Goal: Navigation & Orientation: Find specific page/section

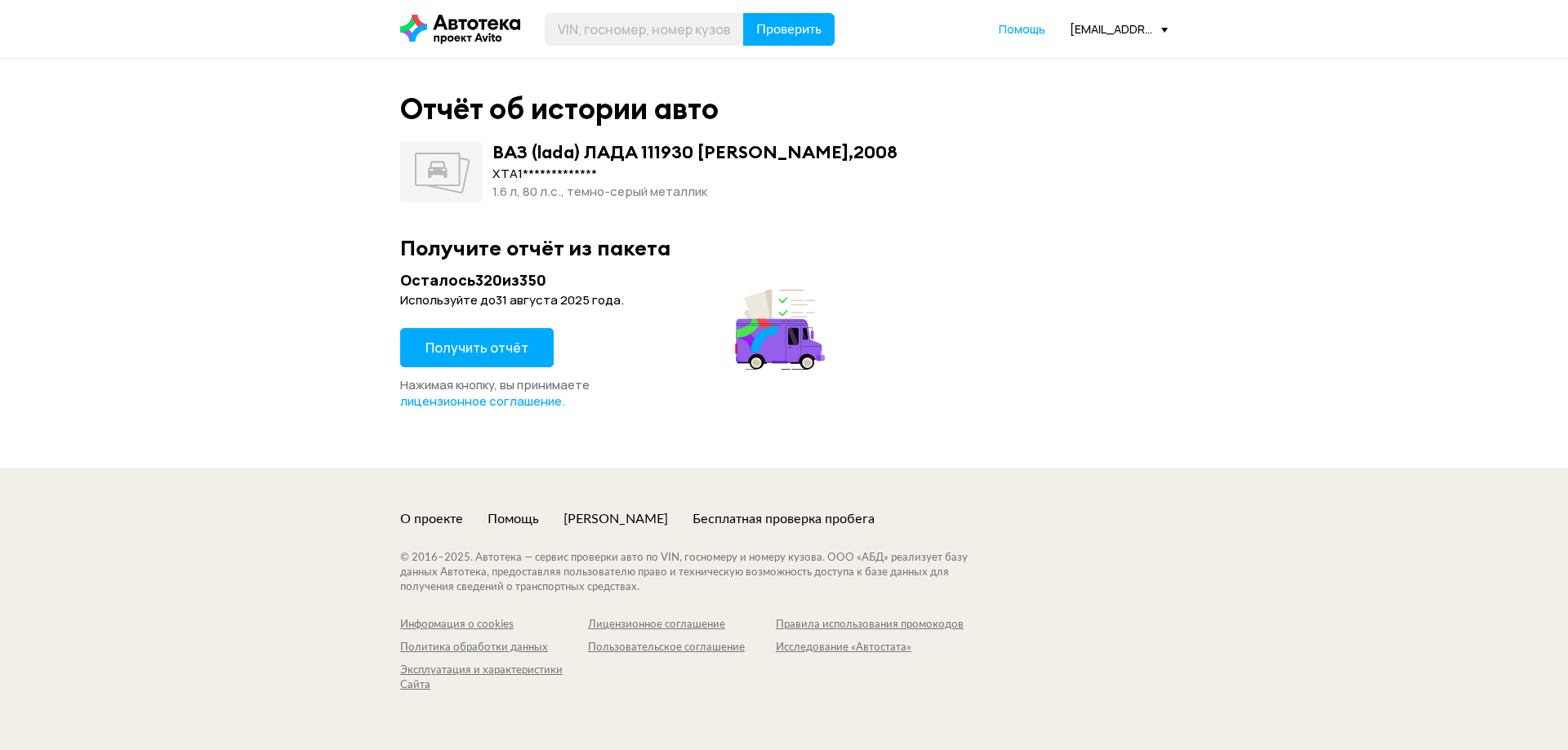
click at [501, 347] on span "Получить отчёт" at bounding box center [477, 348] width 103 height 18
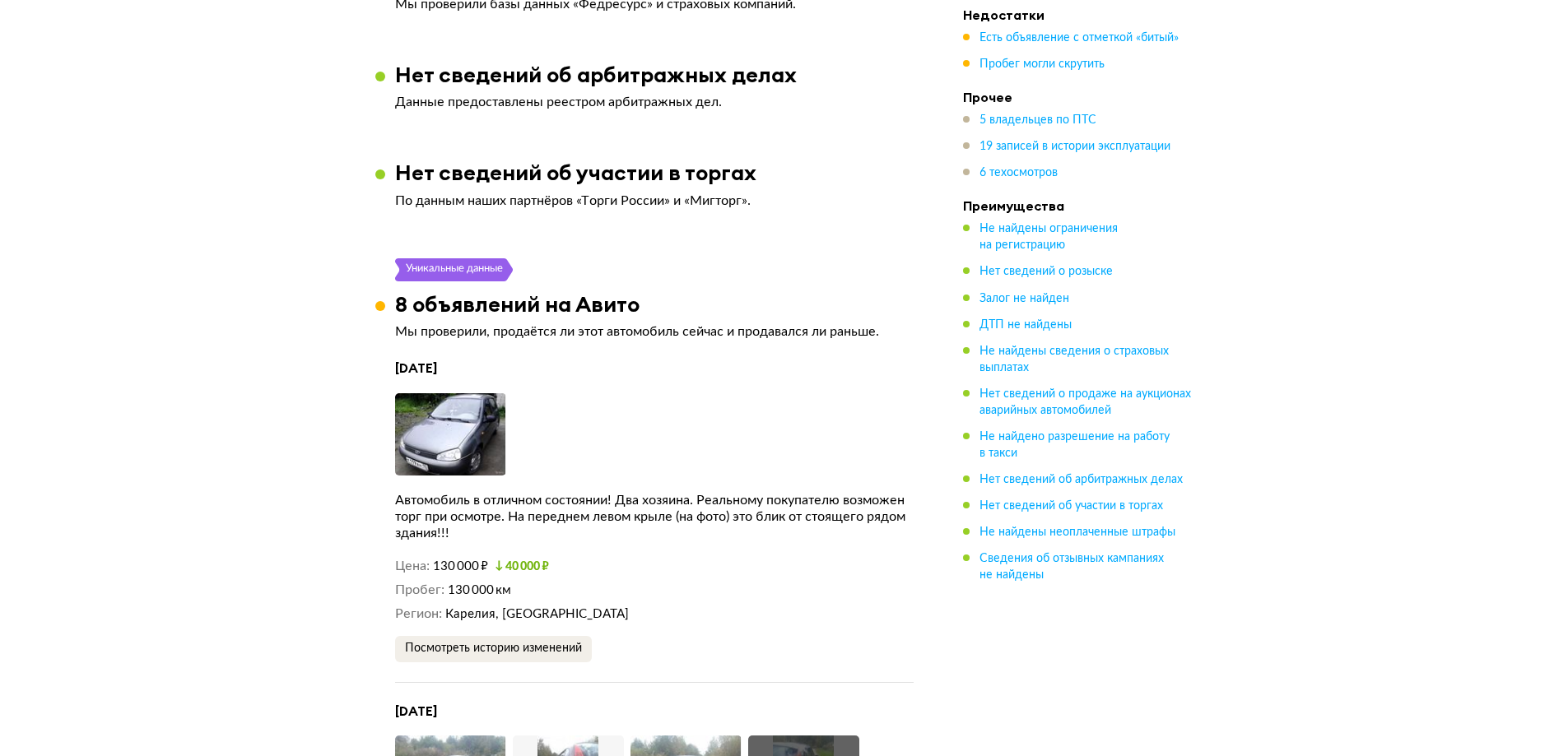
scroll to position [2716, 0]
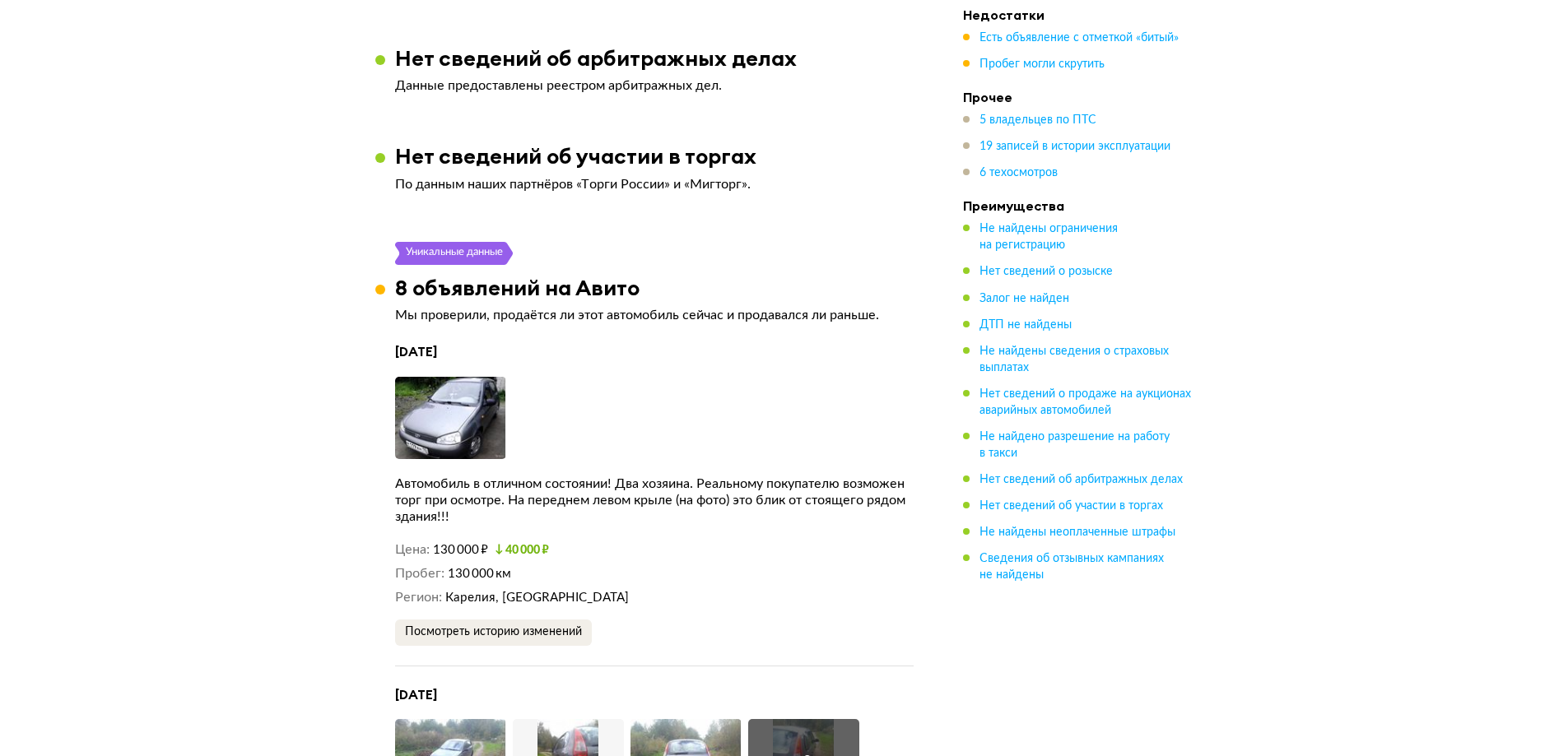
click at [432, 403] on img at bounding box center [450, 418] width 111 height 82
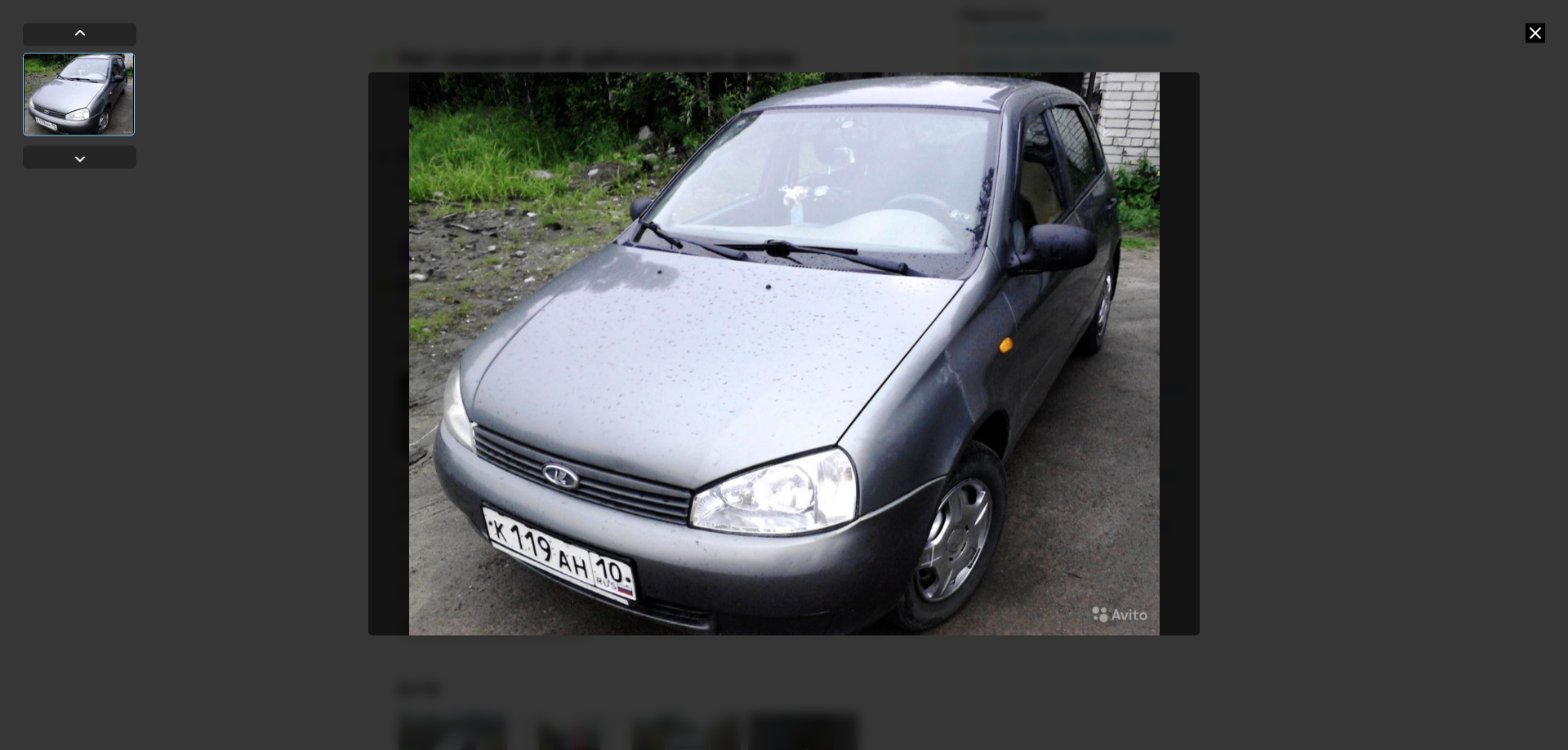
click at [1533, 26] on icon at bounding box center [1536, 33] width 20 height 20
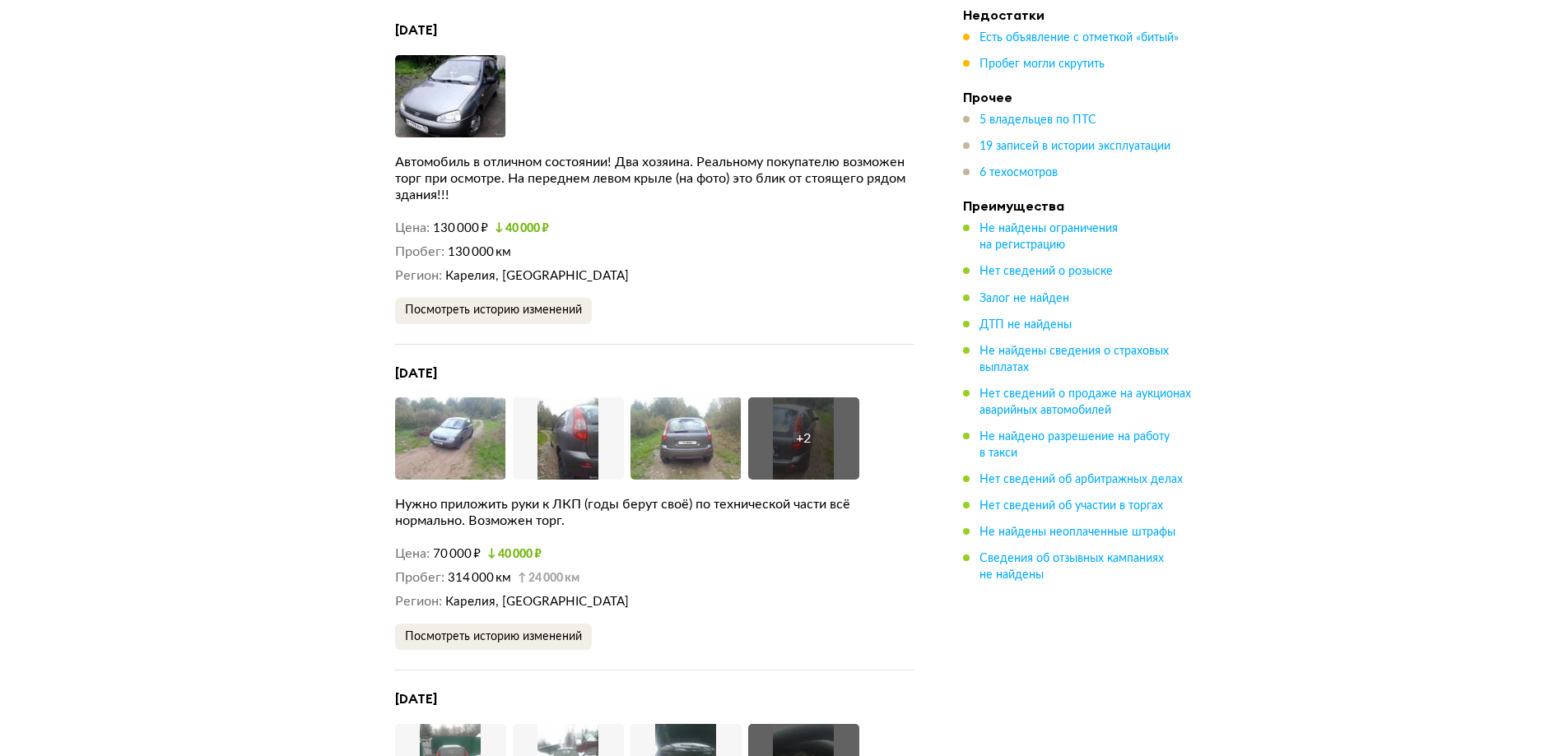
scroll to position [3046, 0]
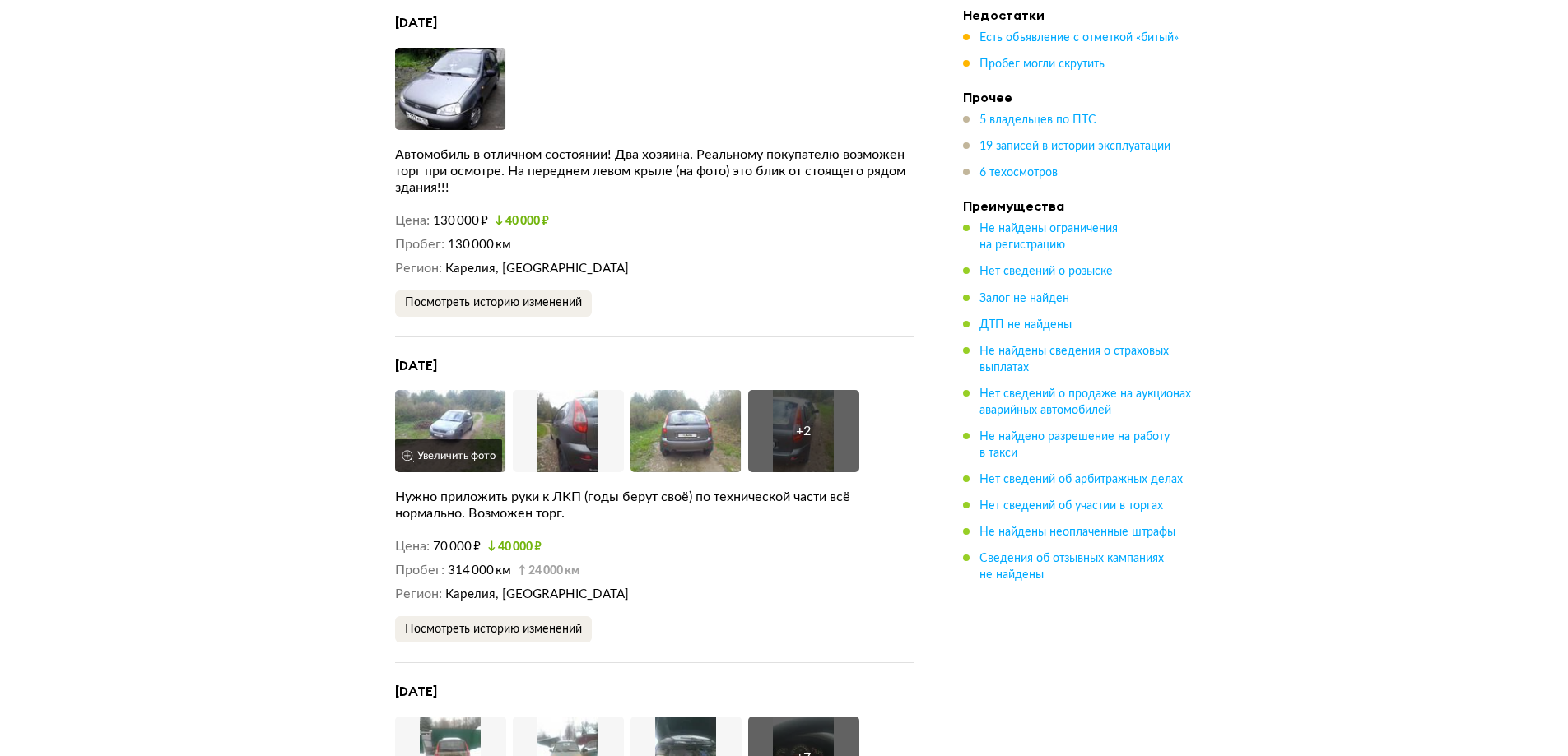
click at [444, 405] on img at bounding box center [450, 431] width 111 height 82
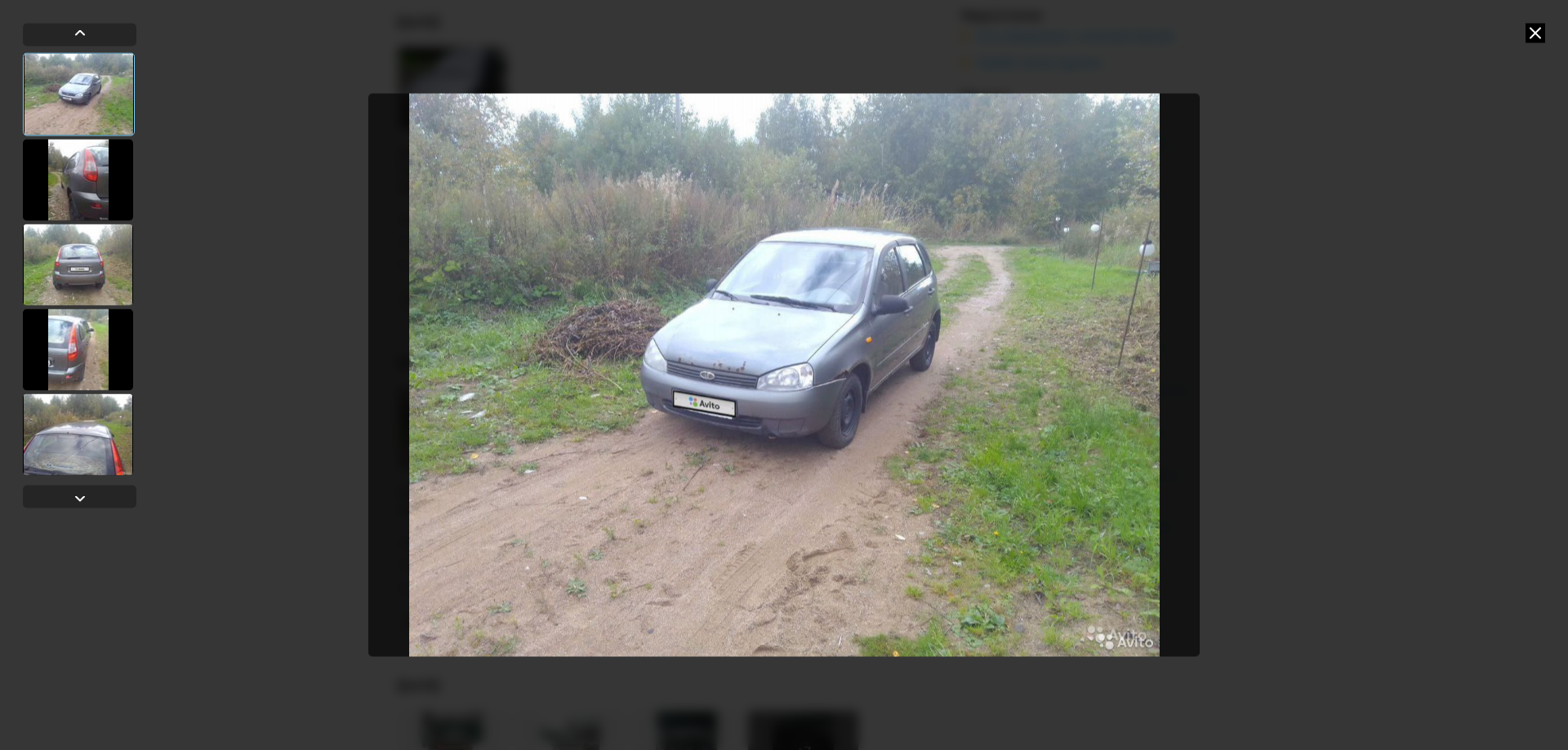
click at [56, 171] on div at bounding box center [78, 179] width 110 height 82
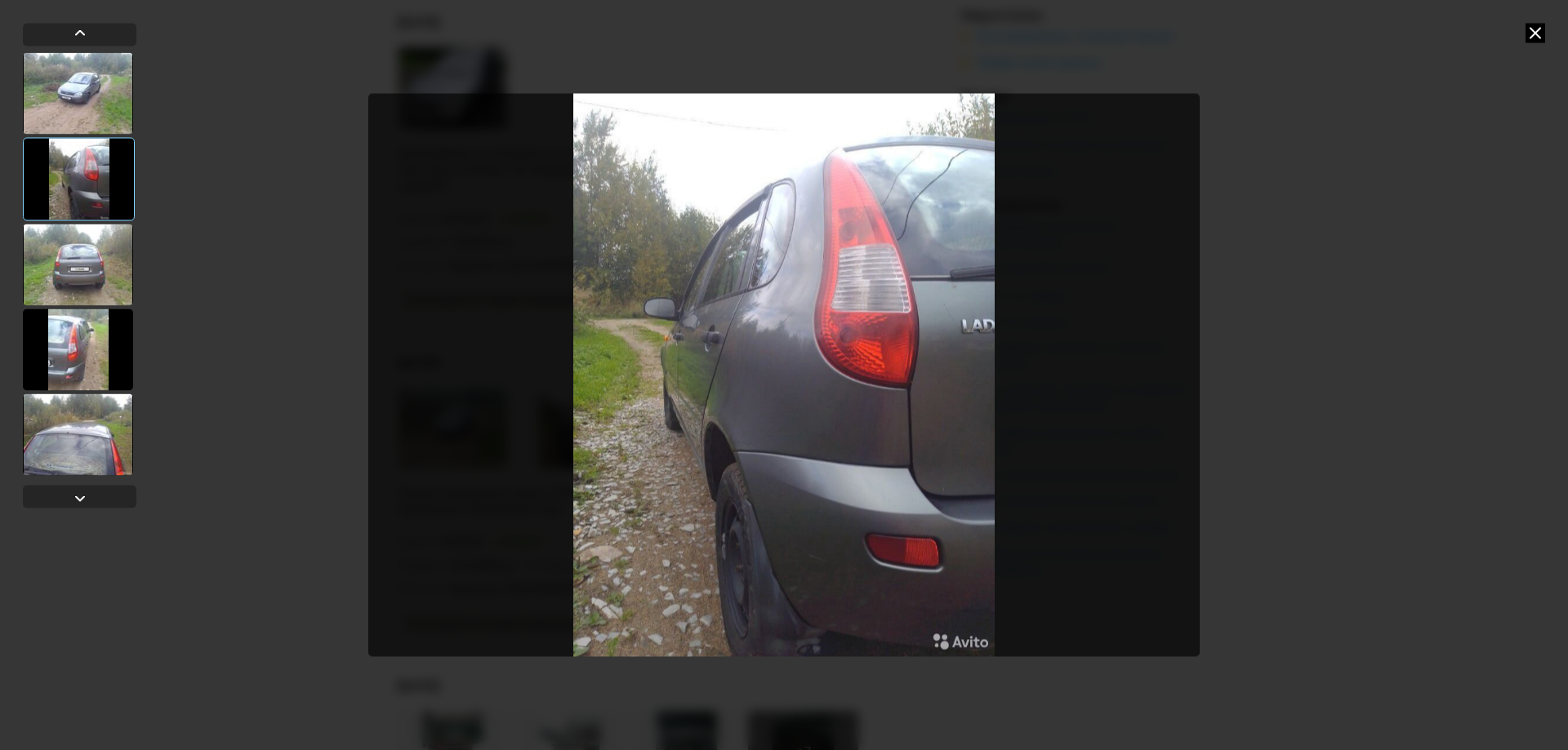
click at [85, 262] on div at bounding box center [78, 264] width 110 height 82
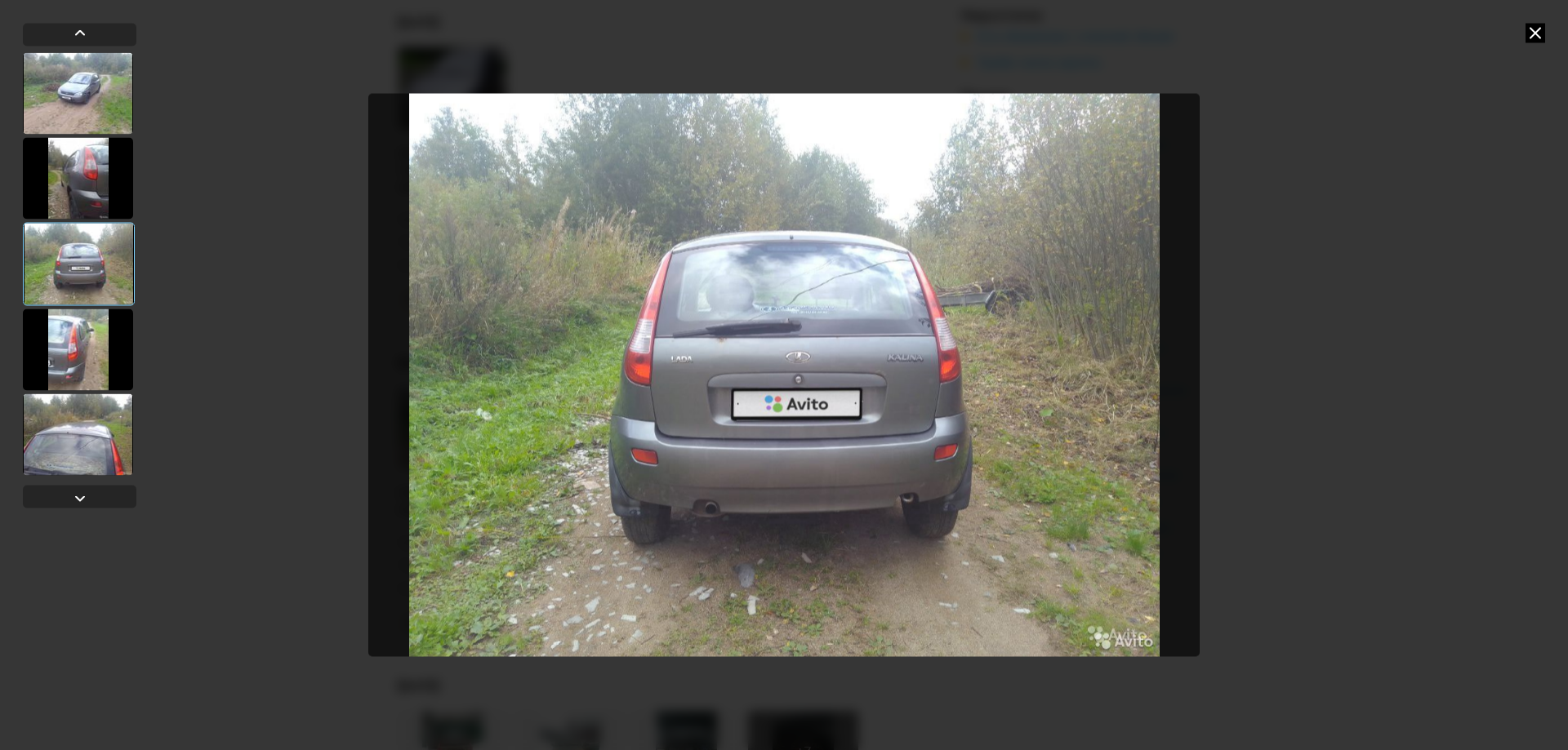
click at [116, 331] on div at bounding box center [78, 349] width 110 height 82
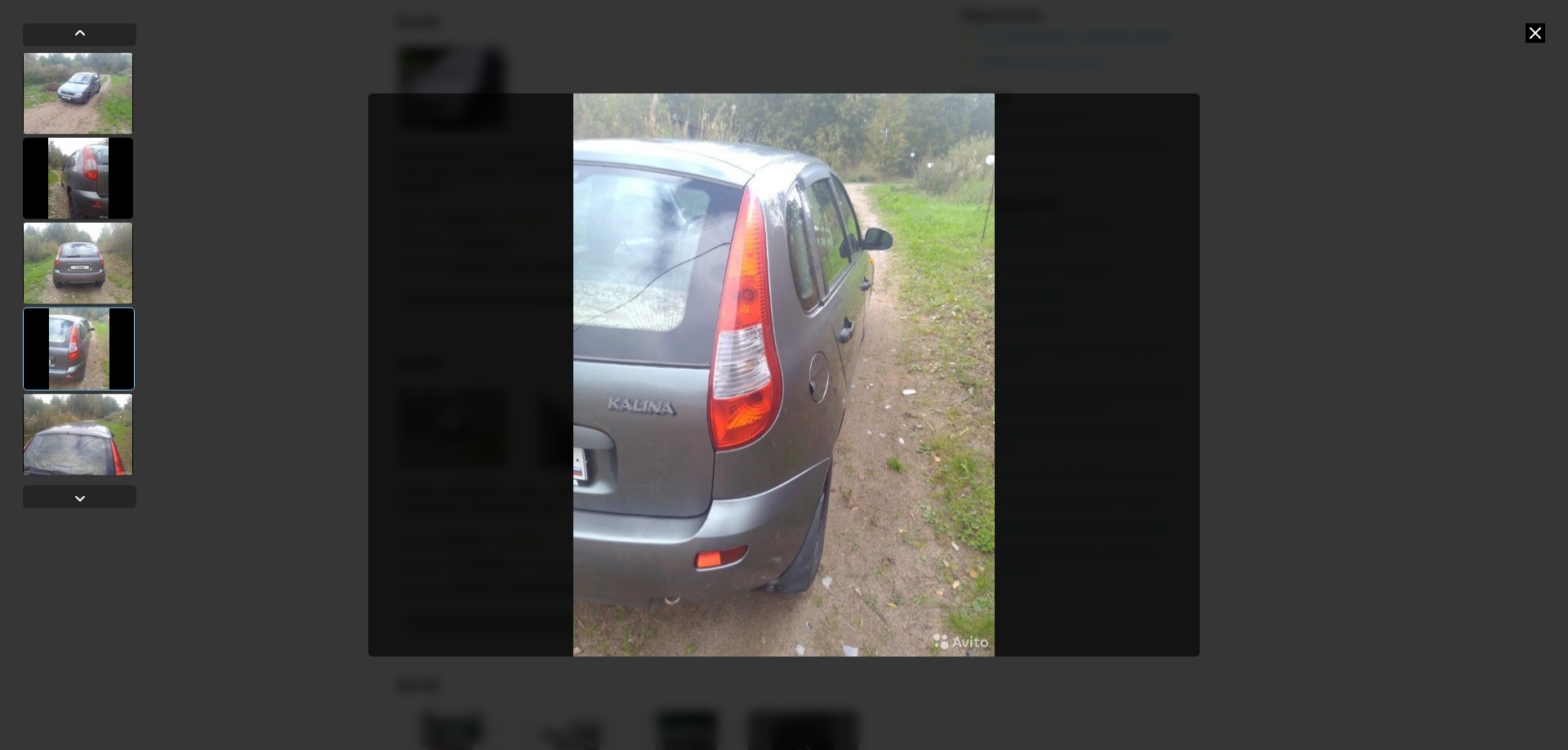
click at [92, 446] on div at bounding box center [78, 434] width 110 height 82
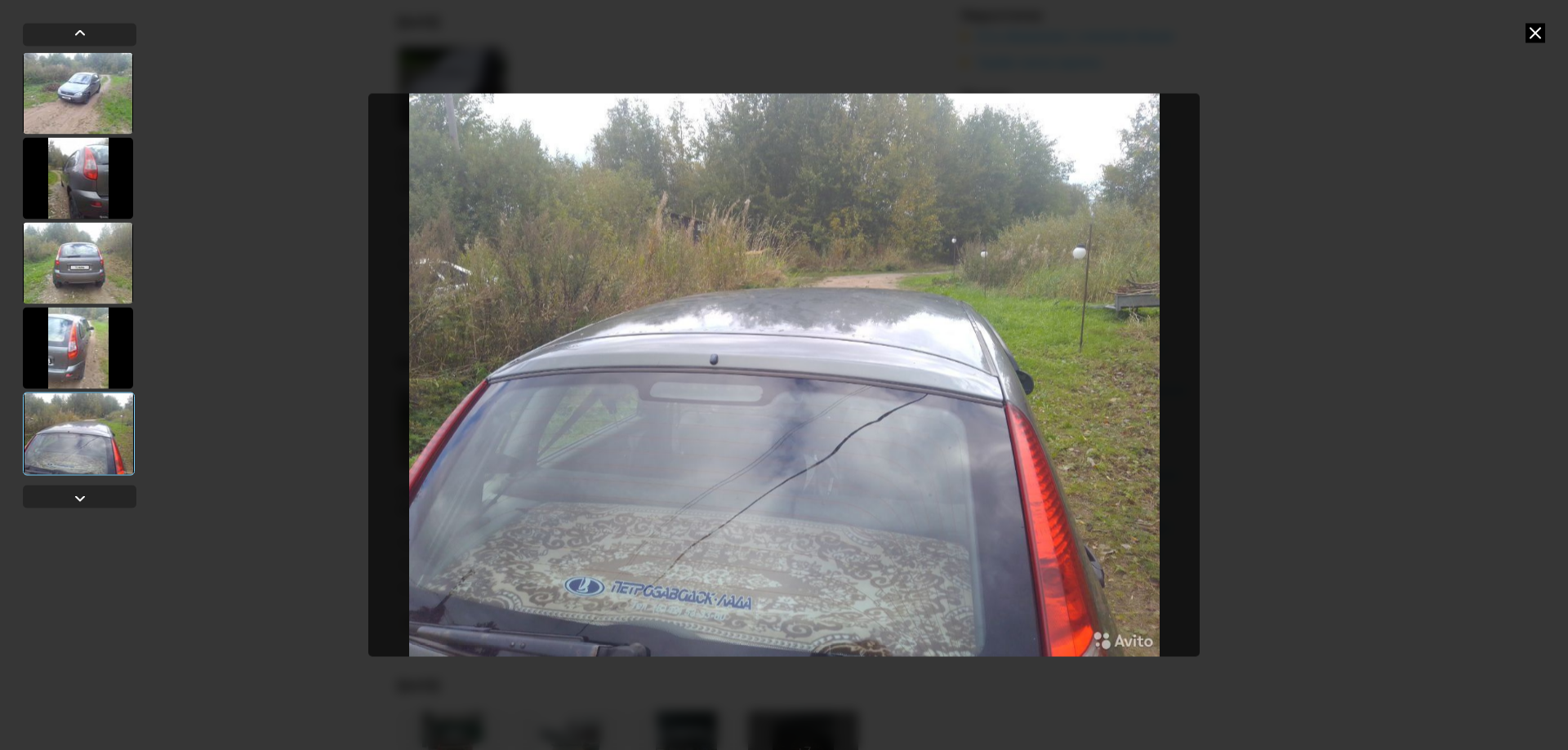
click at [1535, 34] on icon at bounding box center [1536, 33] width 20 height 20
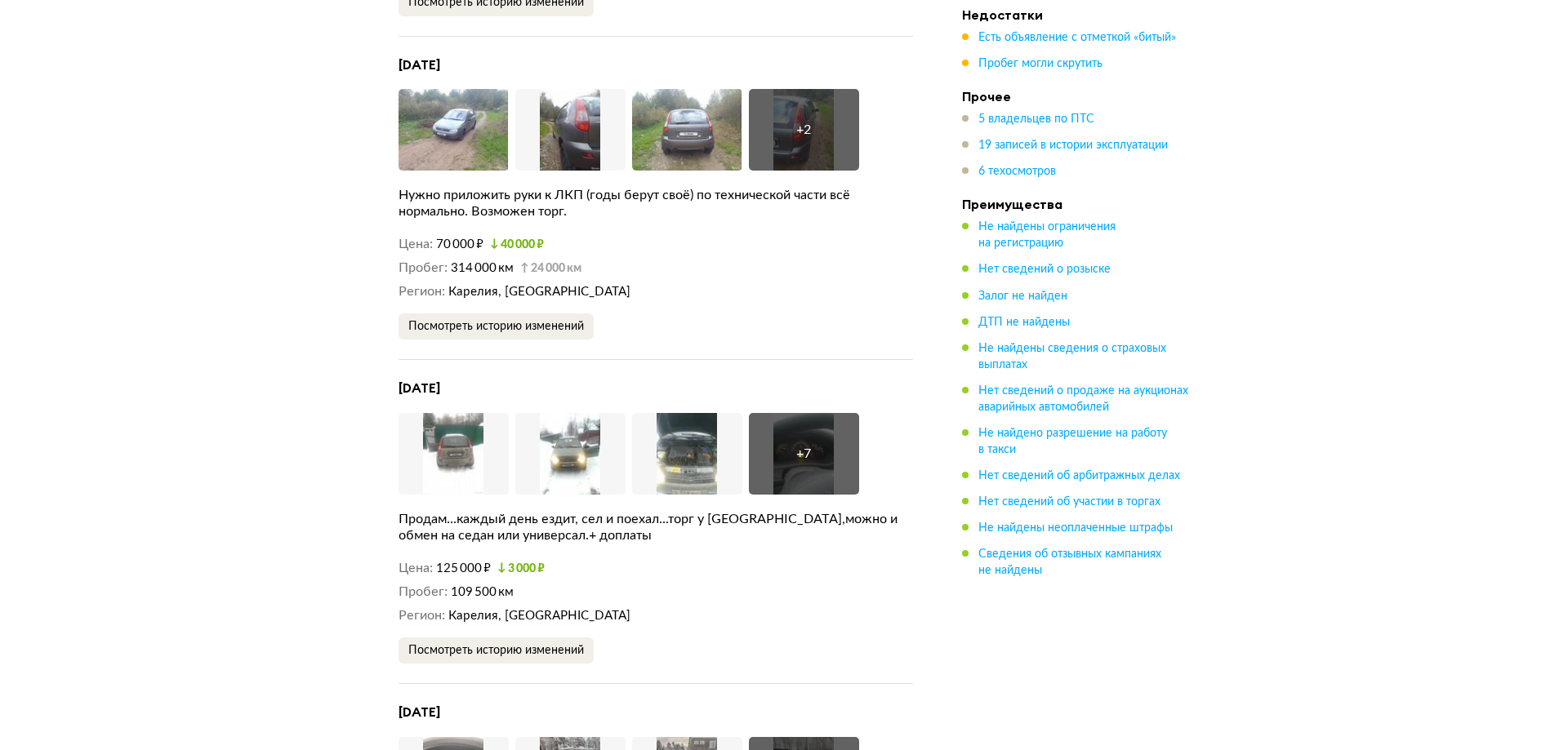
scroll to position [3348, 0]
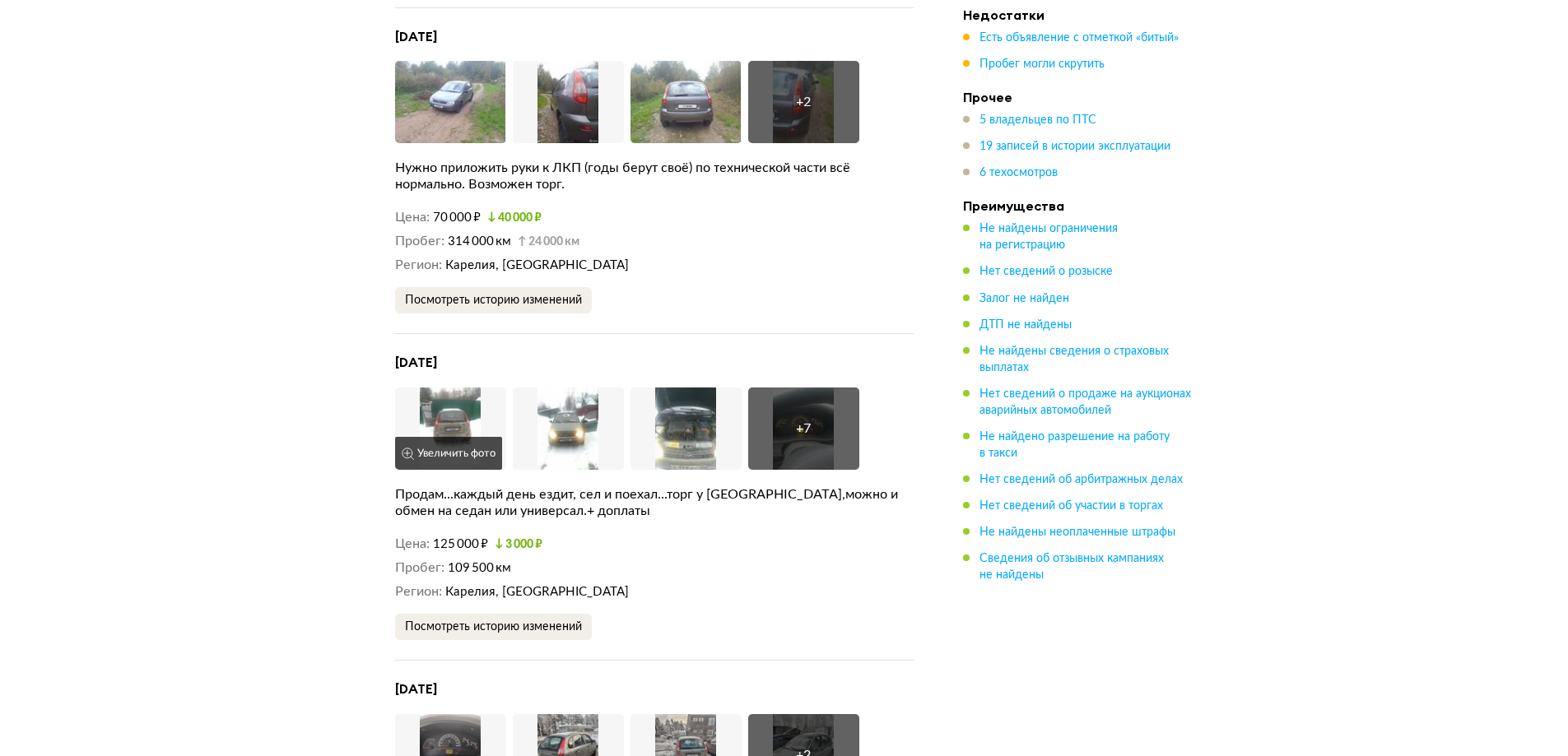
click at [450, 395] on img at bounding box center [450, 429] width 111 height 82
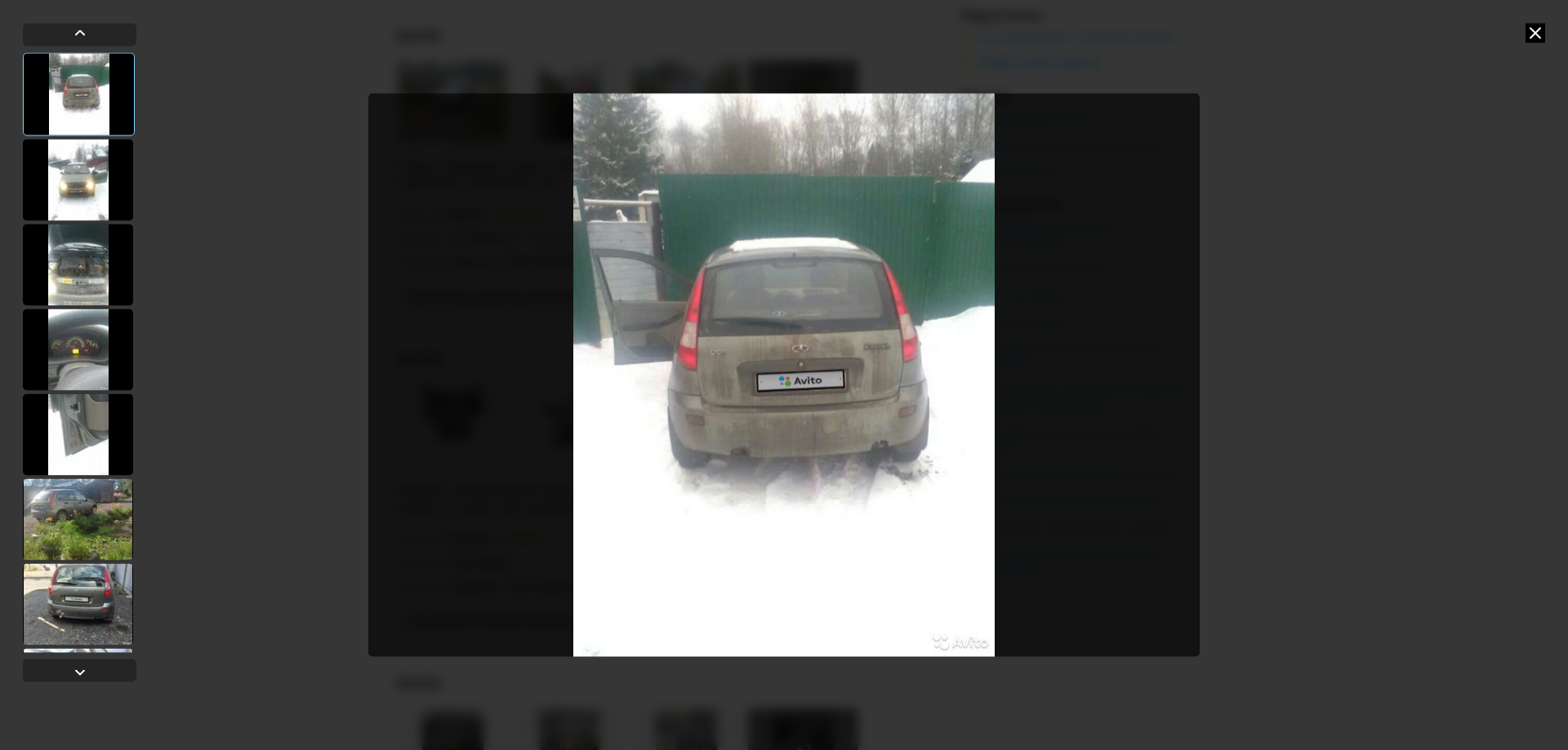
click at [87, 199] on div at bounding box center [78, 179] width 110 height 82
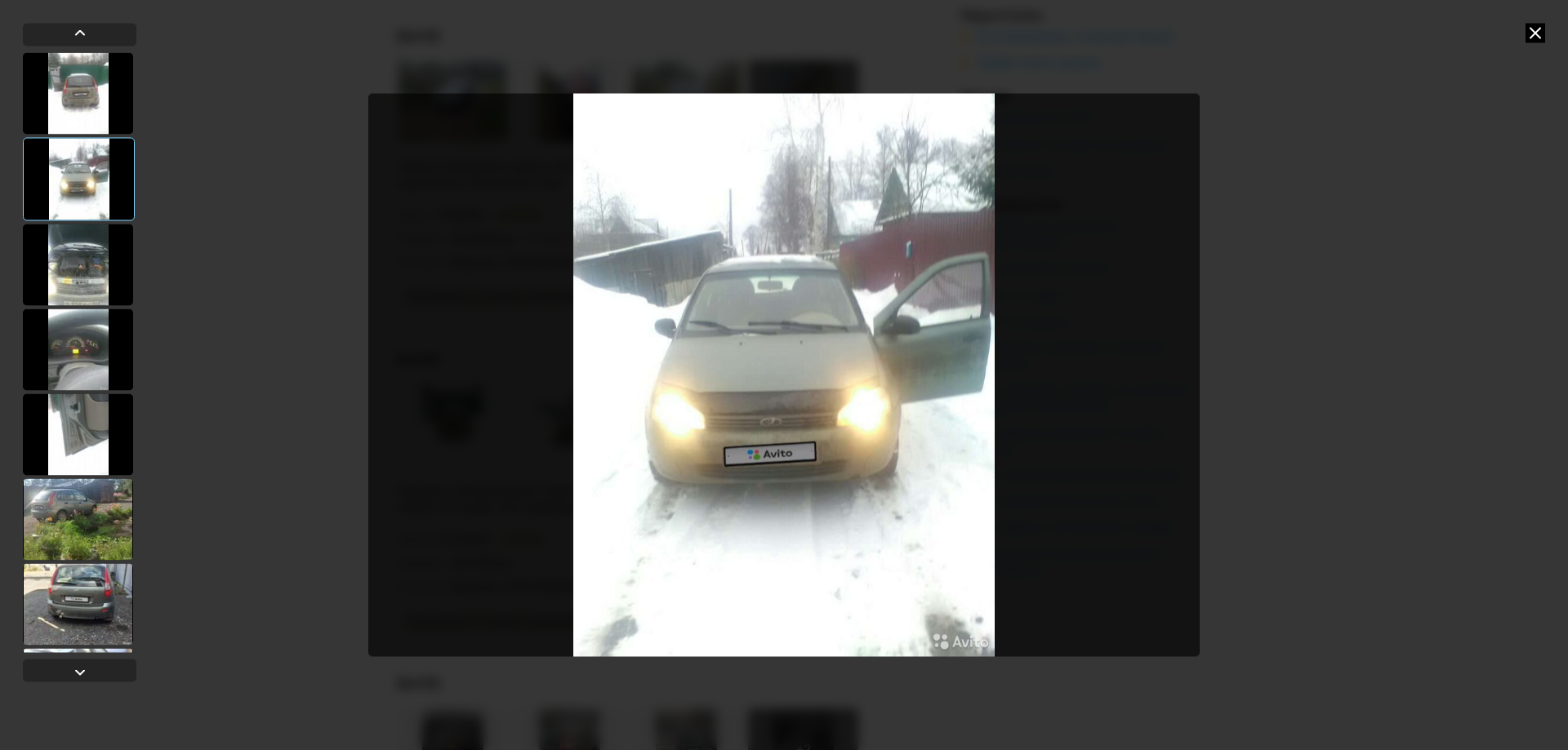
click at [74, 257] on div at bounding box center [78, 264] width 110 height 82
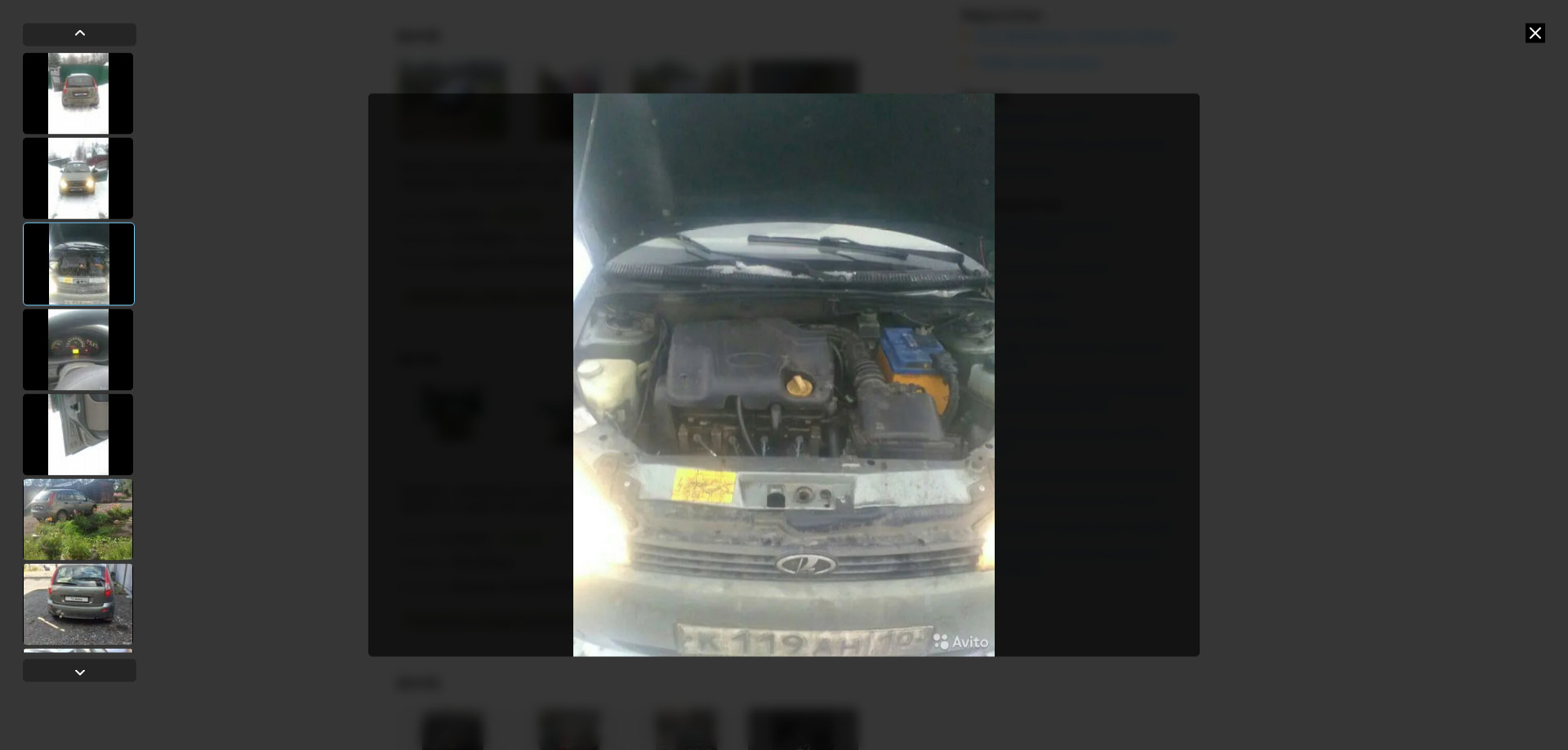
click at [84, 362] on div at bounding box center [78, 349] width 110 height 82
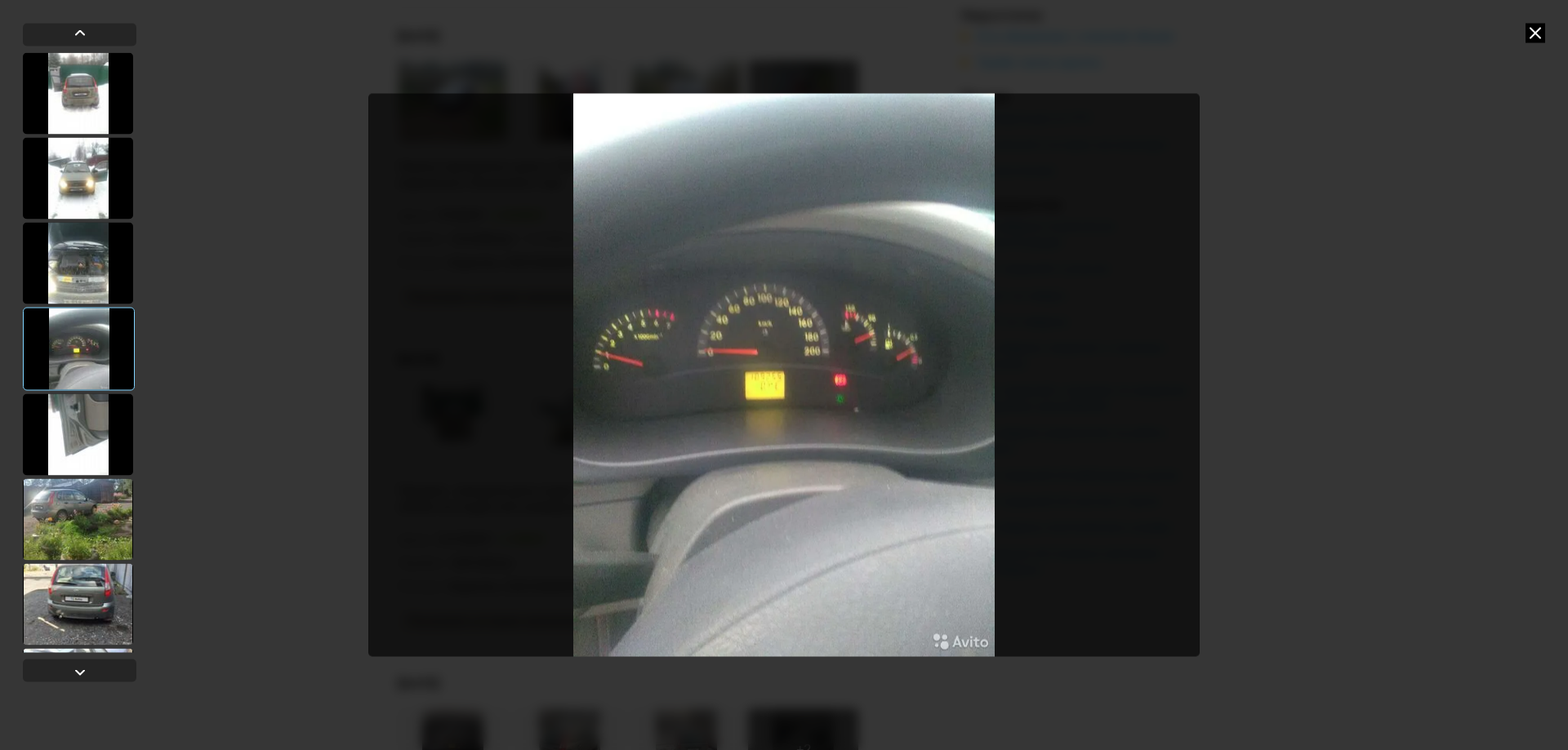
click at [83, 428] on div at bounding box center [78, 434] width 110 height 82
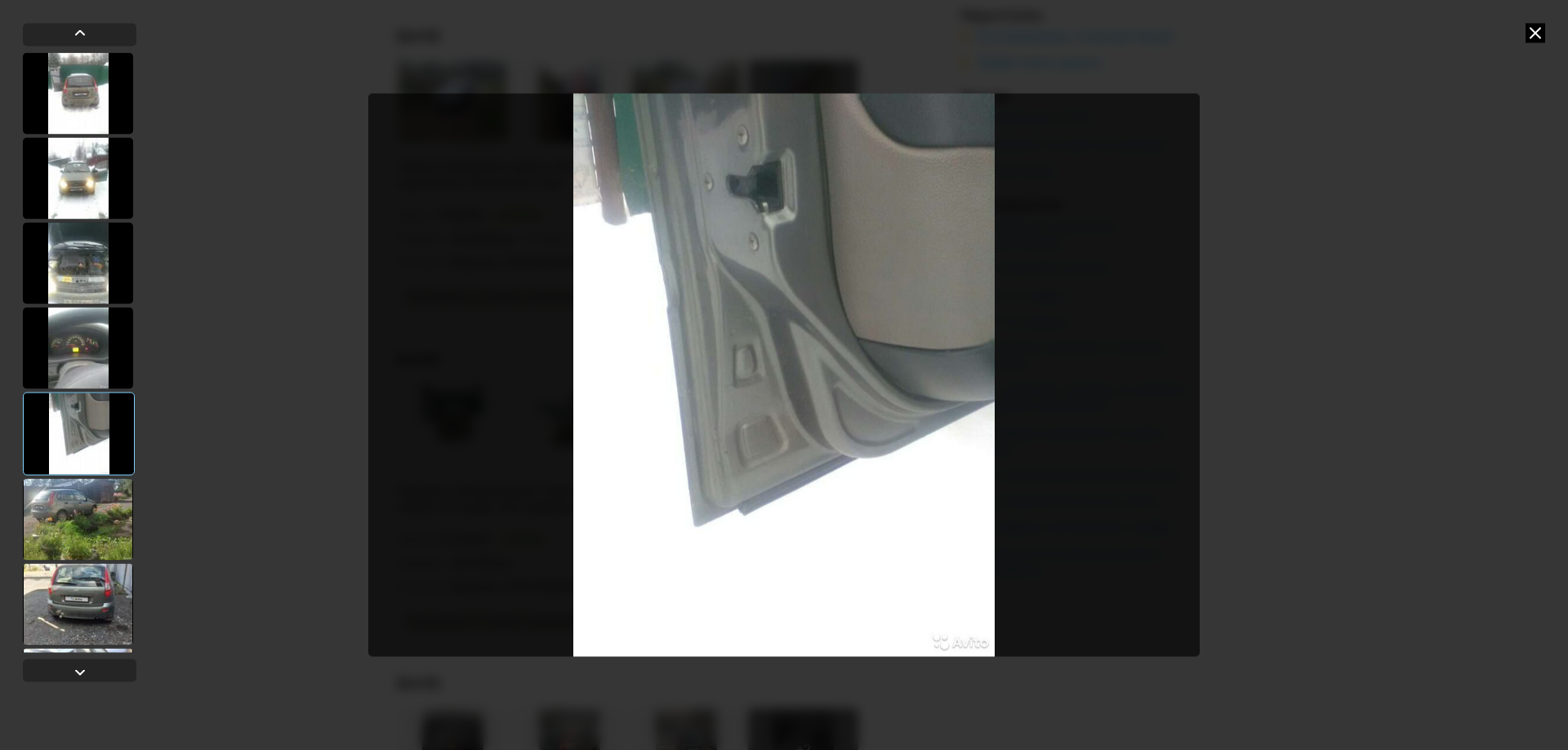
click at [84, 503] on div at bounding box center [78, 519] width 110 height 82
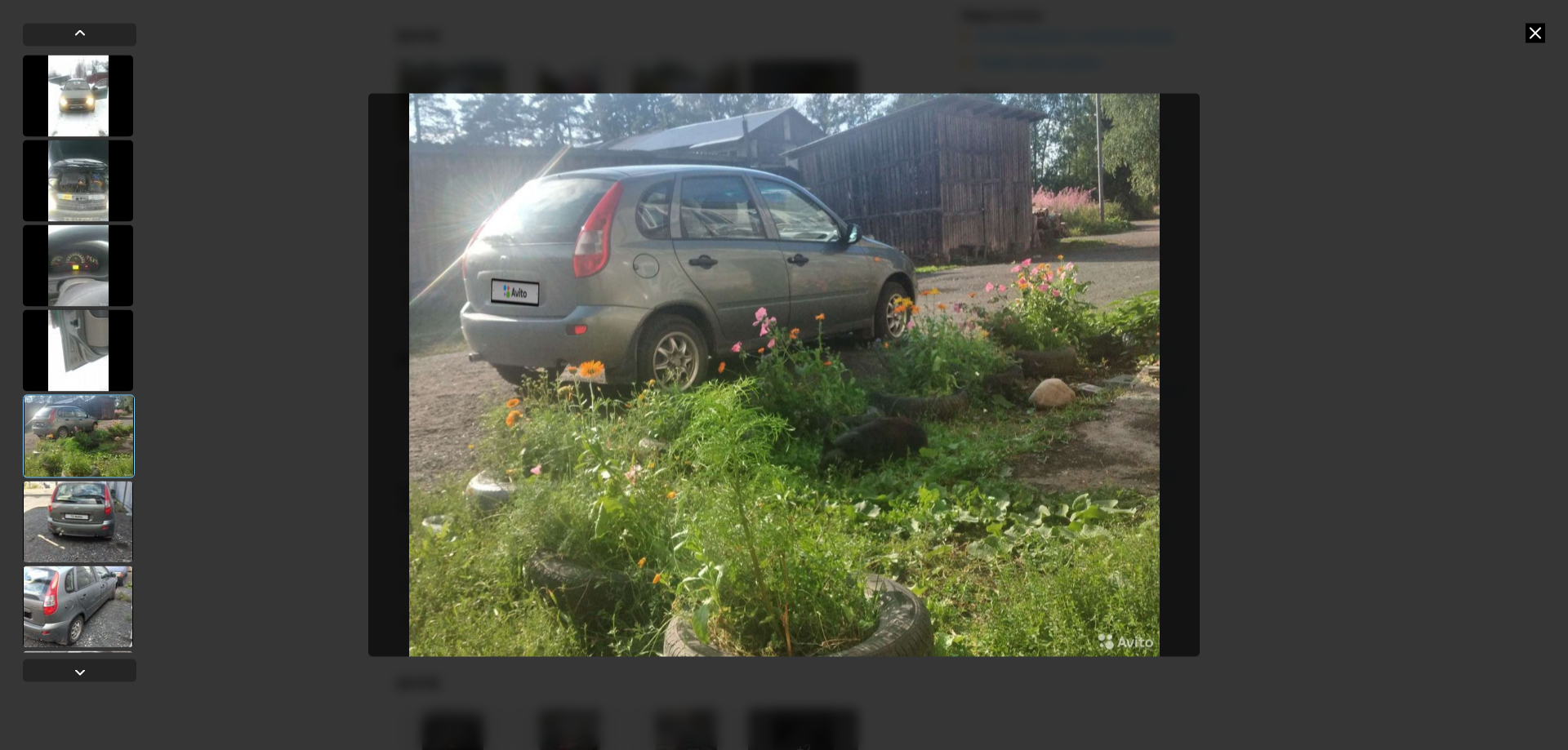
scroll to position [164, 0]
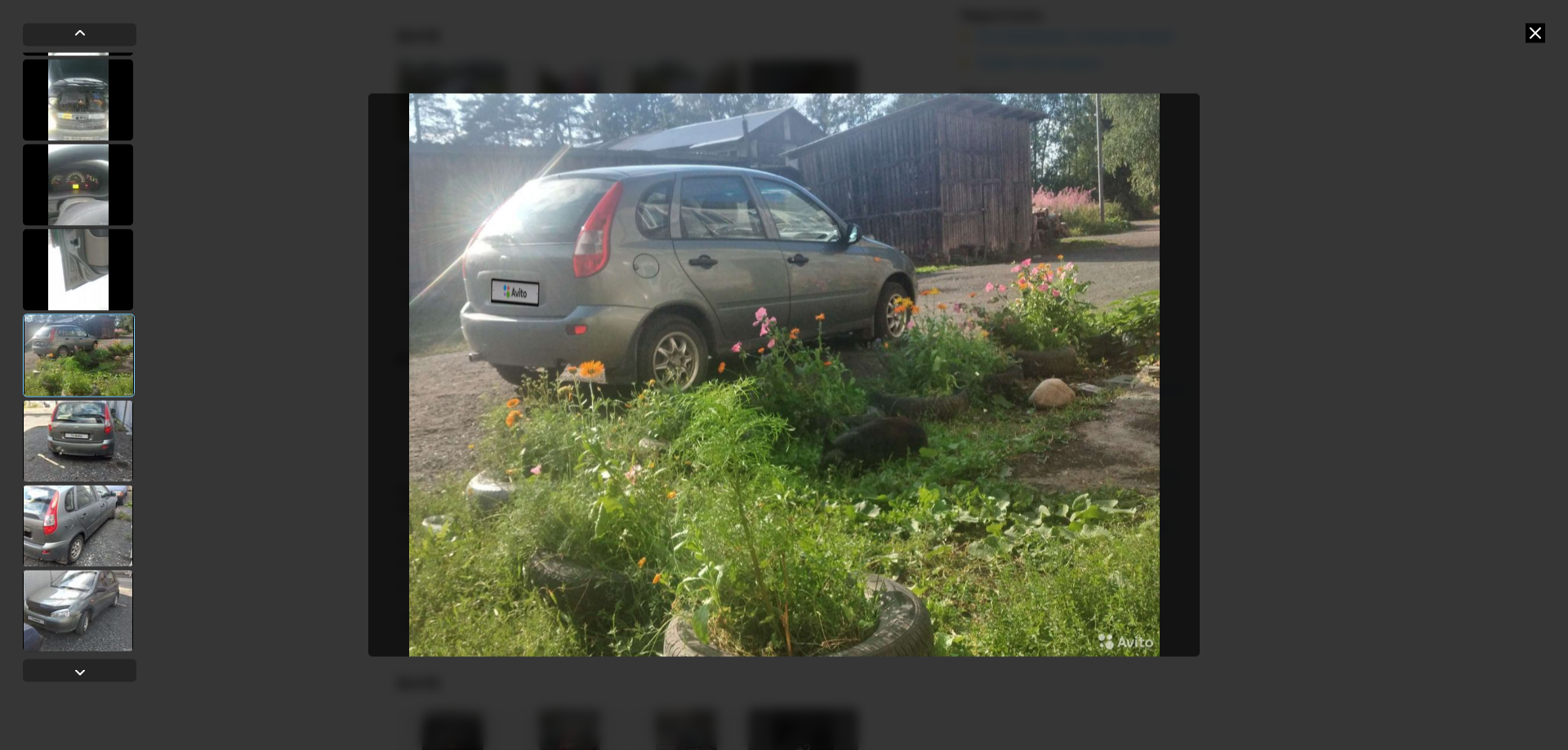
click at [86, 425] on div at bounding box center [78, 440] width 110 height 82
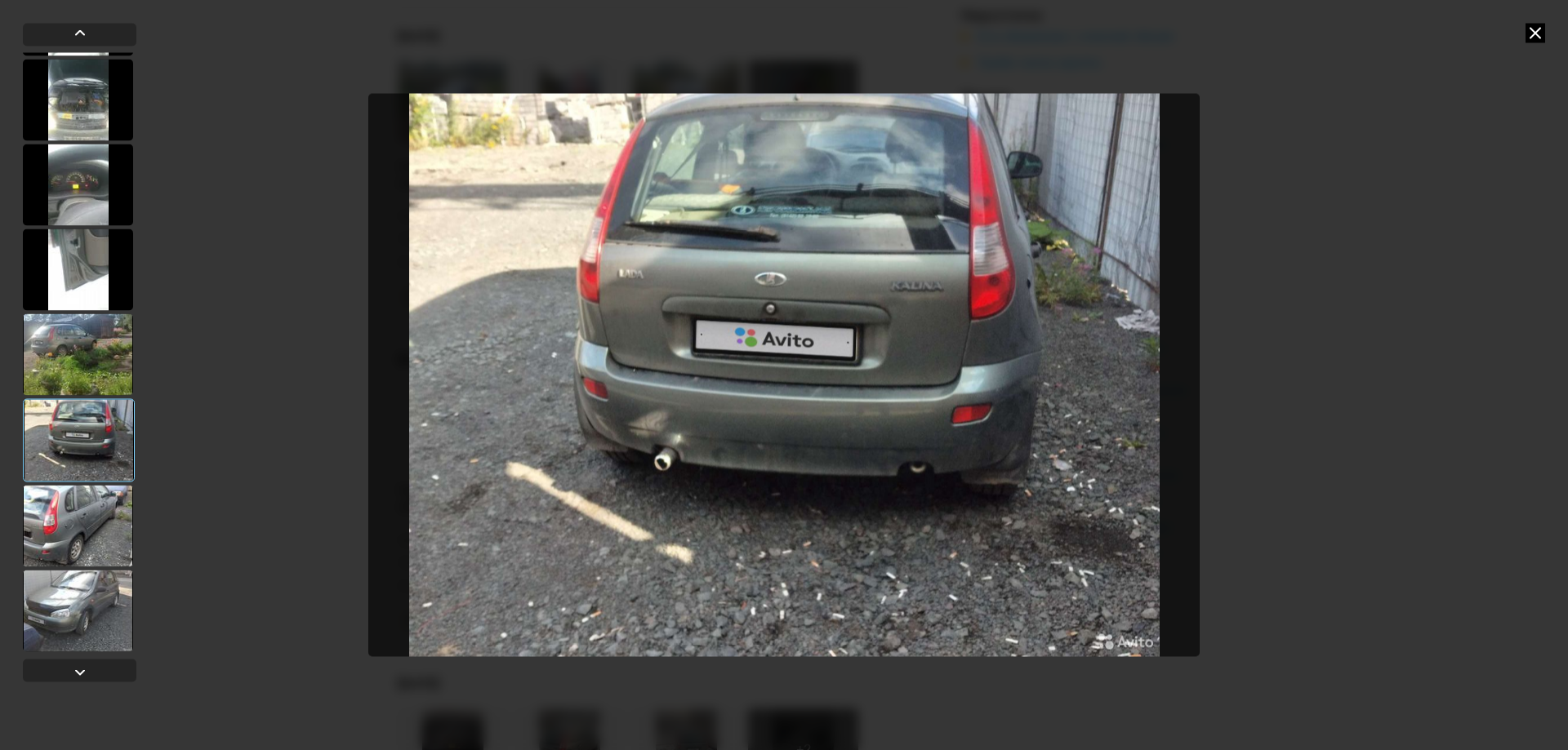
click at [68, 517] on div at bounding box center [78, 525] width 110 height 82
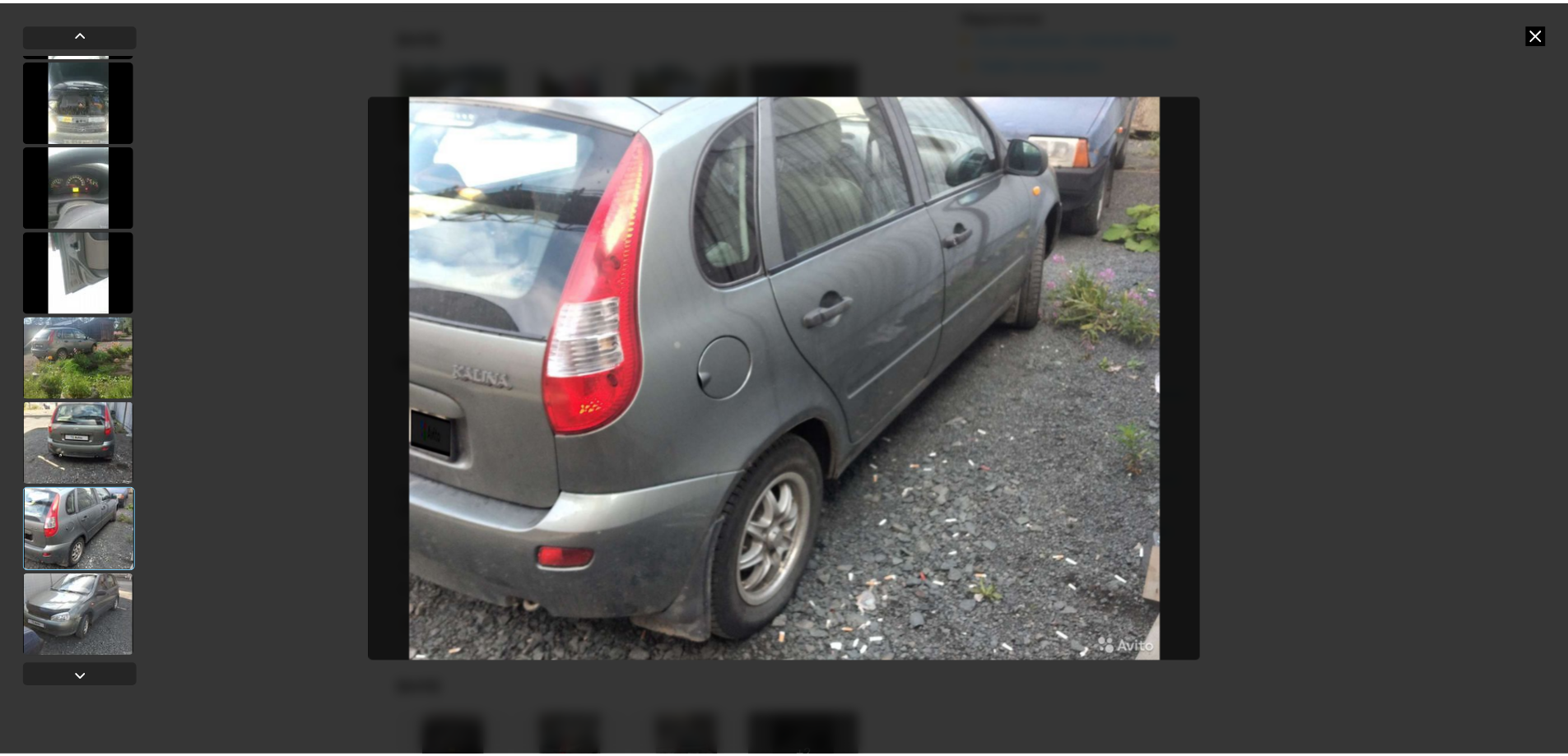
scroll to position [252, 0]
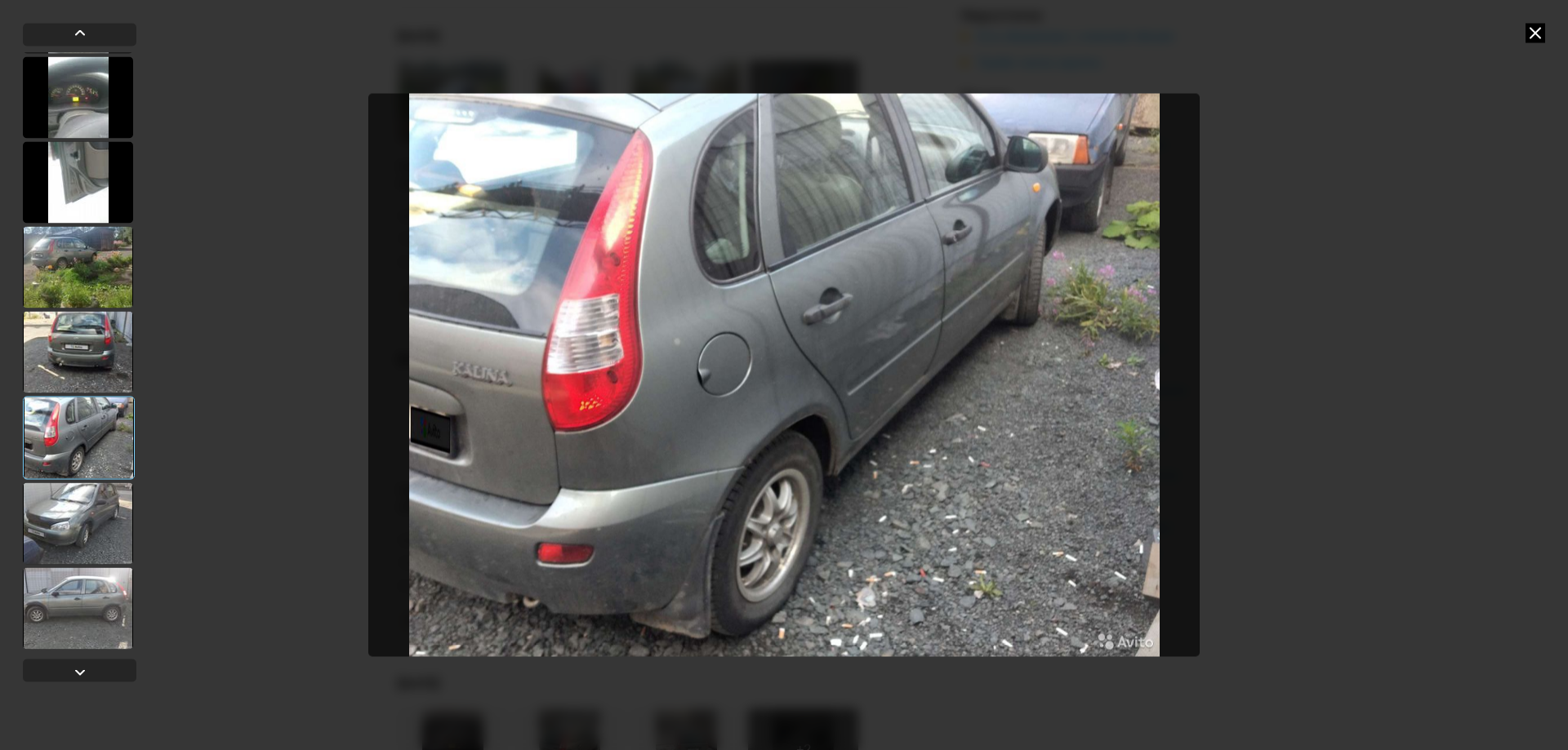
click at [68, 517] on div at bounding box center [78, 523] width 110 height 82
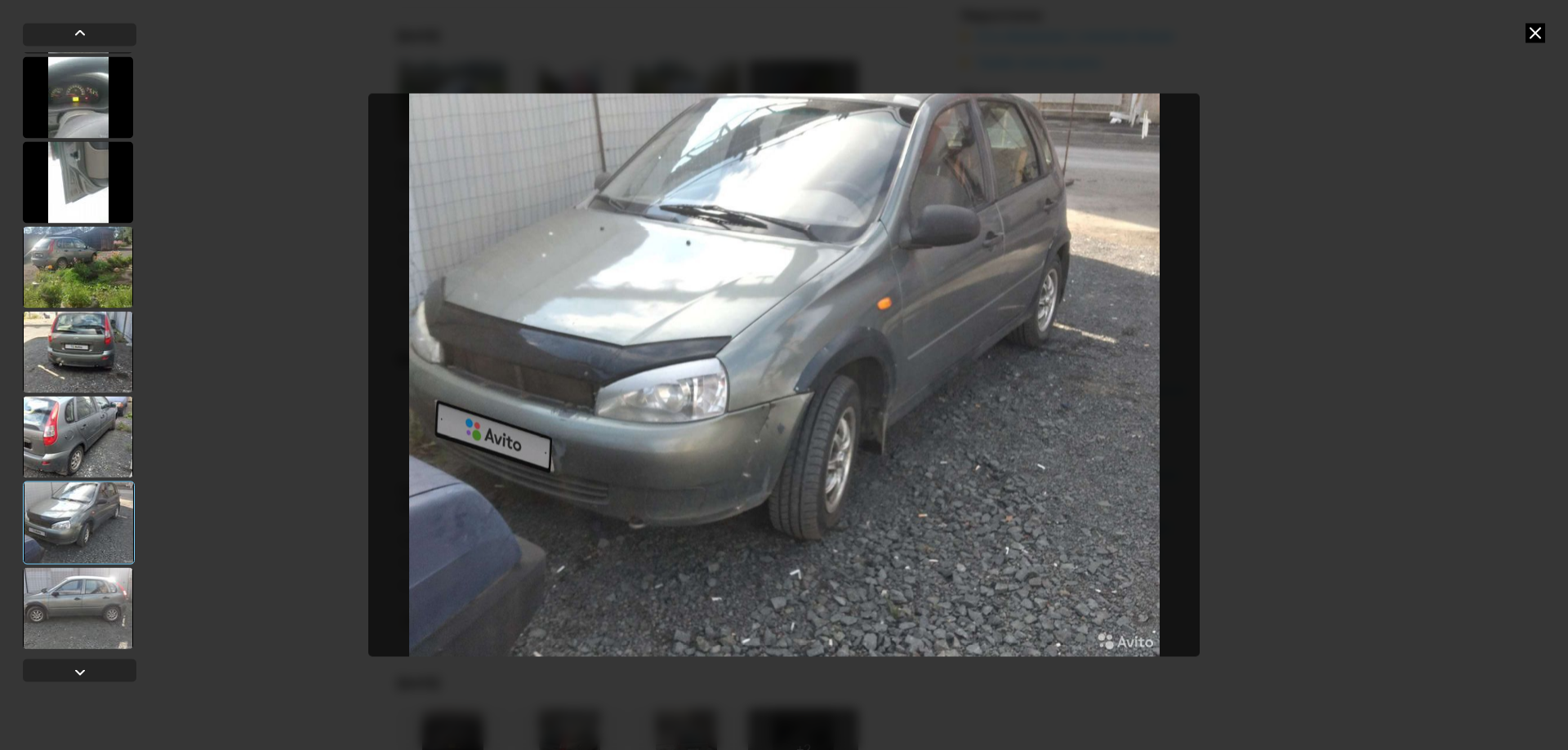
click at [77, 602] on div at bounding box center [78, 608] width 110 height 82
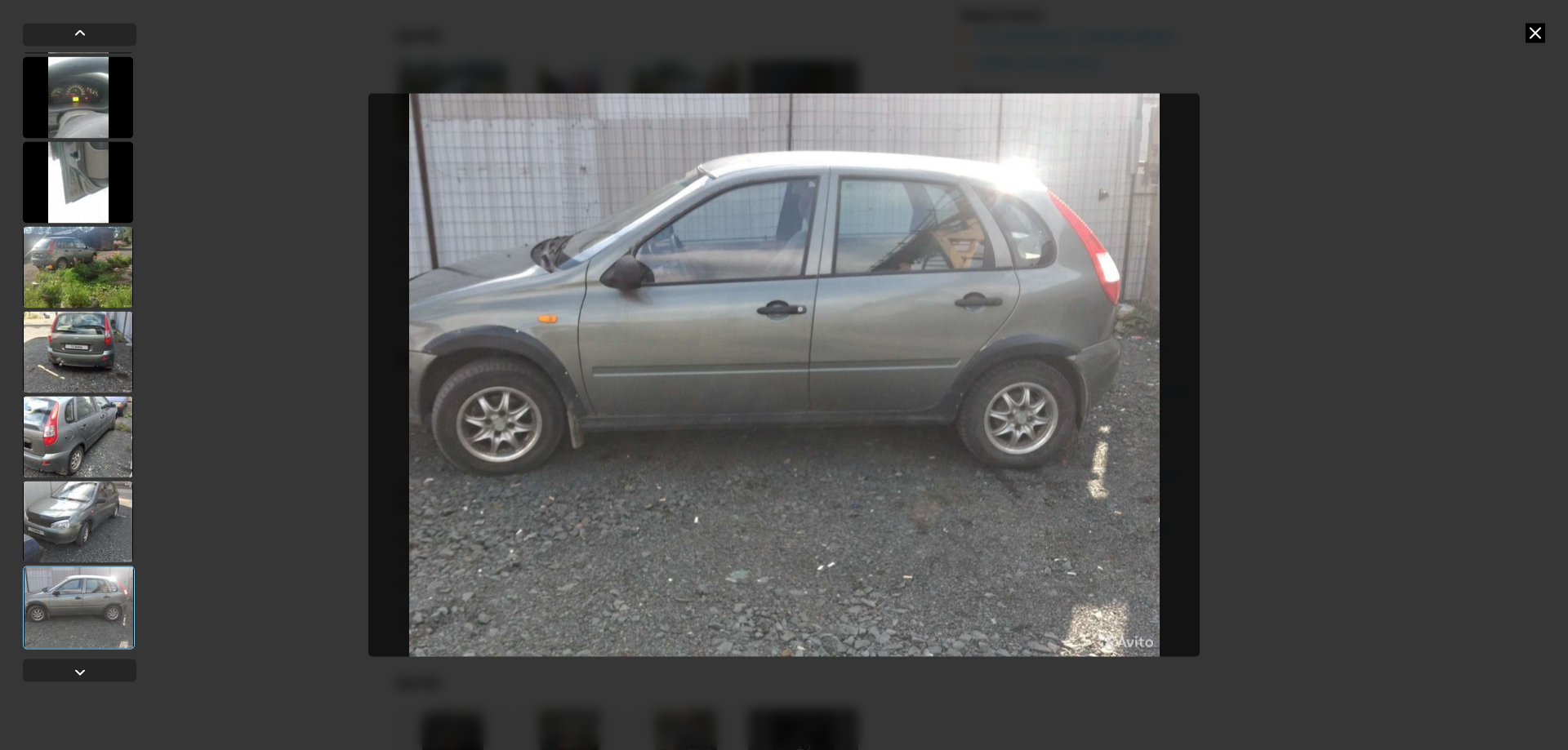
click at [93, 523] on div at bounding box center [78, 521] width 110 height 82
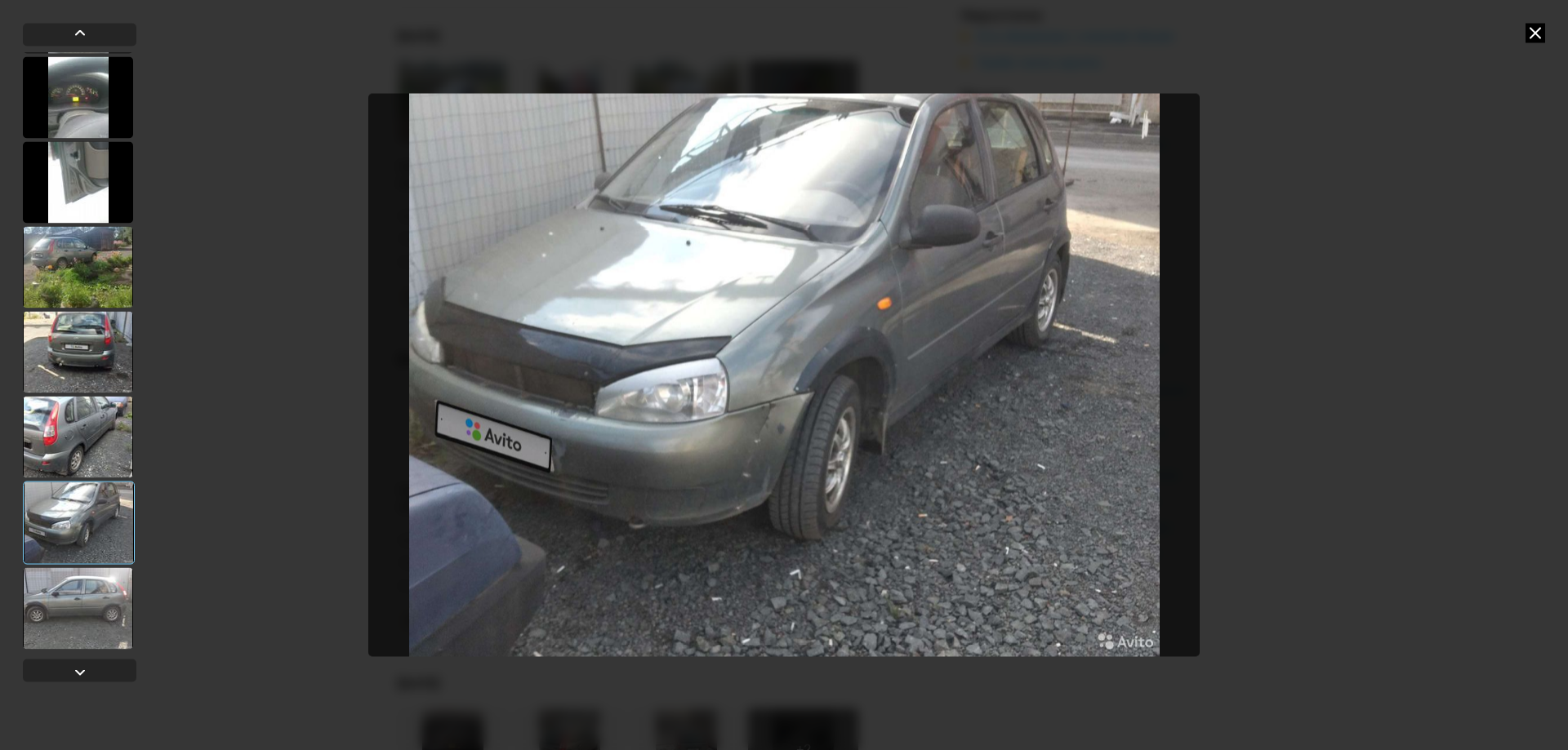
click at [1537, 38] on icon at bounding box center [1536, 33] width 20 height 20
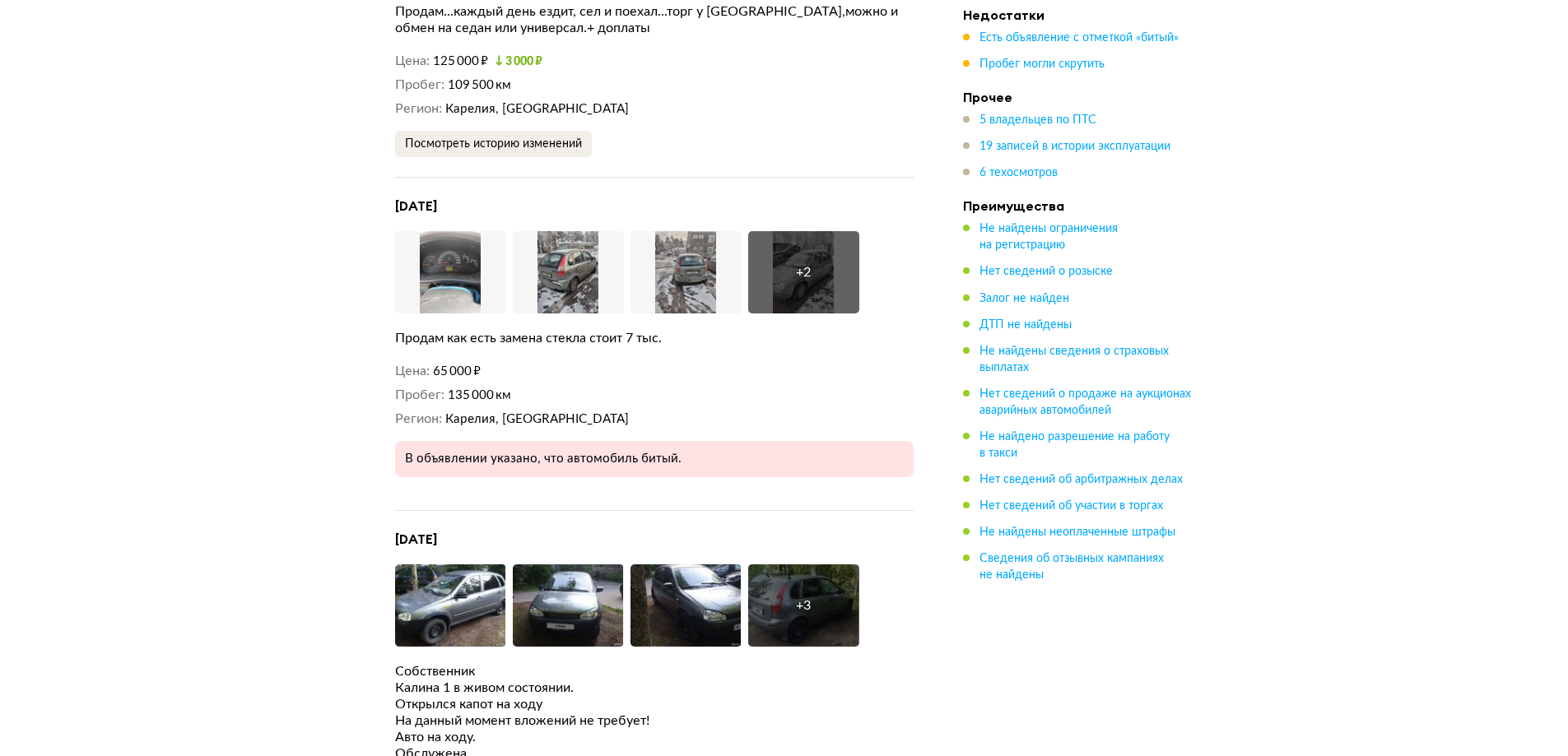
scroll to position [3868, 0]
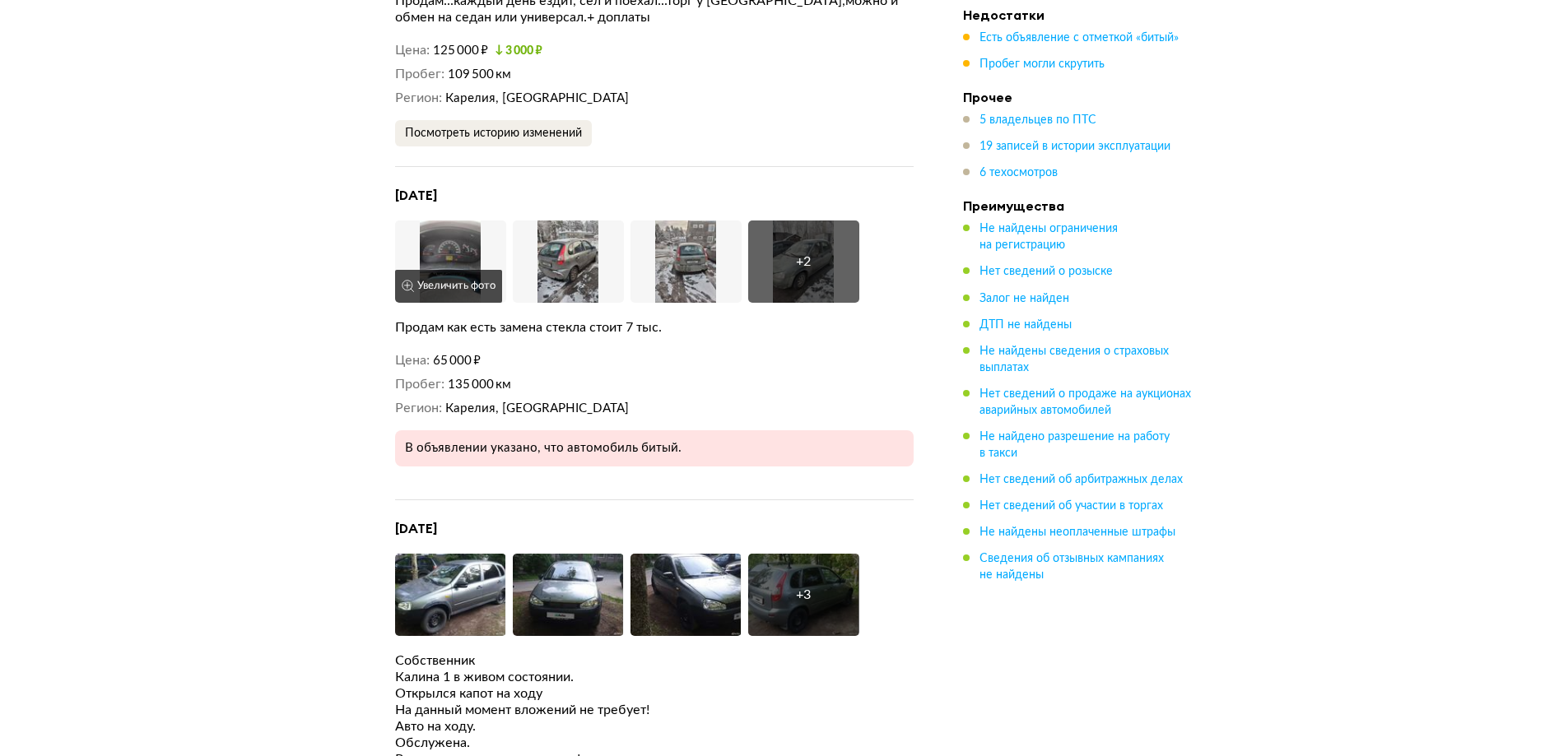
click at [438, 221] on img at bounding box center [450, 261] width 111 height 82
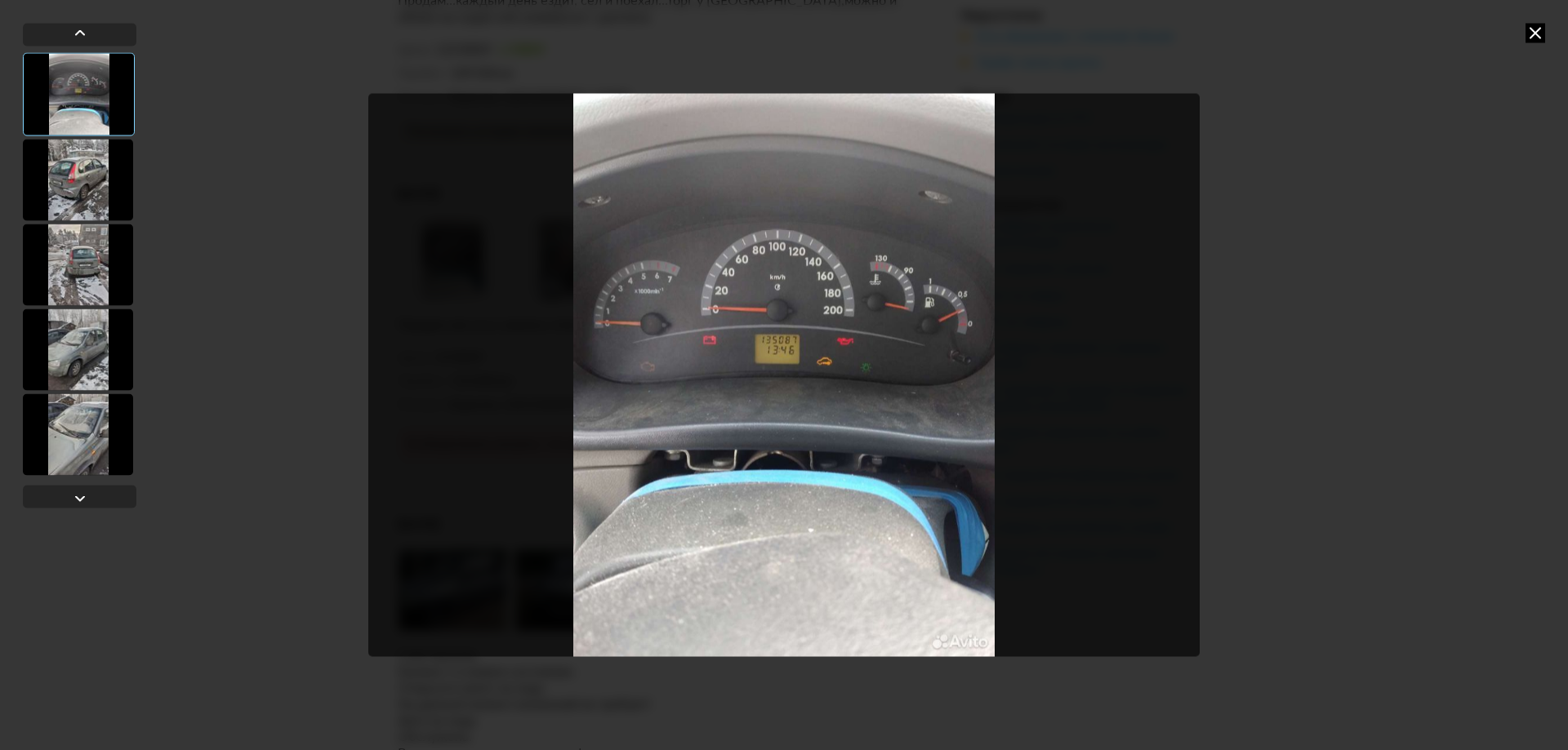
click at [78, 201] on div at bounding box center [78, 179] width 110 height 82
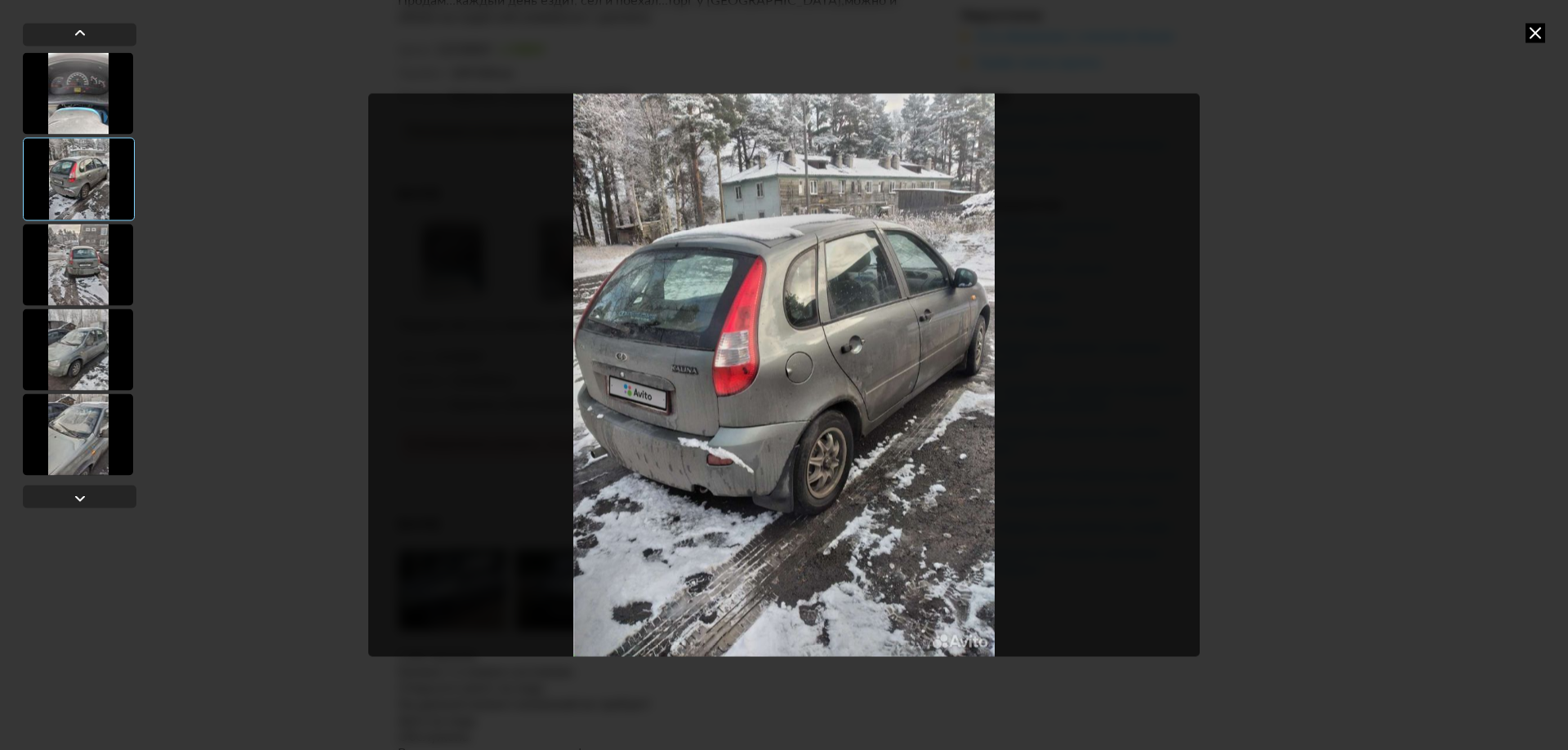
click at [83, 249] on div at bounding box center [78, 264] width 110 height 82
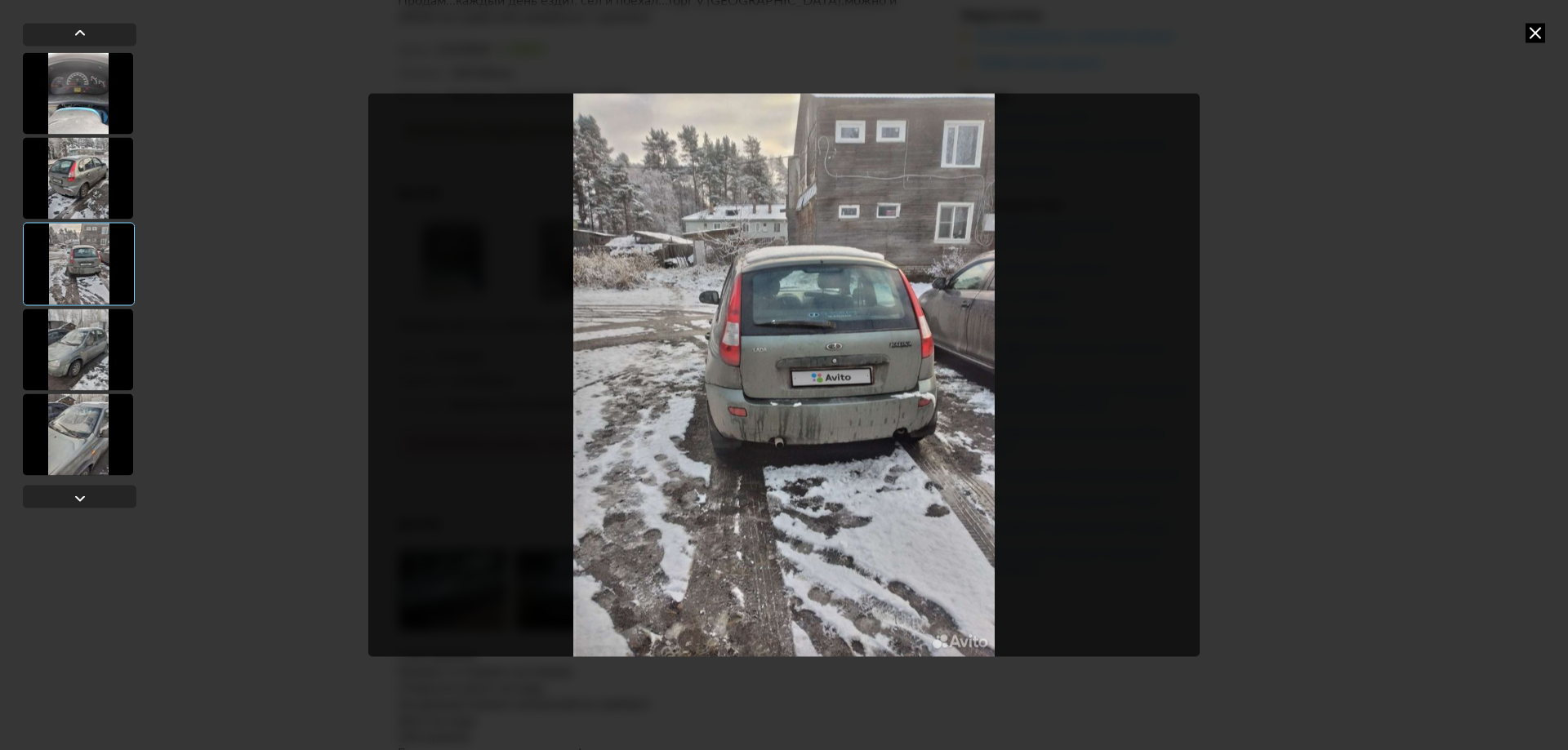
click at [85, 359] on div at bounding box center [78, 349] width 110 height 82
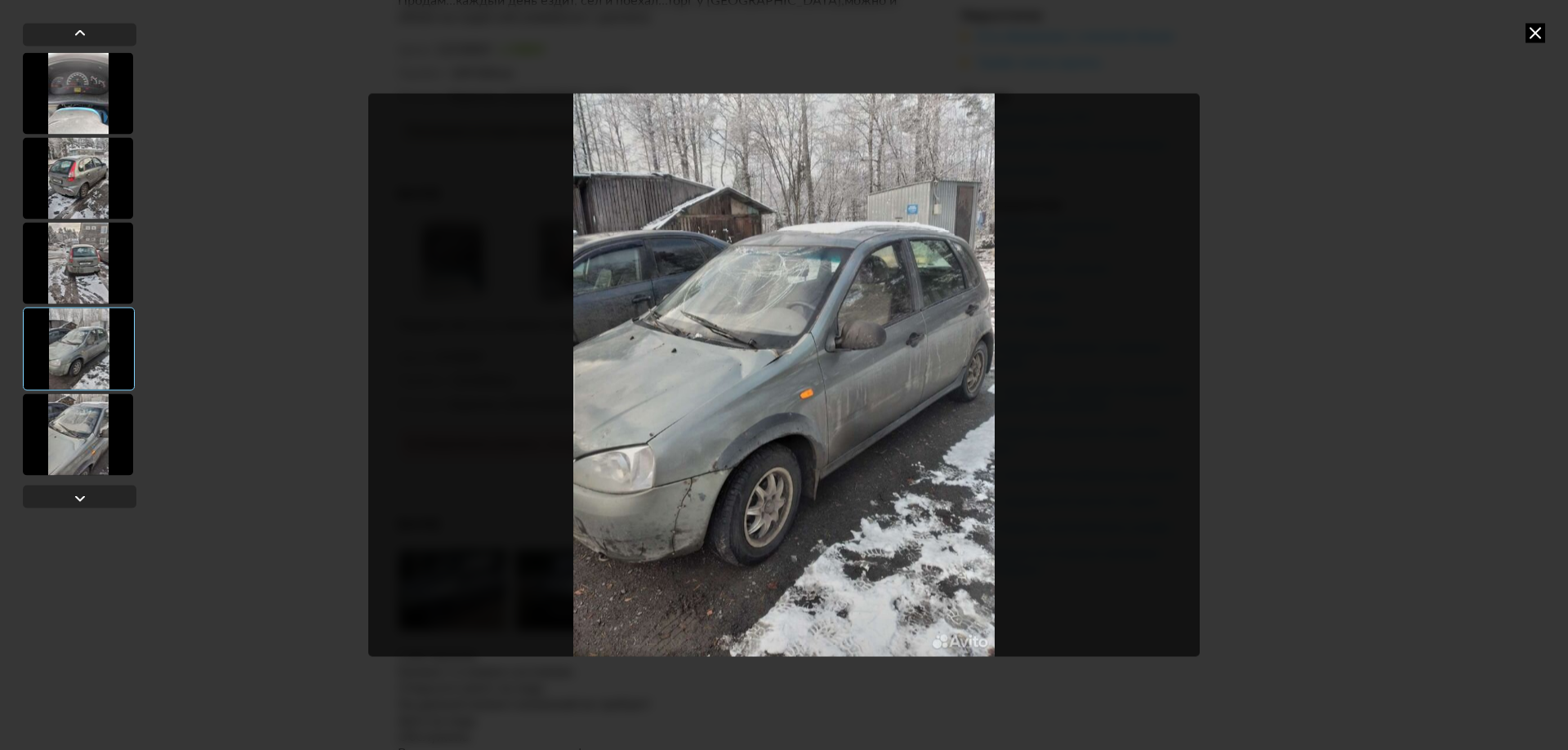
click at [88, 436] on div at bounding box center [78, 434] width 110 height 82
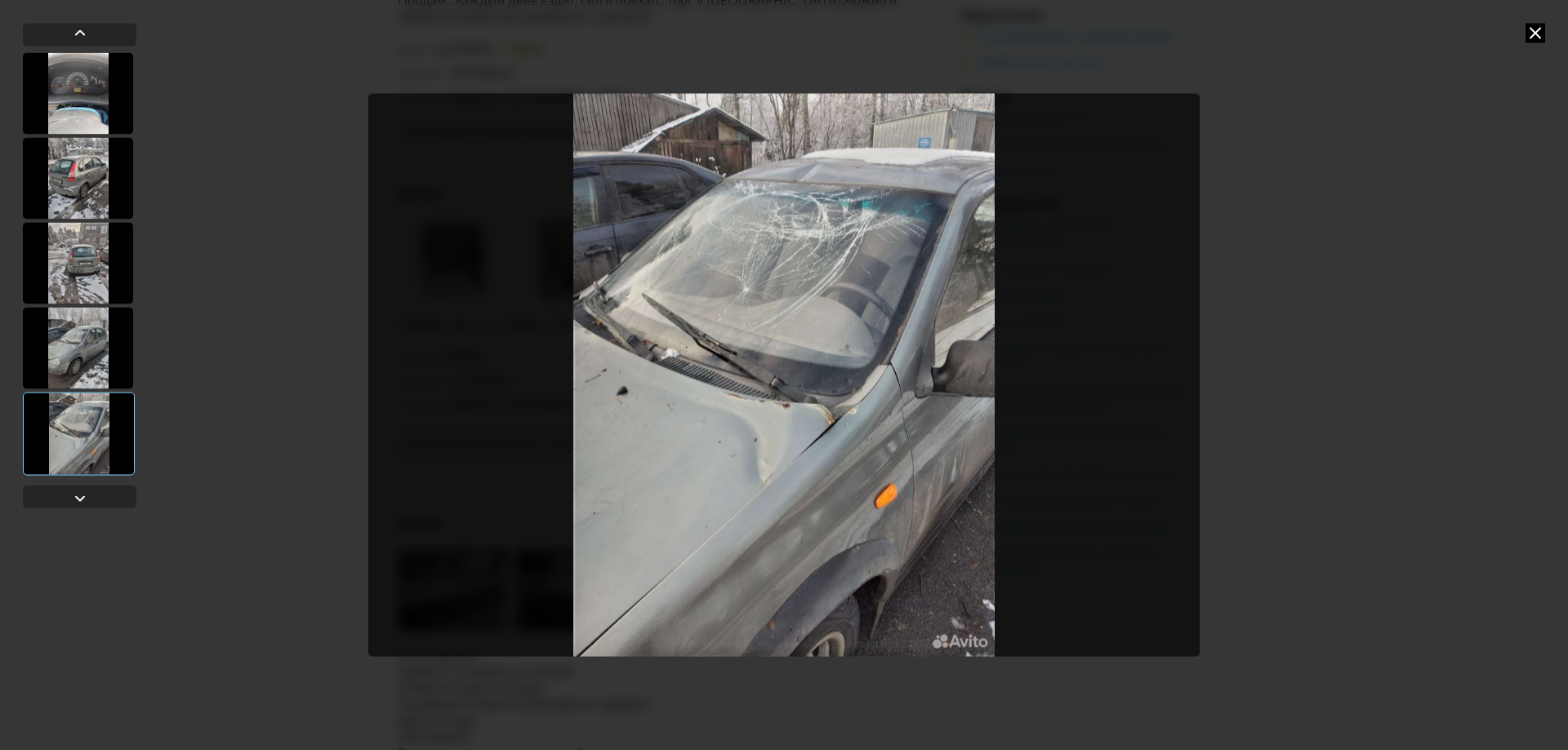
click at [1531, 32] on icon at bounding box center [1536, 33] width 20 height 20
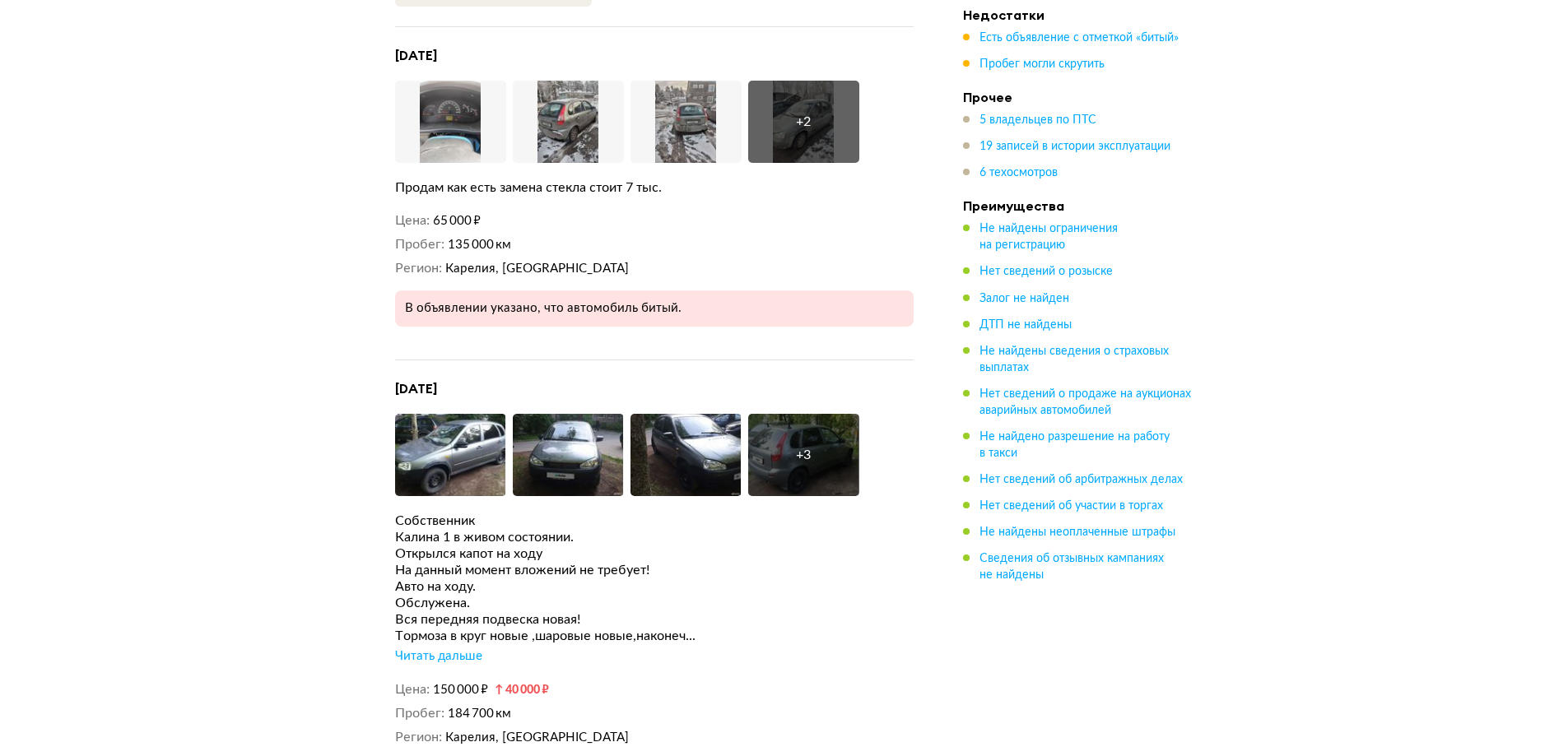
scroll to position [4033, 0]
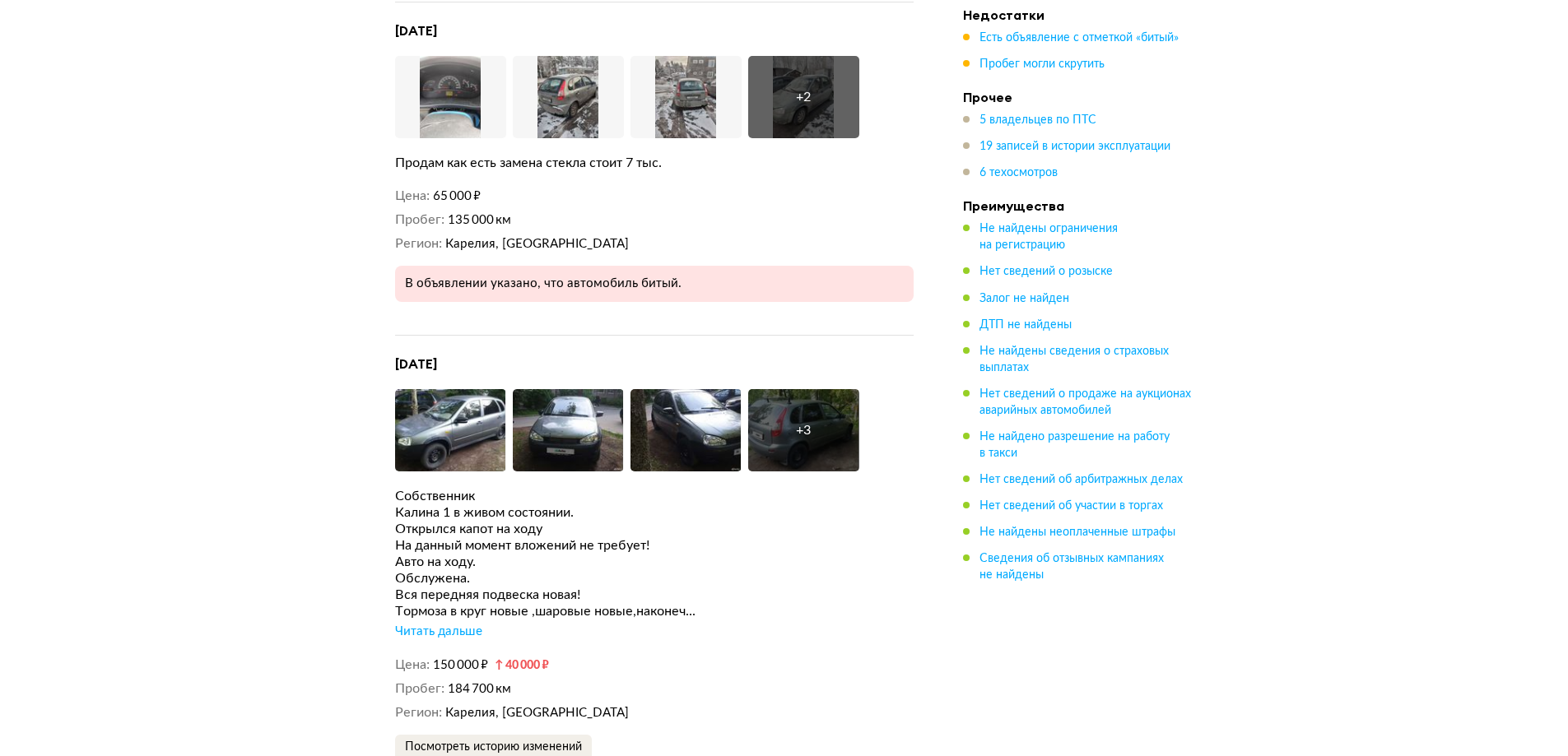
click at [455, 624] on div "Читать дальше" at bounding box center [438, 632] width 87 height 17
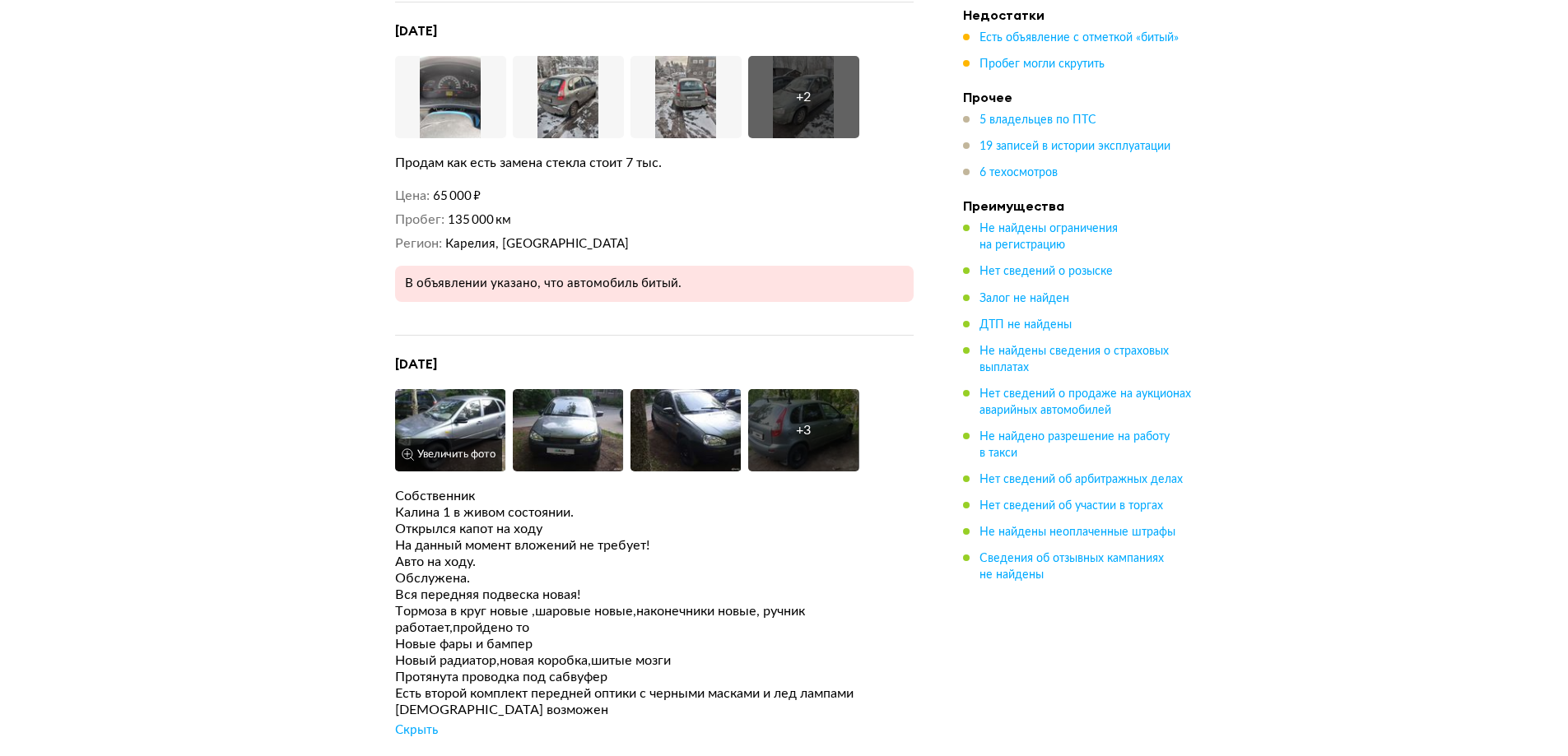
click at [467, 401] on img at bounding box center [450, 430] width 111 height 82
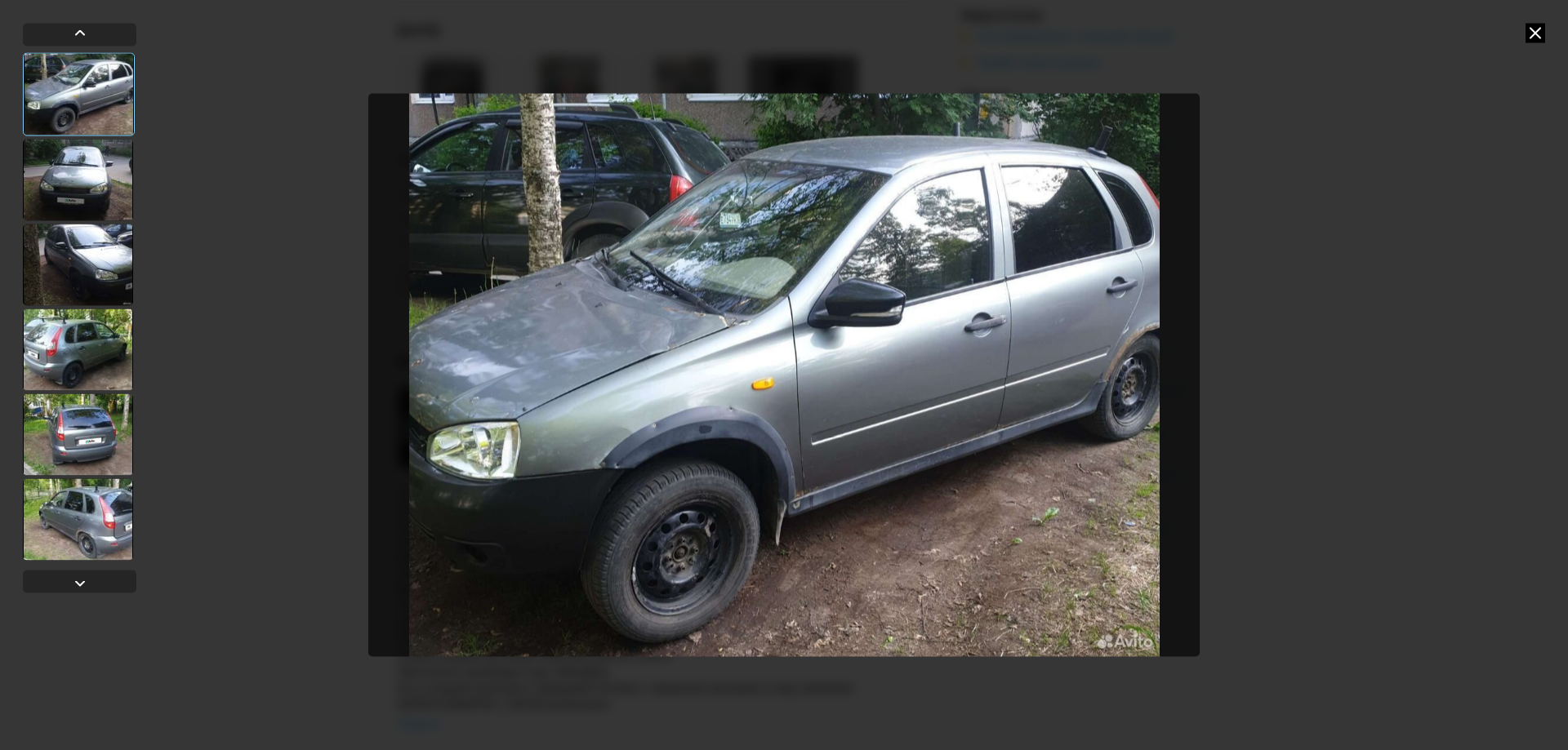
click at [88, 181] on div at bounding box center [78, 179] width 110 height 82
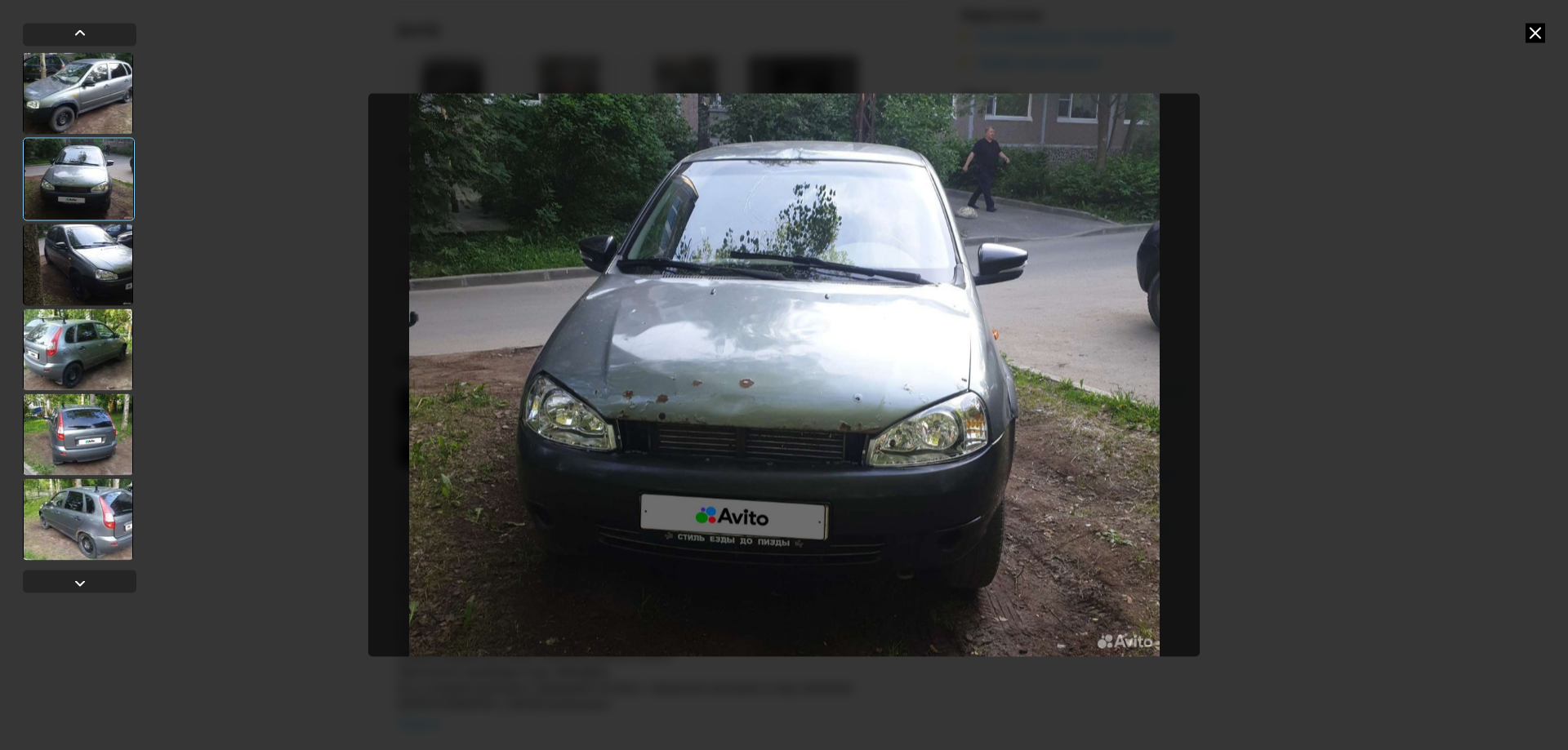
click at [89, 283] on div at bounding box center [78, 264] width 110 height 82
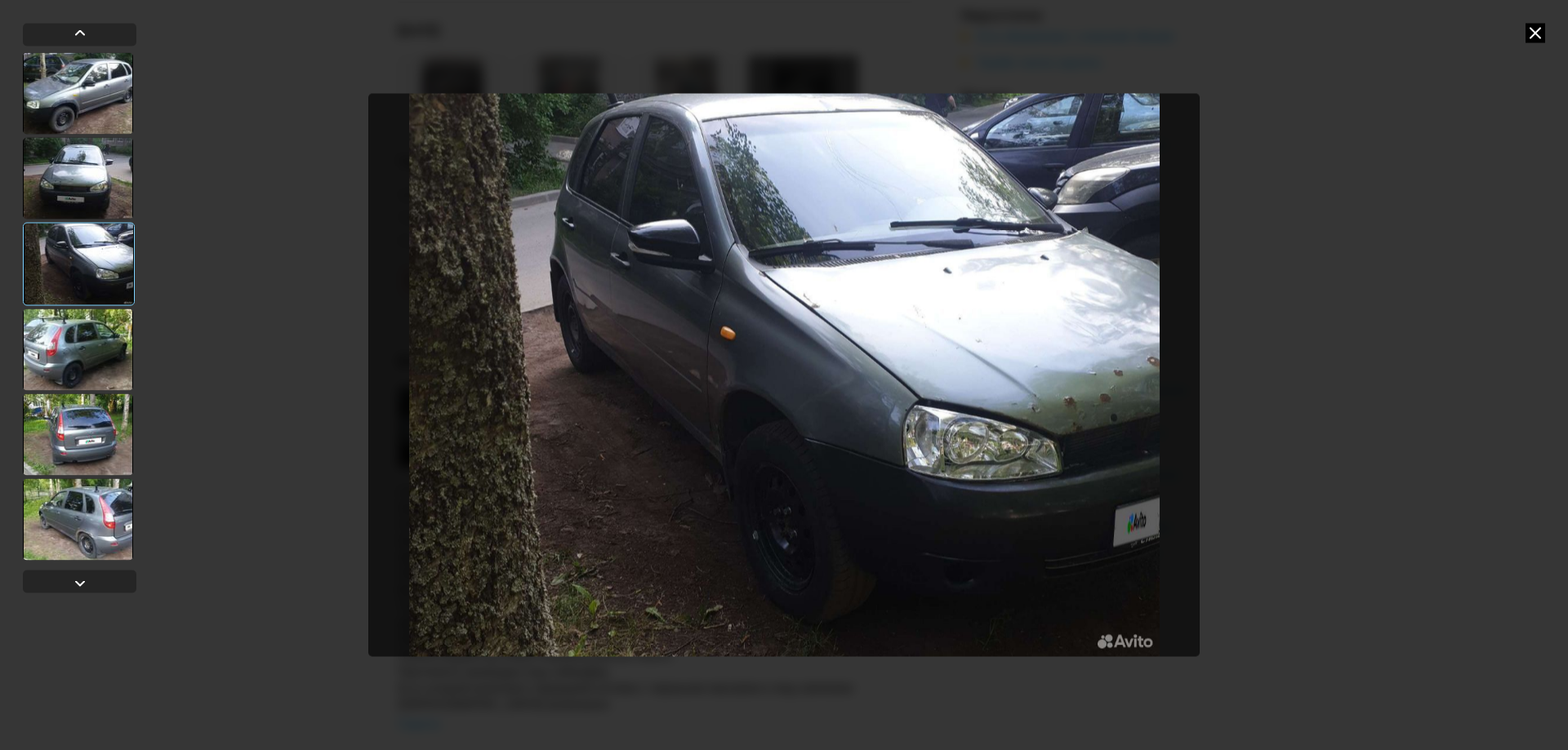
click at [87, 371] on div at bounding box center [78, 349] width 110 height 82
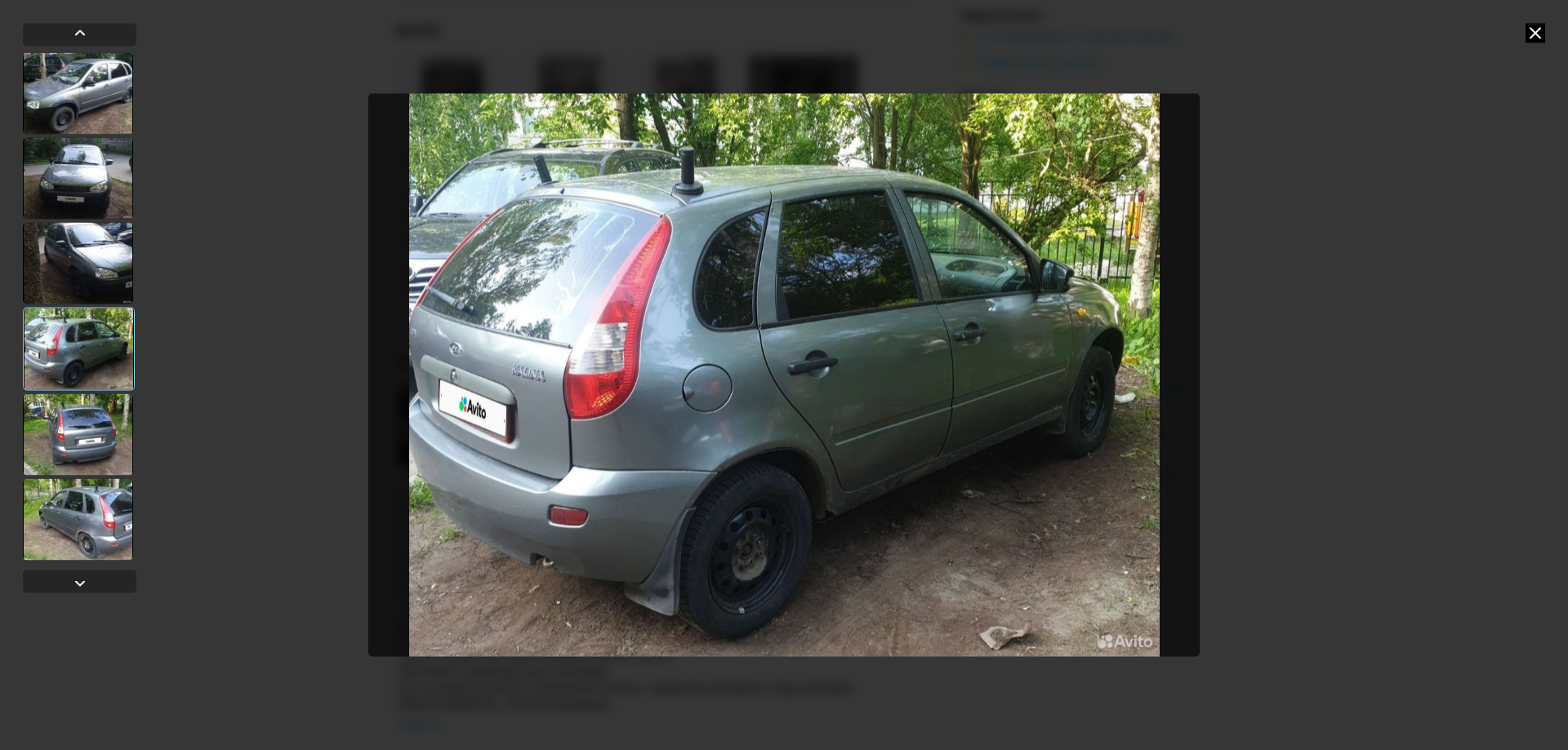
click at [78, 435] on div at bounding box center [78, 434] width 110 height 82
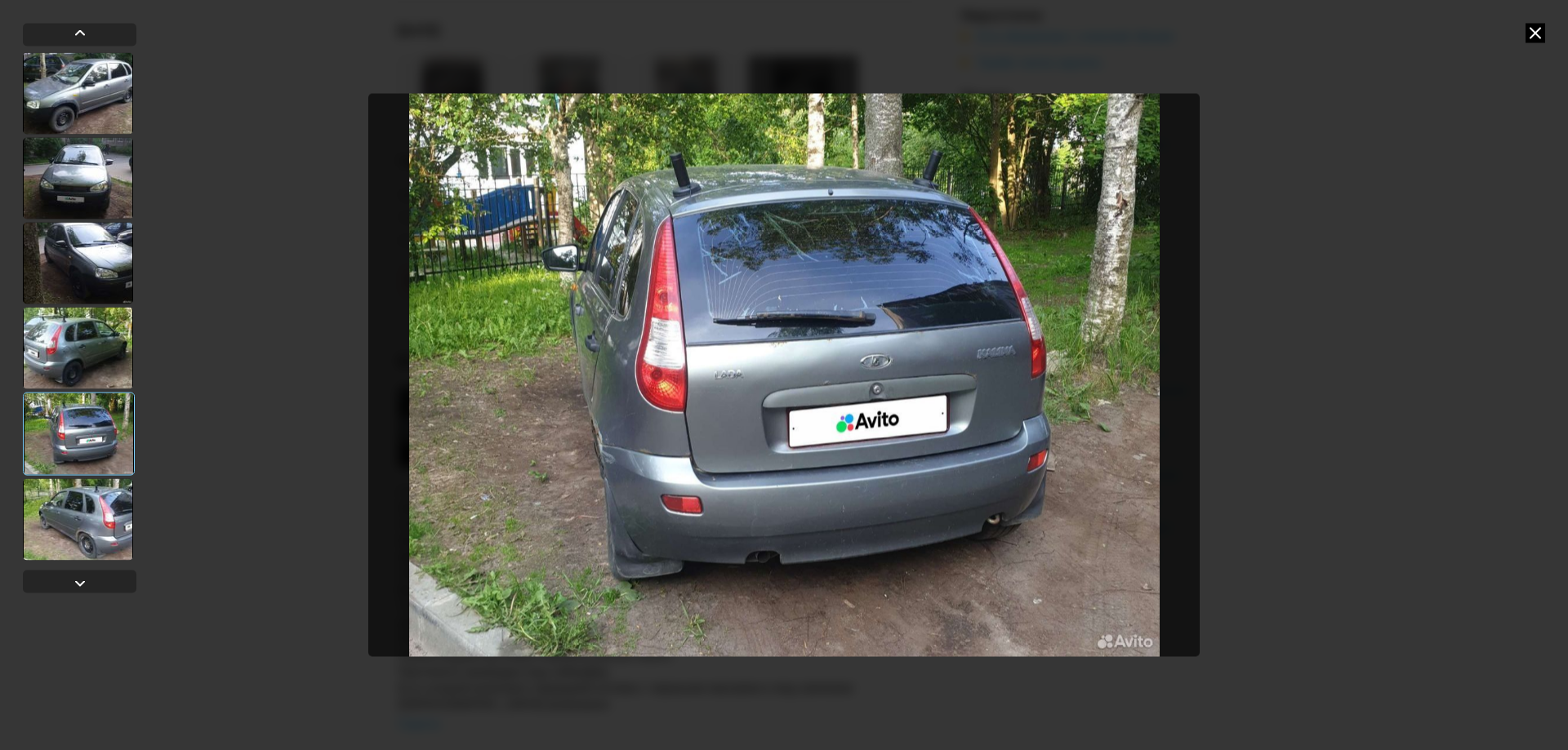
click at [71, 514] on div at bounding box center [78, 519] width 110 height 82
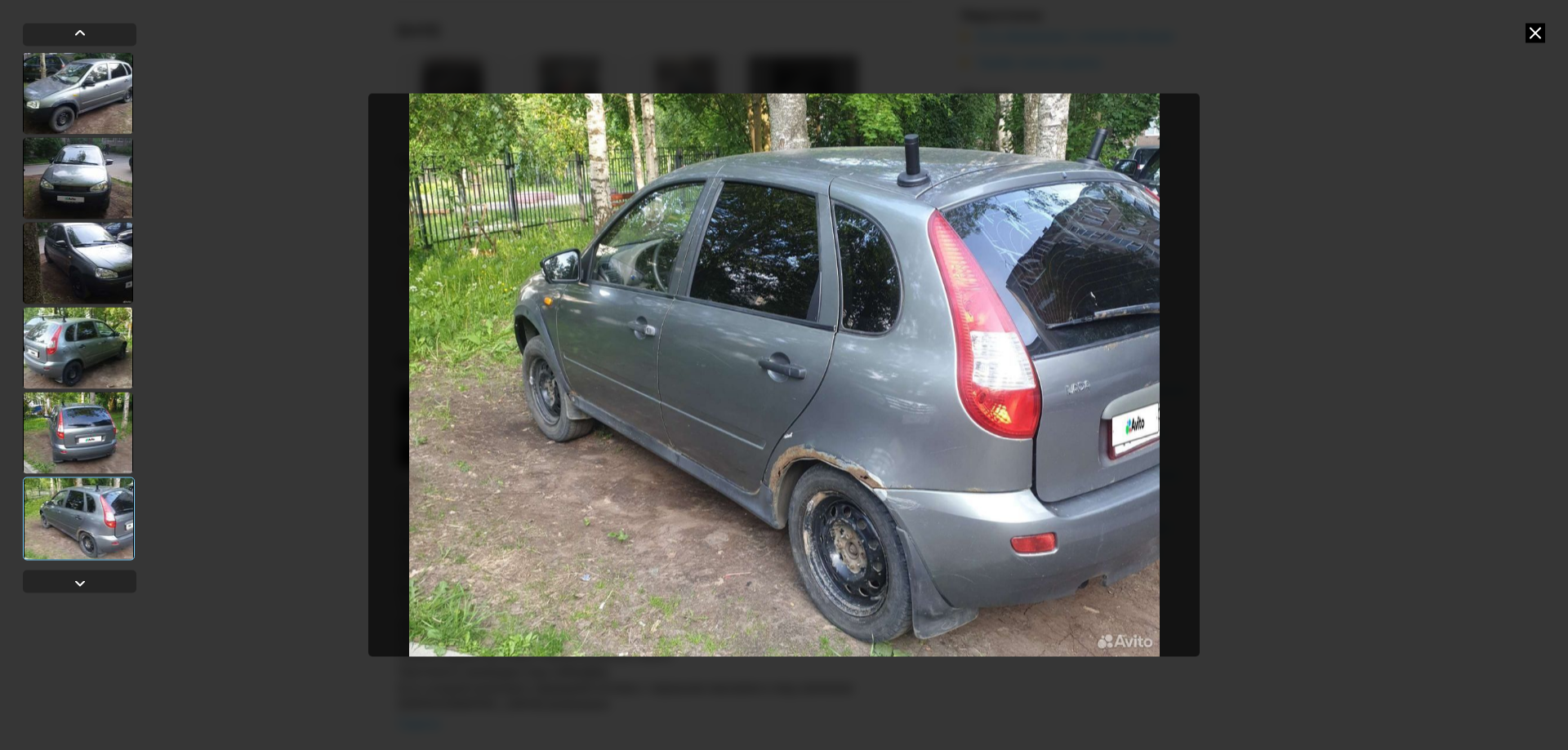
click at [1541, 32] on icon at bounding box center [1536, 33] width 20 height 20
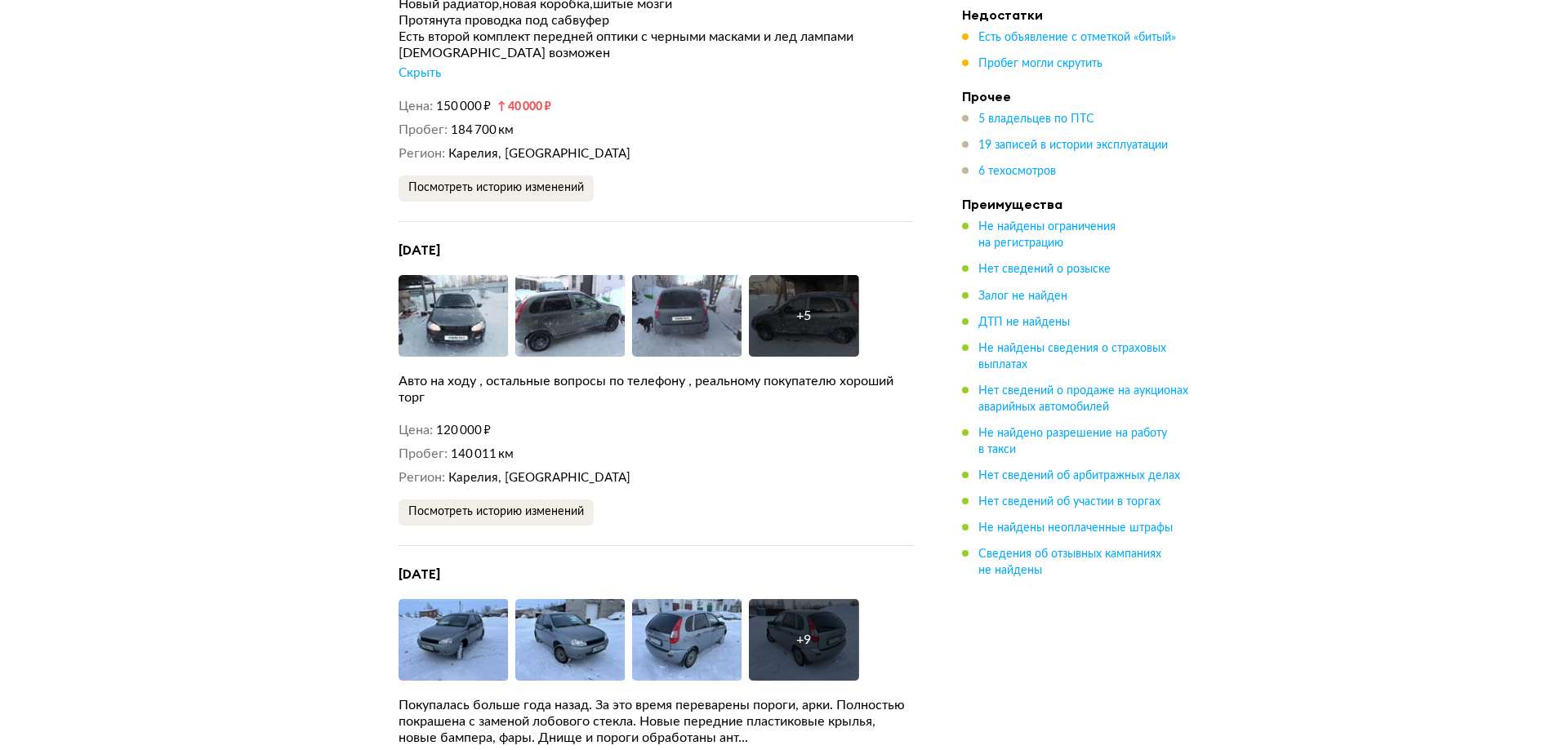
scroll to position [4654, 0]
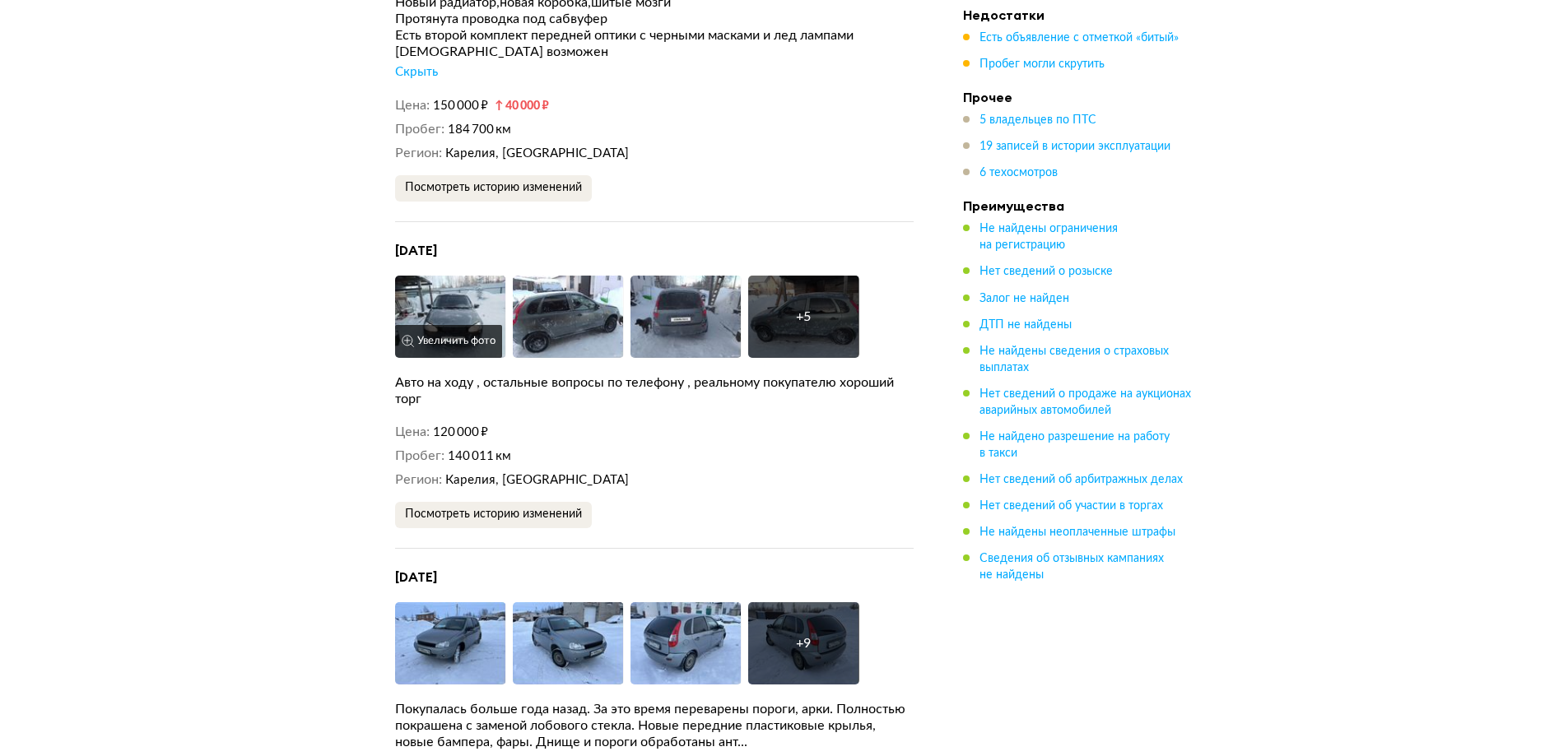
click at [438, 279] on img at bounding box center [450, 316] width 111 height 82
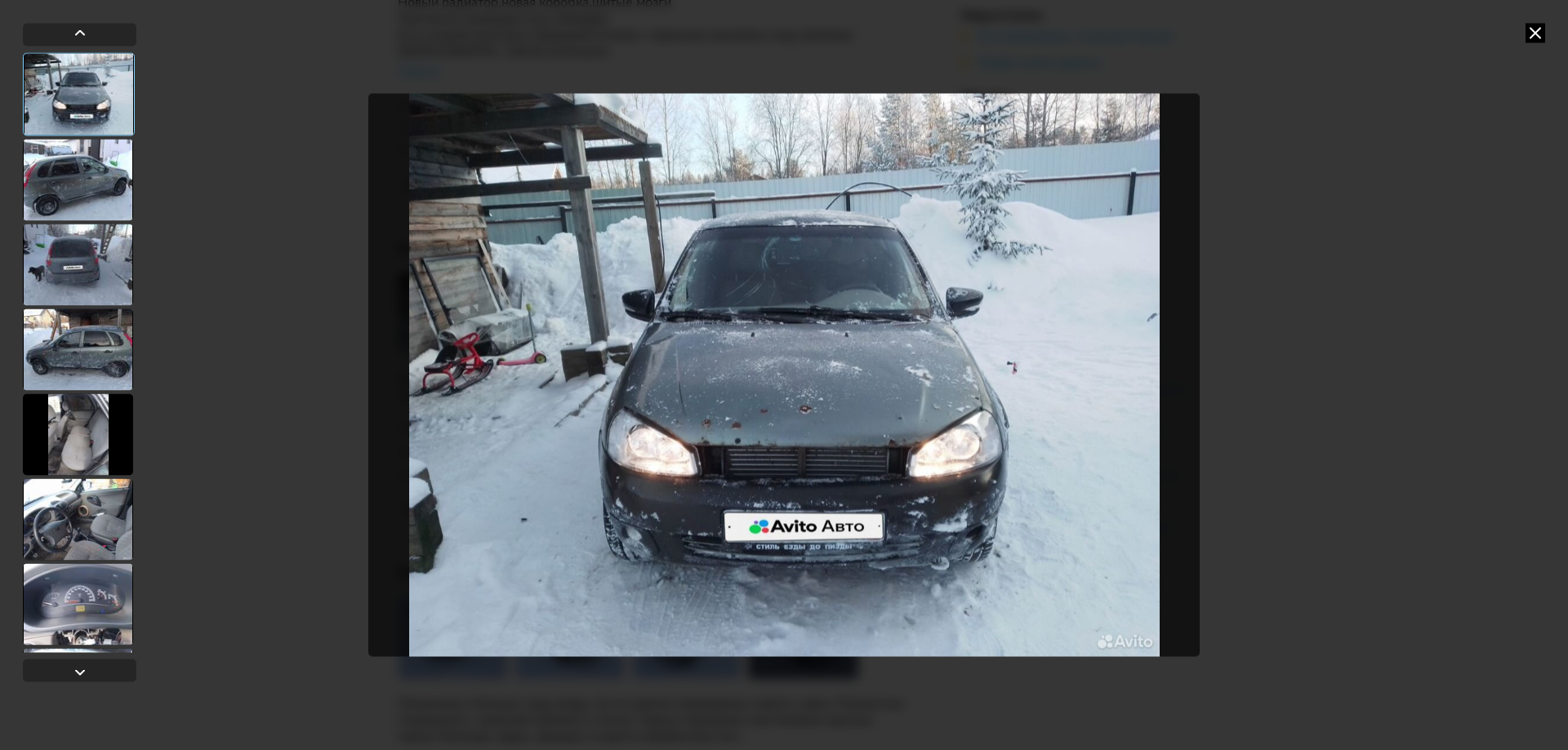
click at [64, 158] on div at bounding box center [78, 179] width 110 height 82
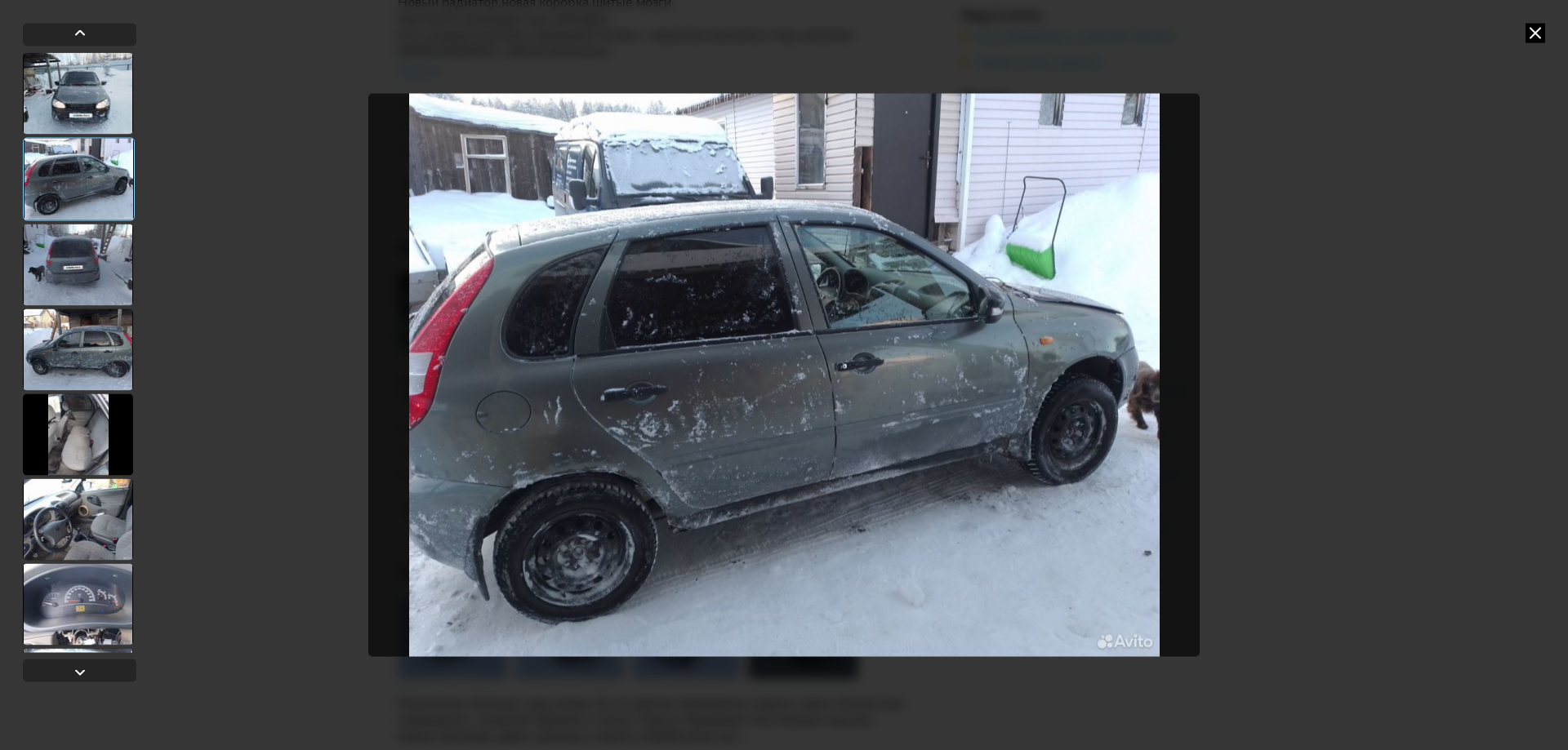
click at [90, 258] on div at bounding box center [78, 264] width 110 height 82
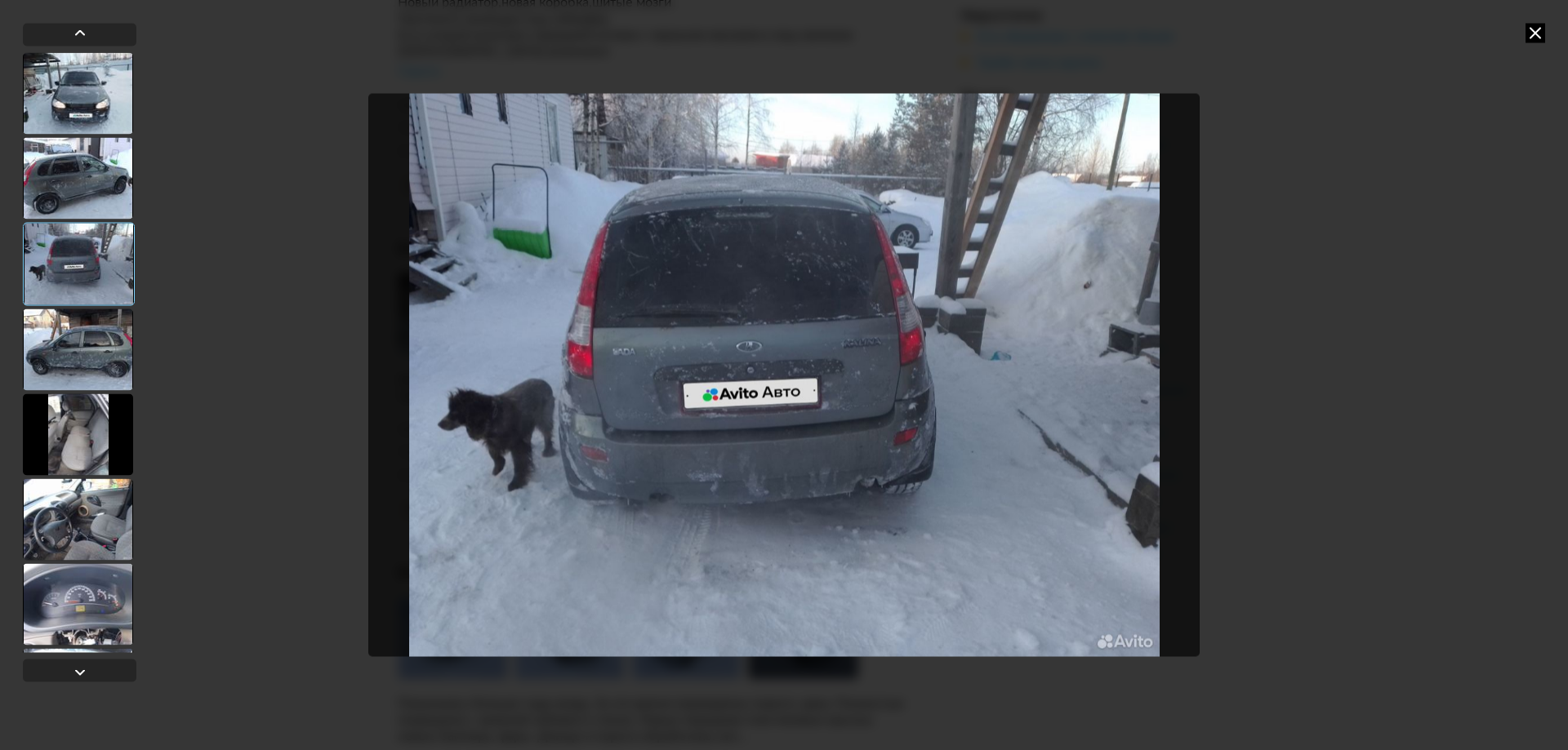
click at [101, 343] on div at bounding box center [78, 349] width 110 height 82
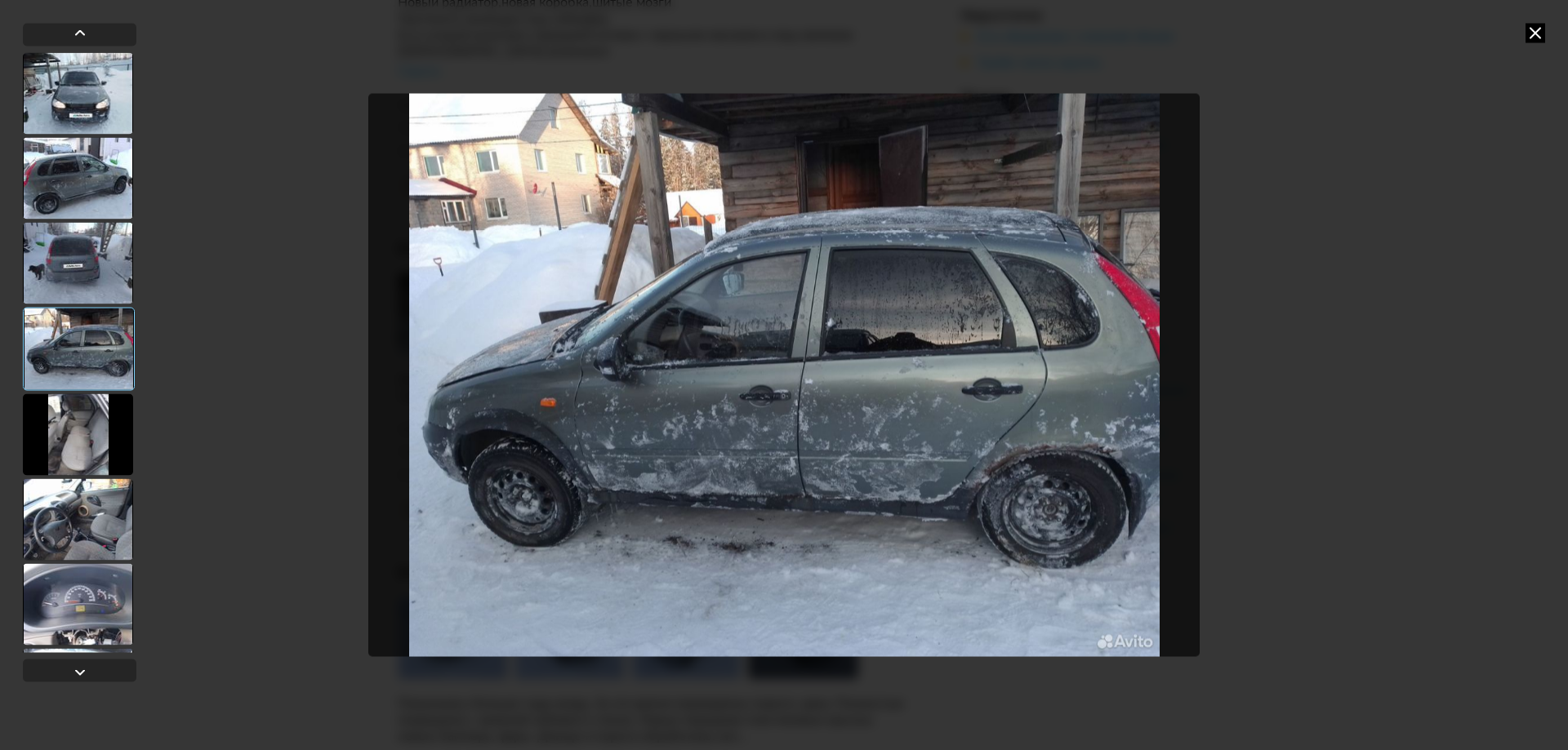
click at [94, 458] on div at bounding box center [78, 434] width 110 height 82
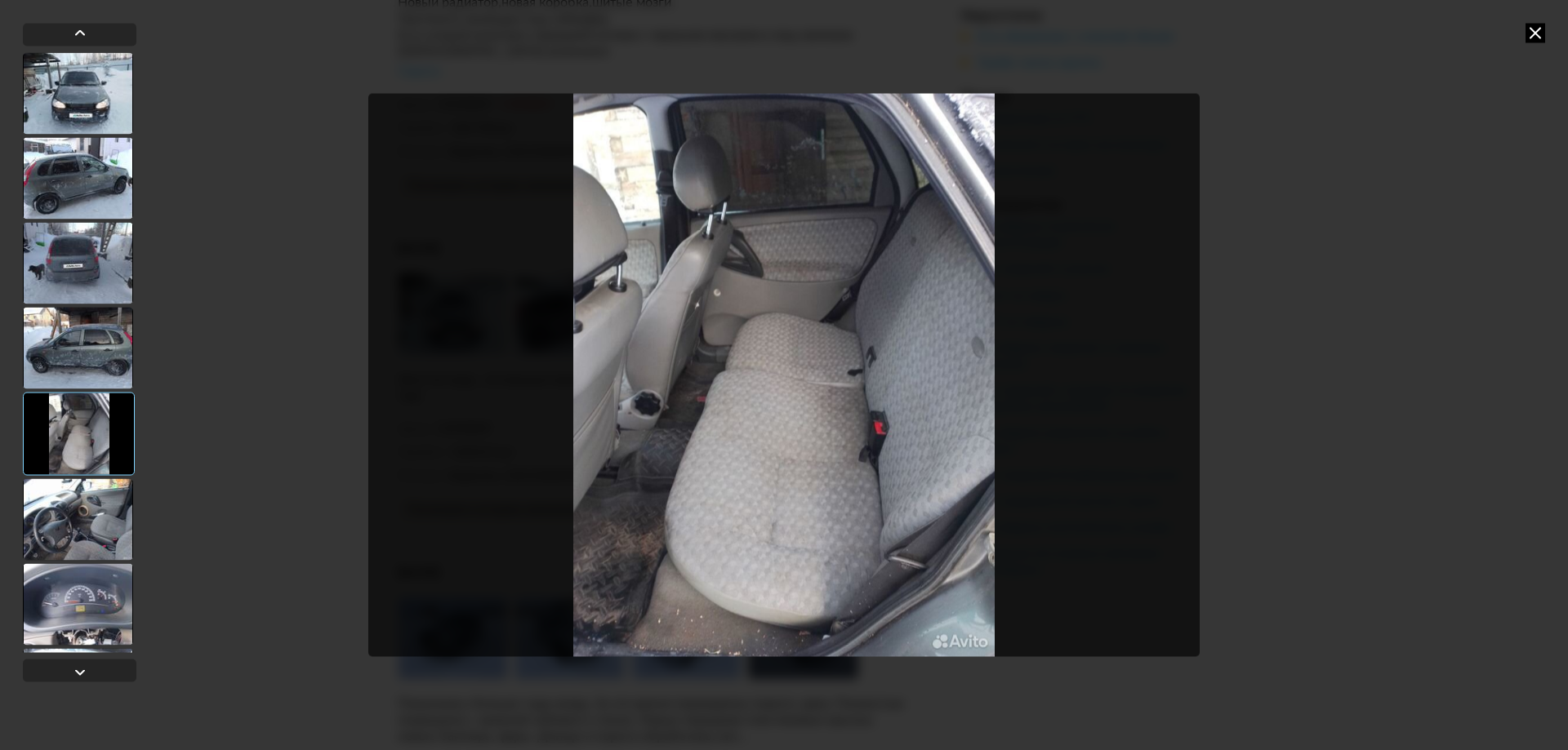
click at [94, 506] on div at bounding box center [78, 519] width 110 height 82
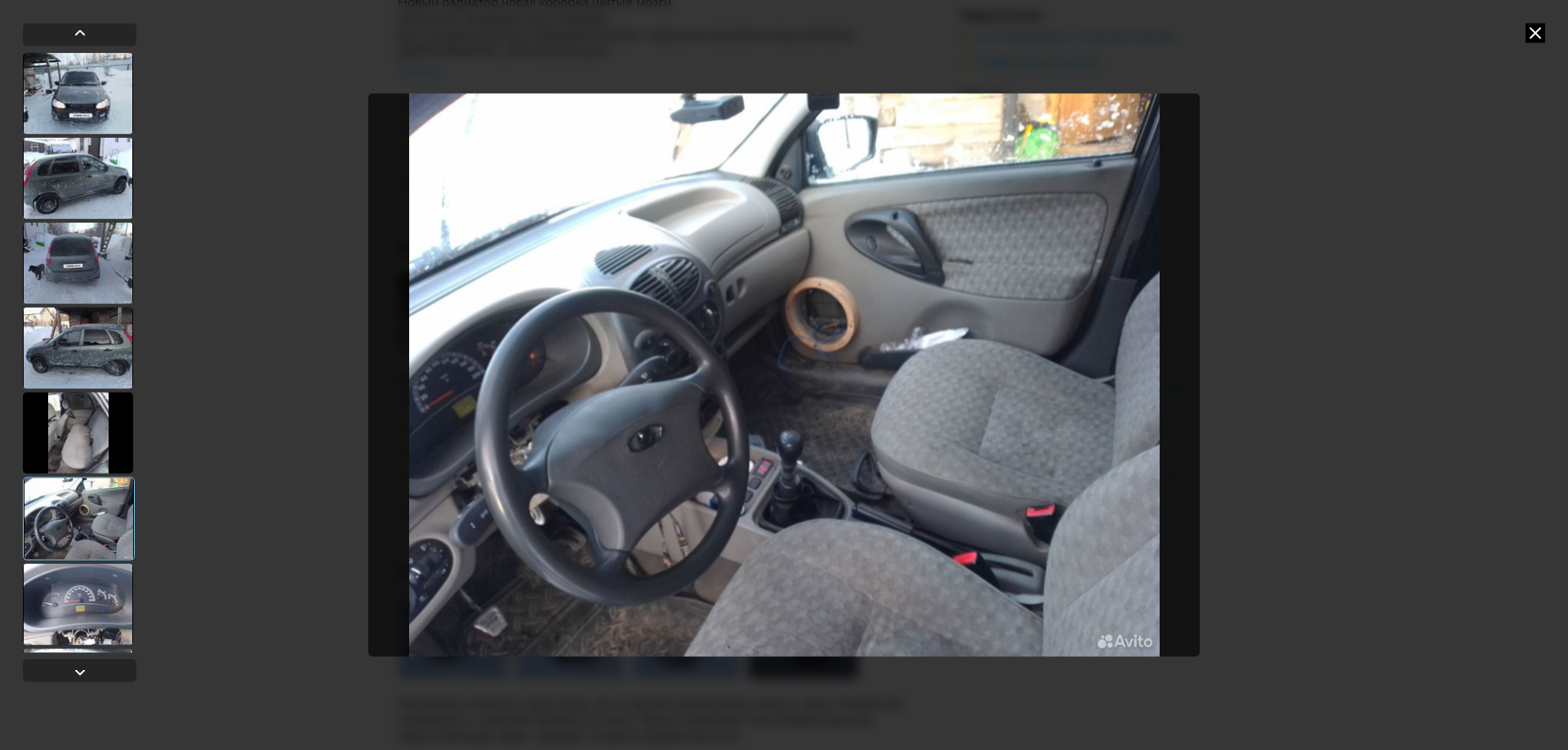
click at [78, 558] on div at bounding box center [78, 518] width 112 height 83
click at [71, 595] on div at bounding box center [78, 604] width 110 height 82
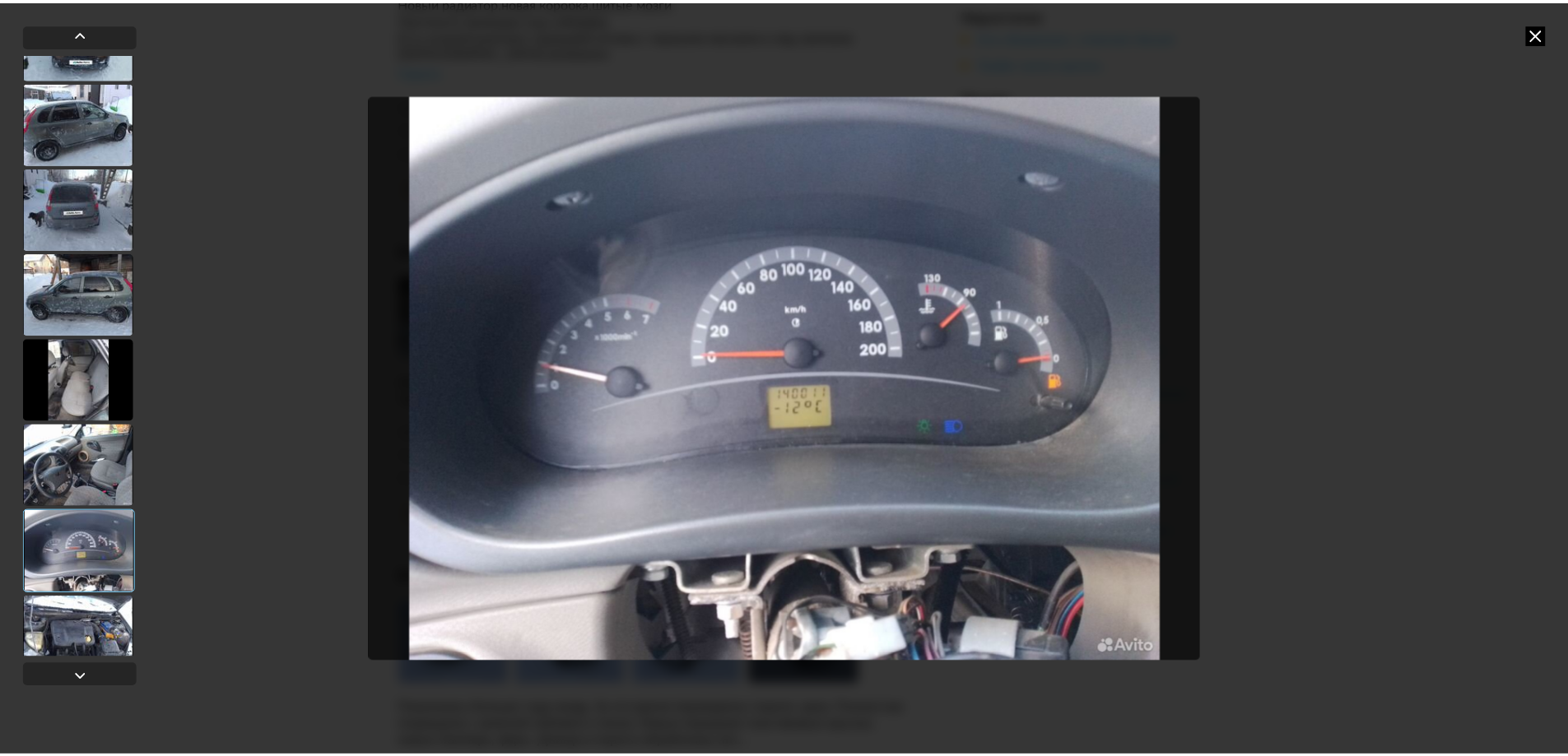
scroll to position [82, 0]
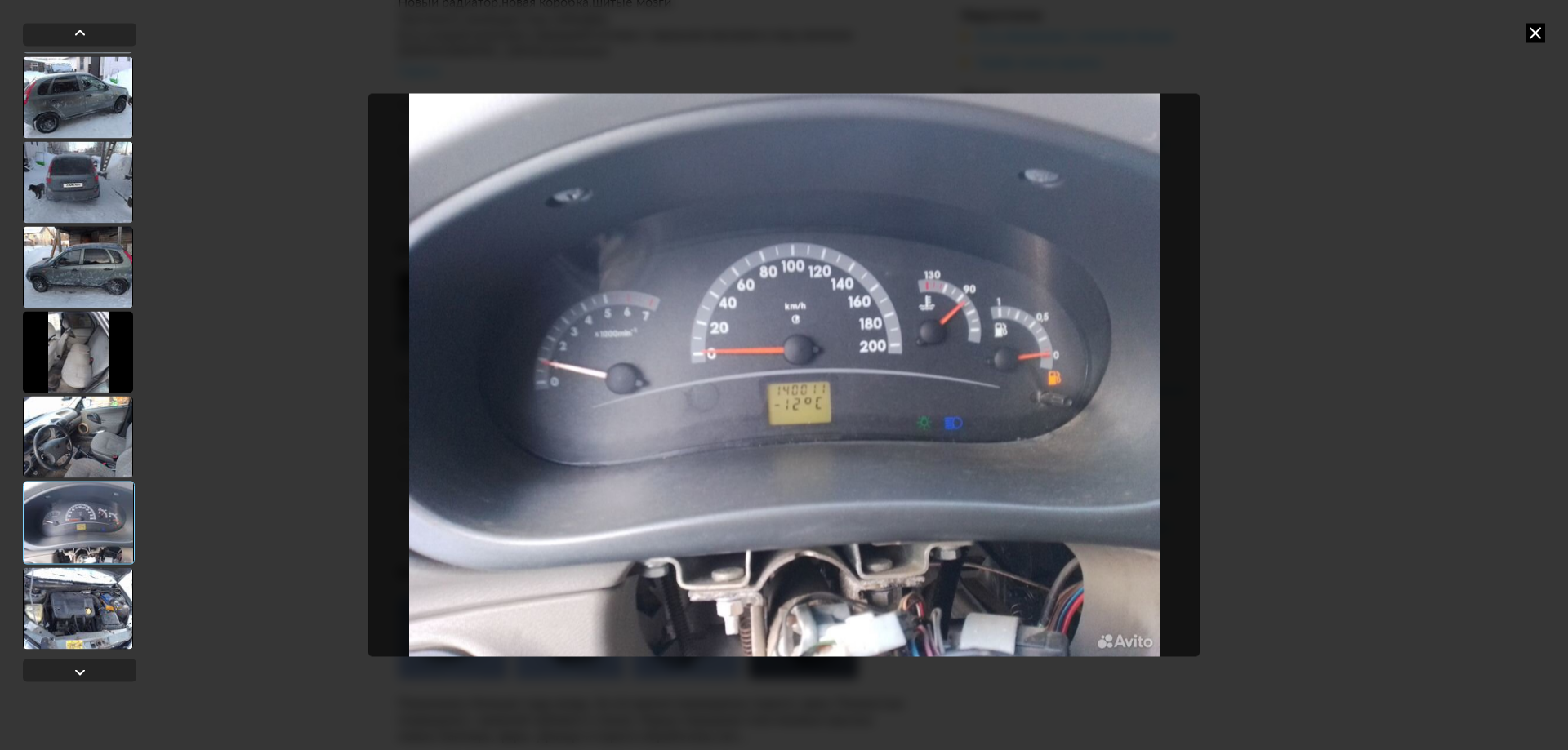
click at [72, 624] on div at bounding box center [78, 608] width 110 height 82
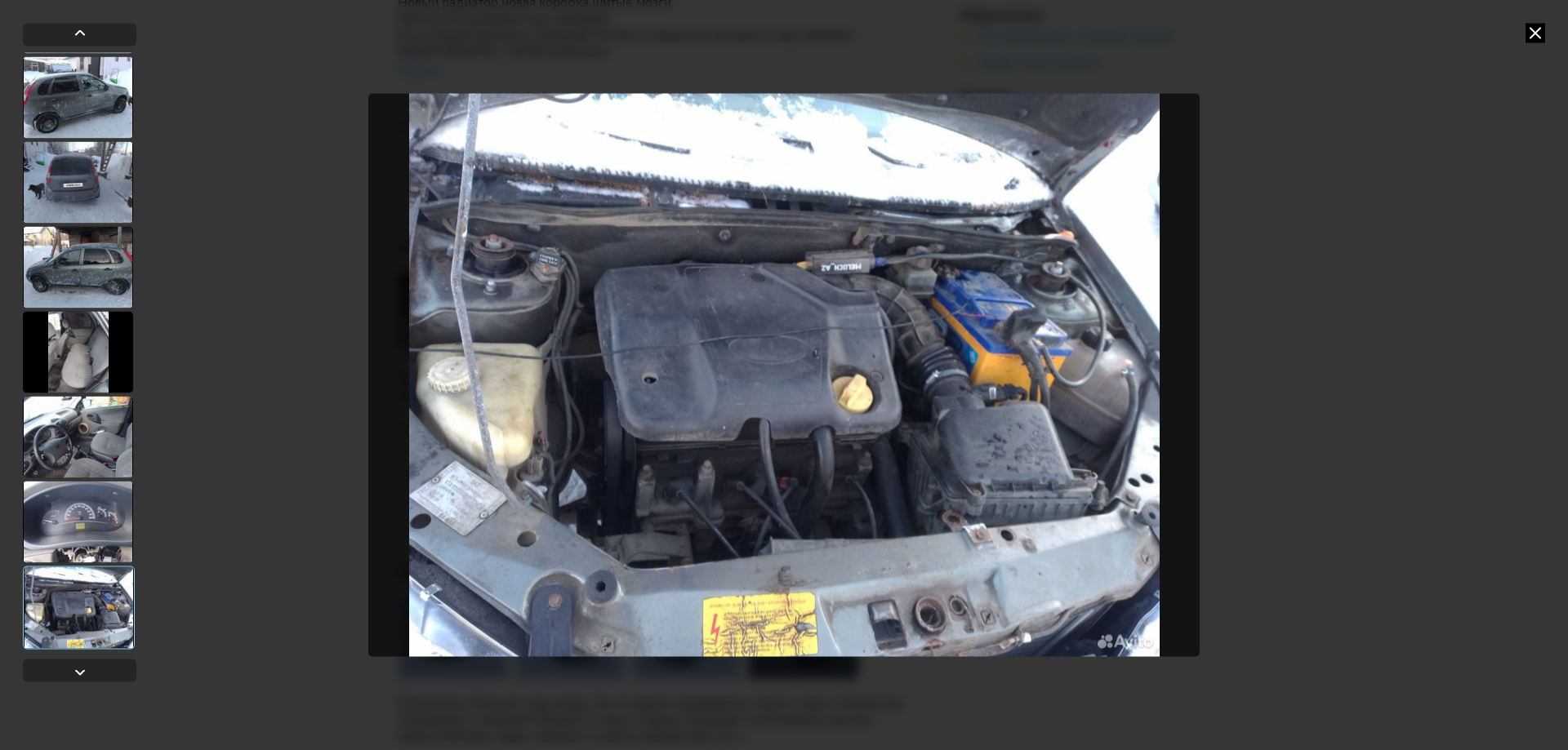
click at [1531, 33] on icon at bounding box center [1536, 33] width 20 height 20
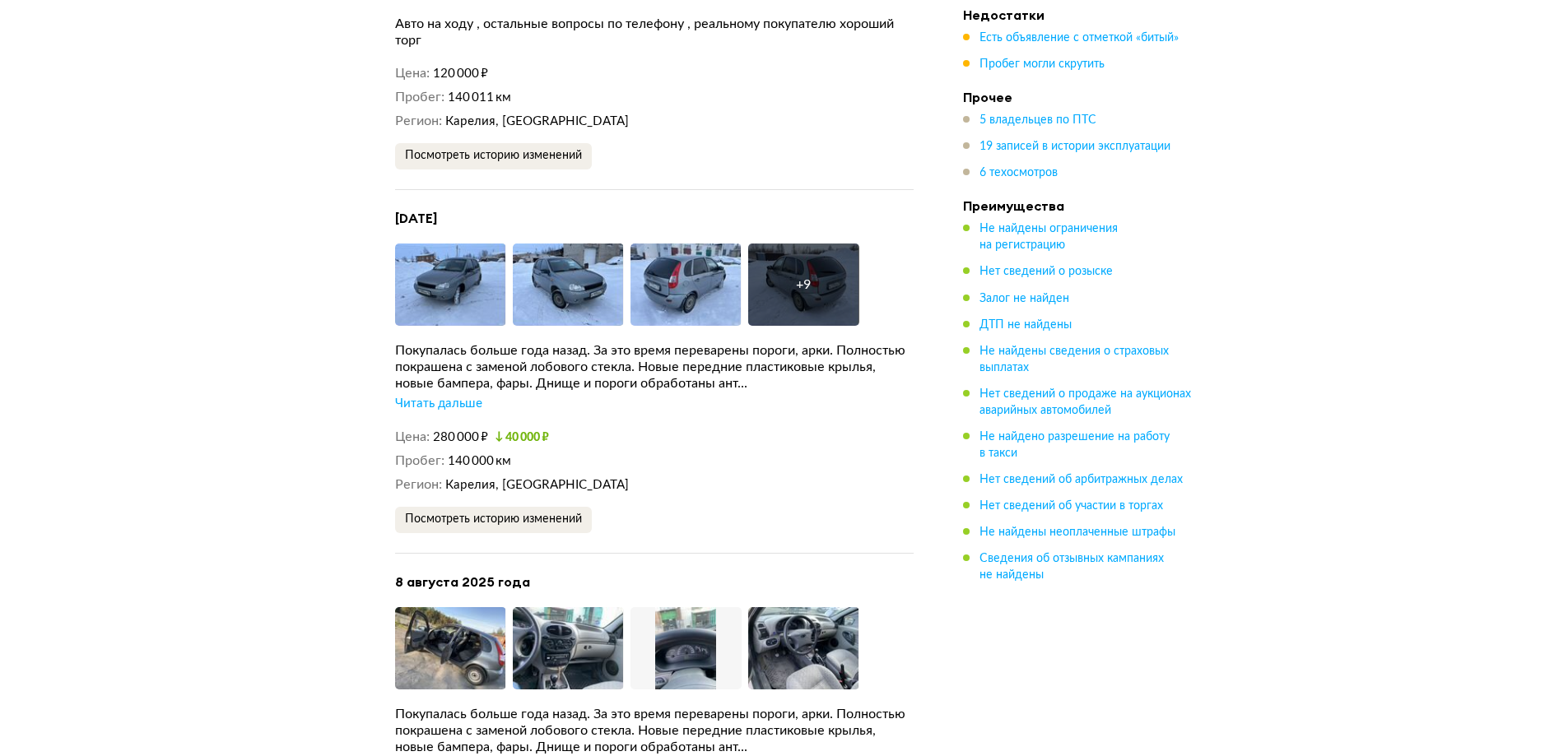
scroll to position [5103, 0]
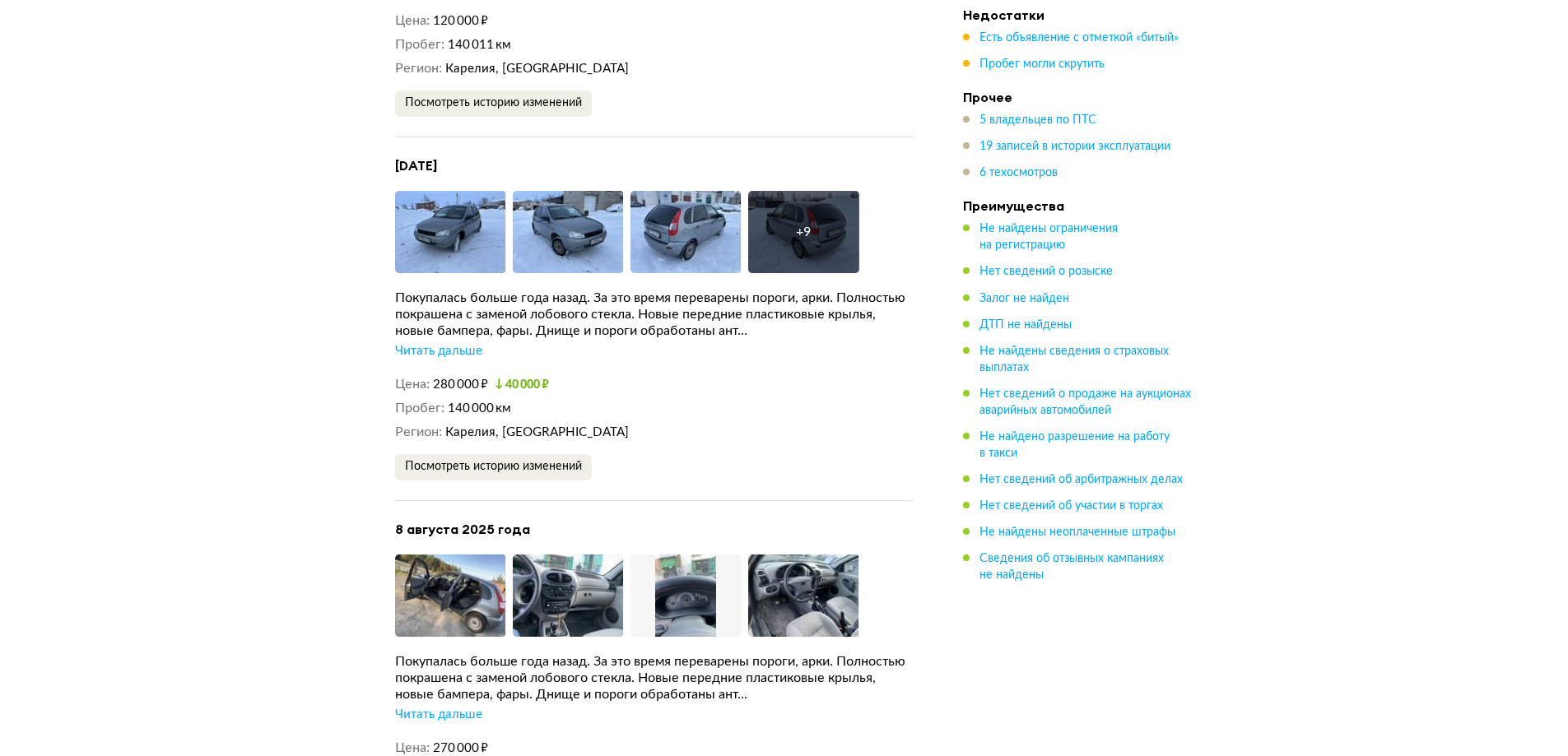
click at [470, 343] on div "Читать дальше" at bounding box center [438, 351] width 87 height 17
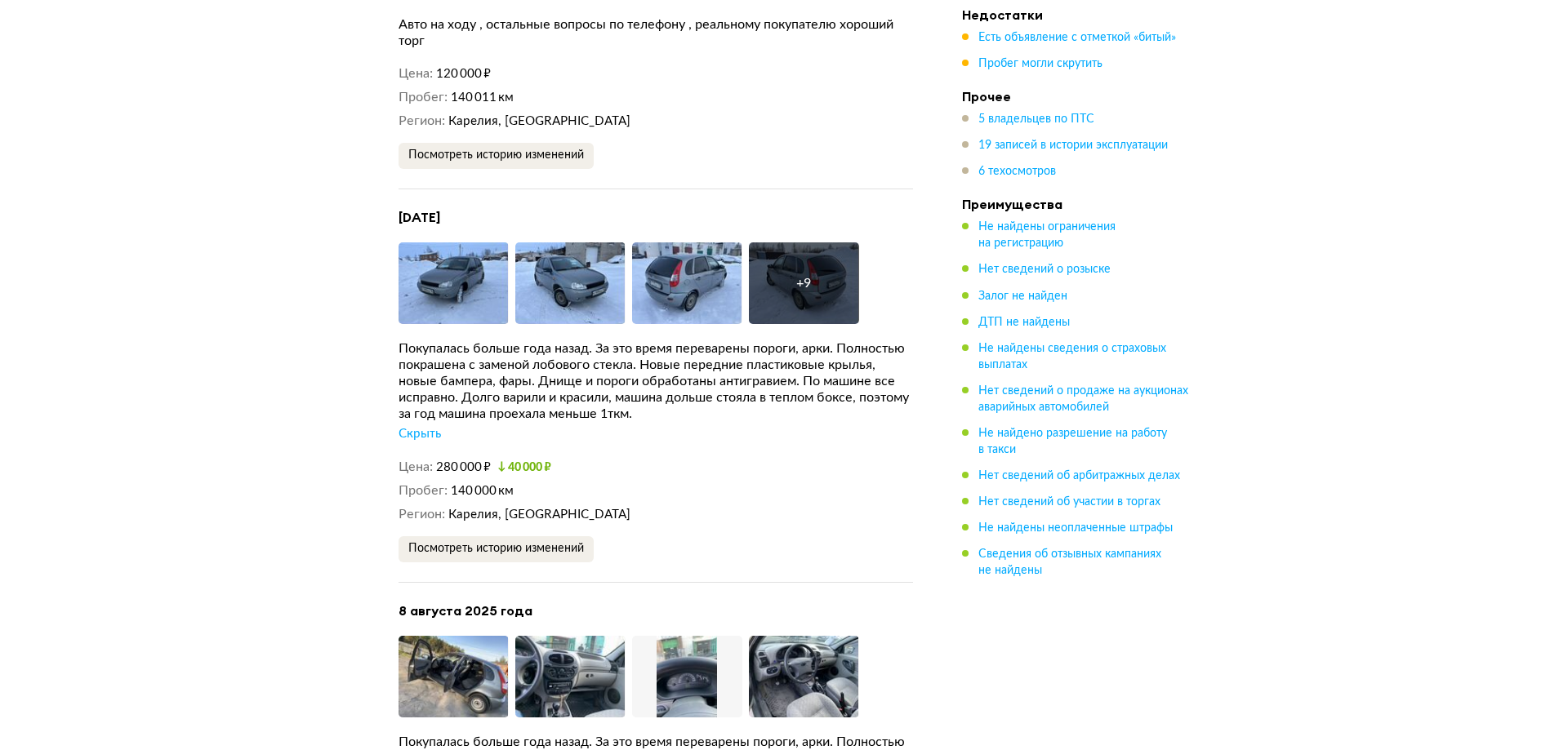
scroll to position [4981, 0]
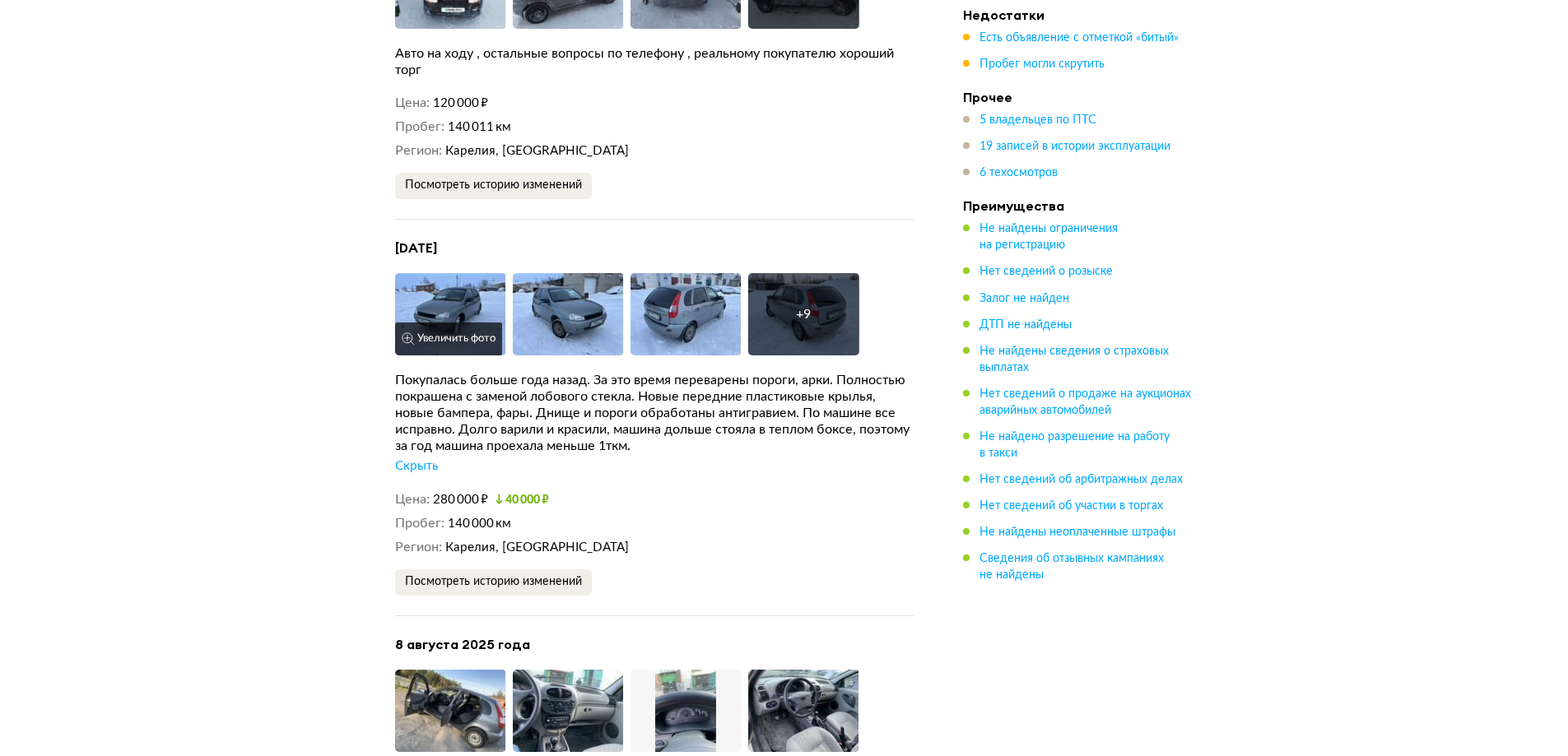
click at [460, 277] on img at bounding box center [450, 314] width 111 height 82
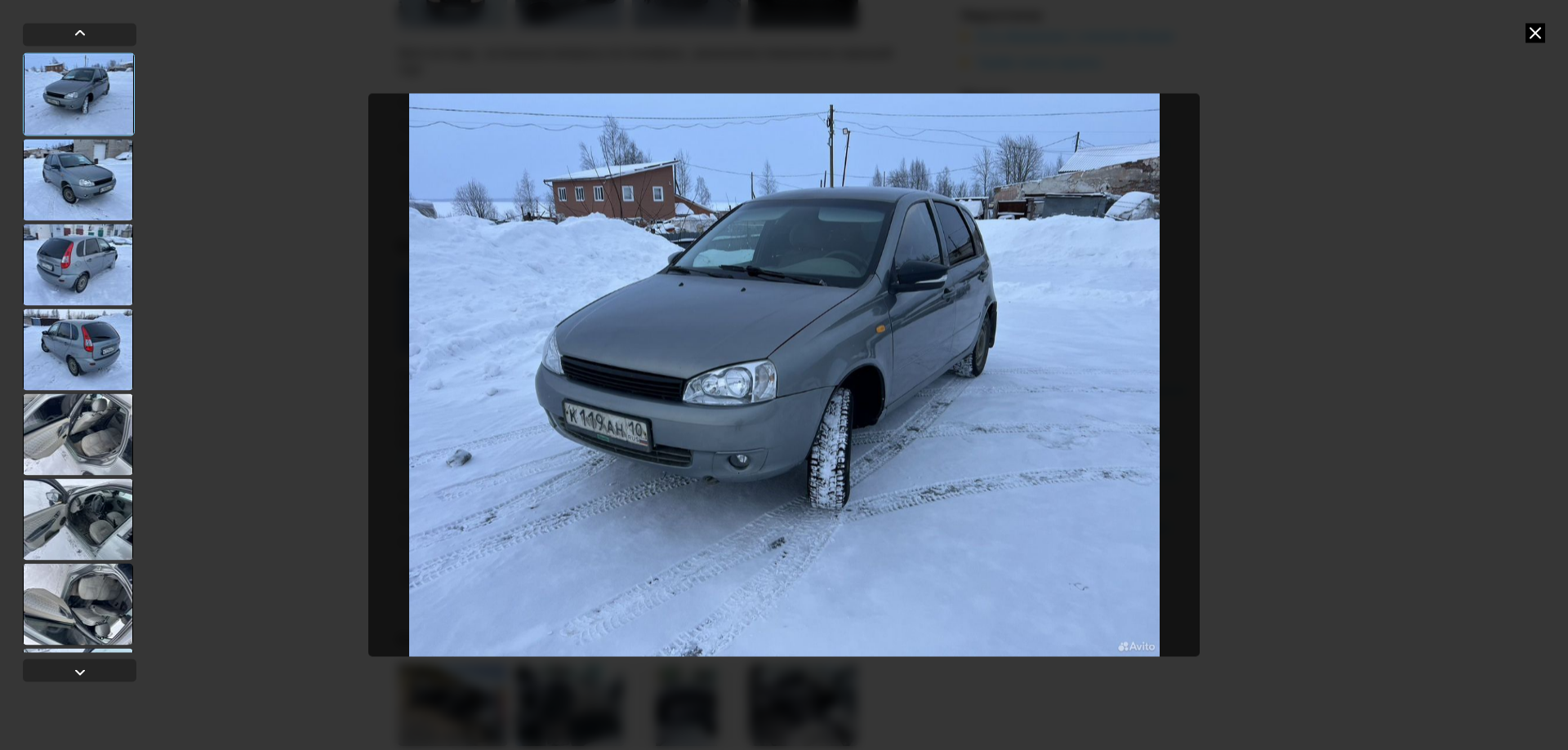
click at [64, 196] on div at bounding box center [78, 179] width 110 height 82
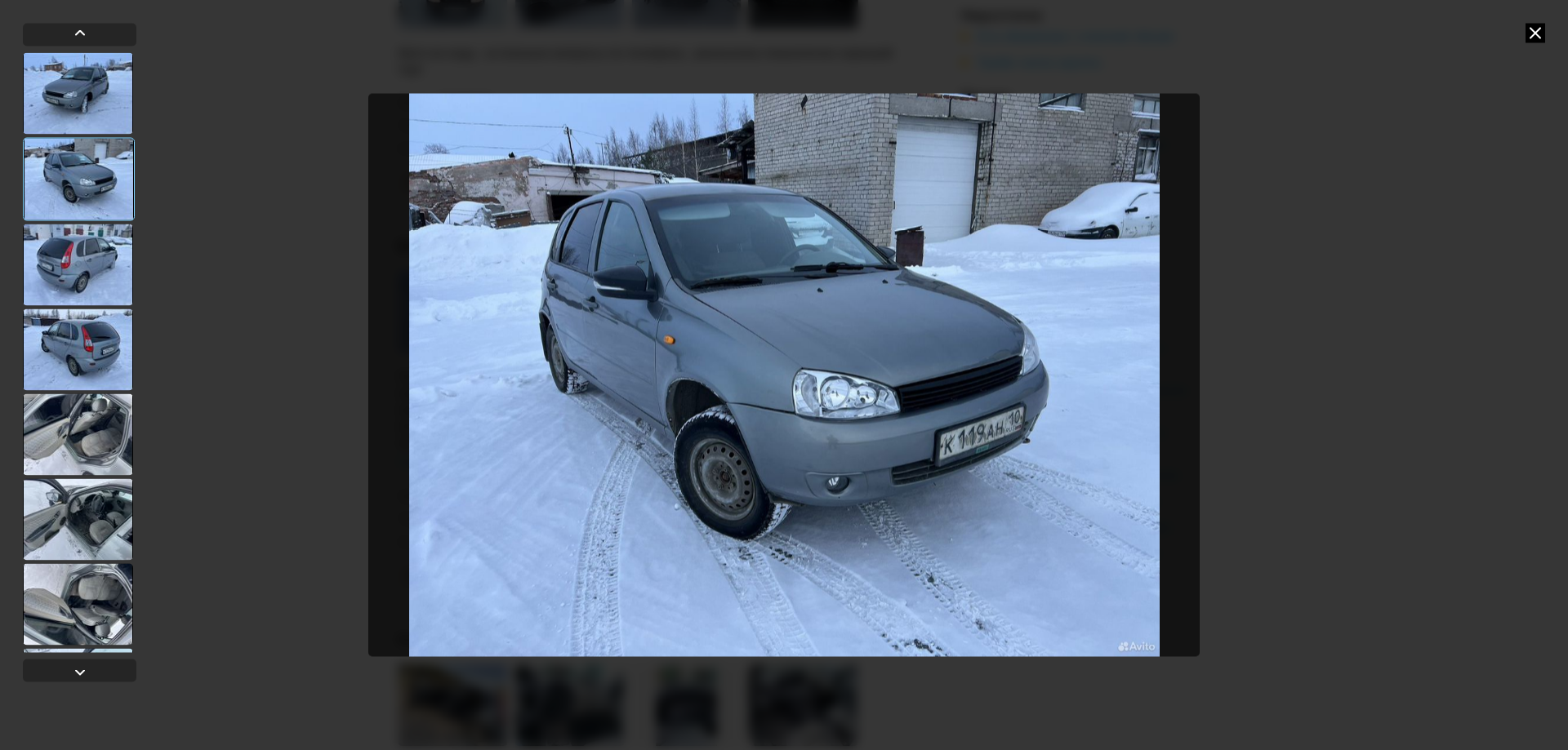
click at [65, 250] on div at bounding box center [78, 264] width 110 height 82
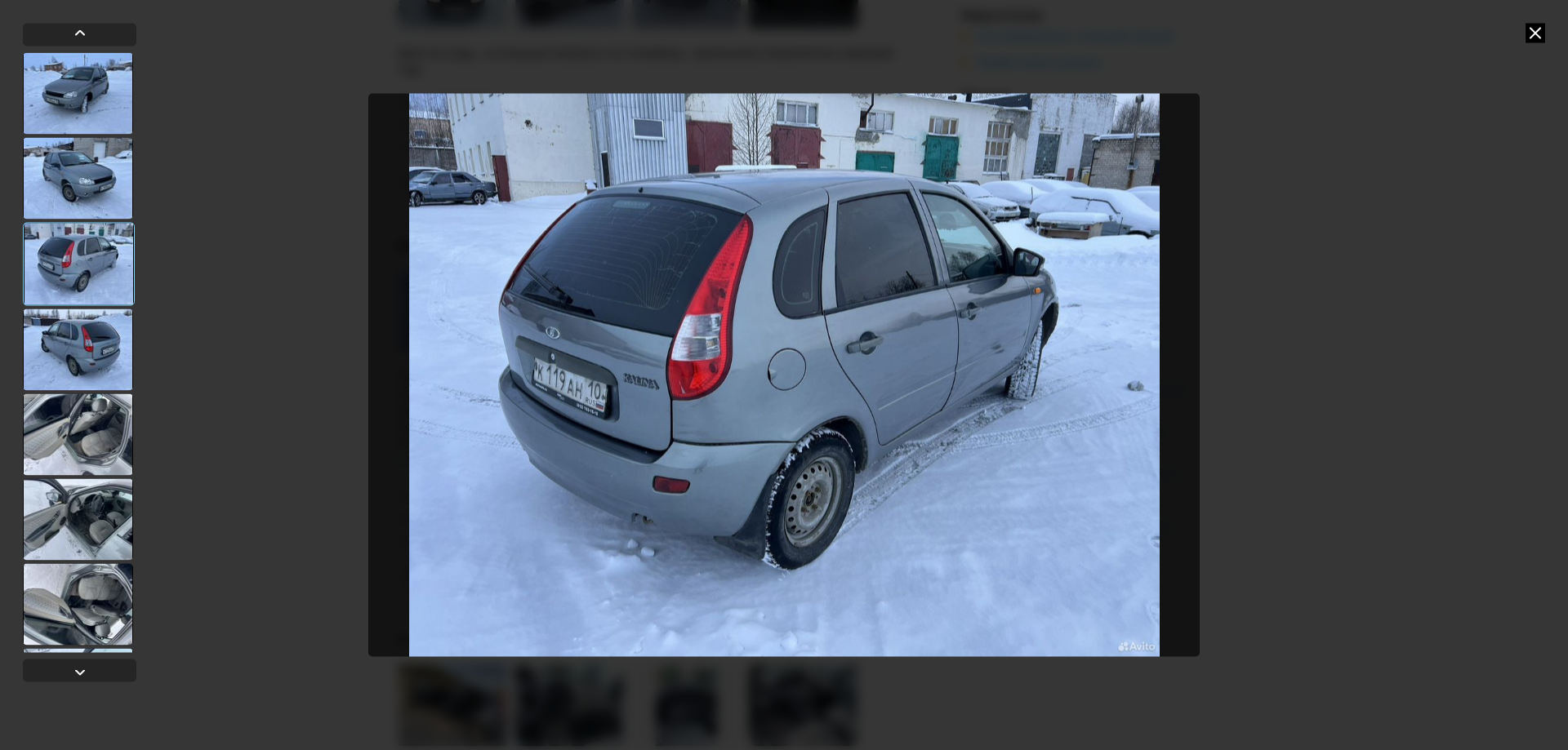
click at [93, 343] on div at bounding box center [78, 349] width 110 height 82
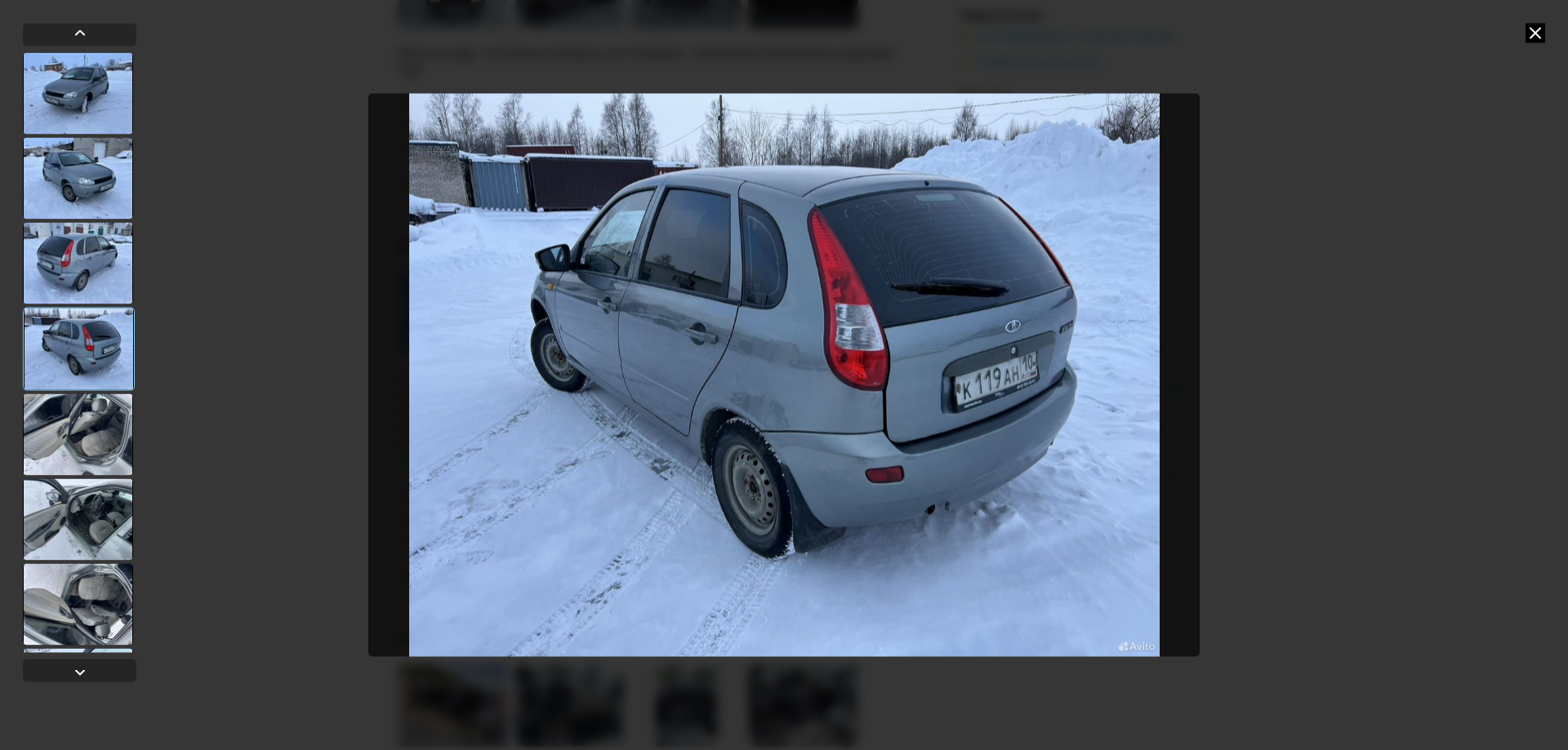
click at [103, 417] on div at bounding box center [78, 434] width 110 height 82
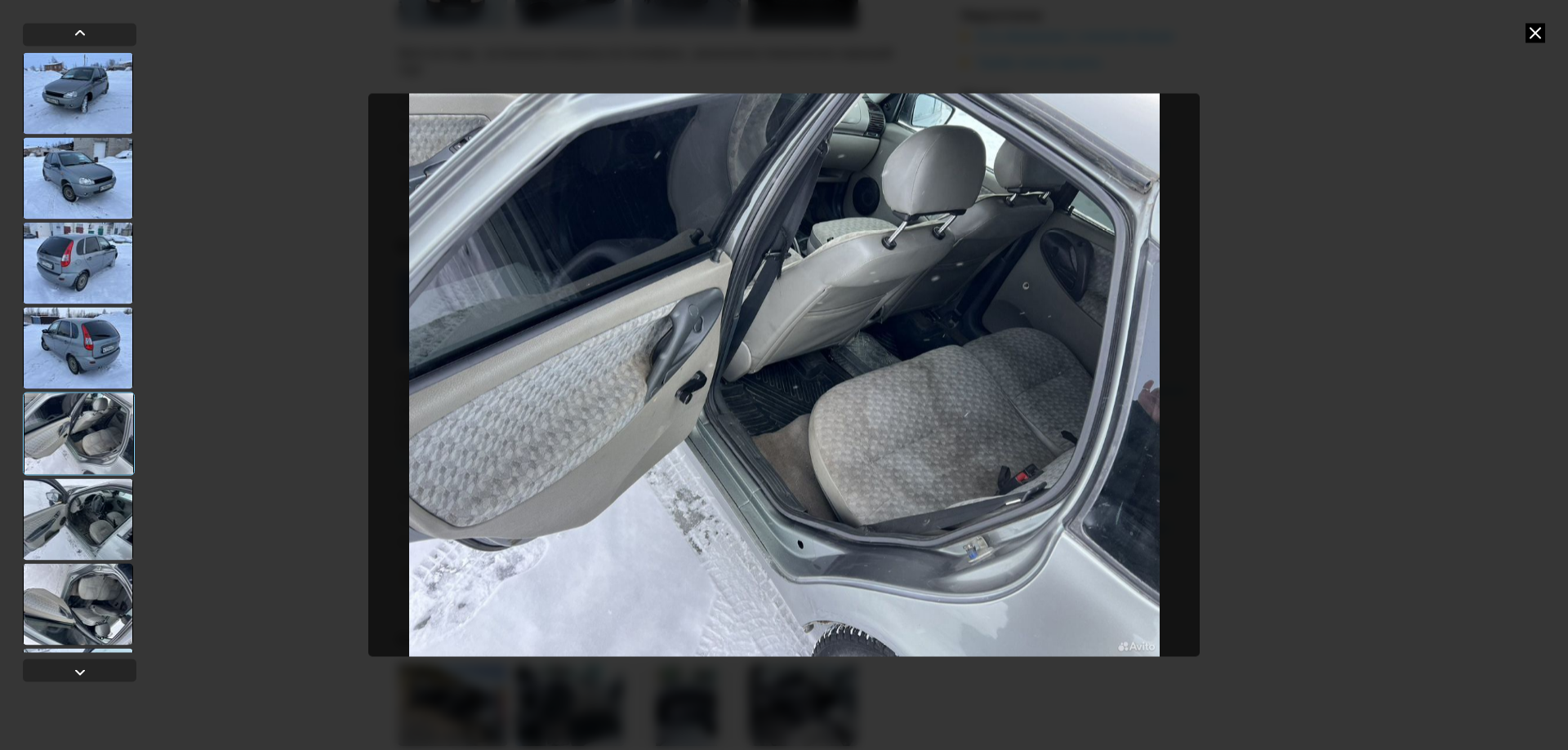
click at [81, 515] on div at bounding box center [78, 519] width 110 height 82
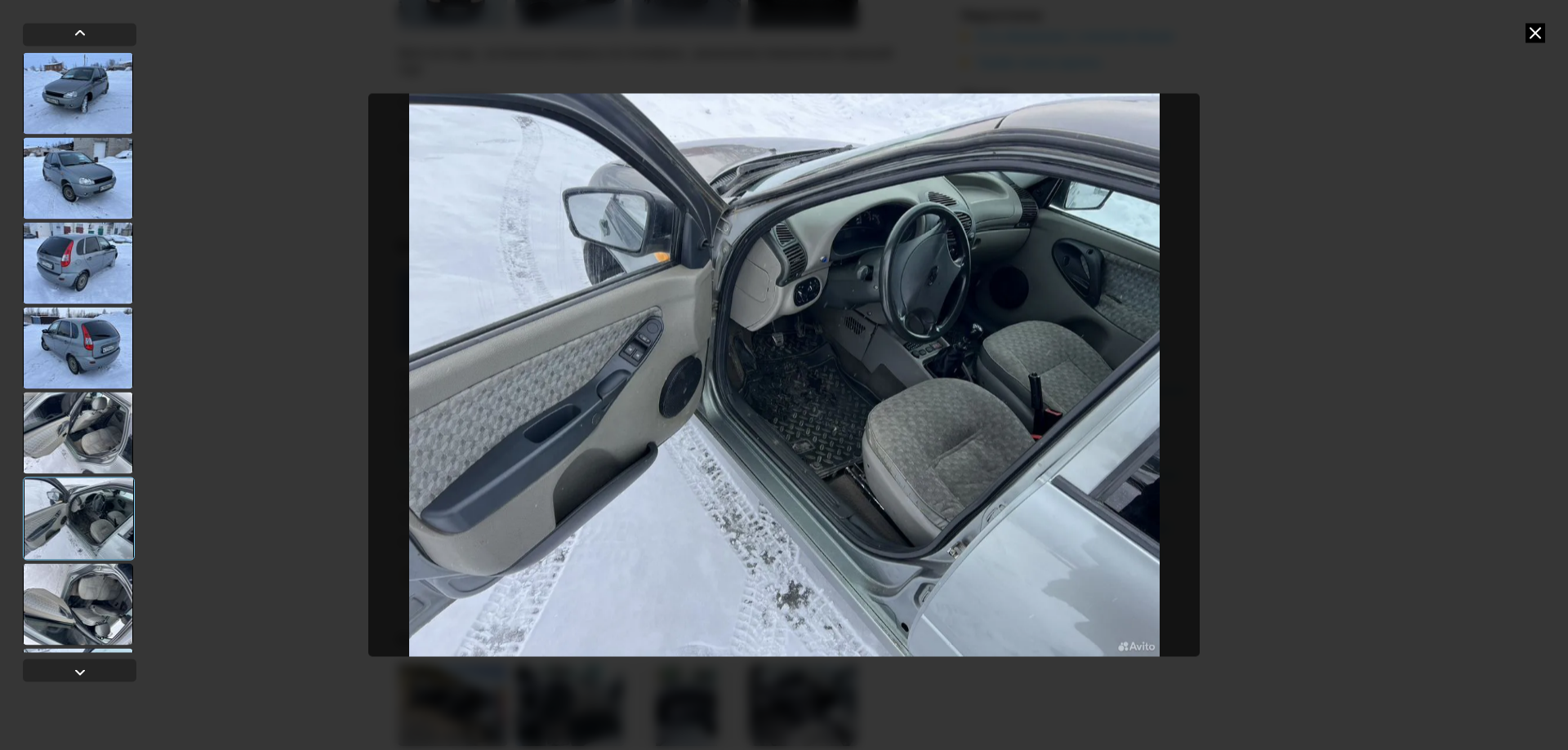
click at [102, 596] on div at bounding box center [78, 604] width 110 height 82
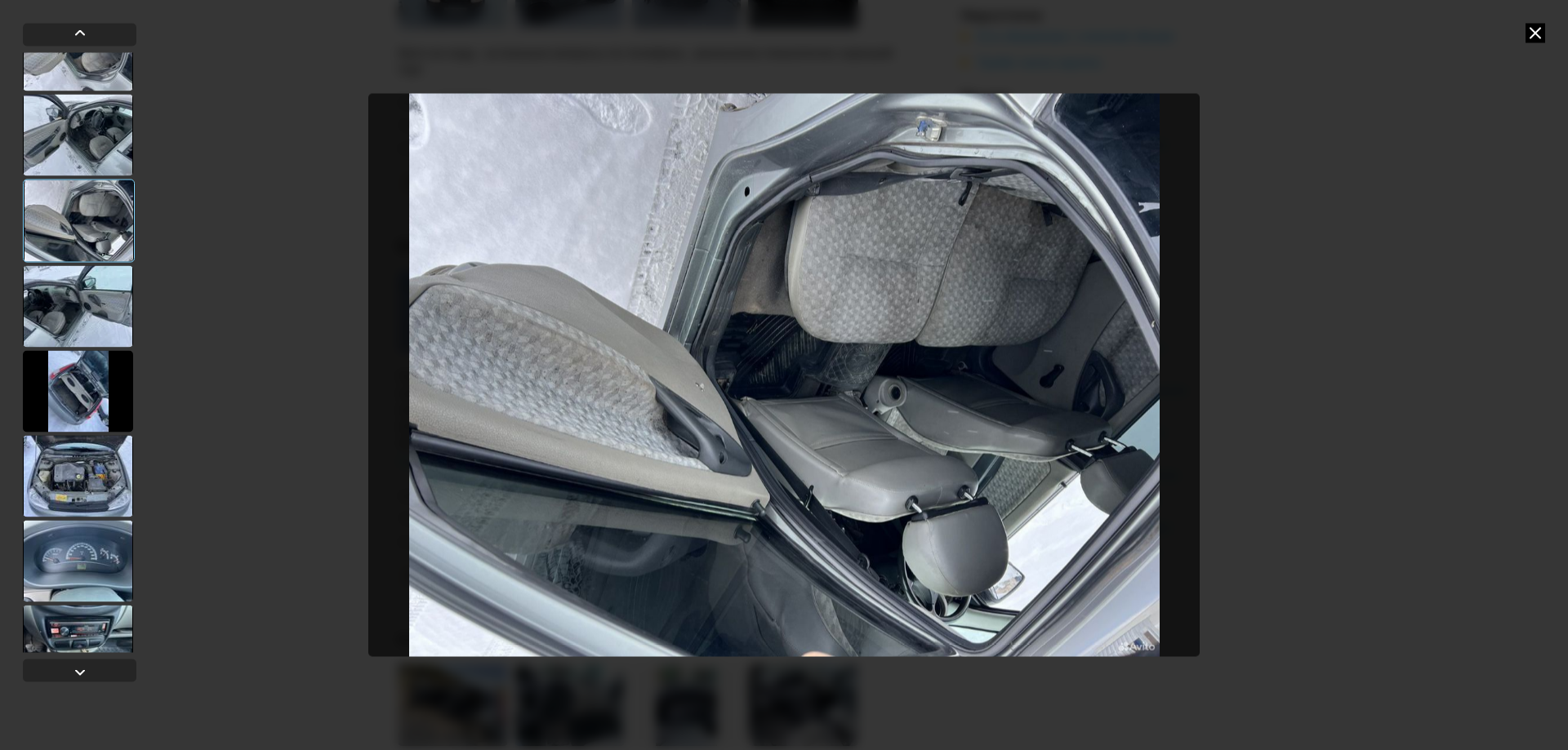
scroll to position [408, 0]
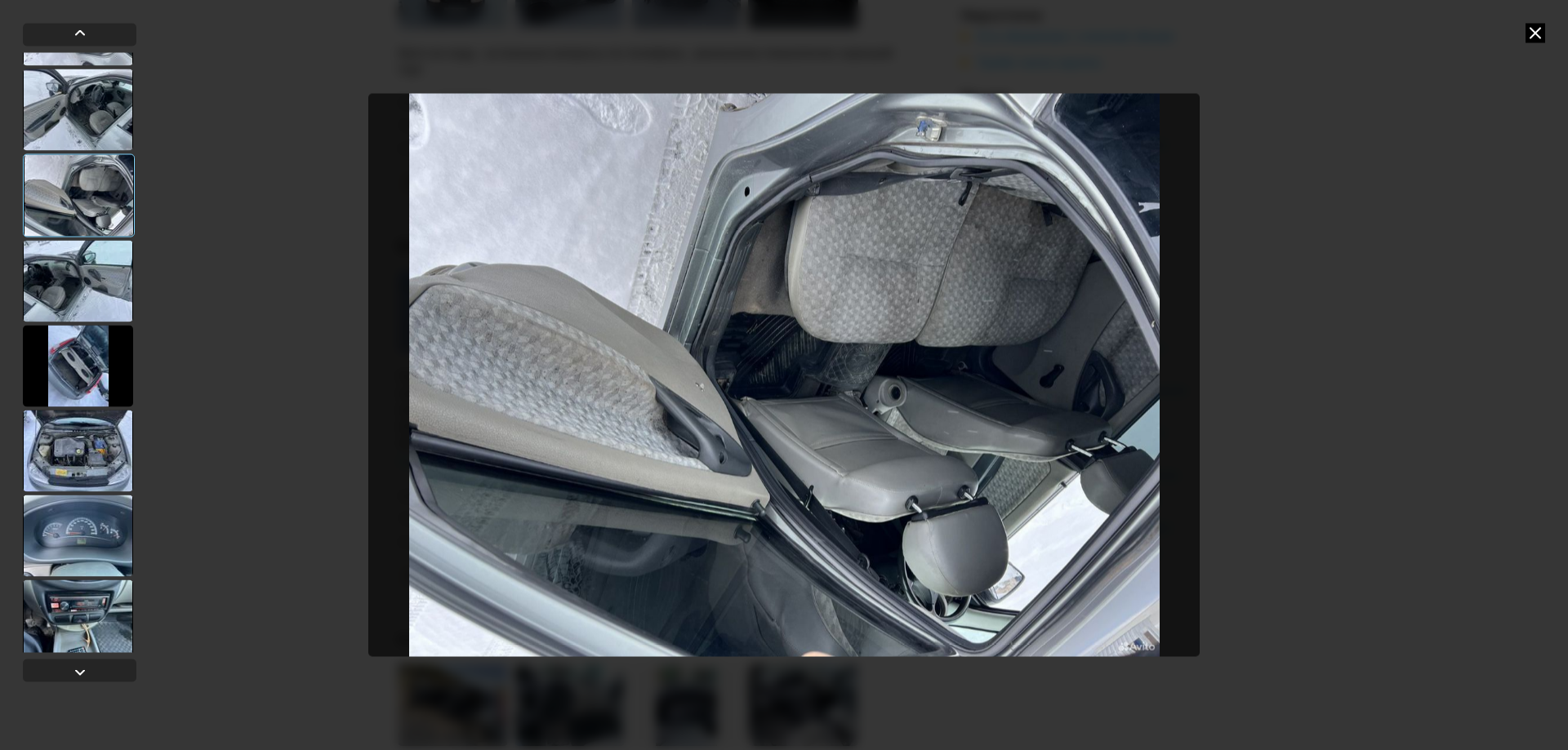
click at [94, 517] on div at bounding box center [78, 535] width 110 height 82
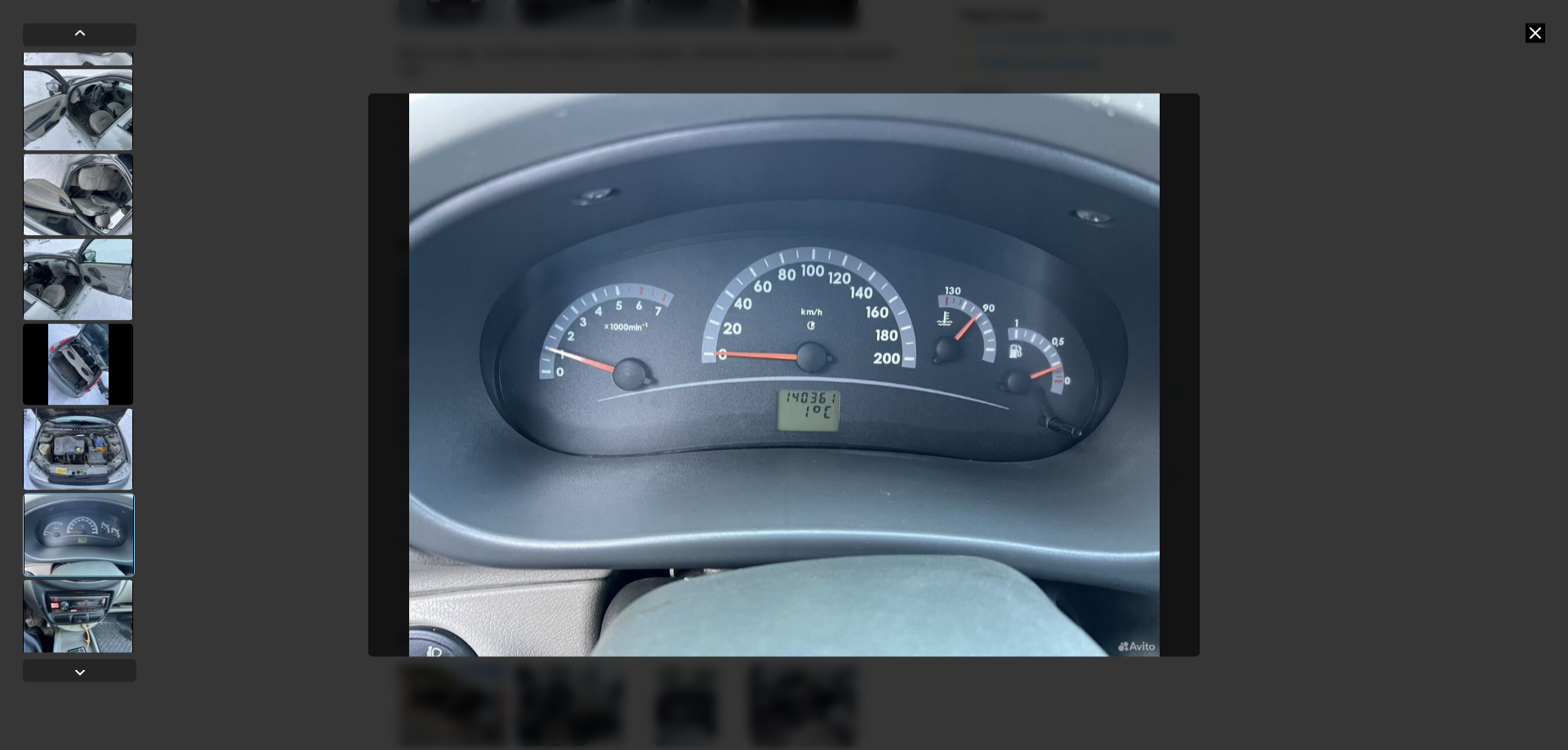
click at [77, 618] on div at bounding box center [78, 620] width 110 height 82
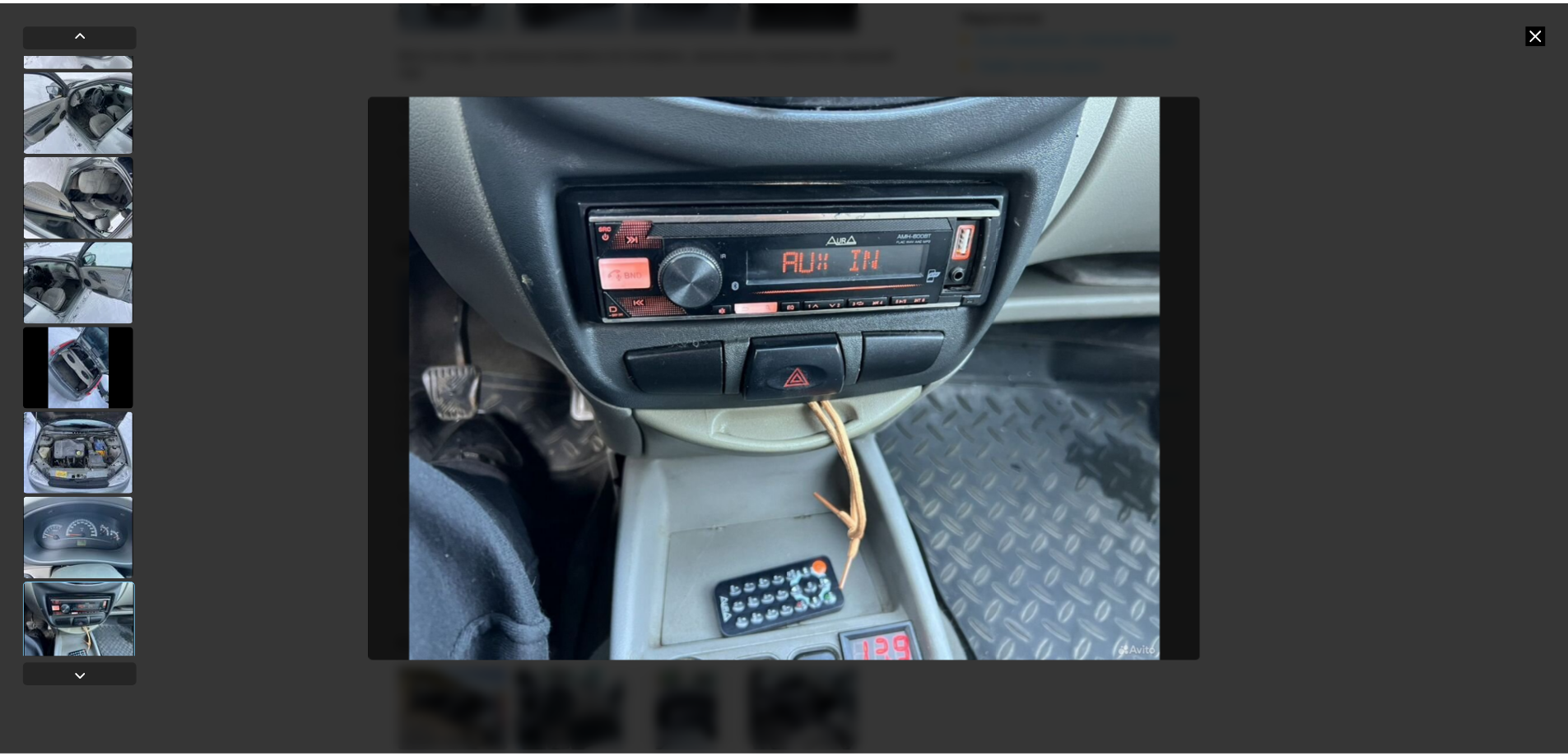
scroll to position [424, 0]
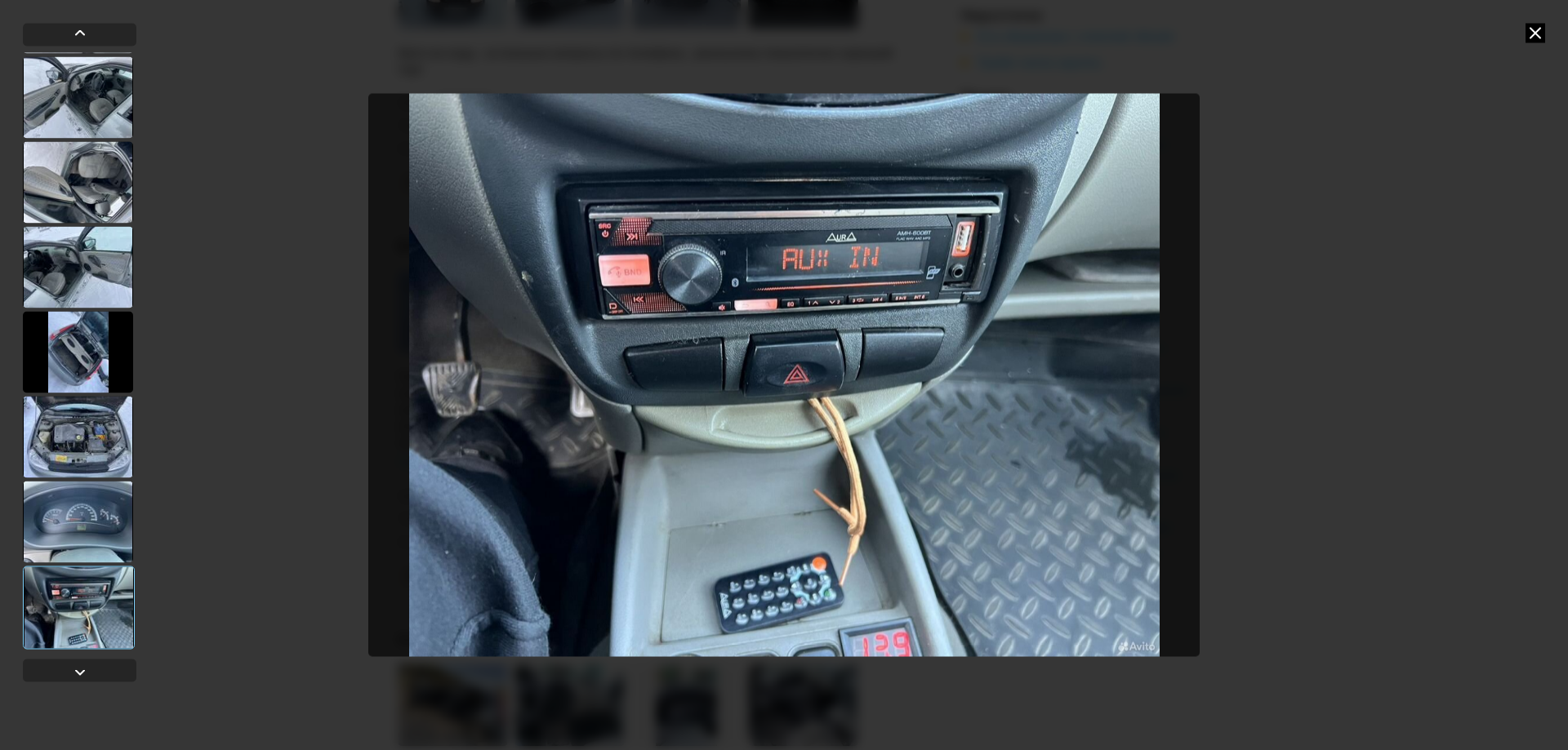
click at [1532, 29] on icon at bounding box center [1536, 33] width 20 height 20
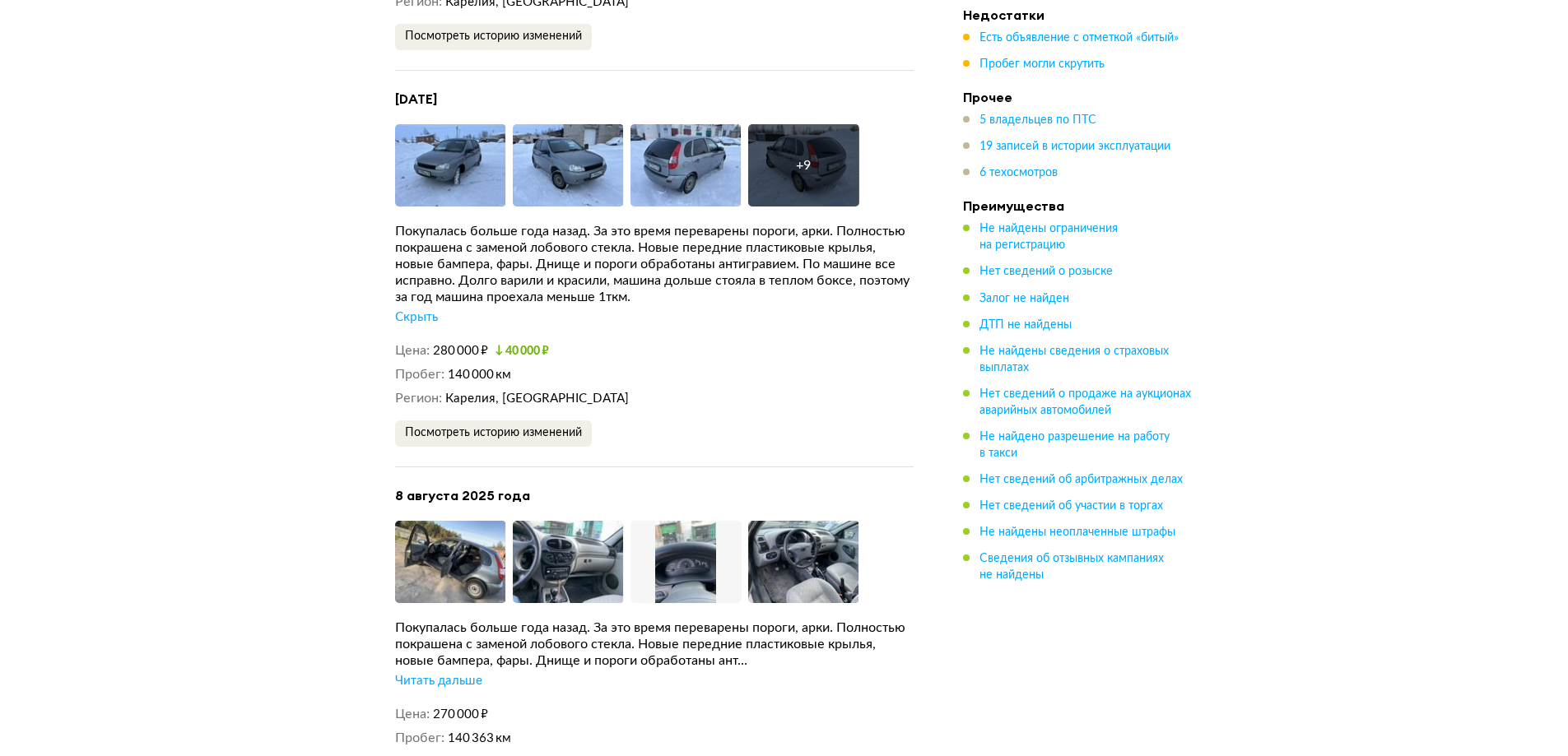
scroll to position [5267, 0]
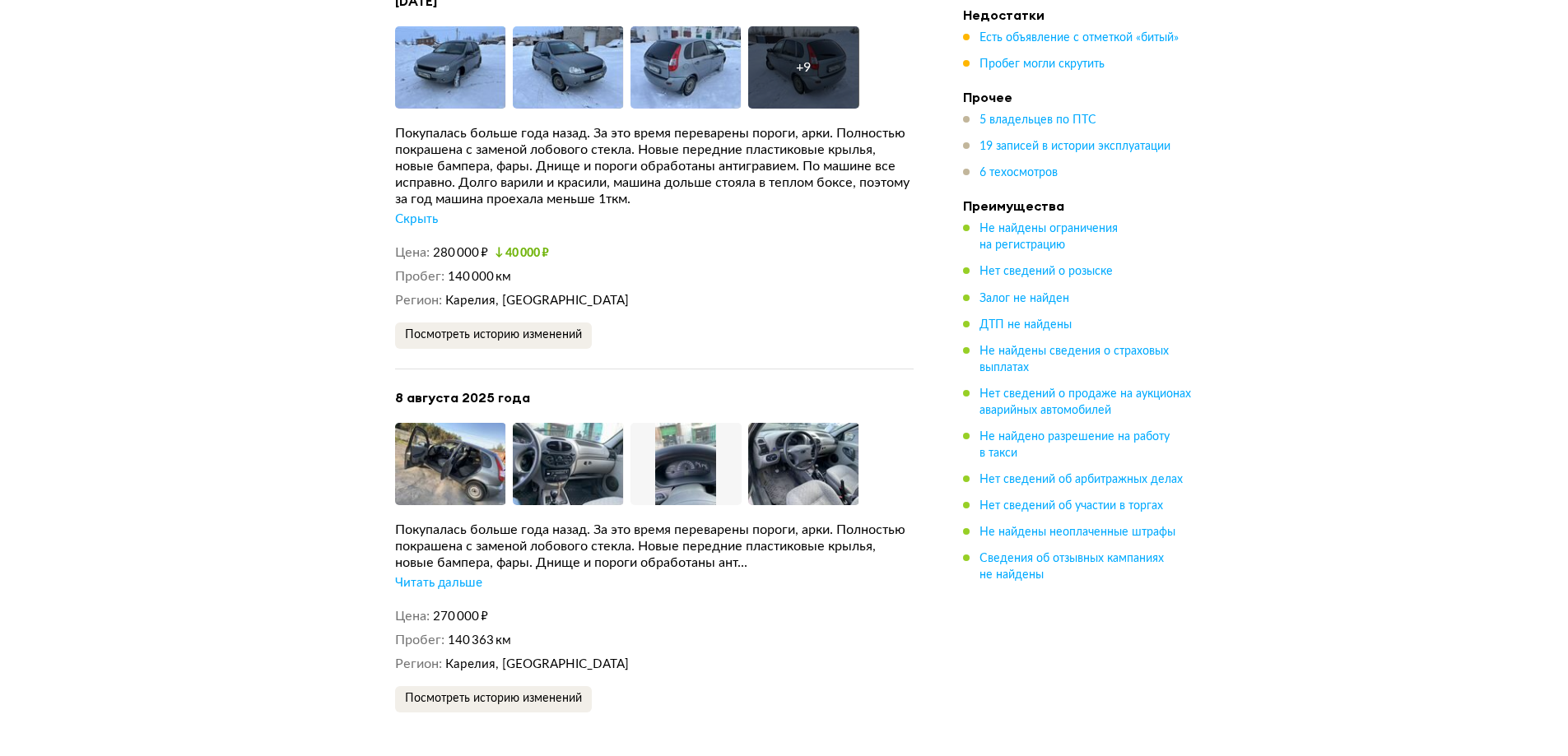
click at [469, 575] on div "Читать дальше" at bounding box center [438, 584] width 87 height 17
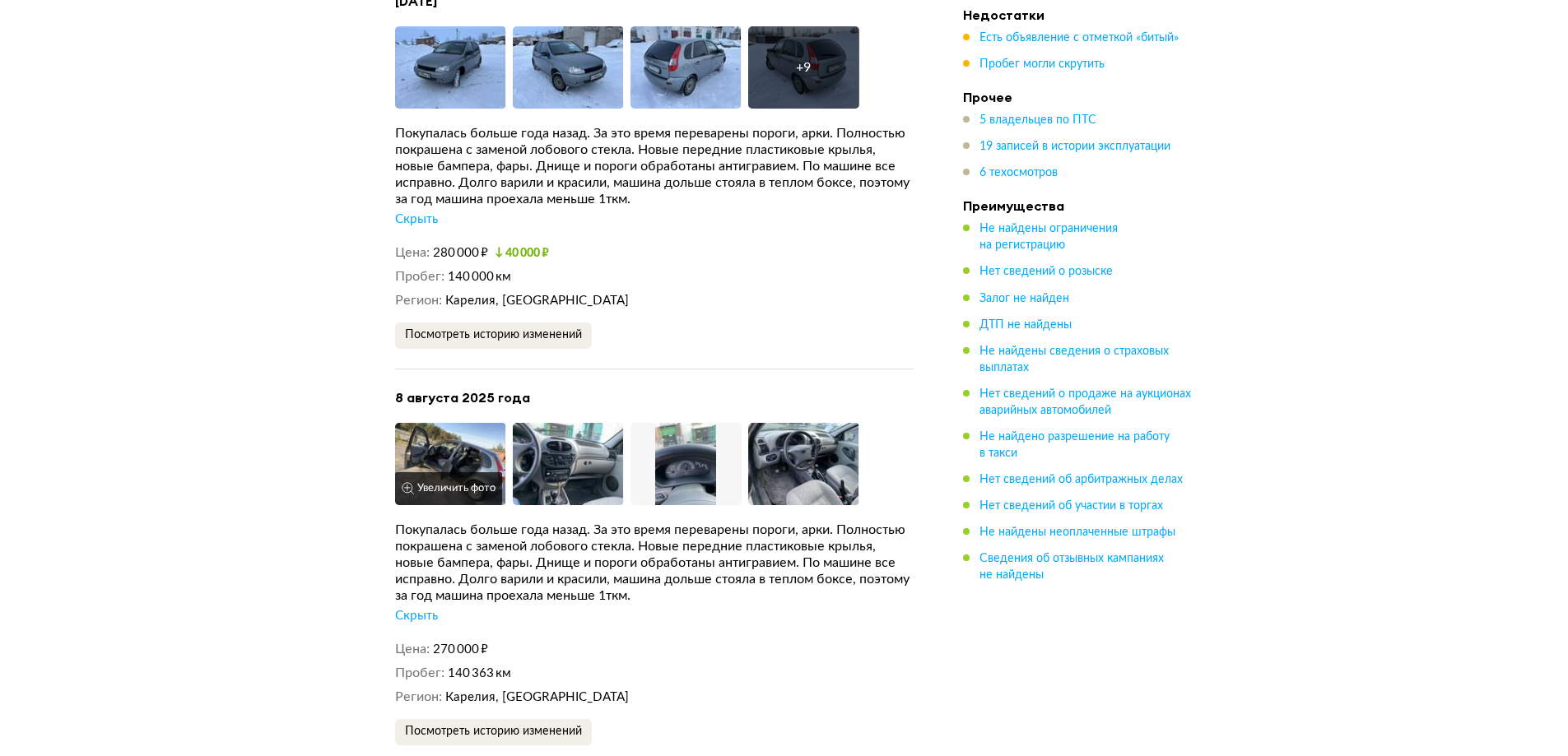
click at [451, 423] on img at bounding box center [450, 464] width 111 height 82
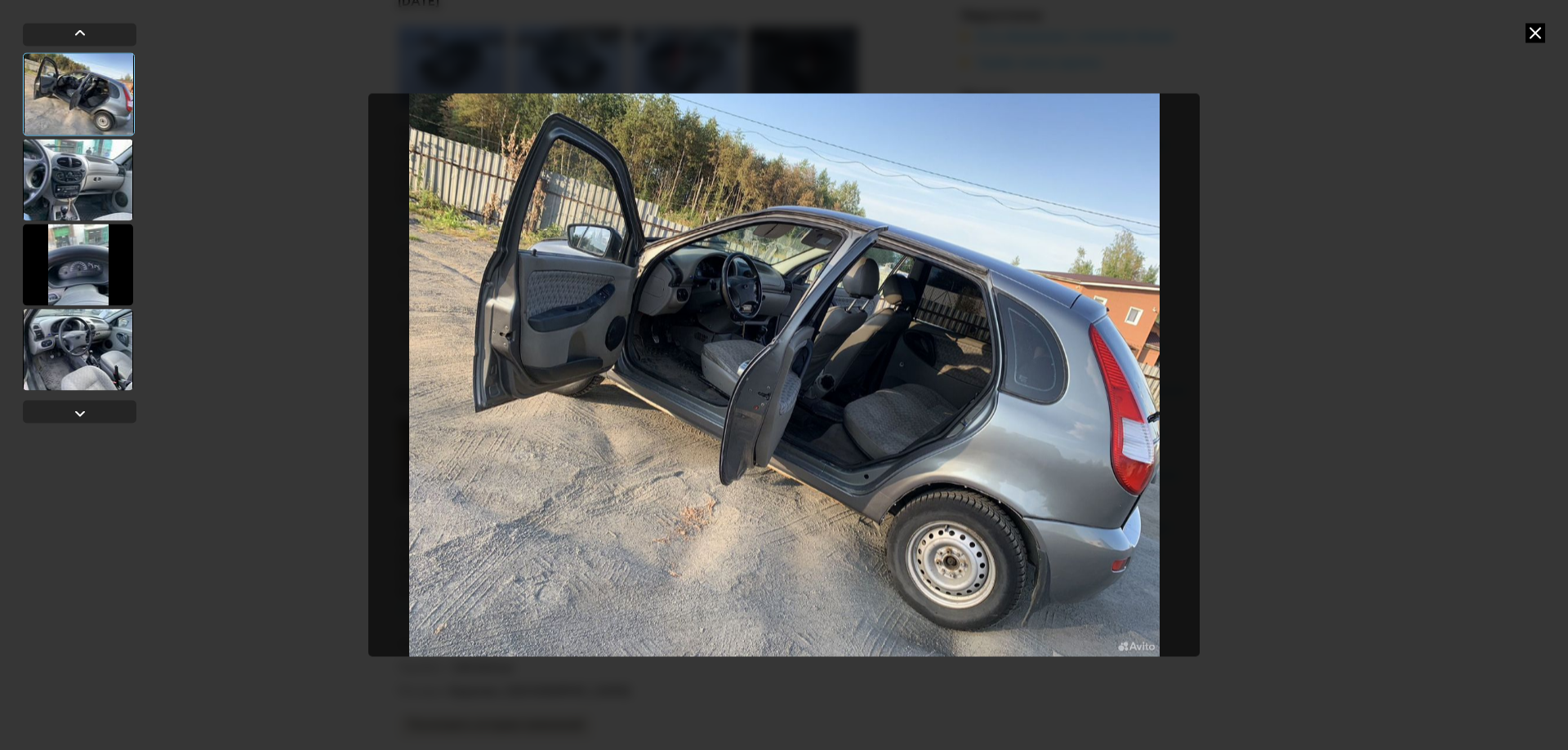
click at [80, 174] on div at bounding box center [78, 179] width 110 height 82
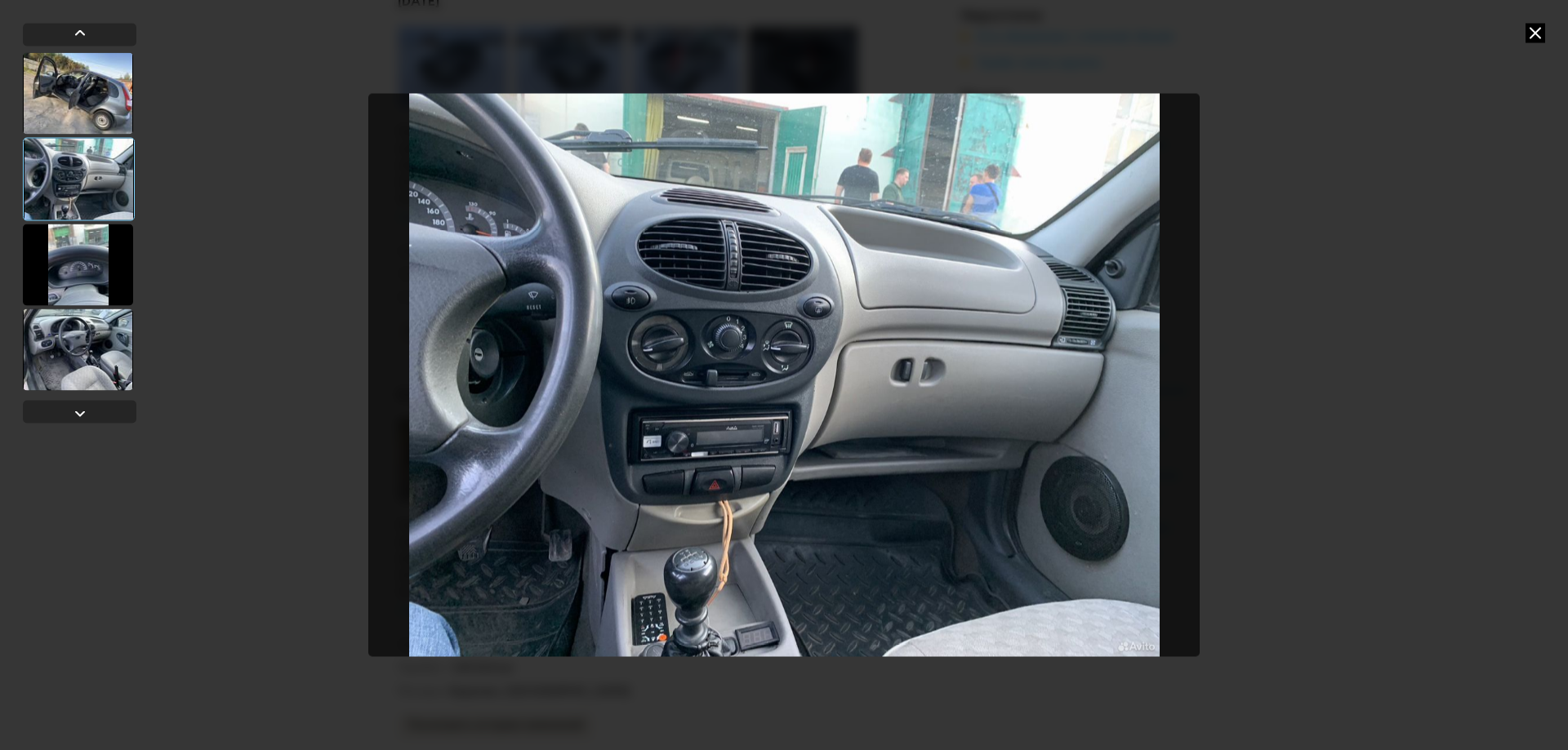
click at [78, 264] on div at bounding box center [78, 264] width 110 height 82
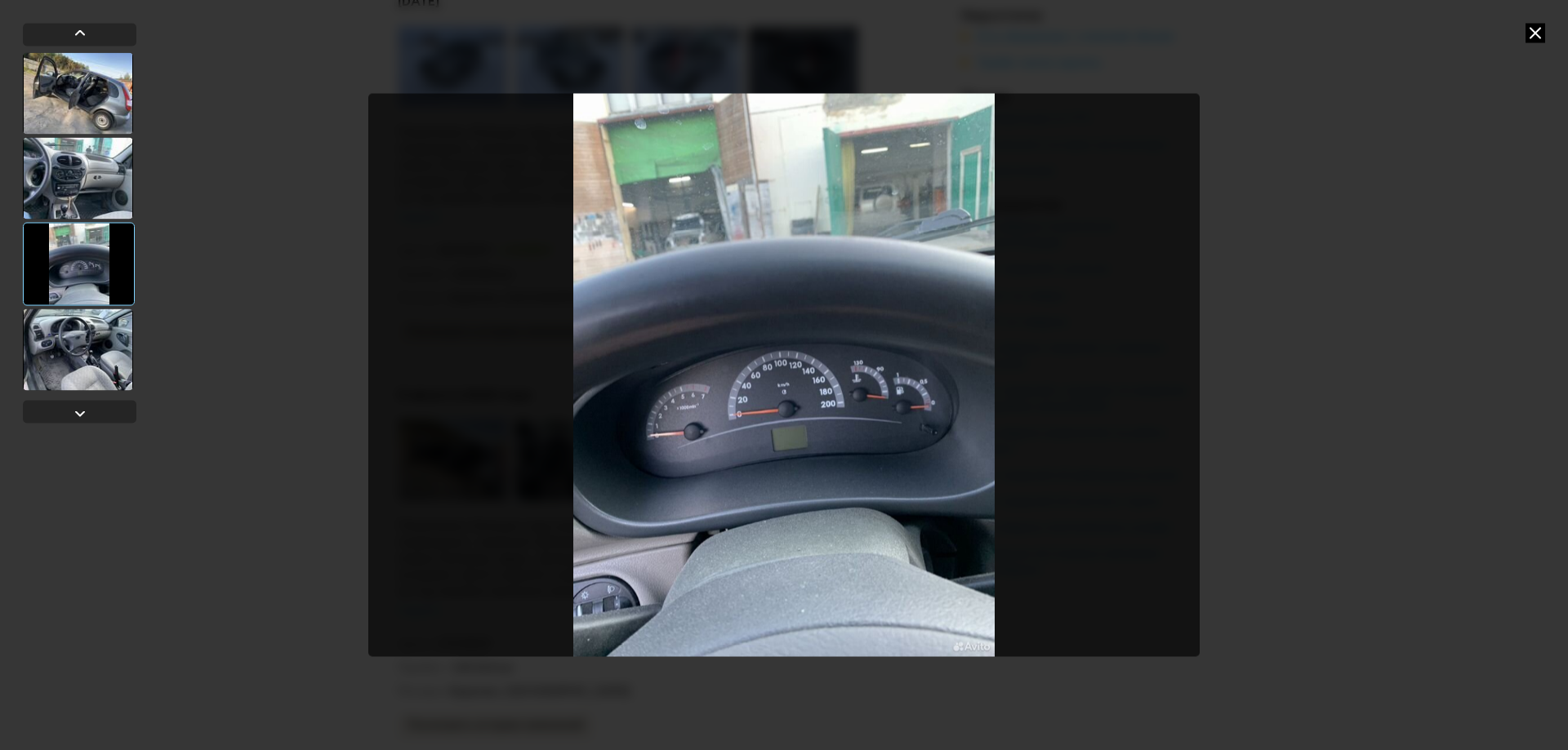
click at [92, 356] on div at bounding box center [78, 349] width 110 height 82
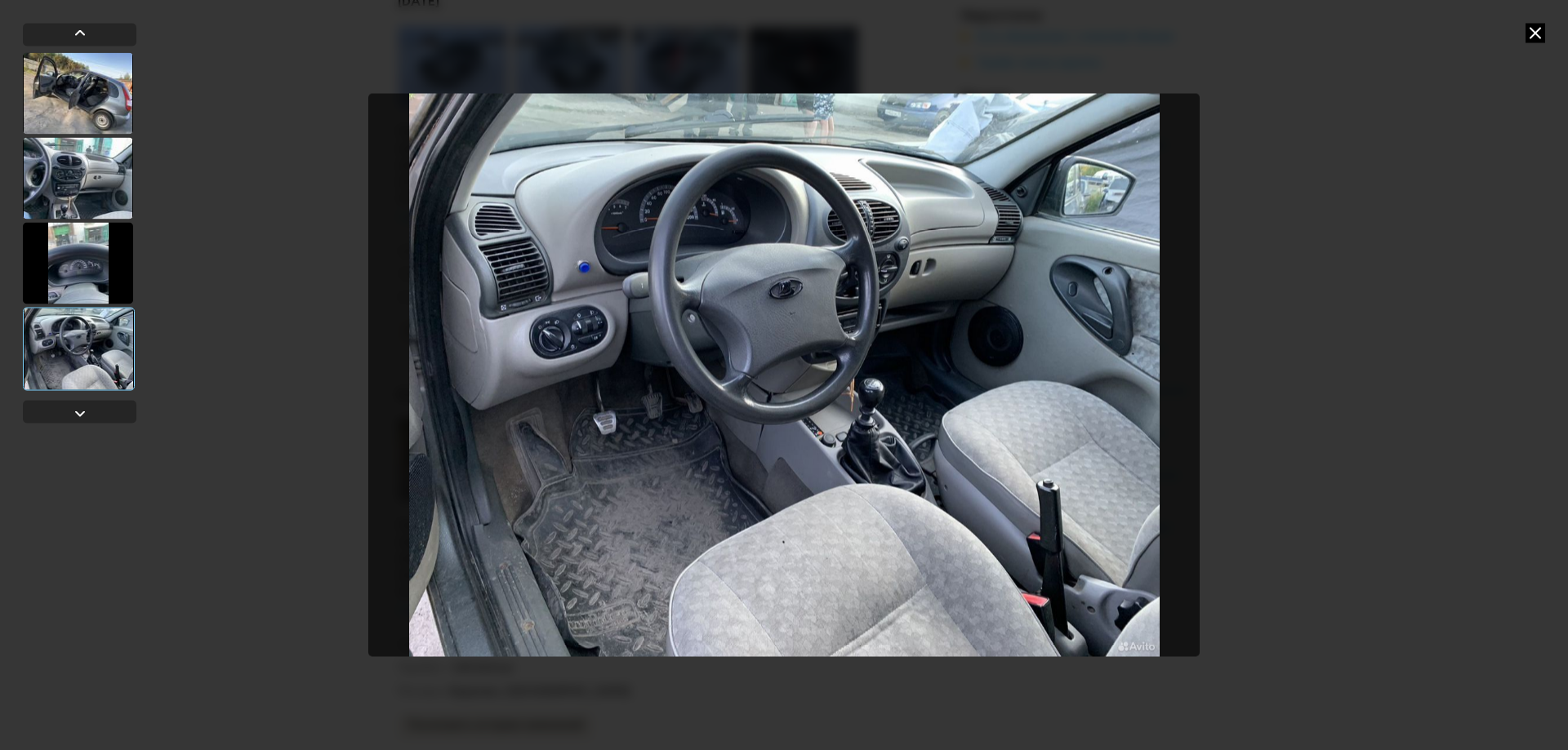
click at [1537, 34] on icon at bounding box center [1536, 33] width 20 height 20
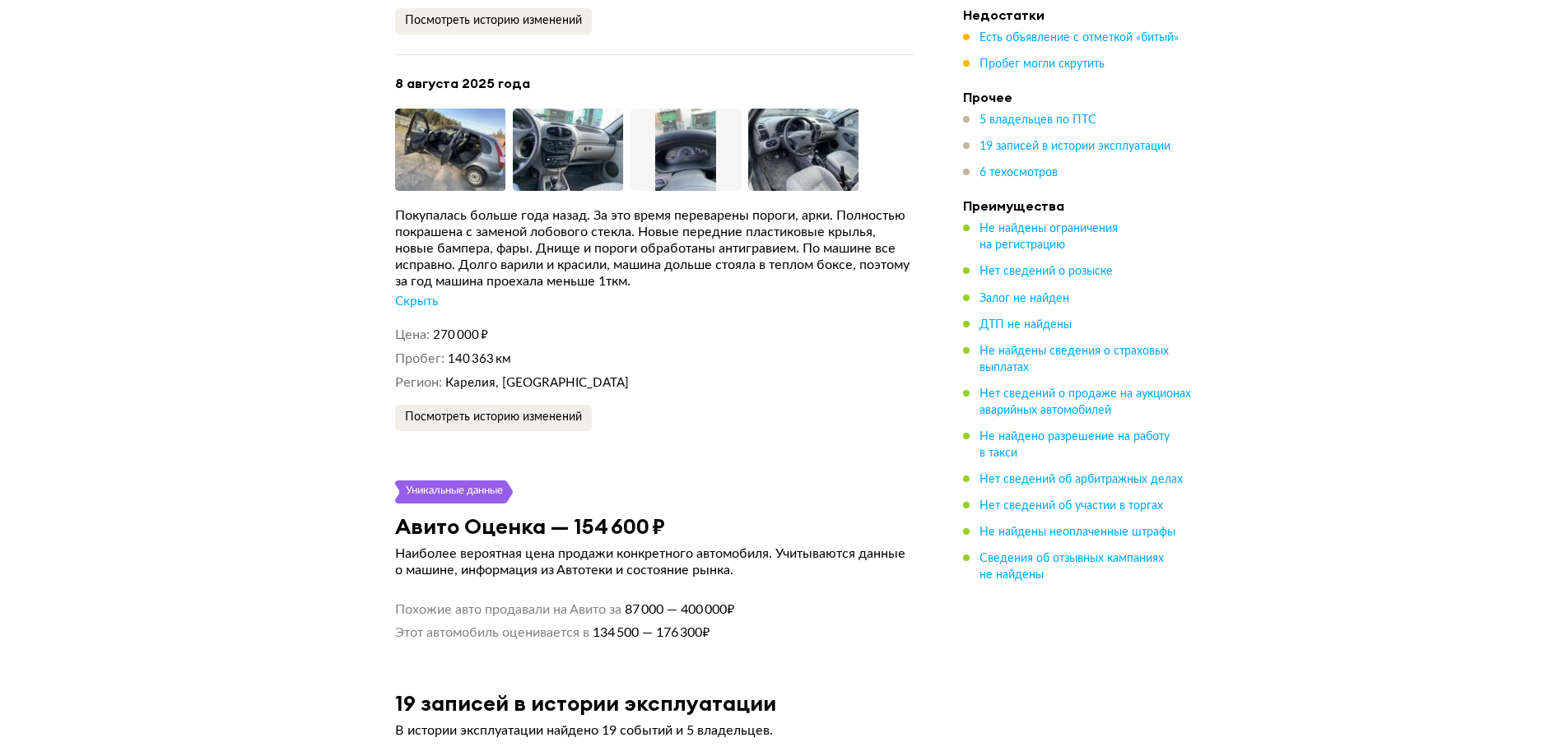
scroll to position [5597, 0]
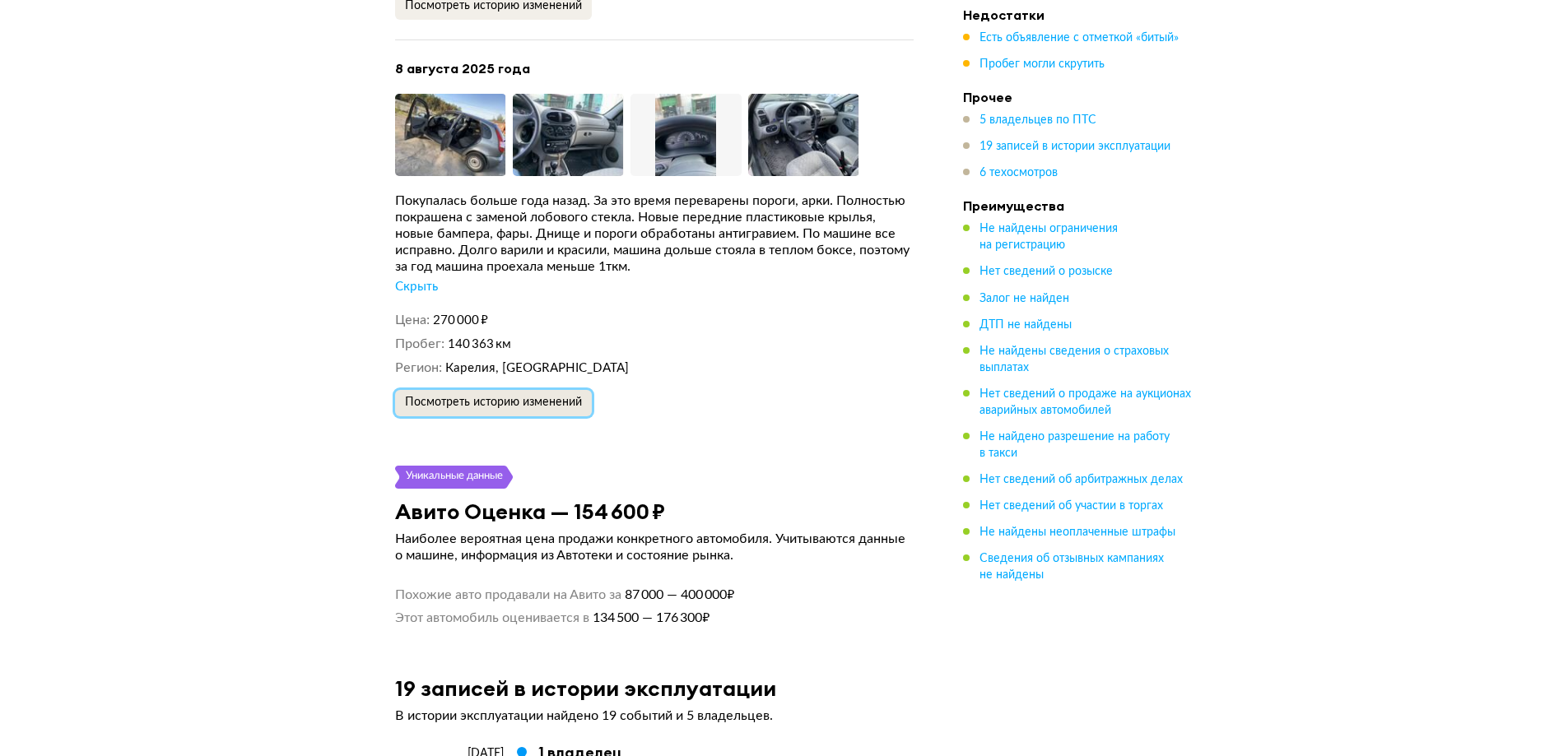
click at [556, 396] on span "Посмотреть историю изменений" at bounding box center [493, 402] width 177 height 12
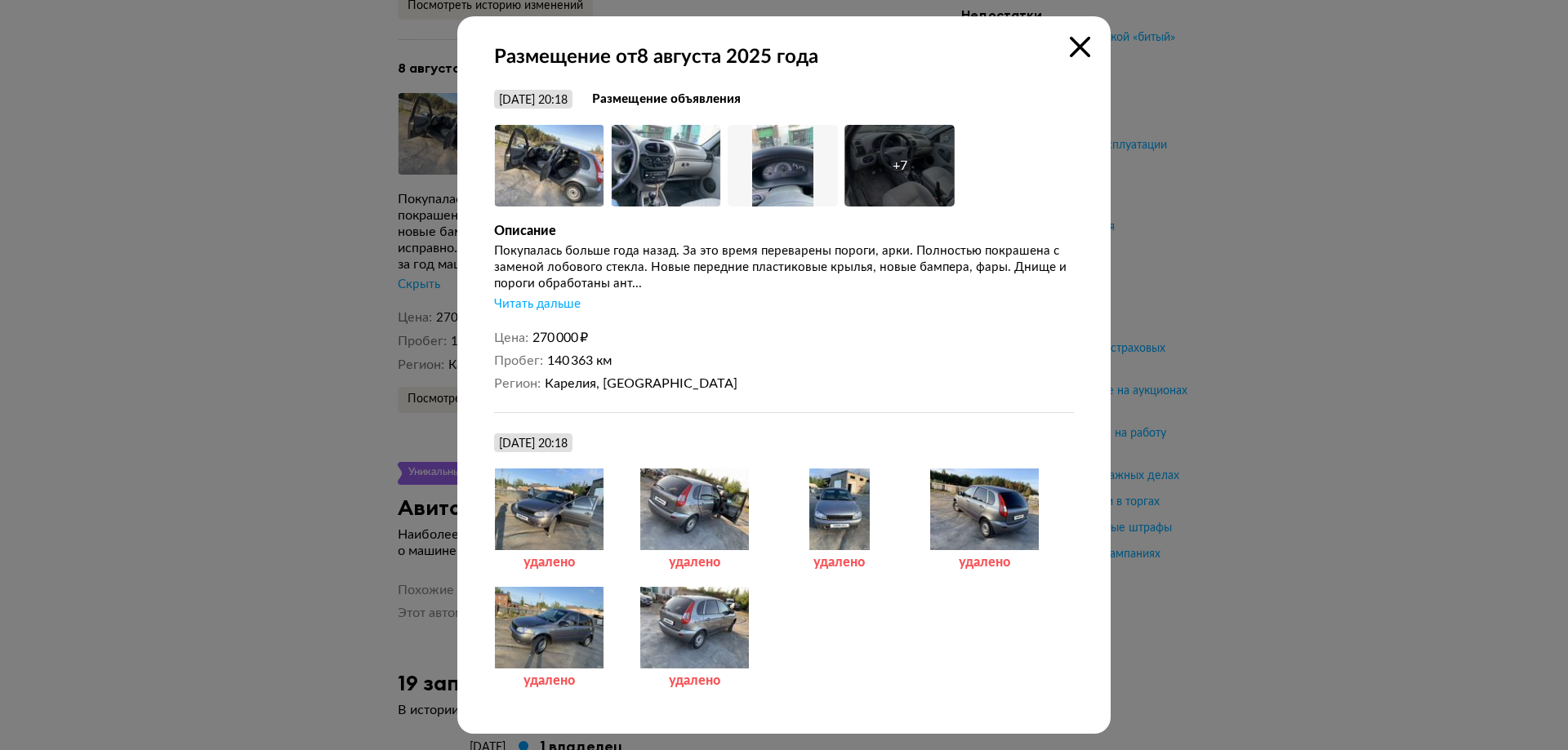
click at [560, 513] on div at bounding box center [549, 509] width 110 height 82
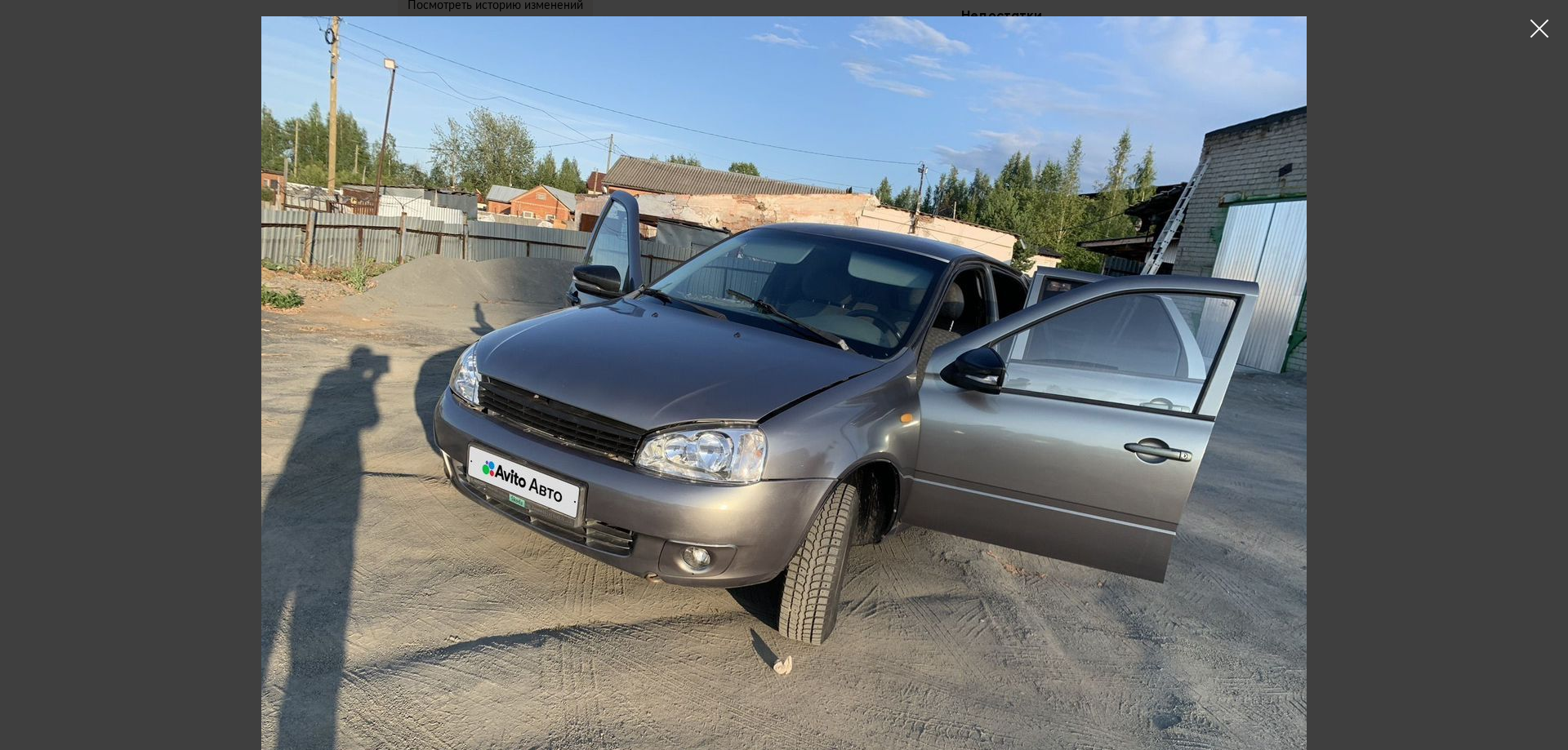
click at [1544, 25] on icon at bounding box center [1540, 29] width 25 height 25
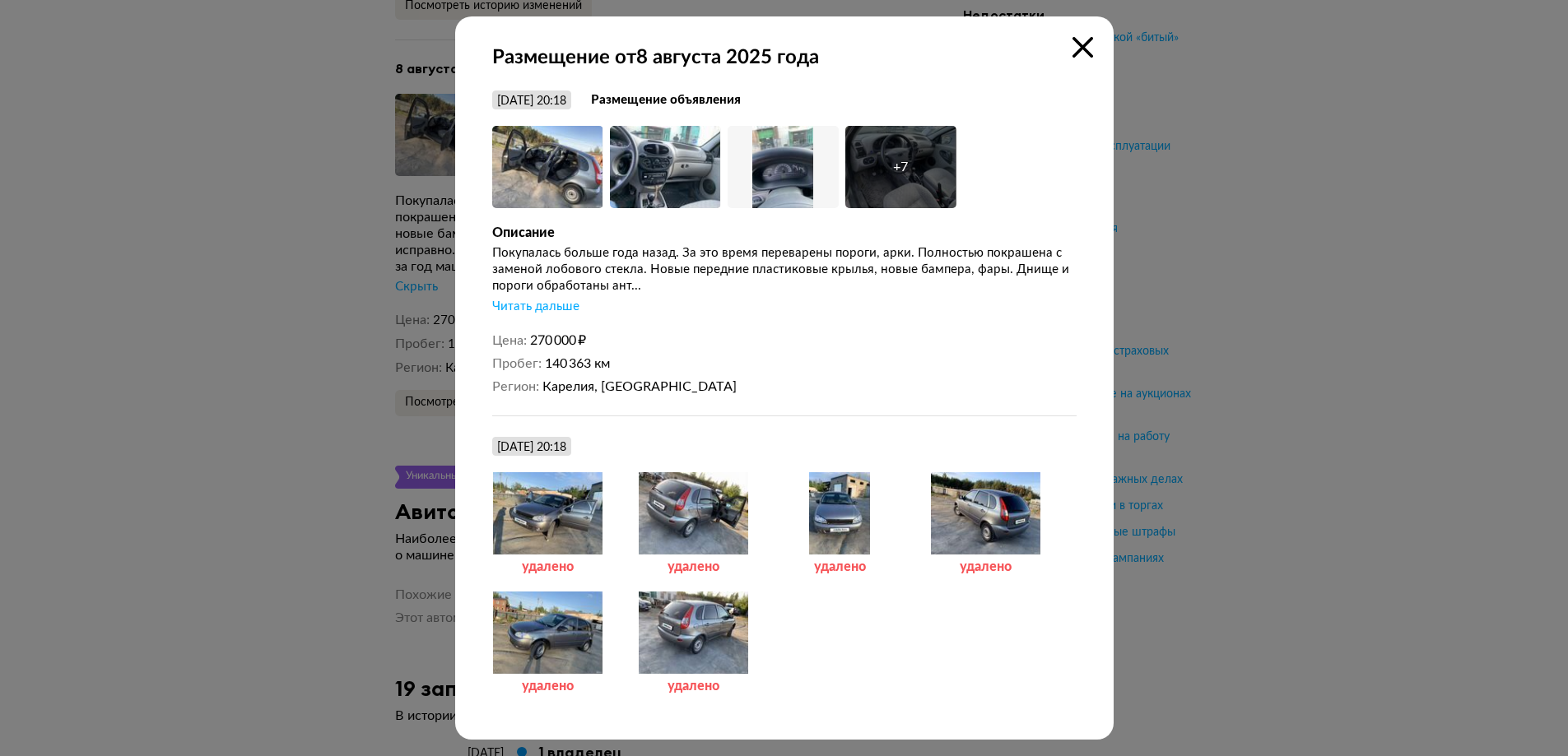
click at [683, 518] on div at bounding box center [693, 513] width 111 height 82
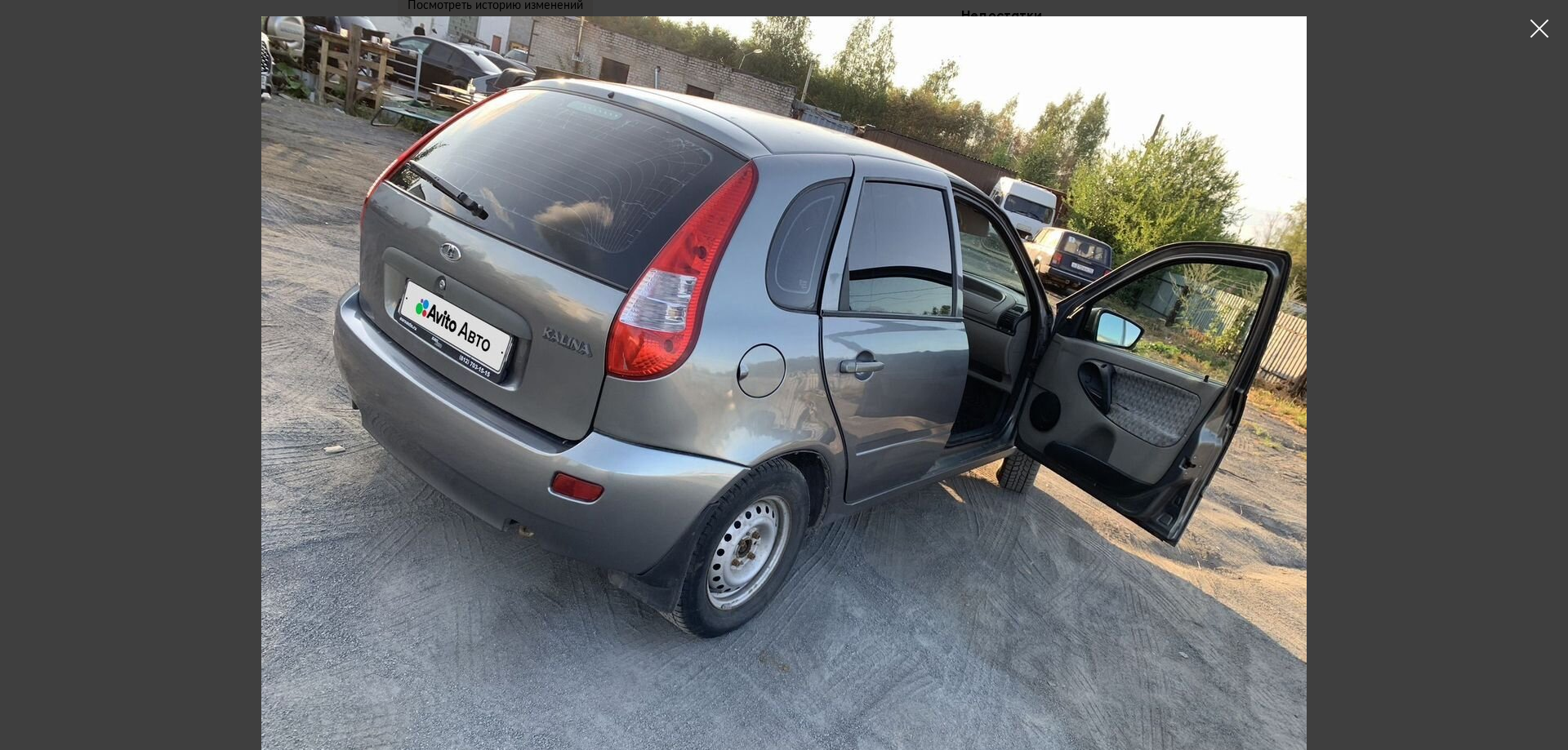
click at [1532, 34] on icon at bounding box center [1540, 29] width 25 height 25
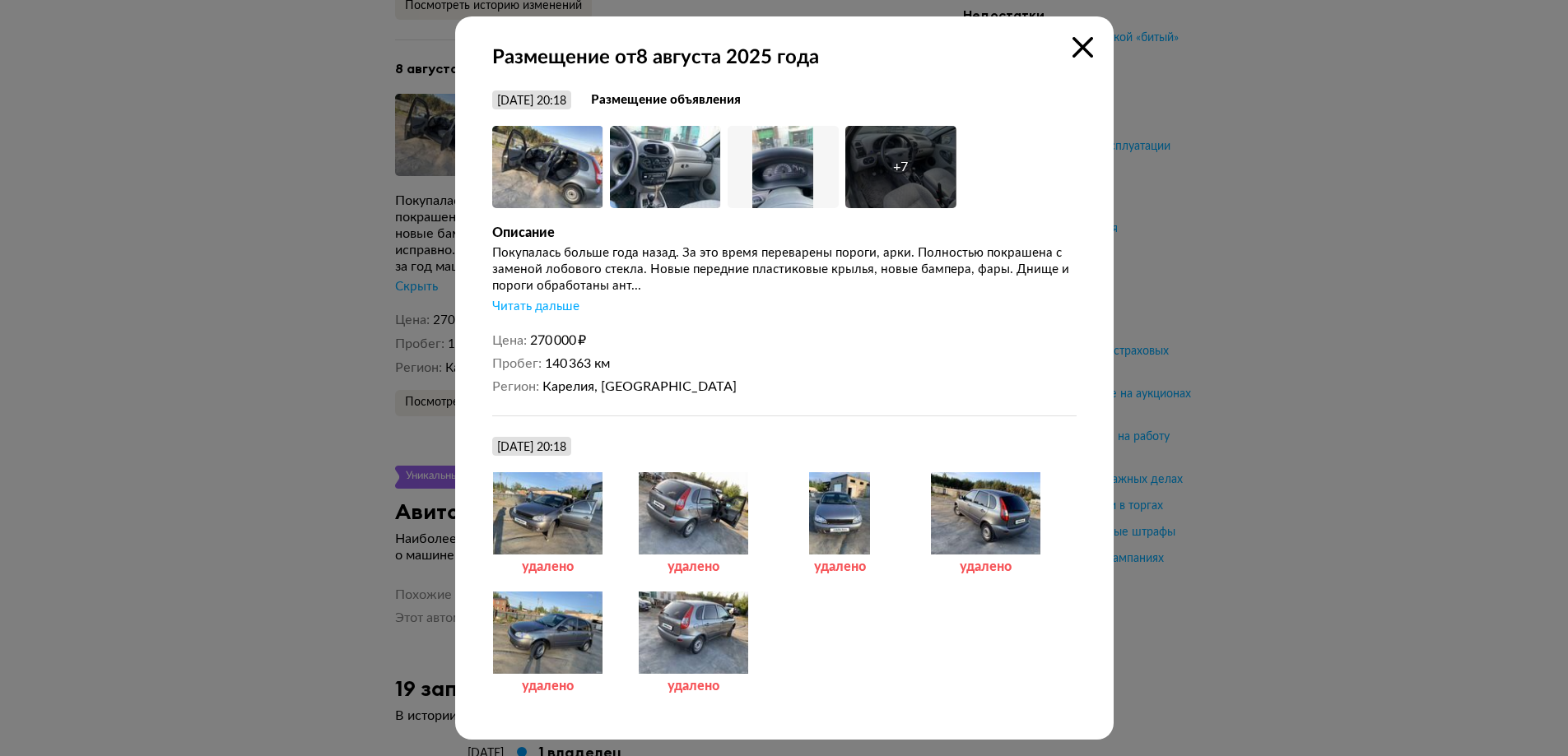
click at [988, 523] on div at bounding box center [985, 513] width 111 height 82
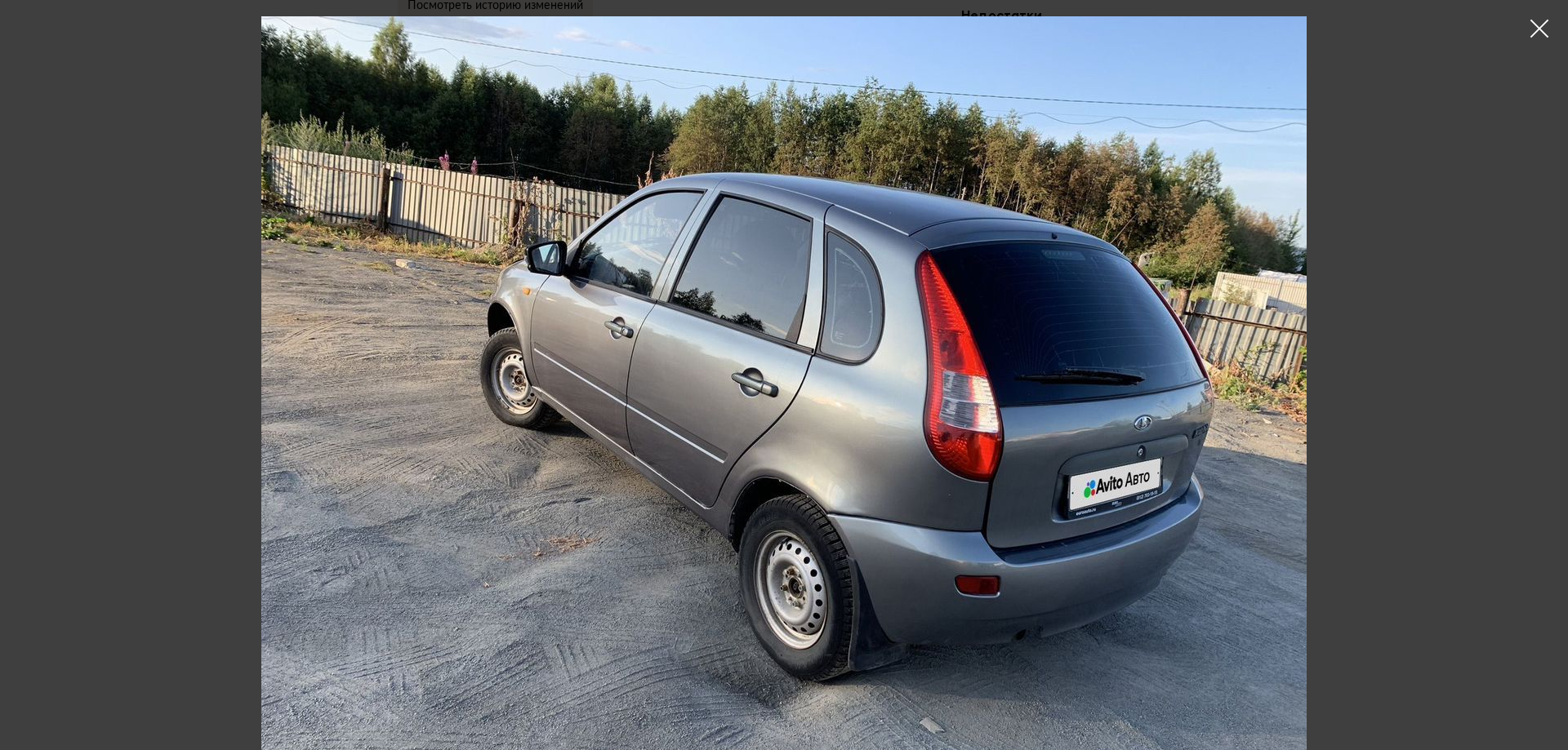
click at [1548, 20] on icon at bounding box center [1540, 29] width 25 height 25
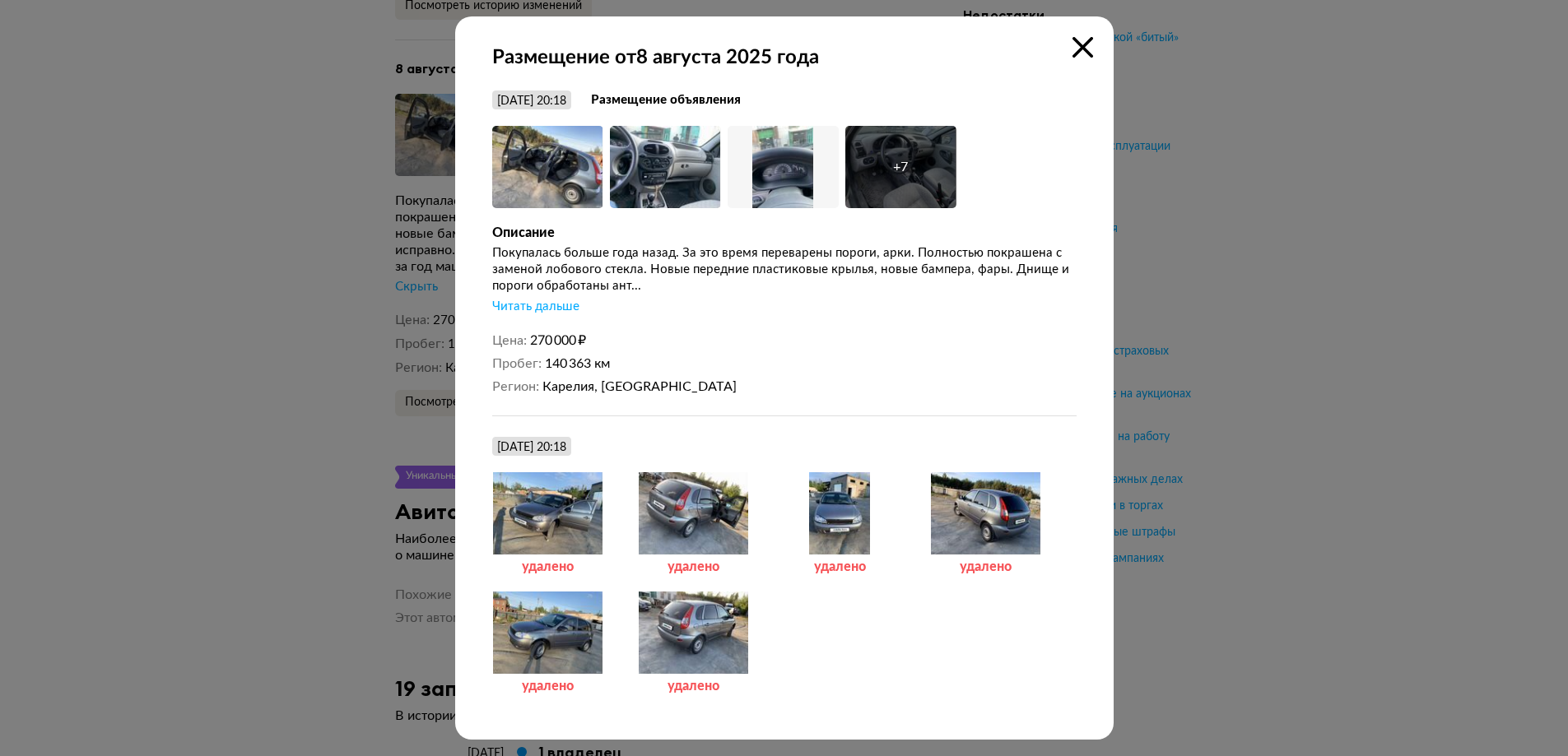
click at [570, 639] on div at bounding box center [547, 633] width 111 height 82
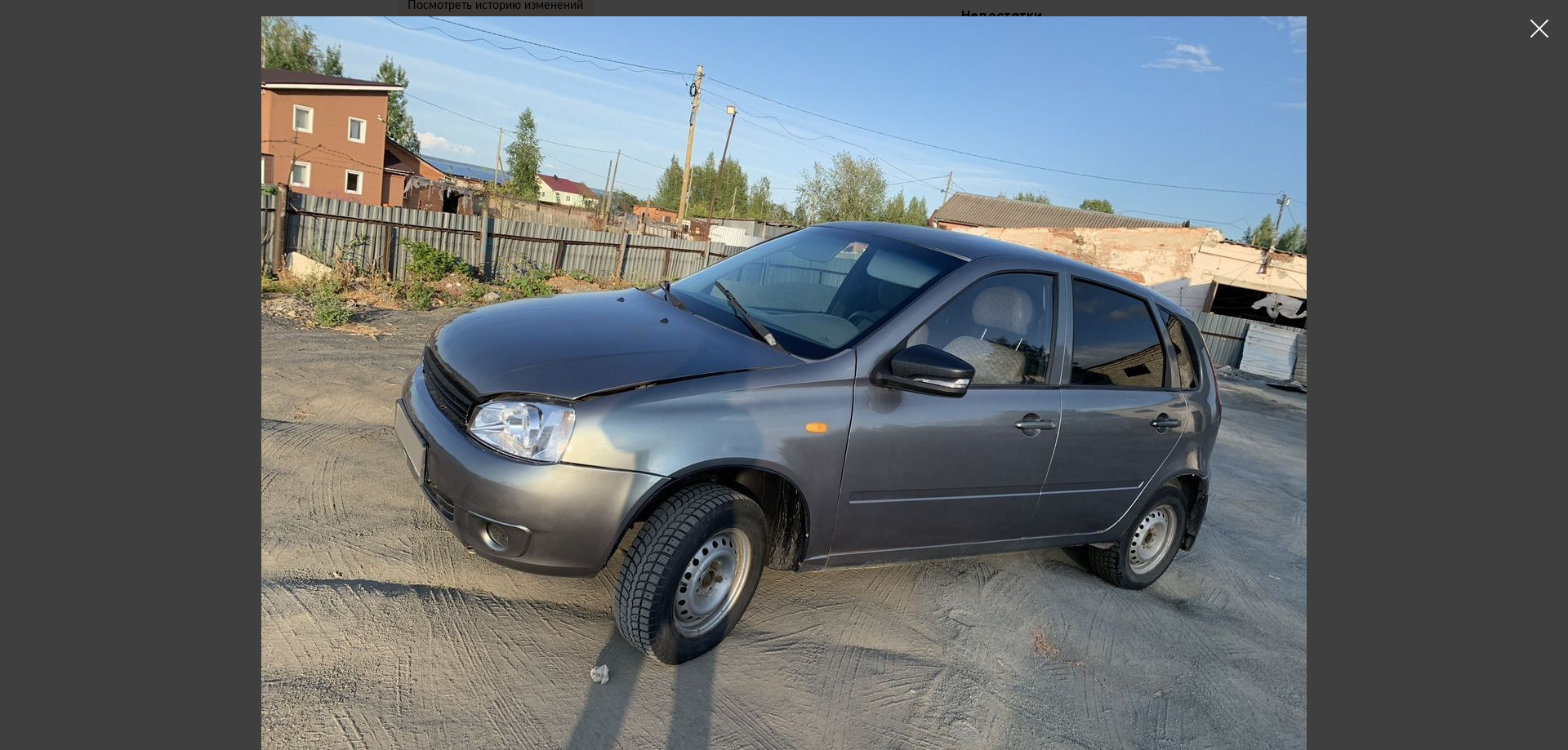
click at [1535, 24] on icon at bounding box center [1540, 29] width 25 height 25
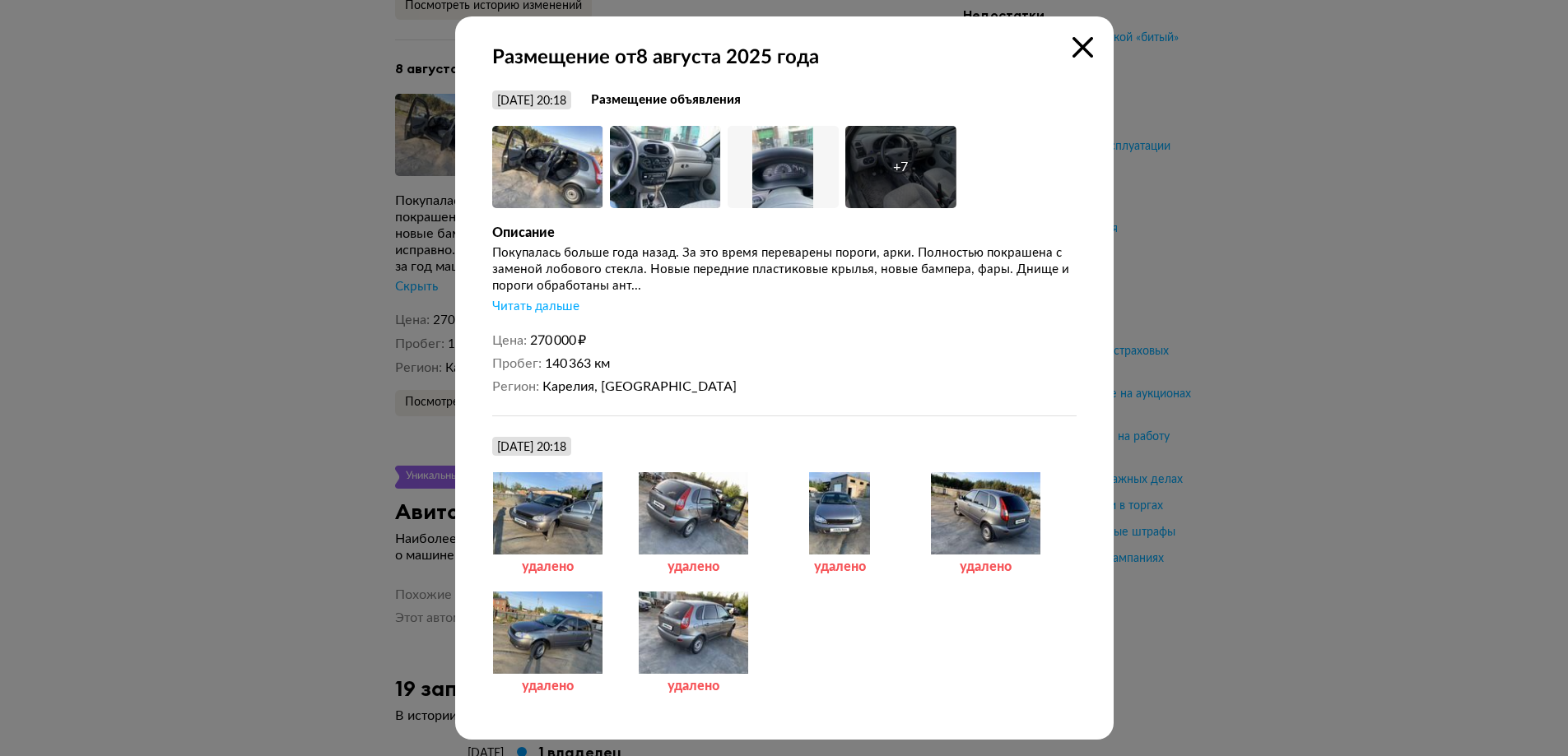
click at [671, 644] on div at bounding box center [693, 633] width 111 height 82
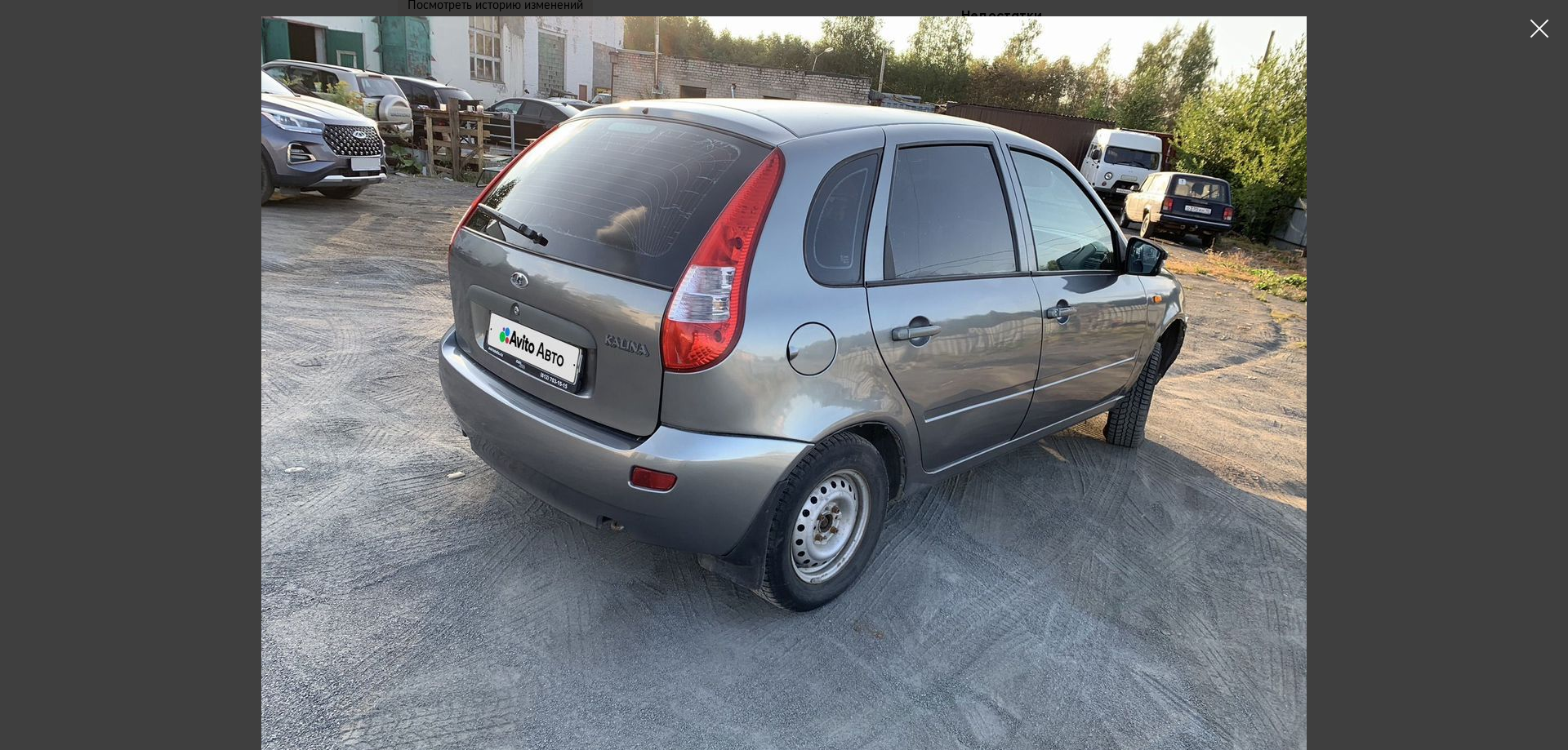
click at [1535, 27] on icon at bounding box center [1540, 29] width 25 height 25
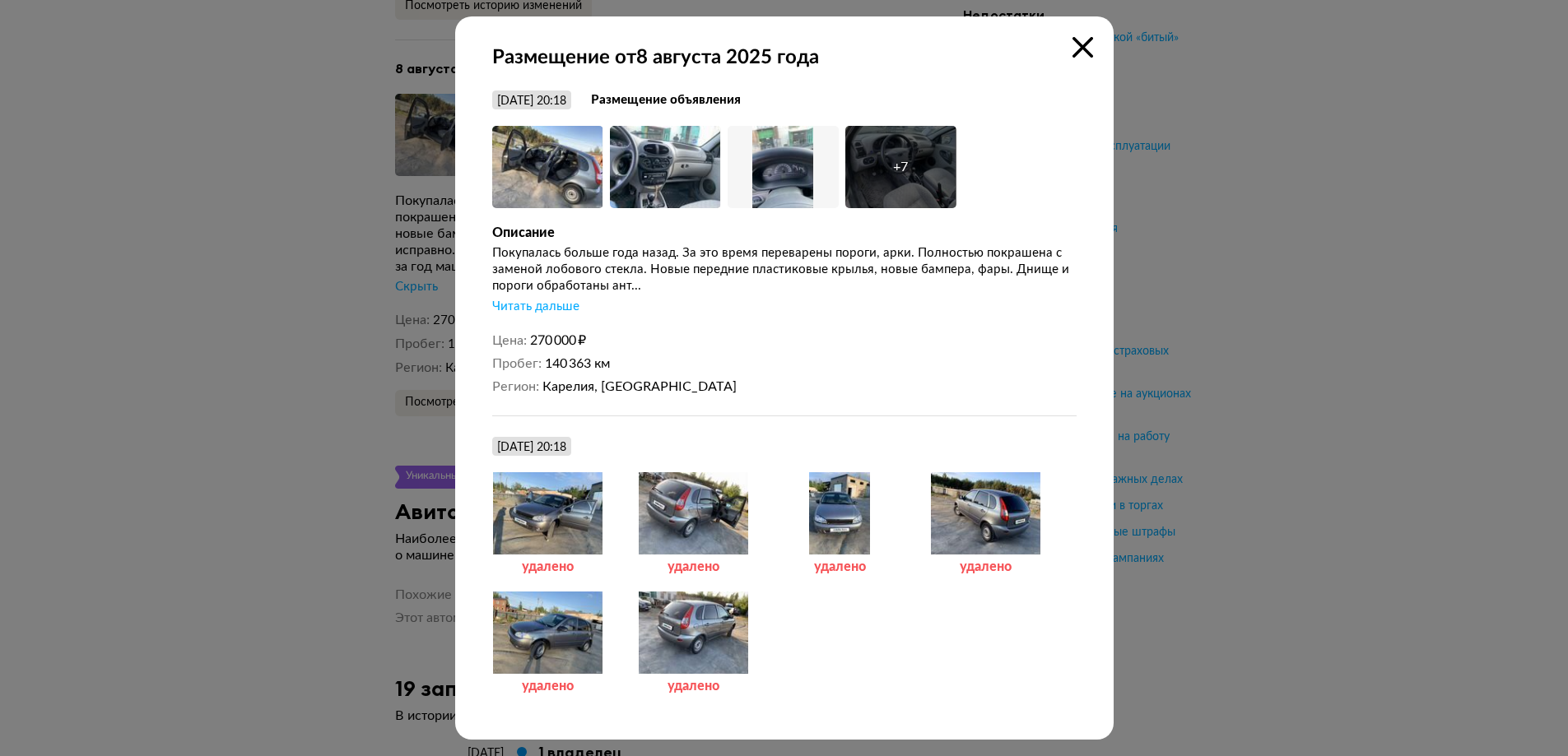
click at [1073, 42] on icon at bounding box center [1083, 47] width 21 height 21
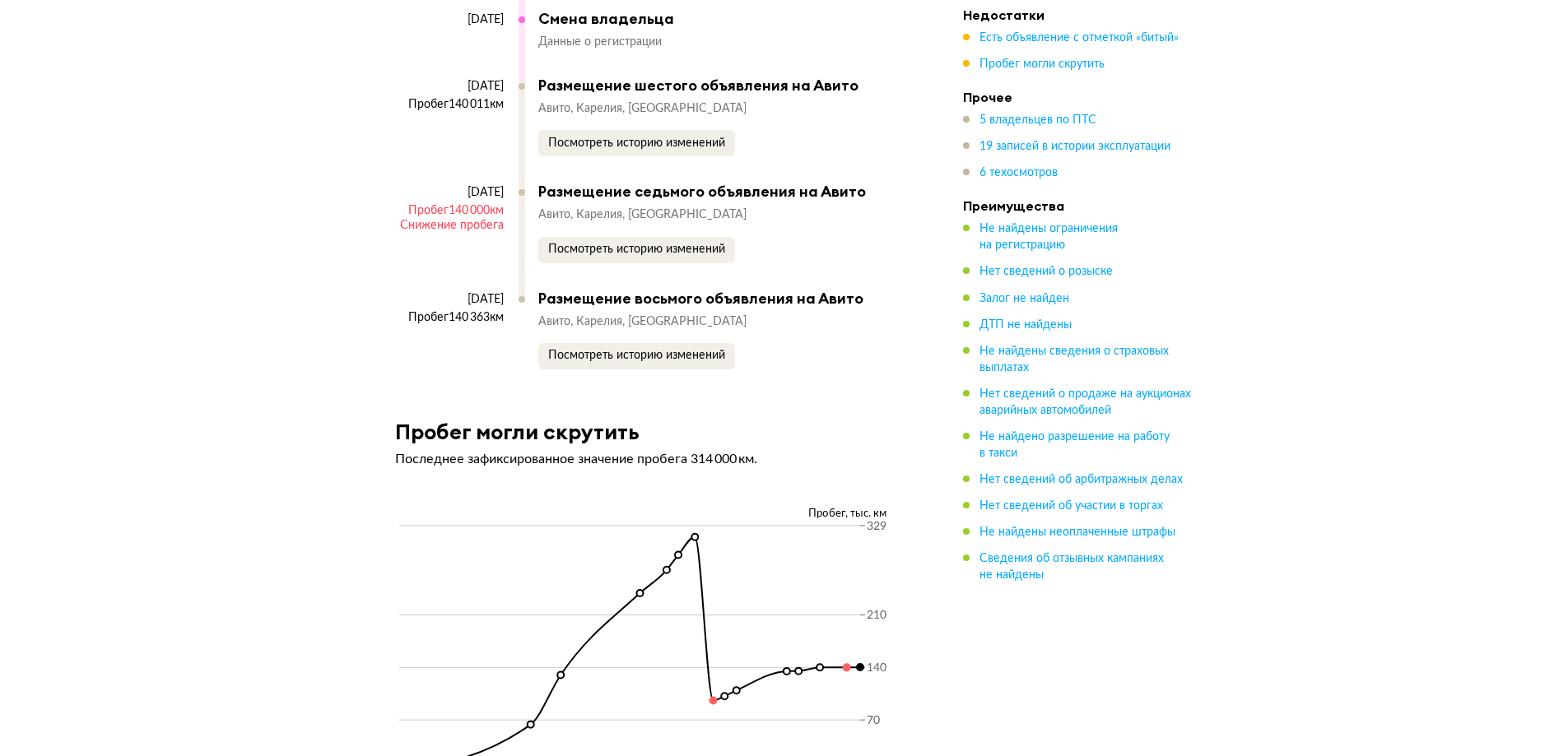
scroll to position [8395, 0]
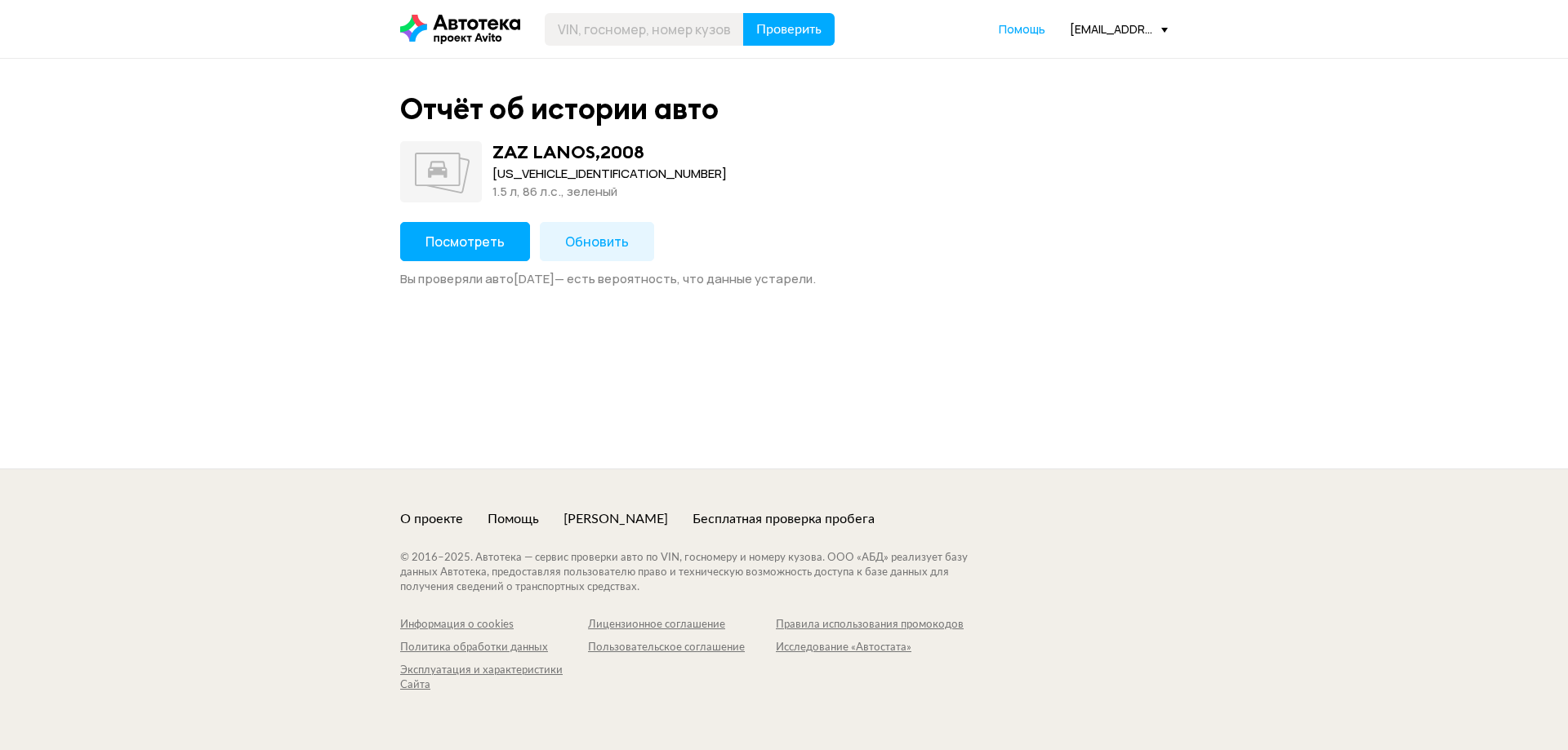
click at [480, 232] on button "Посмотреть" at bounding box center [464, 241] width 130 height 39
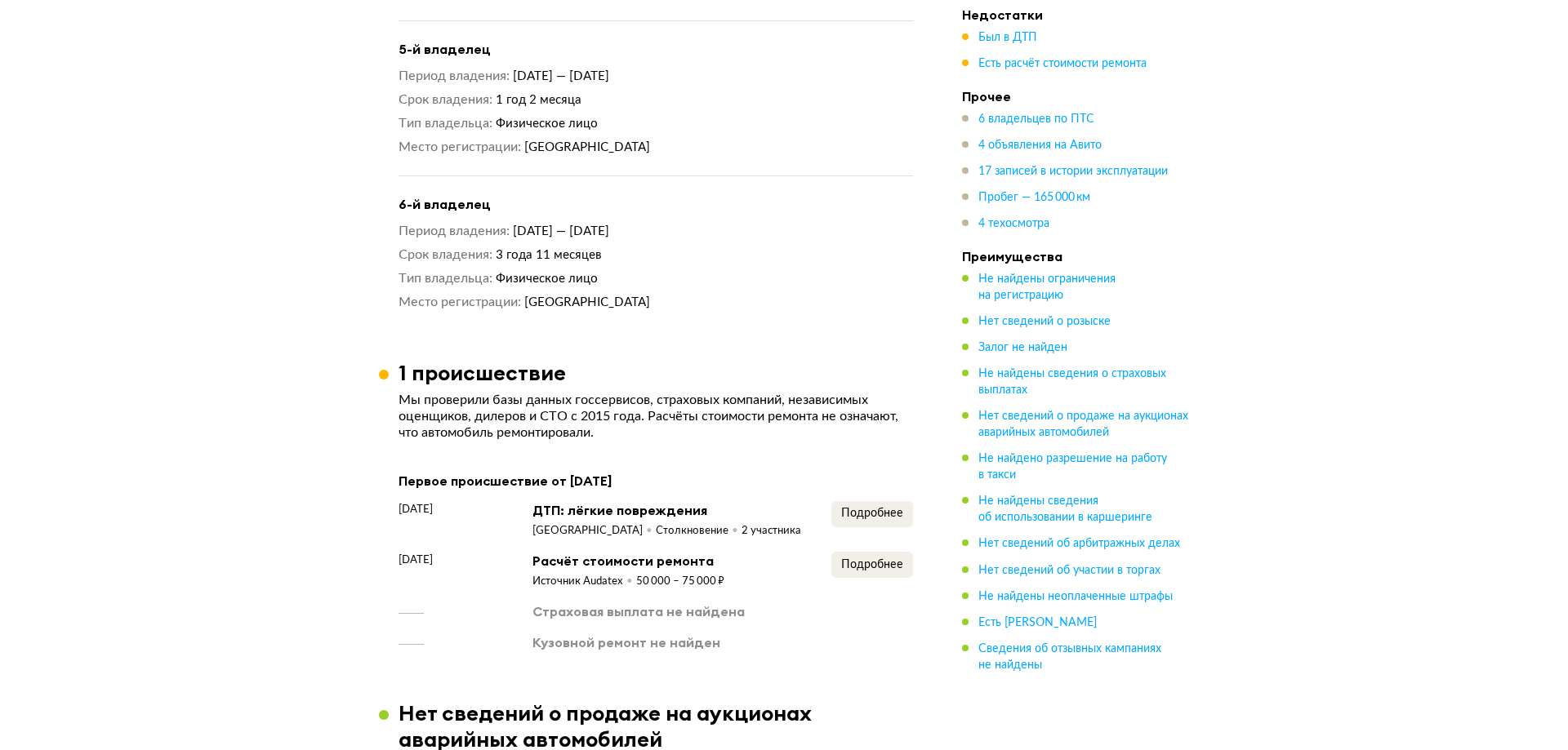
scroll to position [2041, 0]
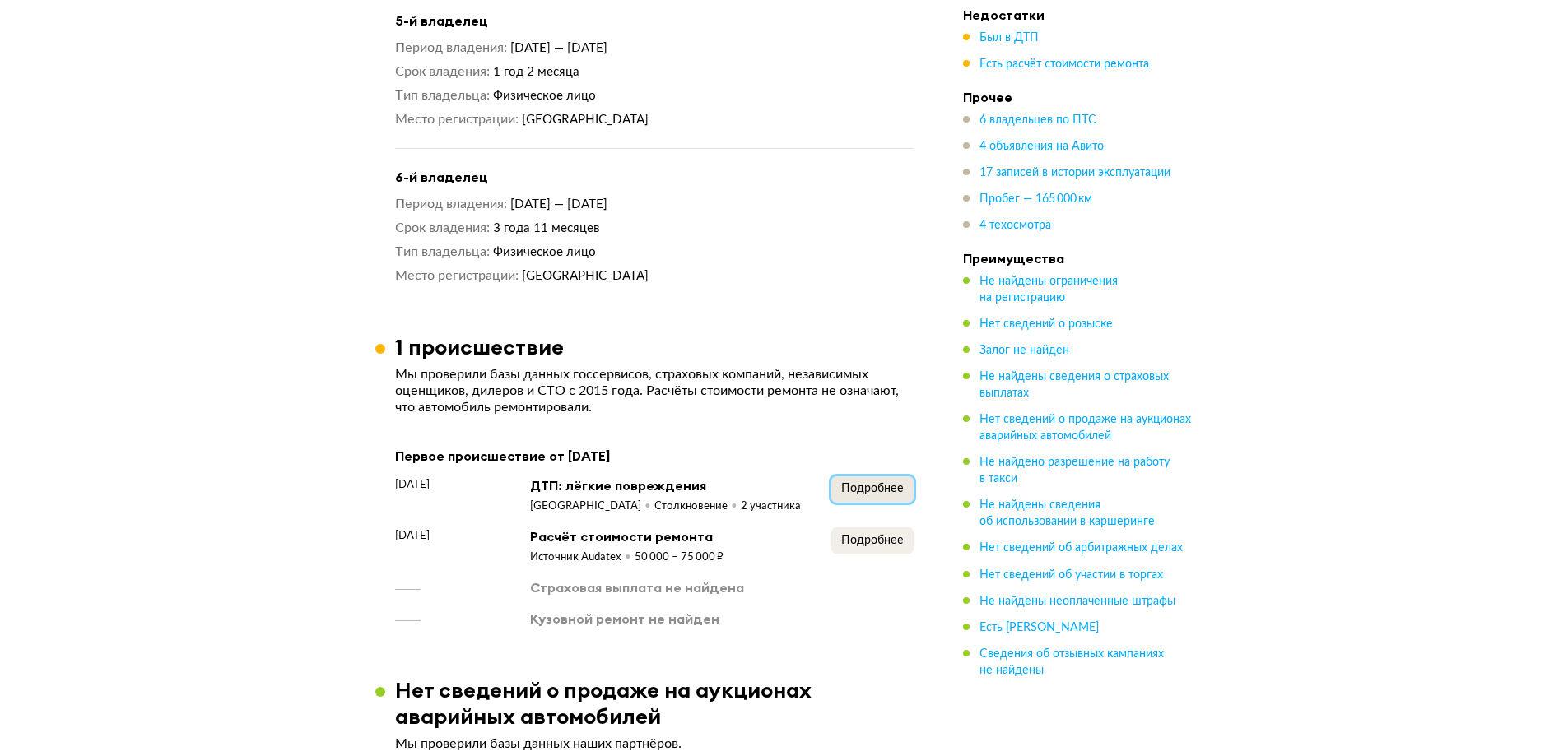
click at [890, 486] on span "Подробнее" at bounding box center [872, 489] width 62 height 12
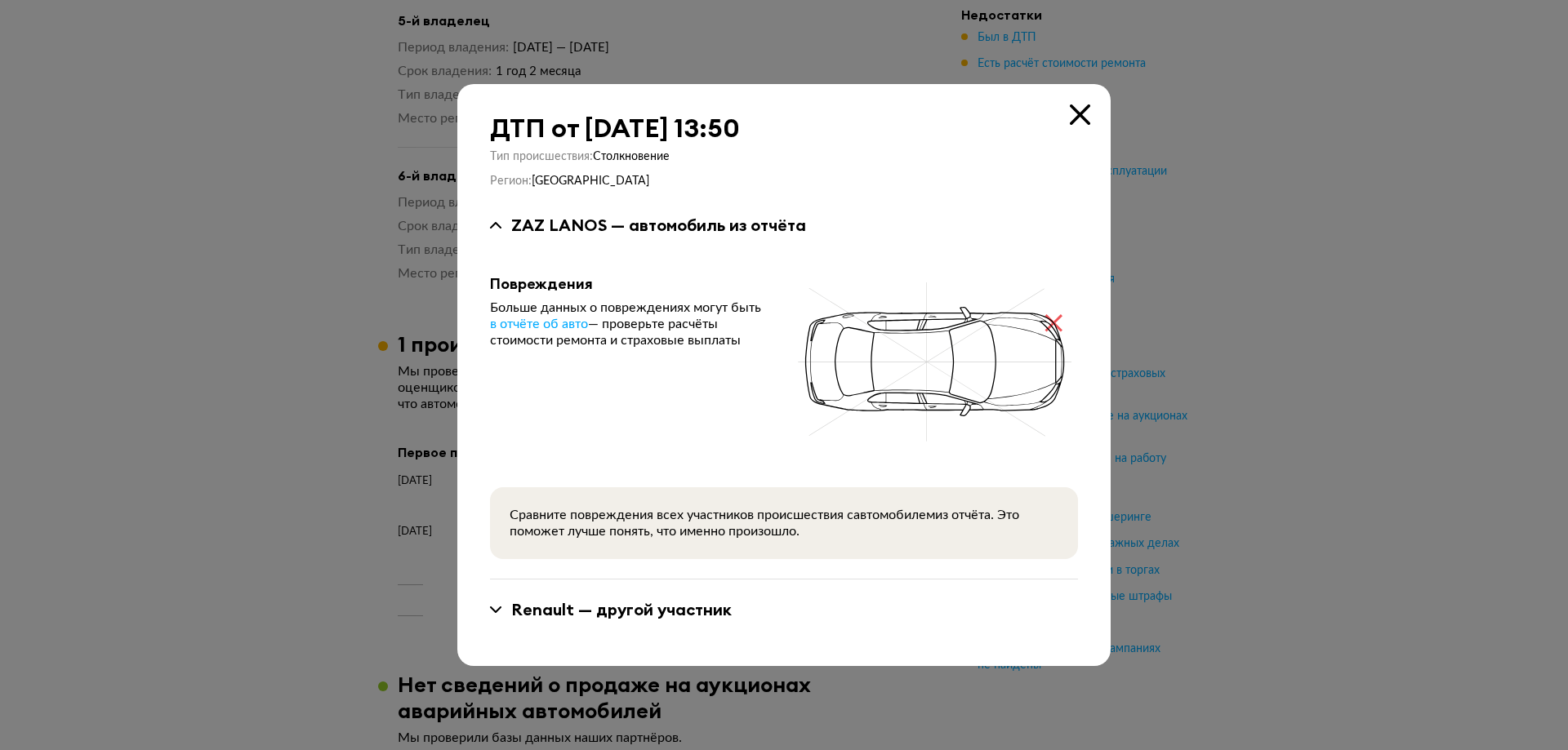
click at [1078, 117] on icon at bounding box center [1080, 115] width 21 height 21
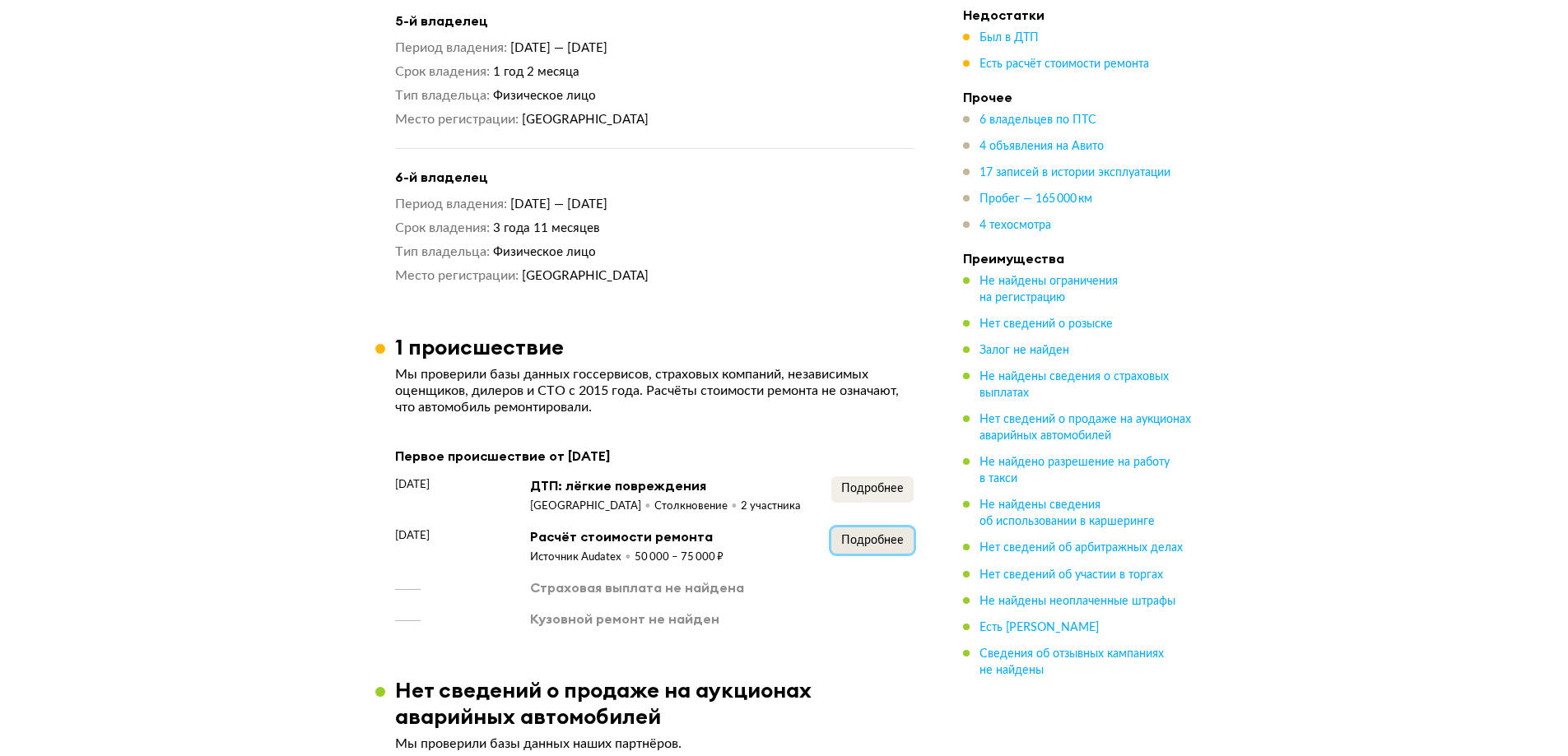
click at [883, 535] on span "Подробнее" at bounding box center [872, 541] width 62 height 12
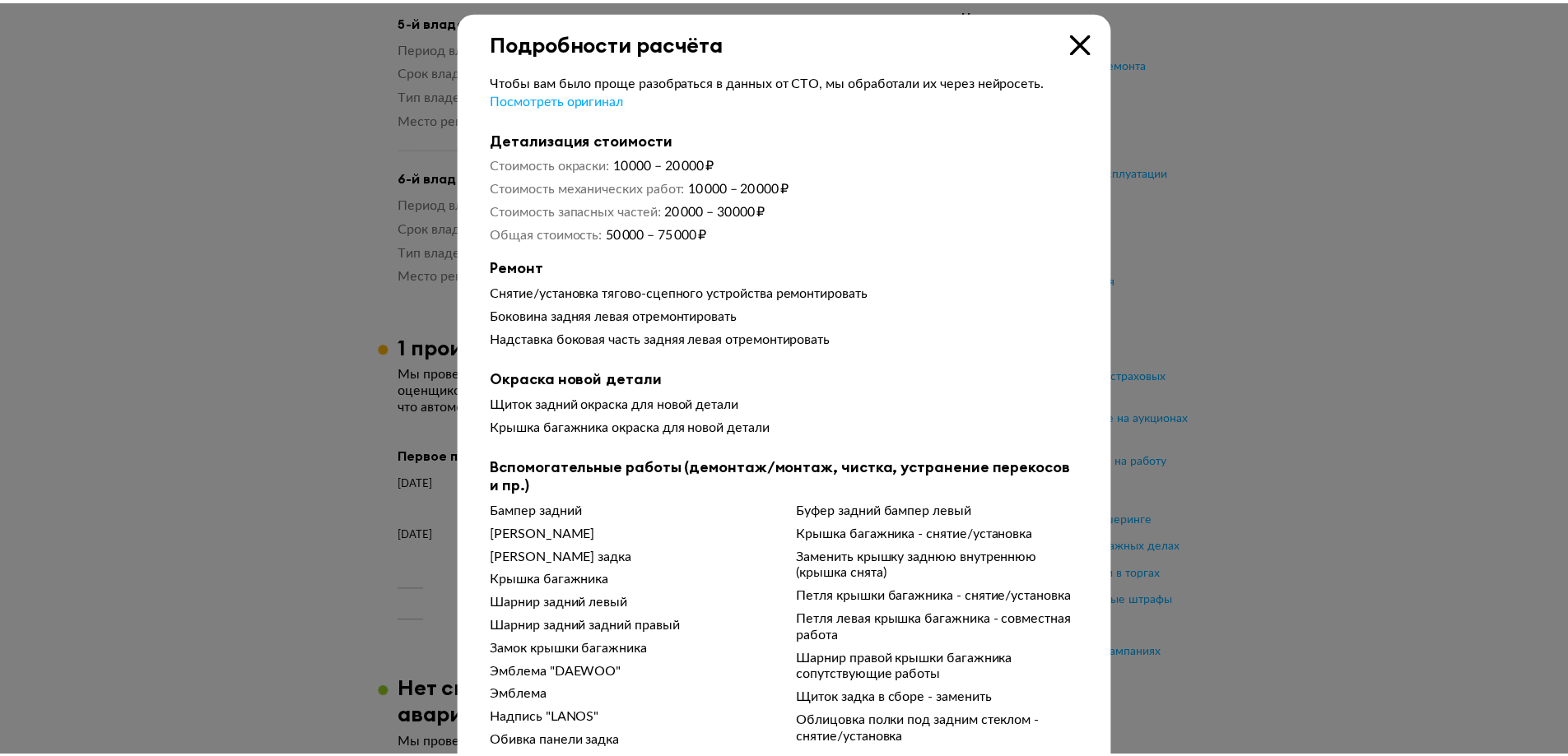
scroll to position [0, 0]
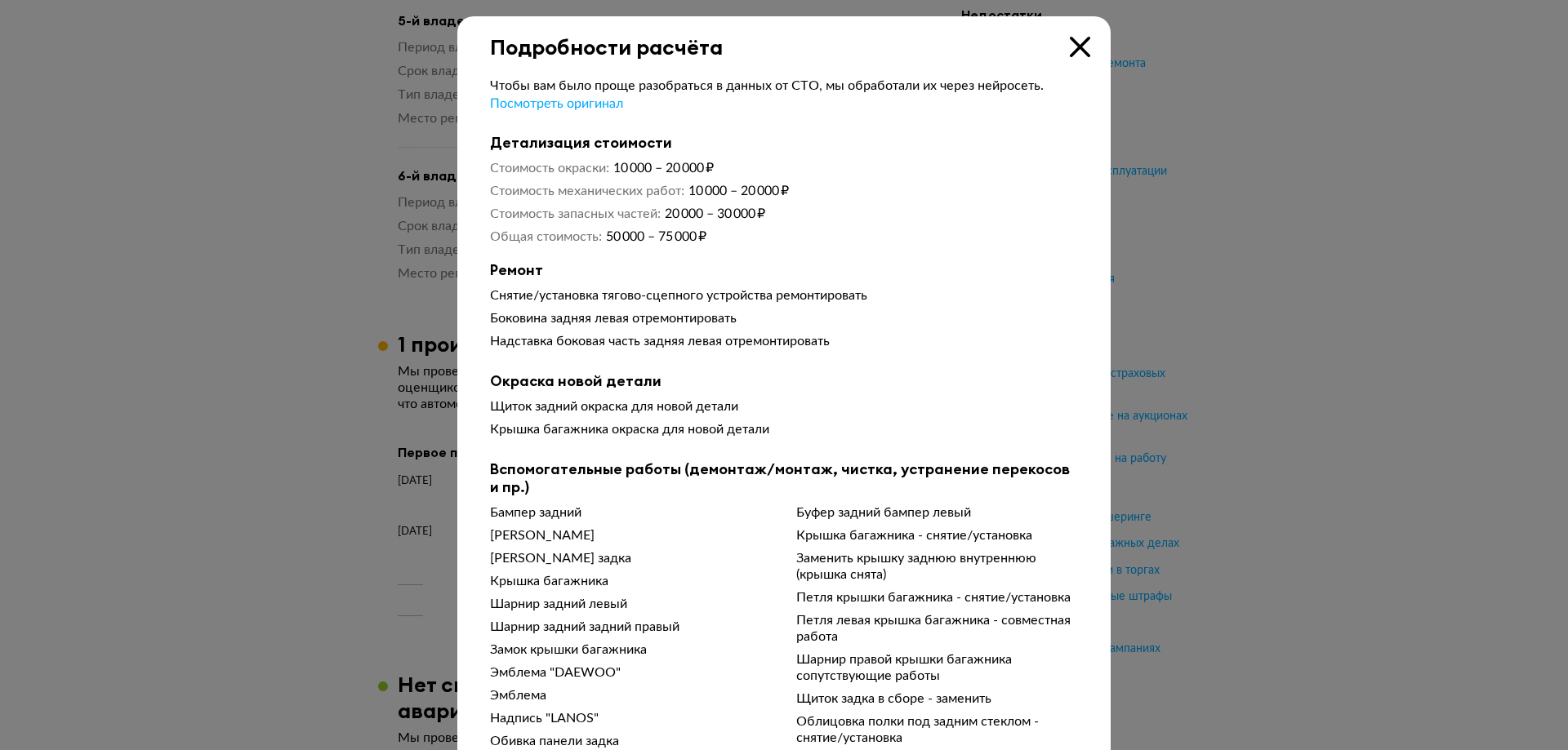
click at [1082, 47] on icon at bounding box center [1080, 46] width 21 height 21
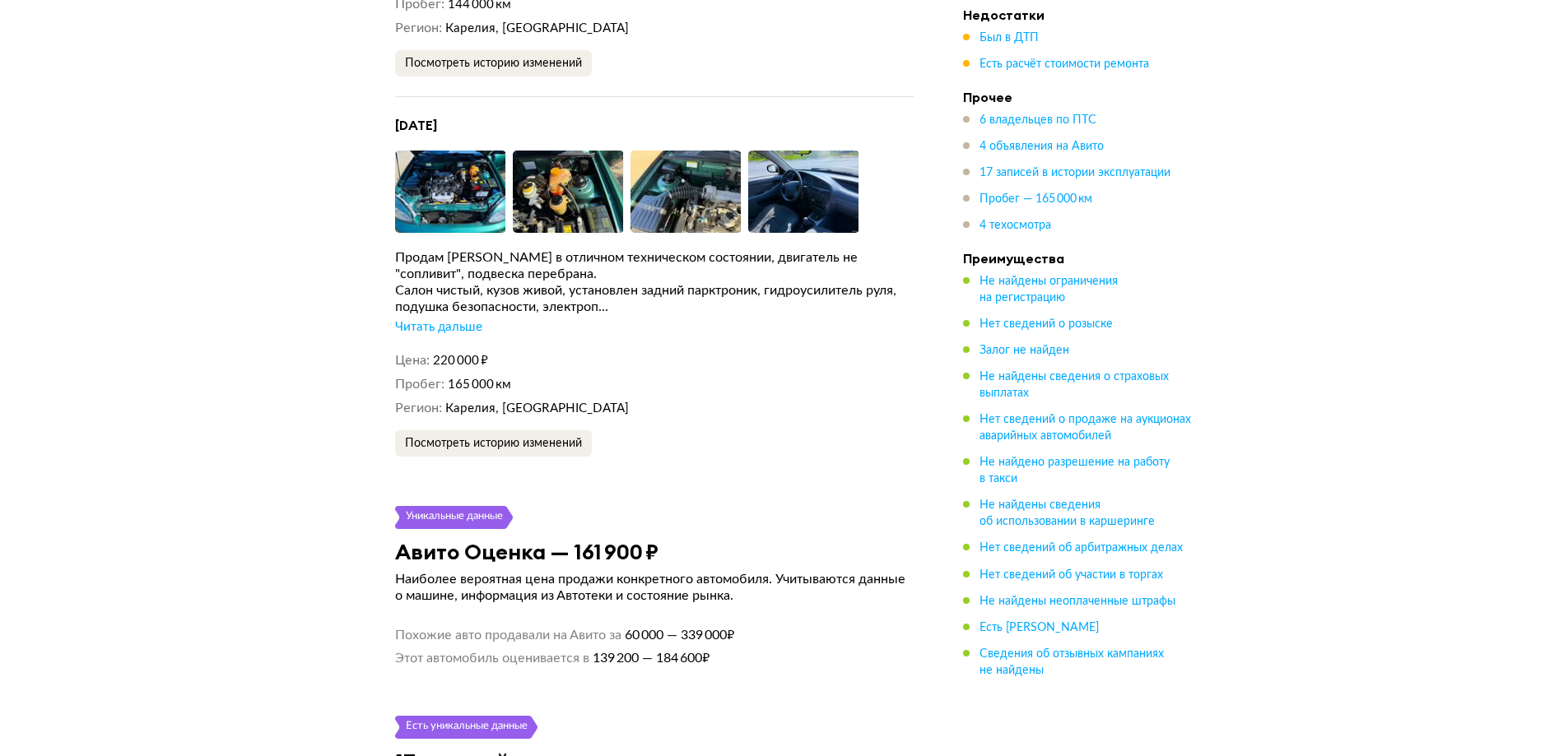
scroll to position [4527, 0]
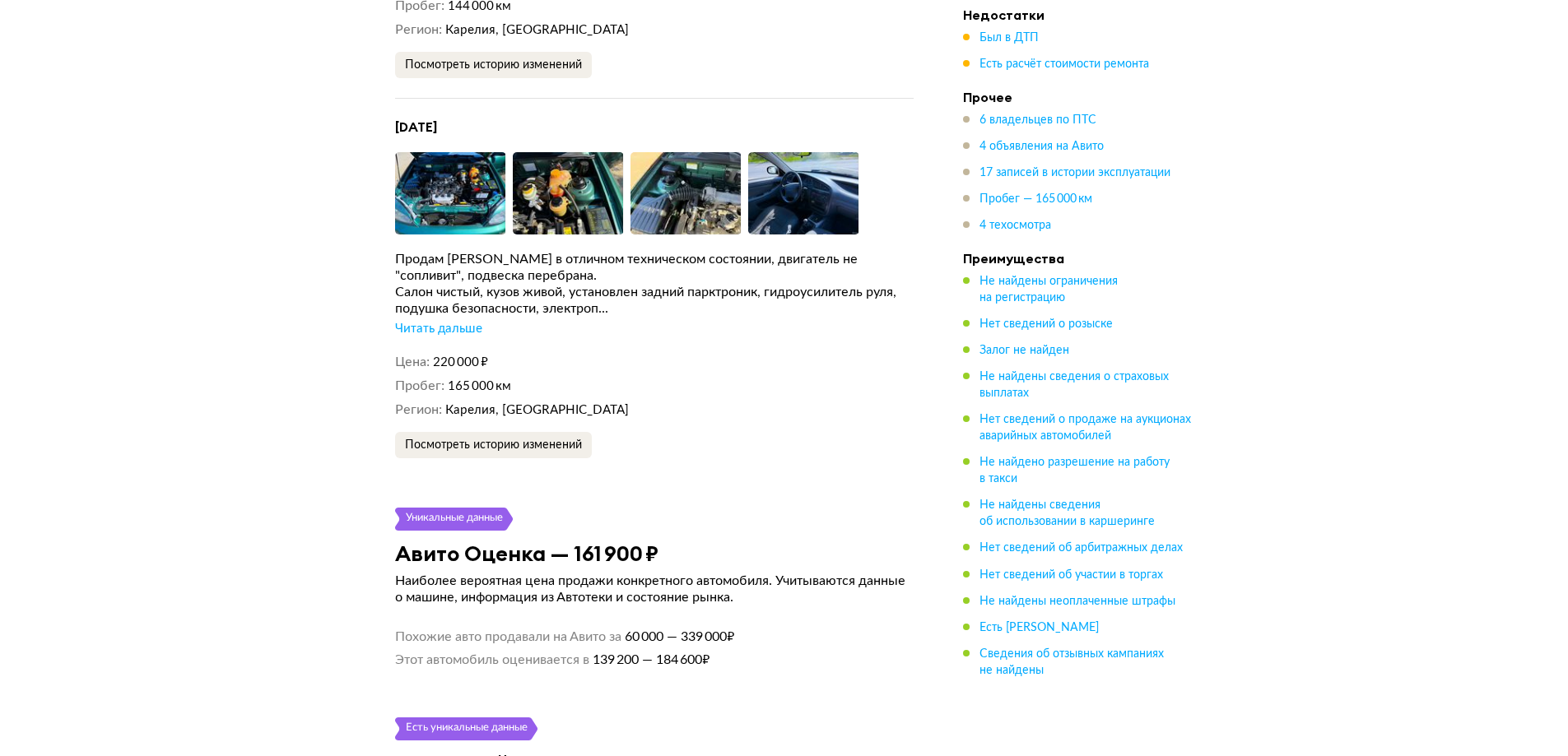
click at [444, 325] on div "Читать дальше" at bounding box center [438, 330] width 87 height 17
click at [470, 187] on img at bounding box center [450, 193] width 111 height 82
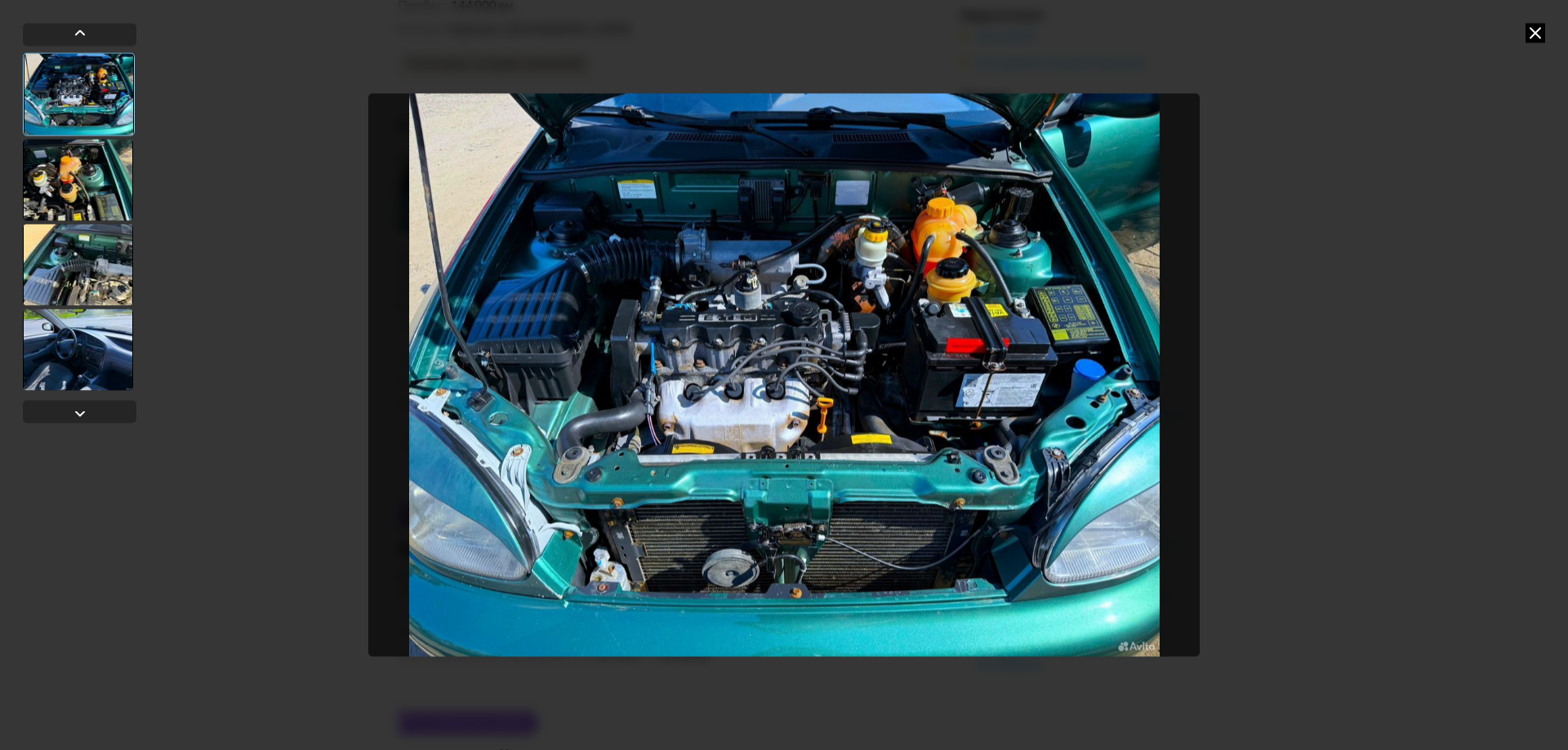
click at [93, 146] on div at bounding box center [78, 179] width 110 height 82
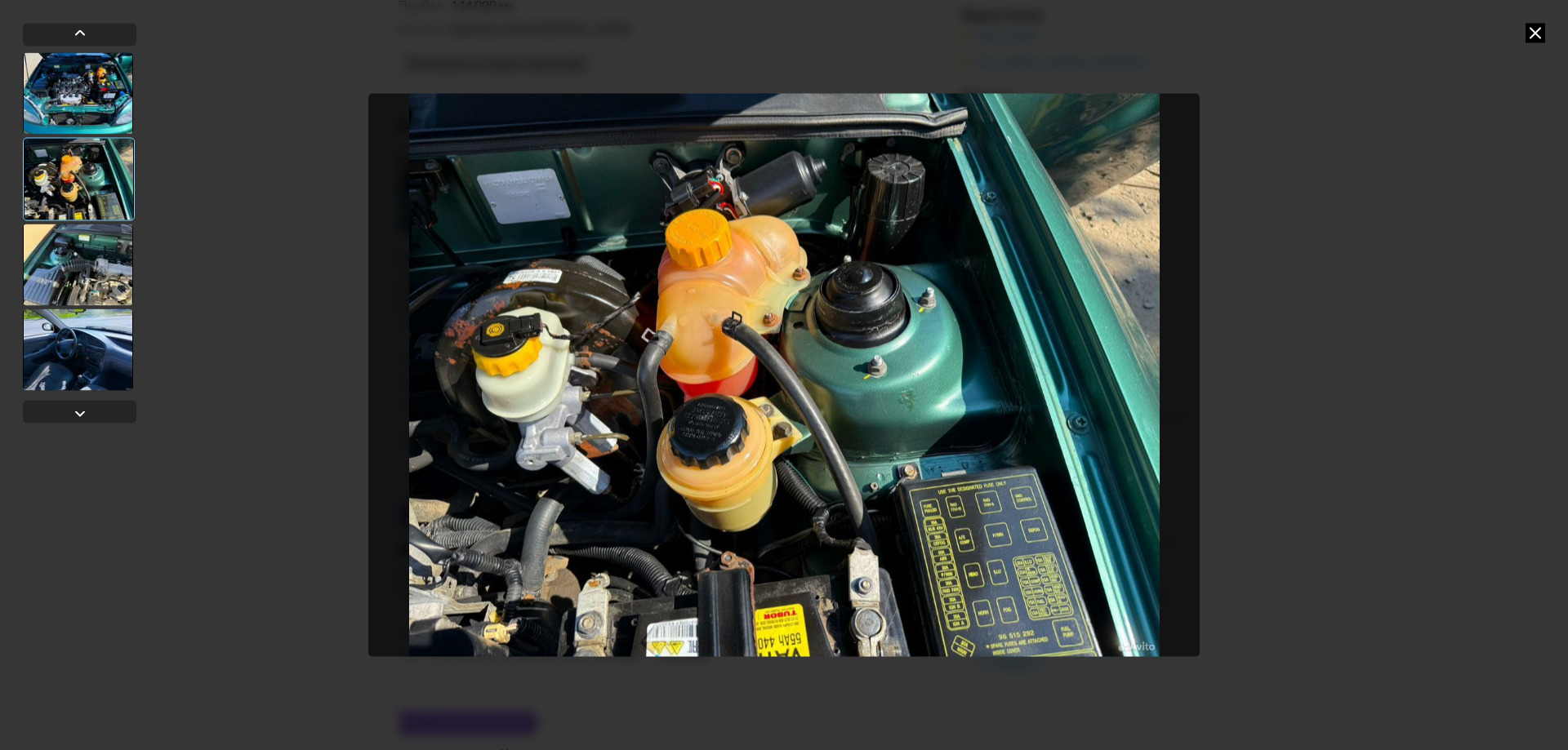
click at [82, 247] on div at bounding box center [78, 264] width 110 height 82
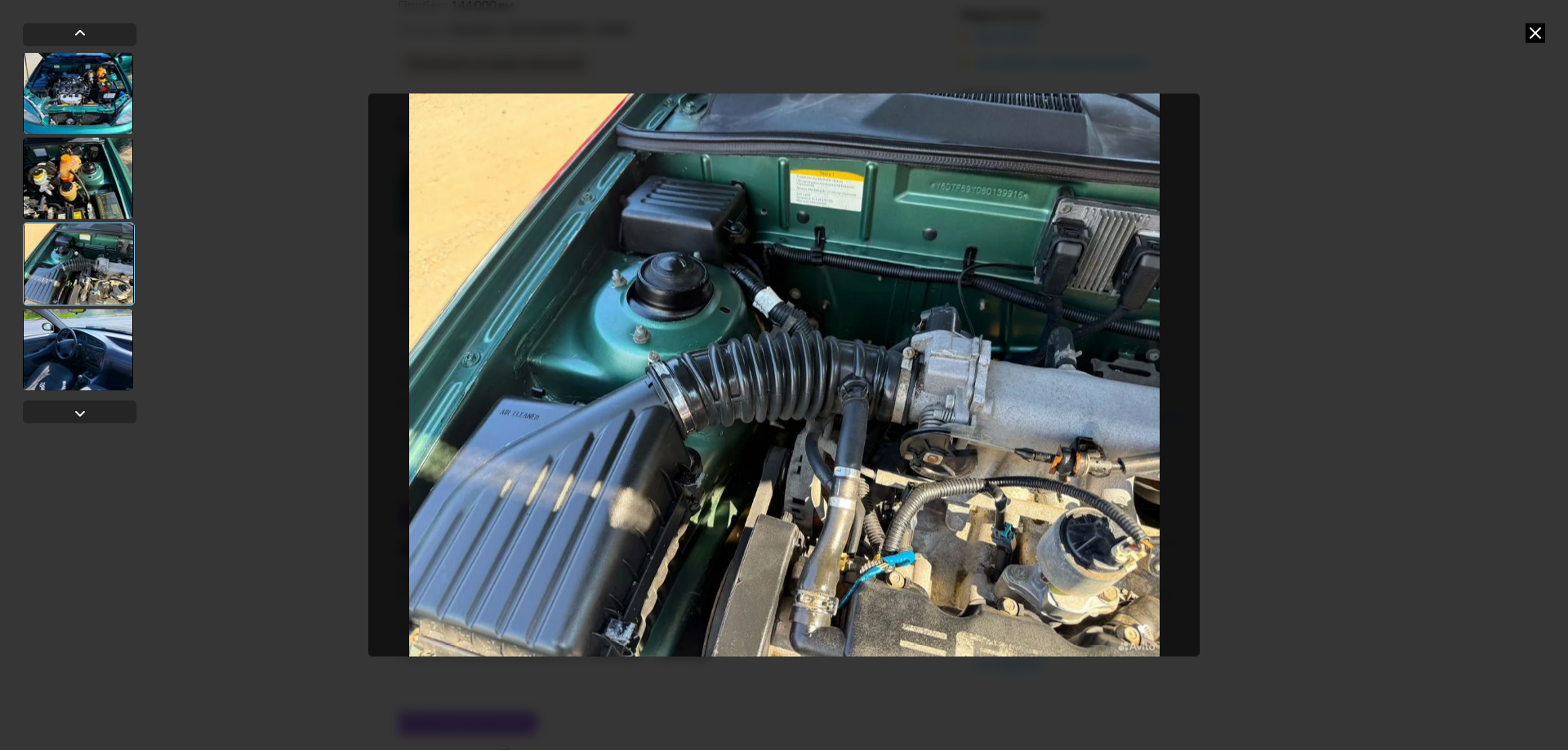
click at [76, 339] on div at bounding box center [78, 349] width 110 height 82
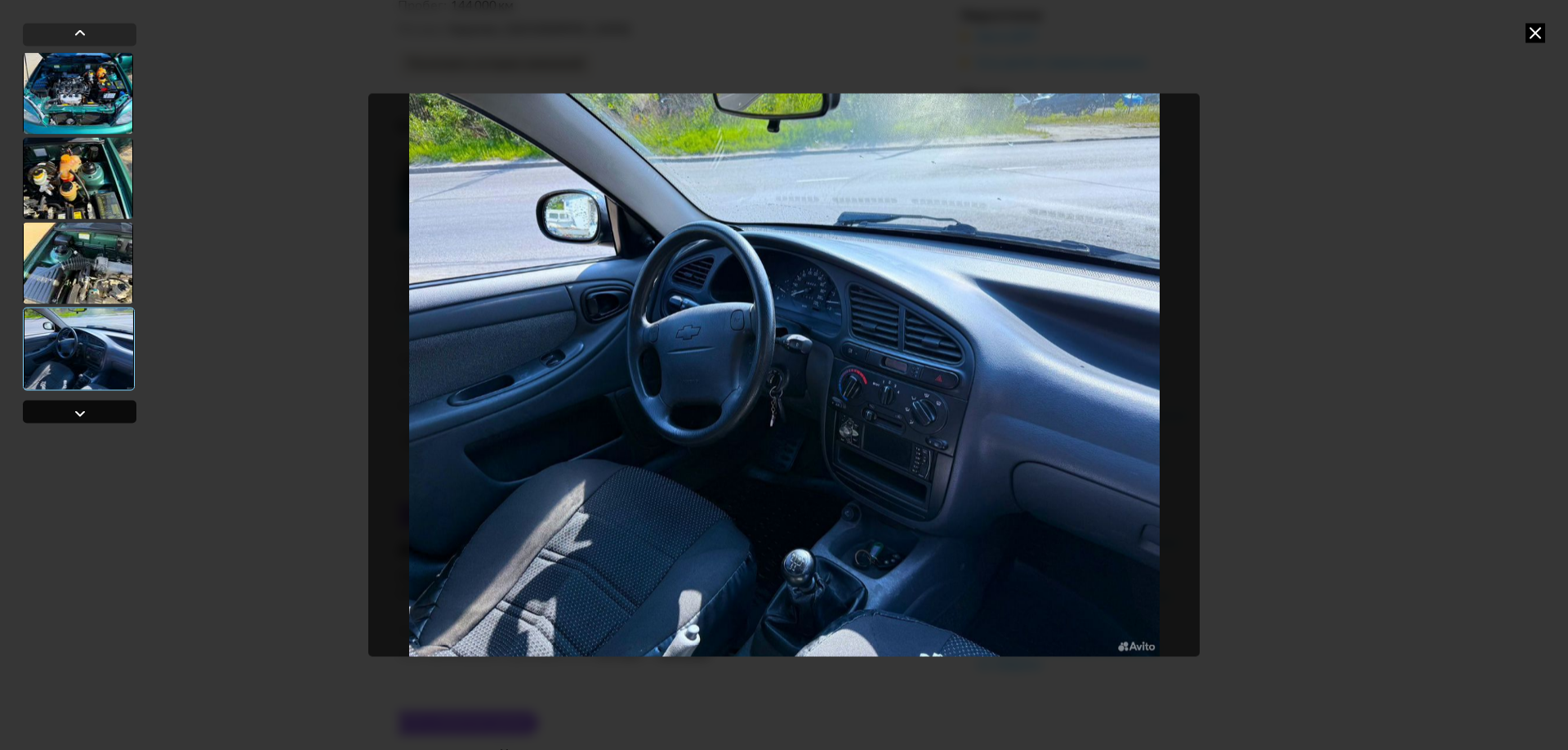
click at [73, 401] on div at bounding box center [79, 411] width 113 height 23
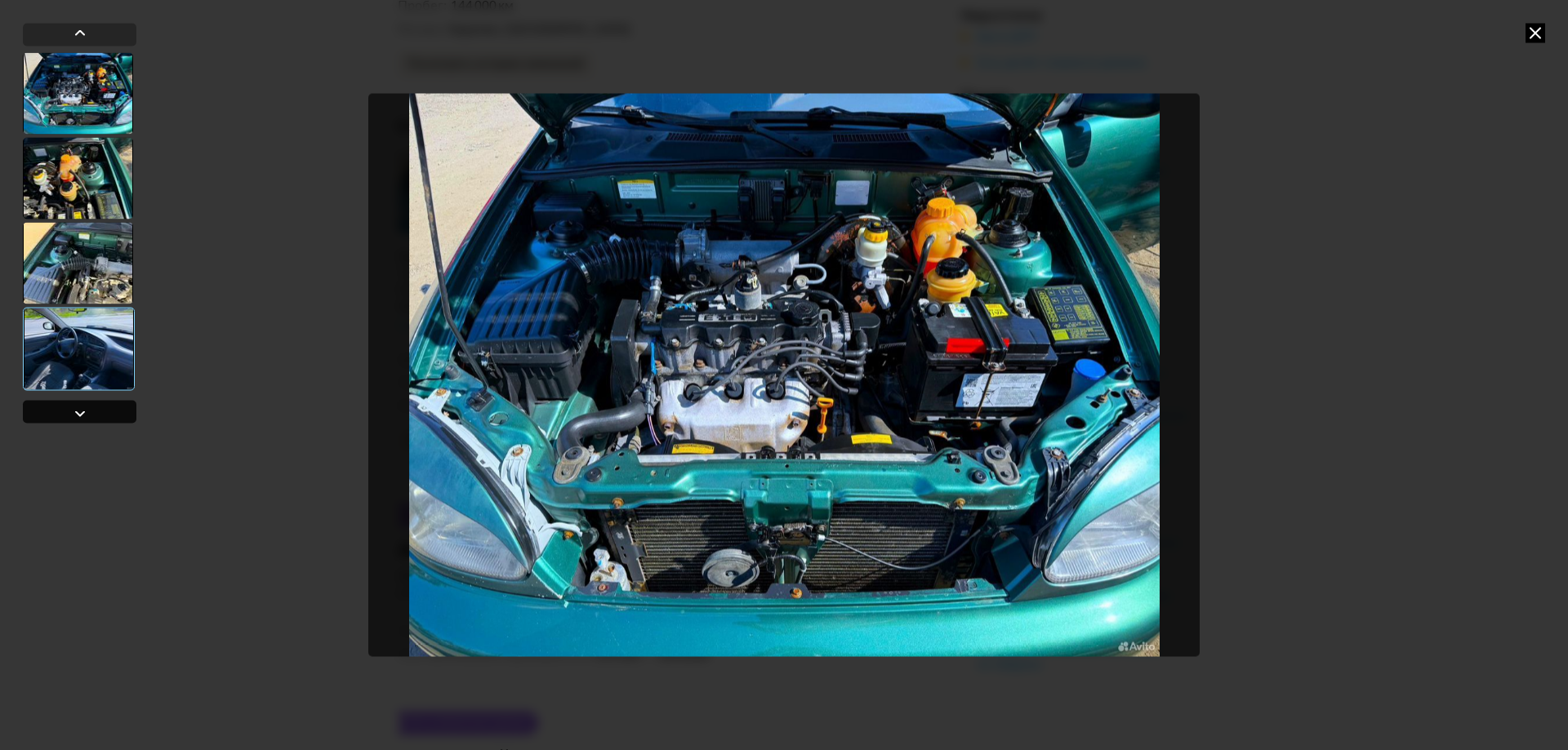
click at [73, 401] on div at bounding box center [79, 411] width 113 height 23
click at [1540, 37] on icon at bounding box center [1536, 33] width 20 height 20
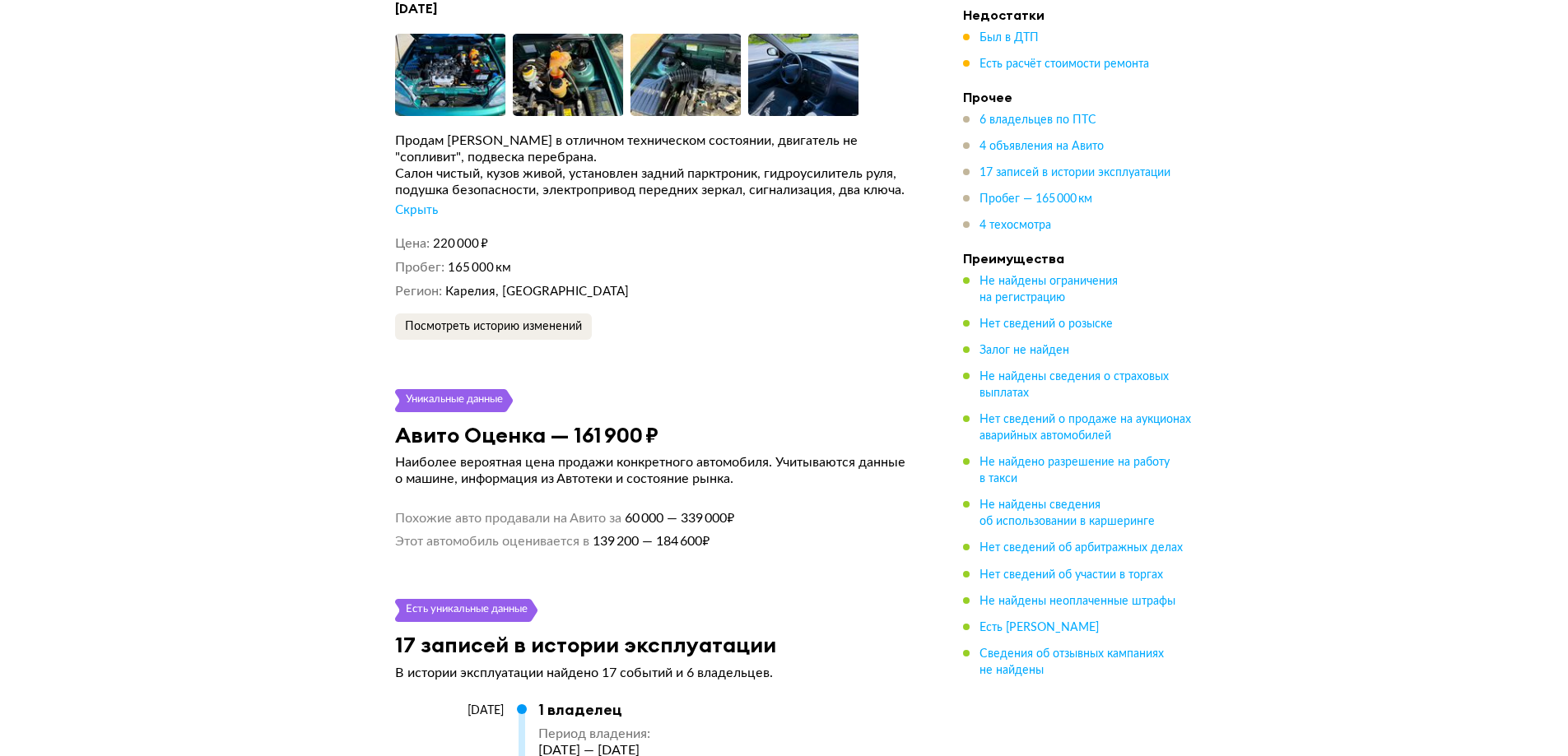
scroll to position [4692, 0]
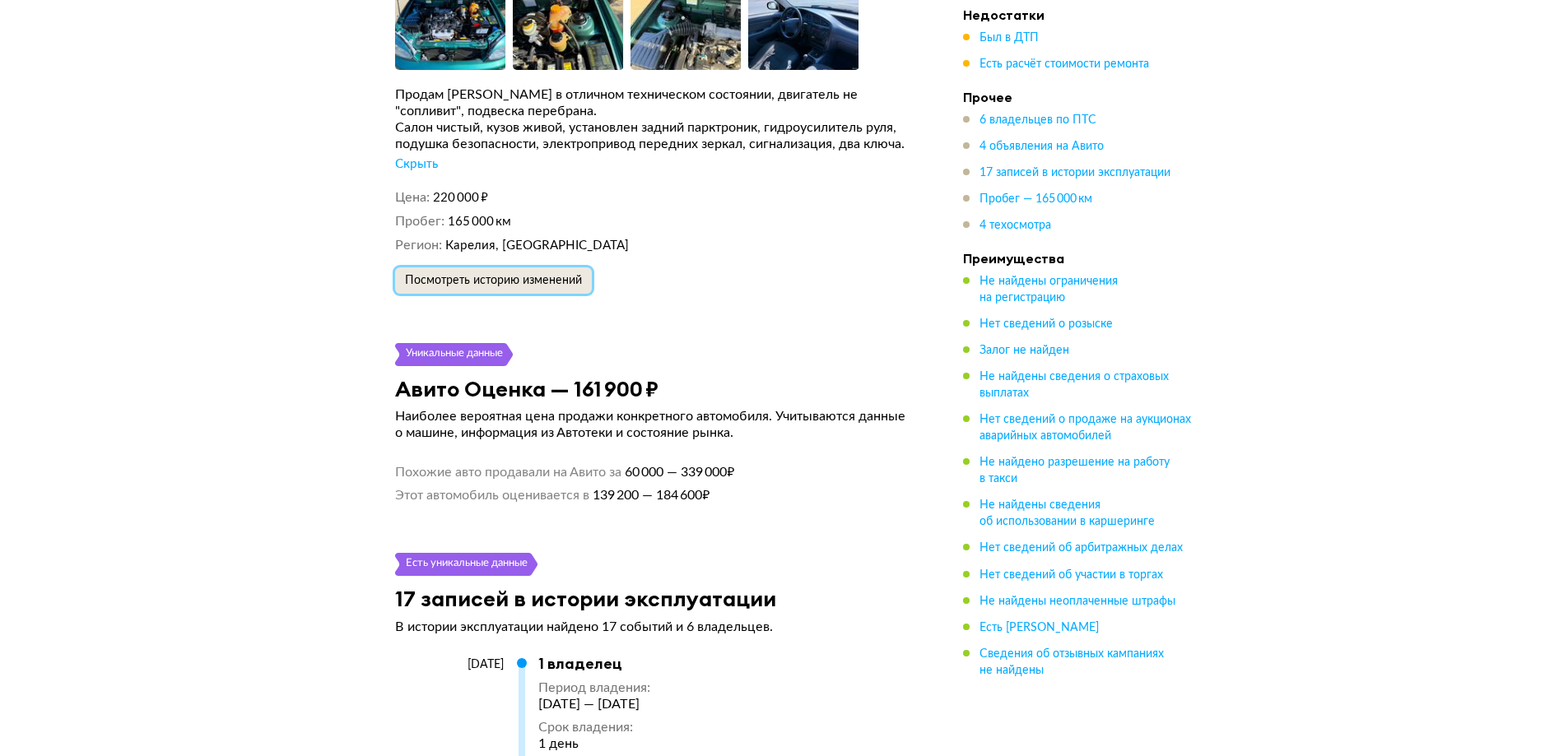
click at [566, 275] on span "Посмотреть историю изменений" at bounding box center [493, 281] width 177 height 12
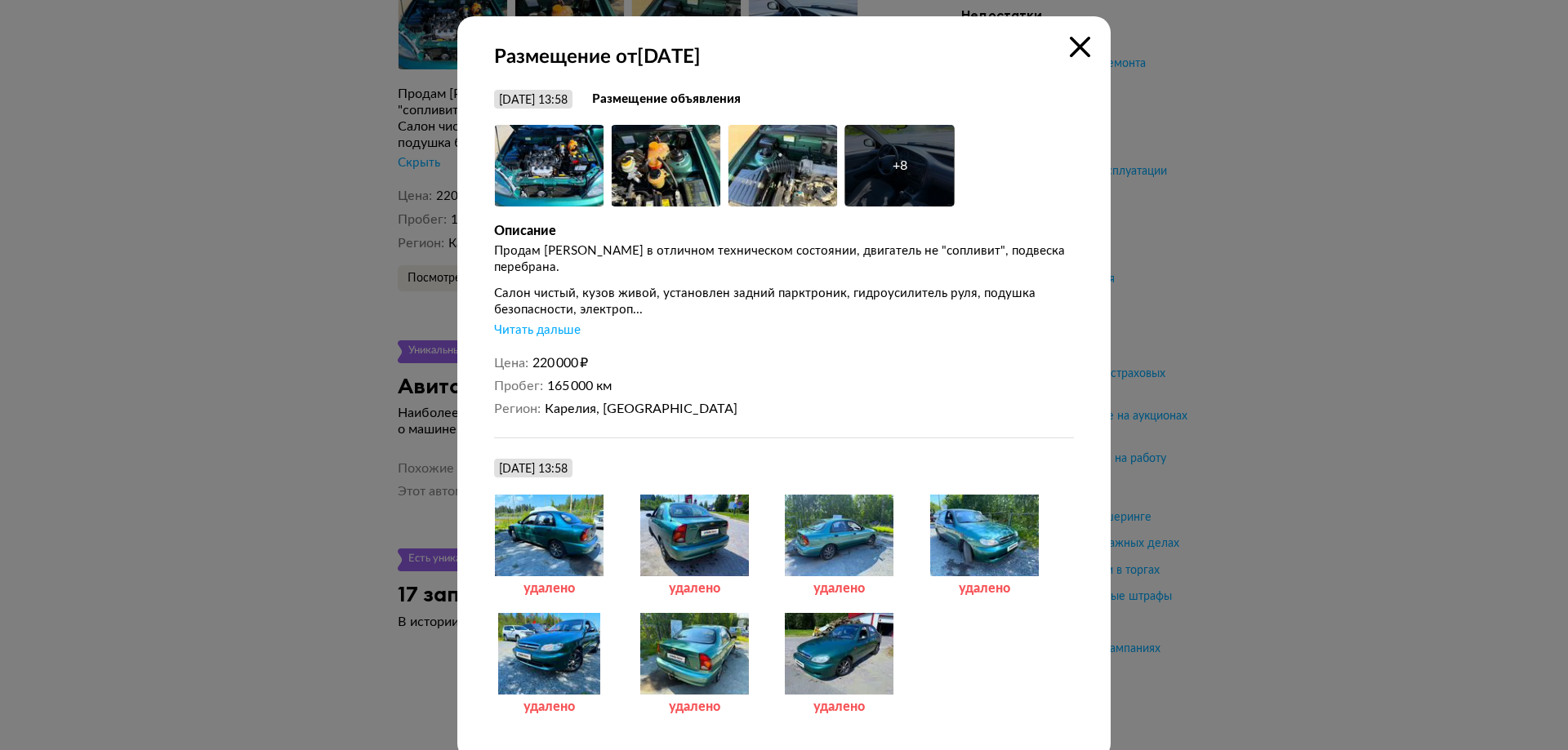
click at [519, 509] on div at bounding box center [549, 535] width 110 height 82
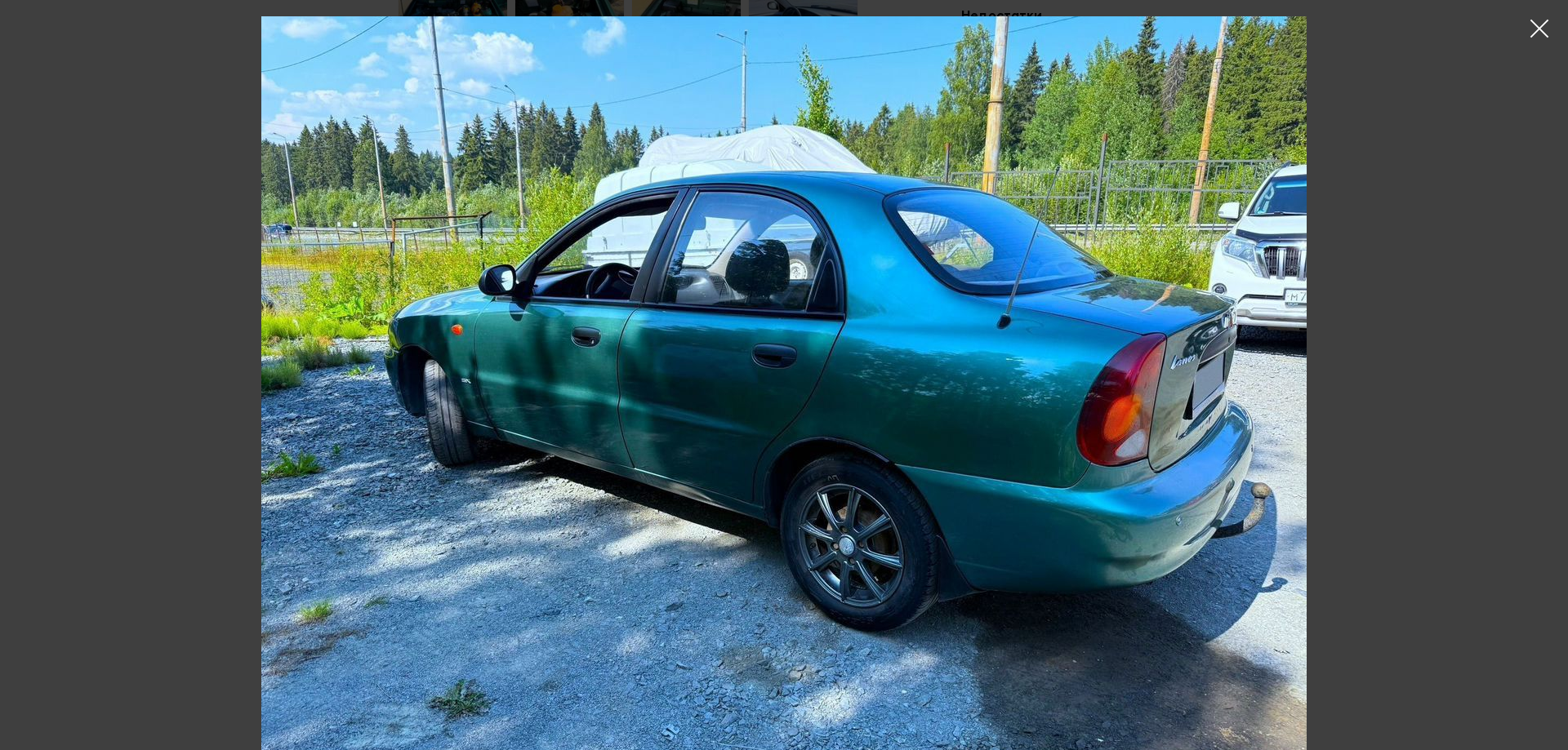
click at [1220, 458] on img at bounding box center [783, 408] width 1045 height 784
click at [1388, 287] on div at bounding box center [784, 375] width 1568 height 750
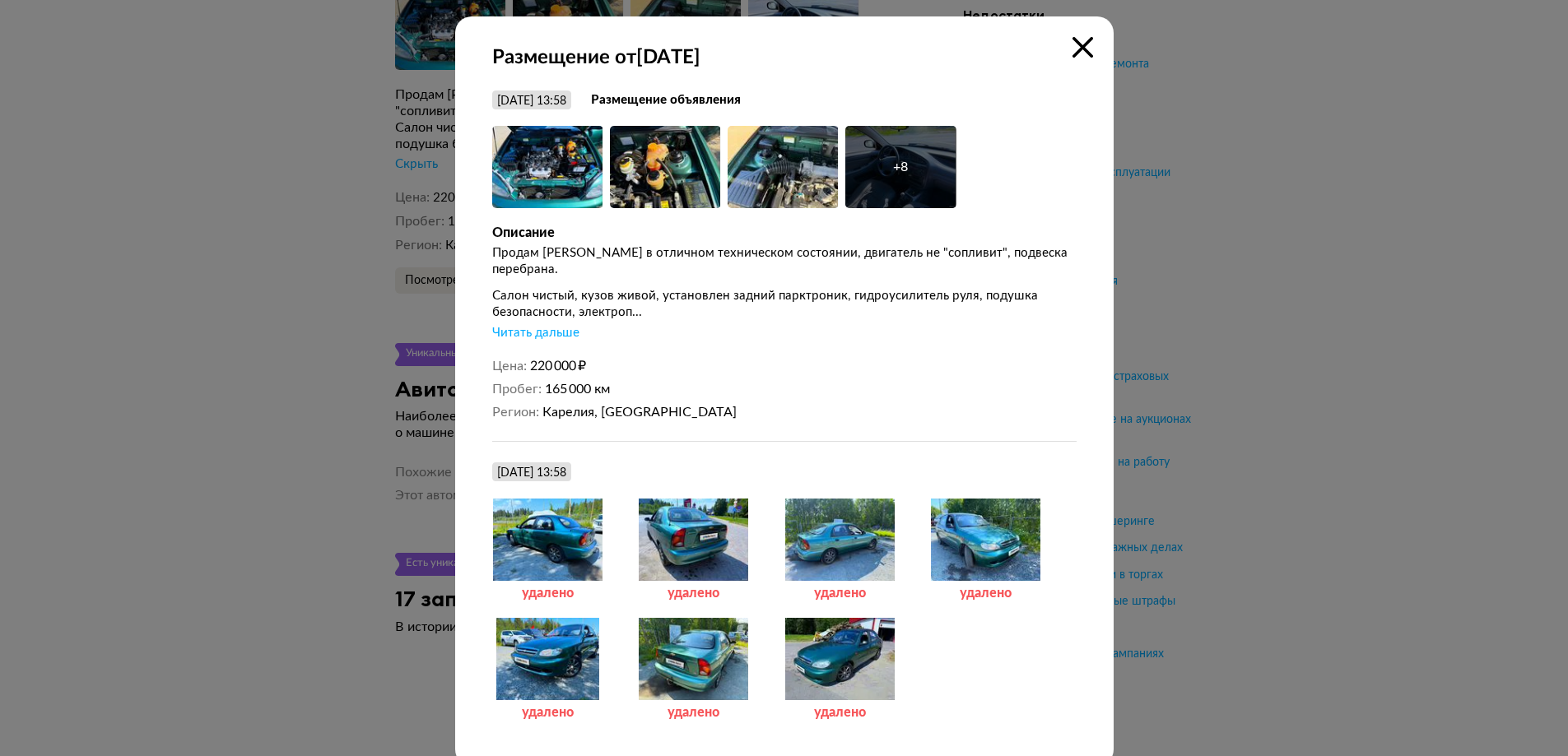
click at [831, 627] on div at bounding box center [839, 659] width 111 height 82
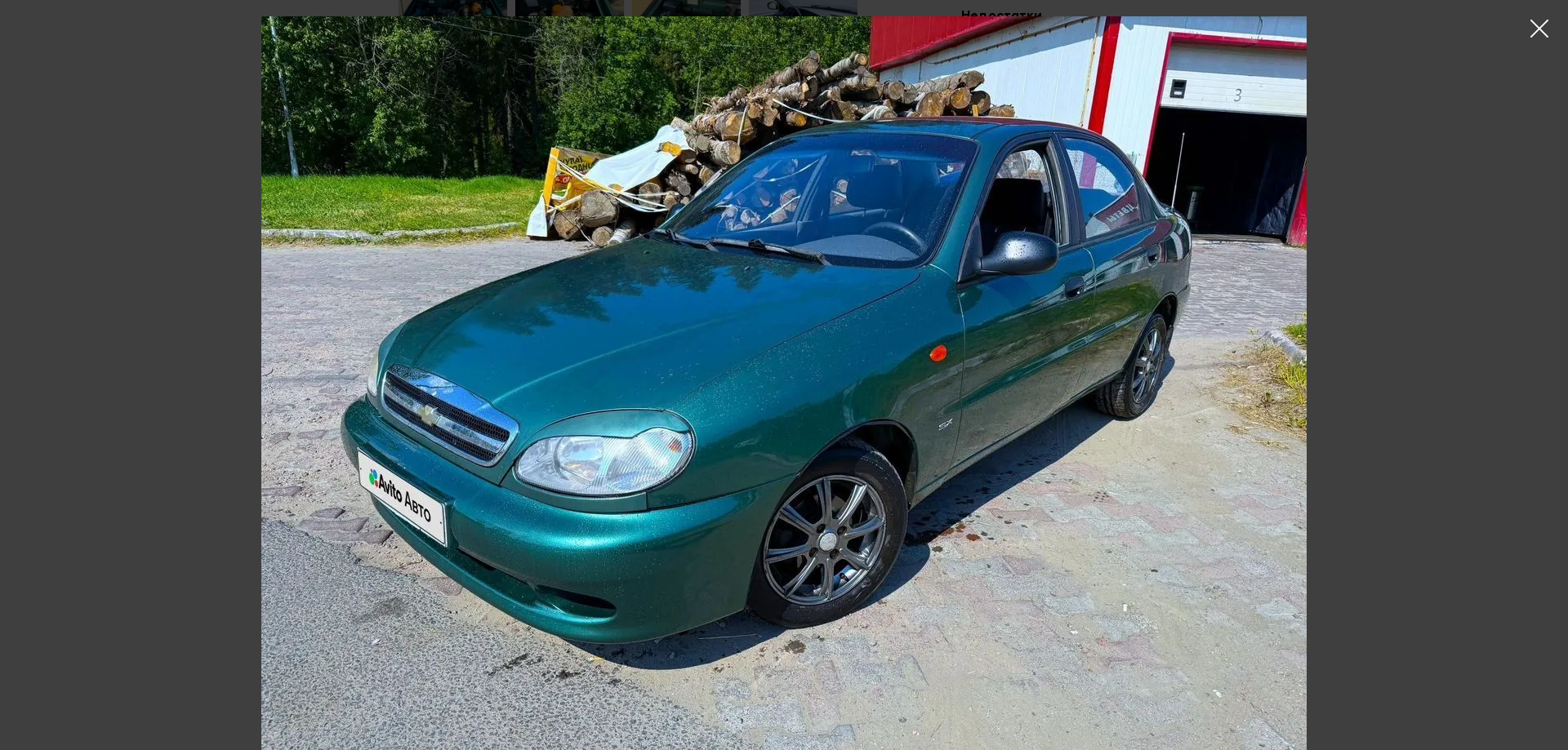
click at [1534, 26] on icon at bounding box center [1540, 29] width 25 height 25
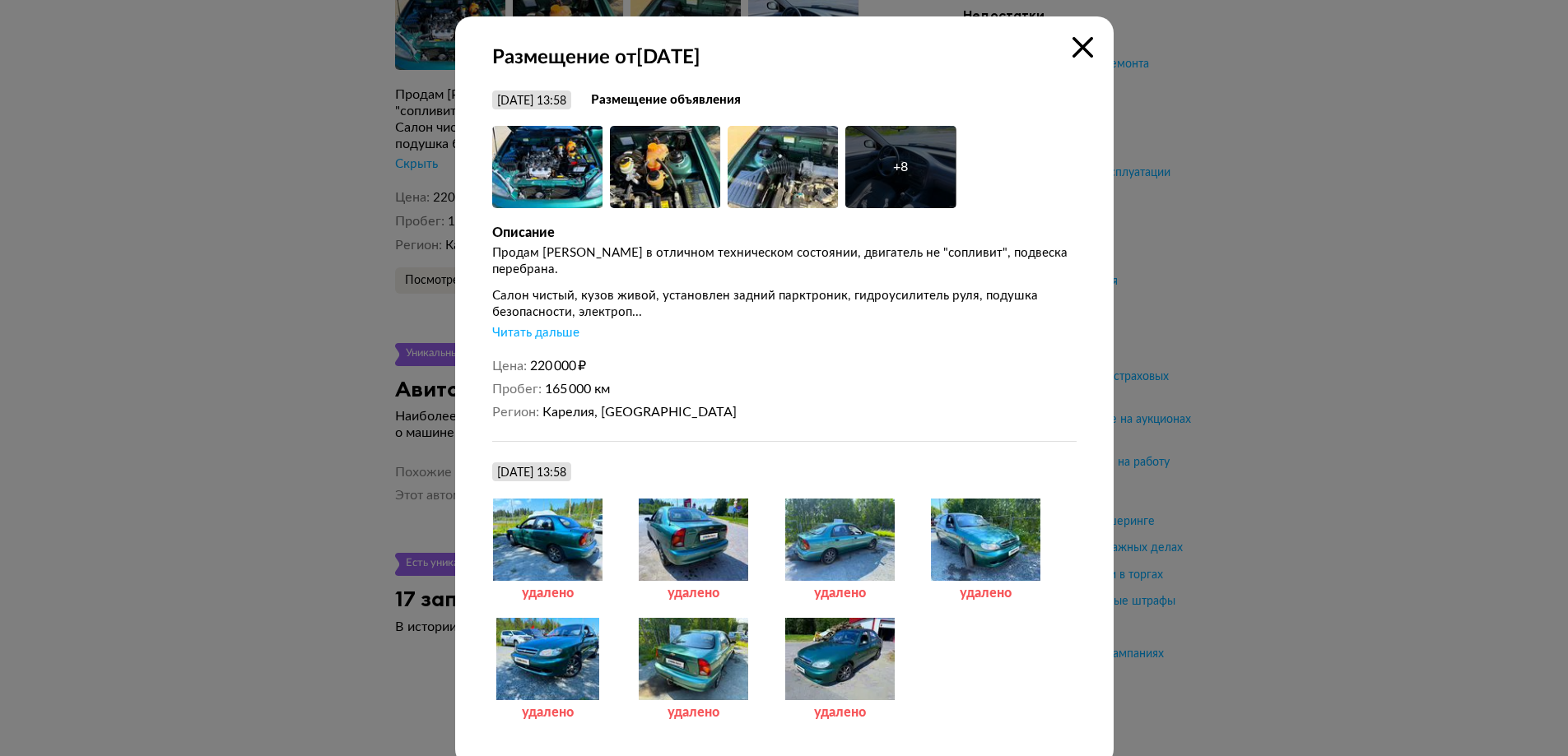
click at [971, 533] on div at bounding box center [985, 540] width 111 height 82
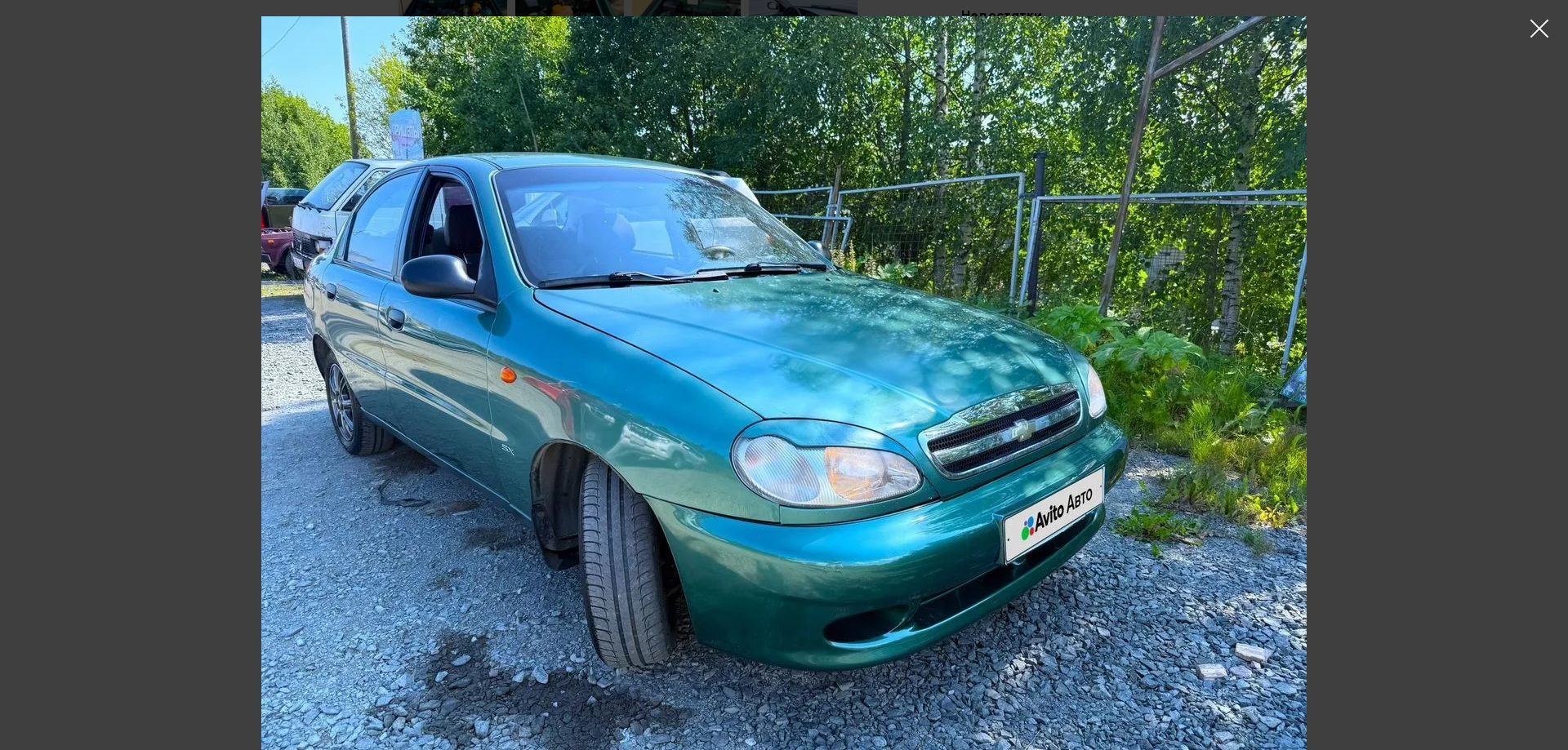
click at [1540, 26] on icon at bounding box center [1540, 29] width 25 height 25
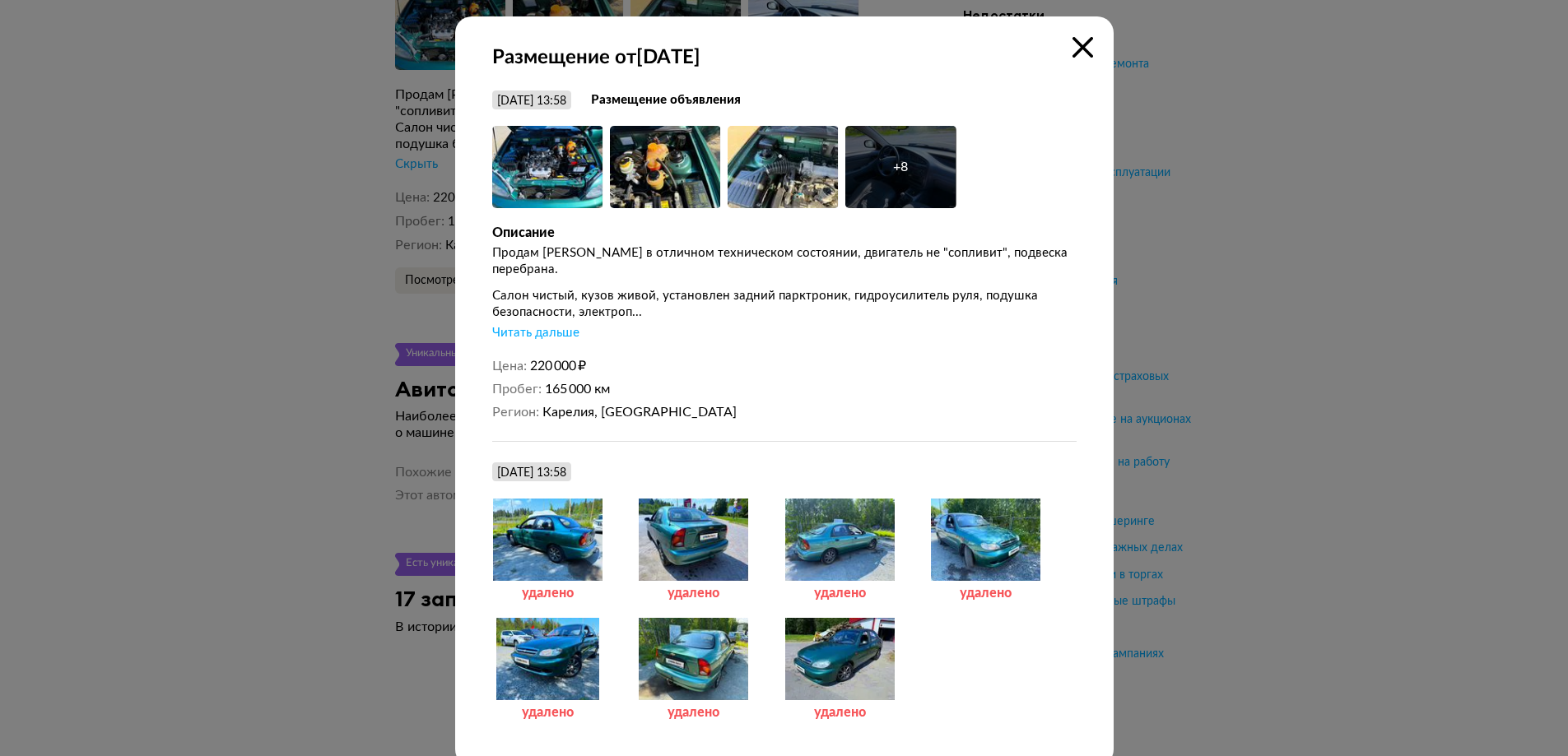
click at [555, 325] on div "Читать дальше" at bounding box center [535, 333] width 87 height 17
click at [869, 642] on div at bounding box center [839, 659] width 111 height 82
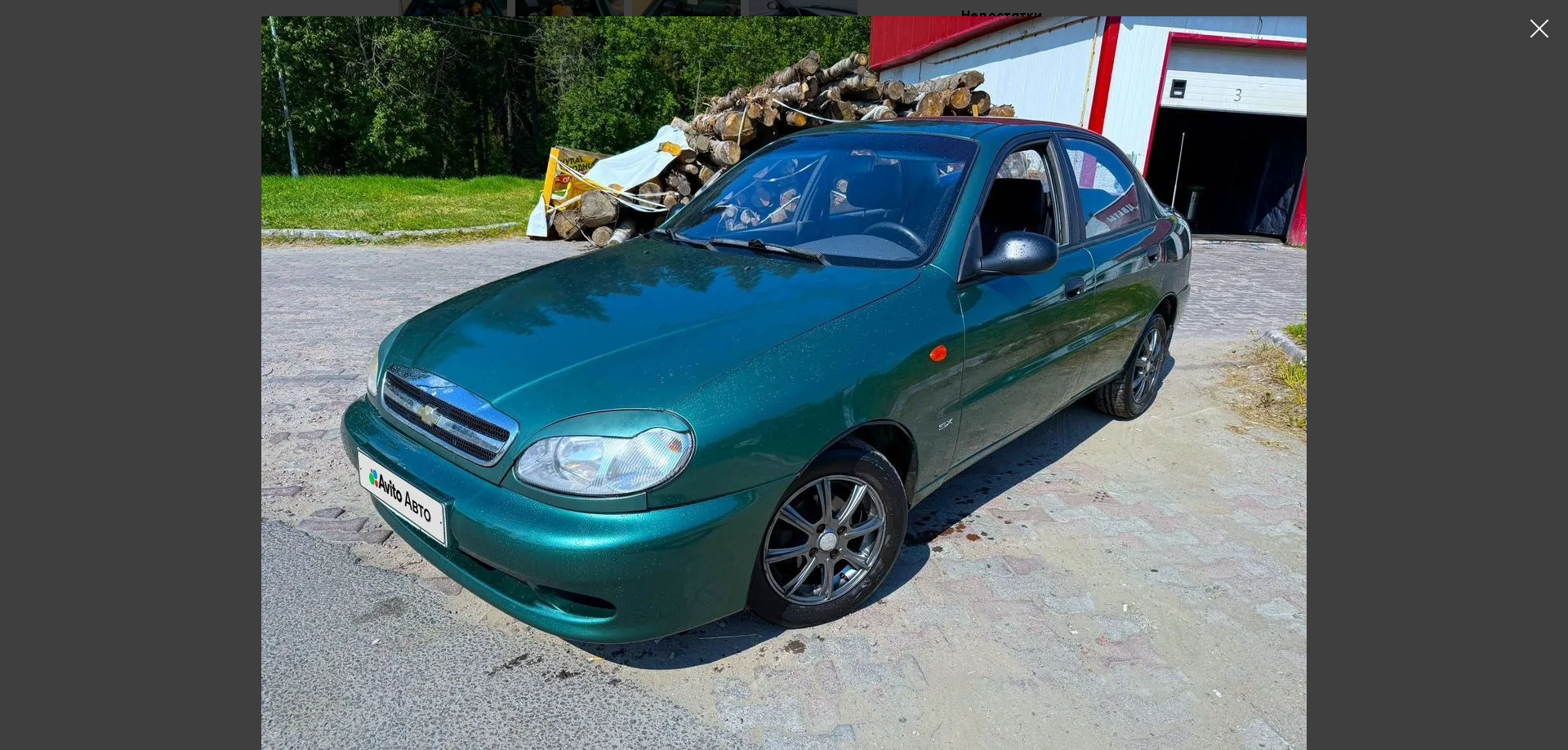
click at [1542, 34] on icon at bounding box center [1540, 29] width 25 height 25
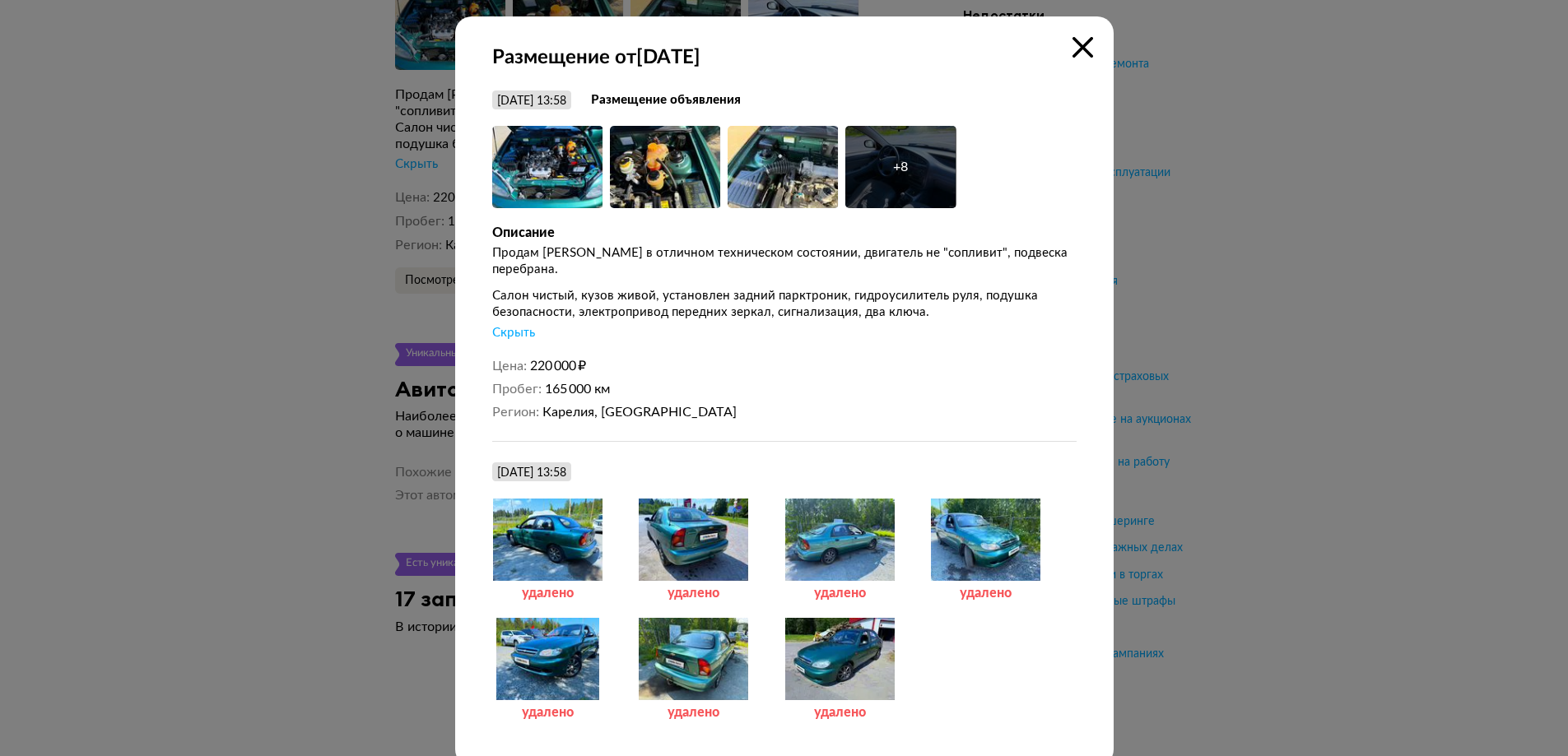
click at [894, 160] on div "+ 8" at bounding box center [901, 167] width 15 height 17
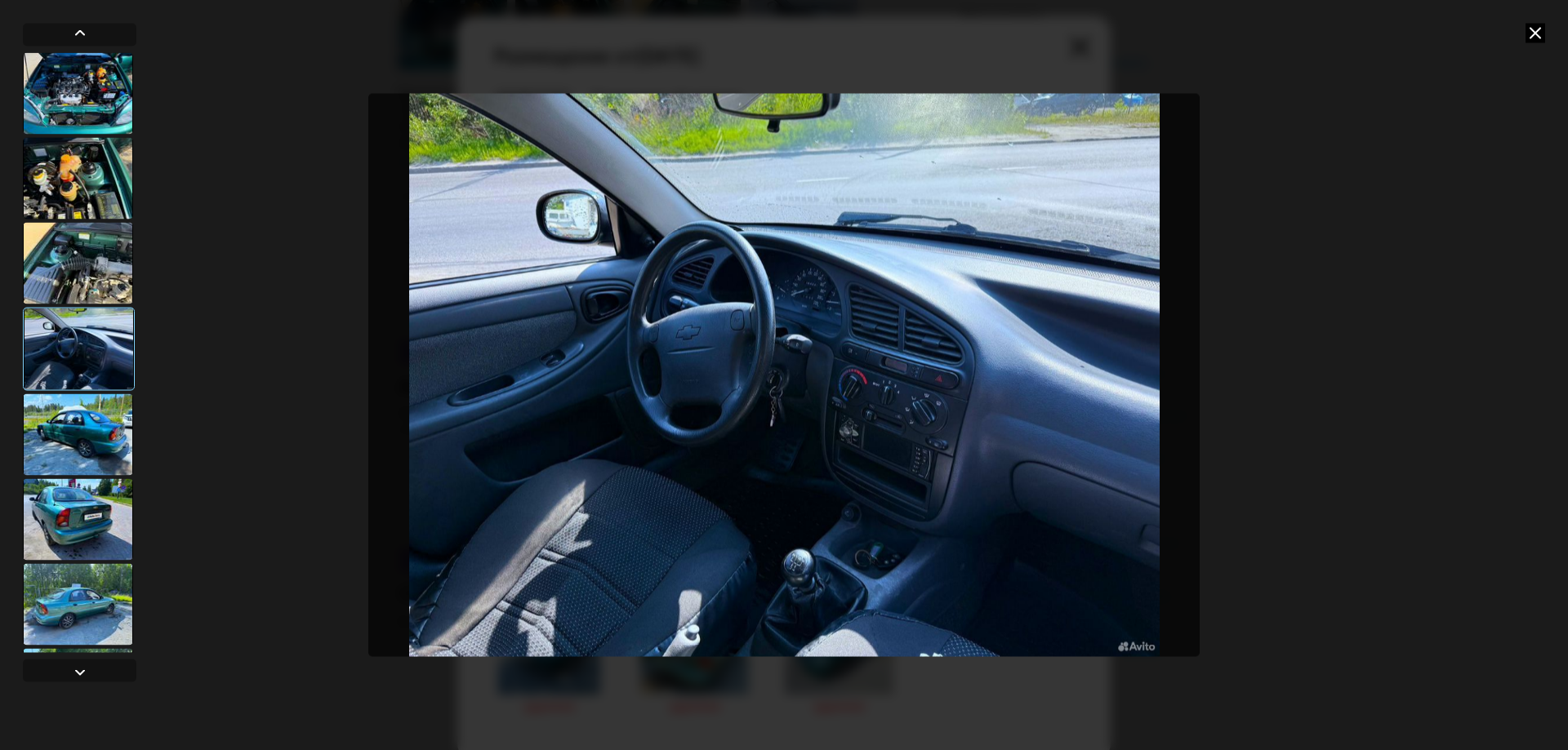
click at [1528, 35] on icon at bounding box center [1536, 33] width 20 height 20
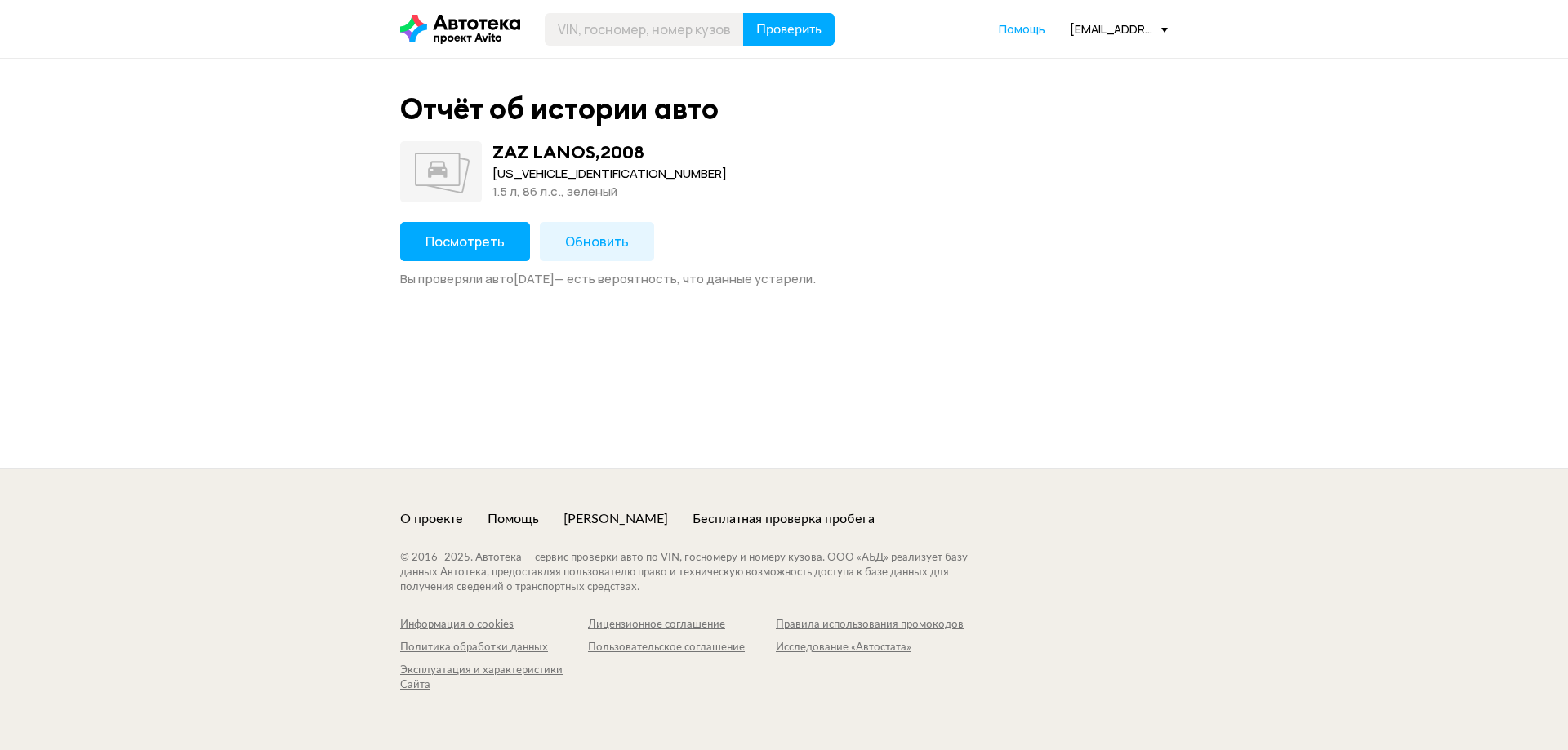
click at [487, 232] on button "Посмотреть" at bounding box center [464, 241] width 130 height 39
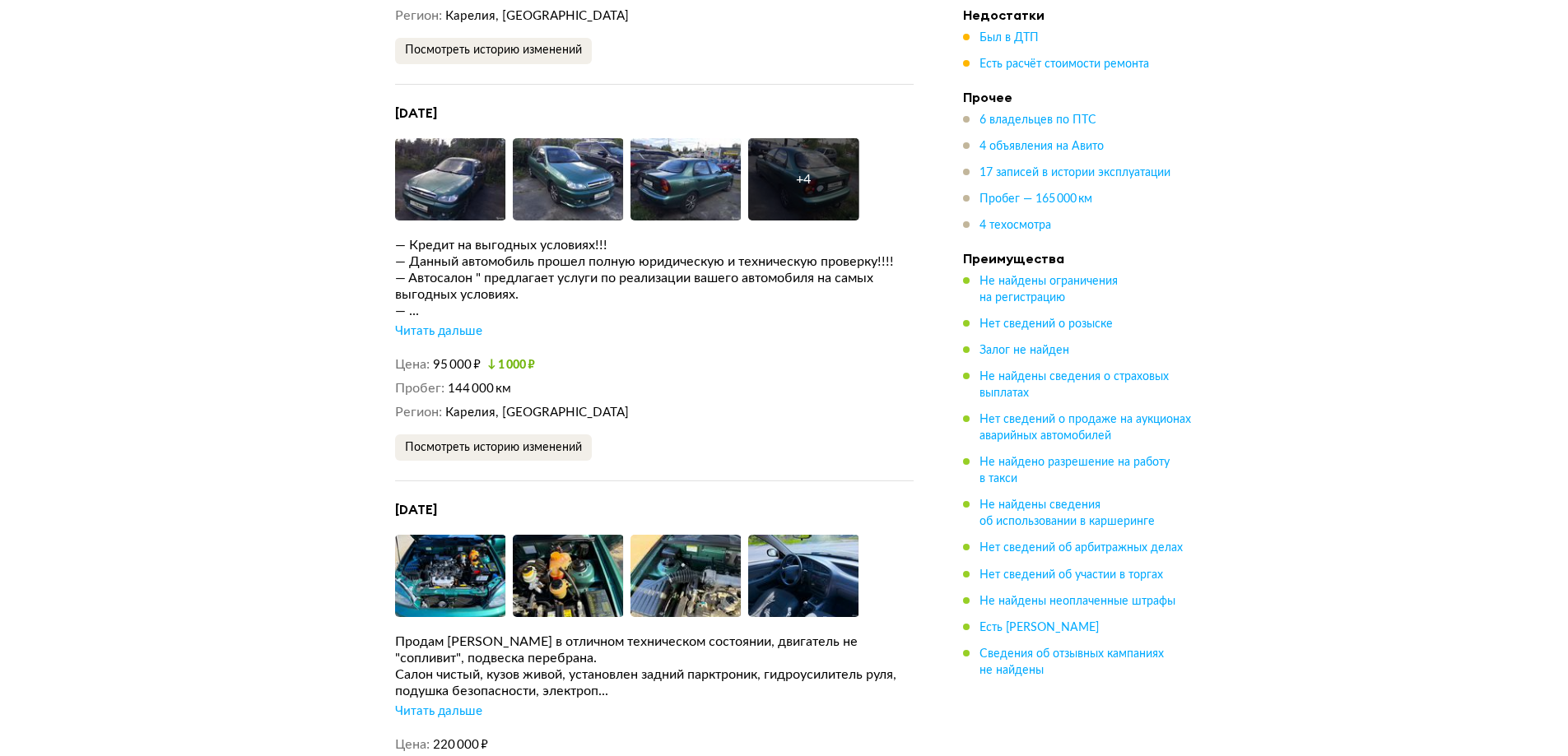
scroll to position [4116, 0]
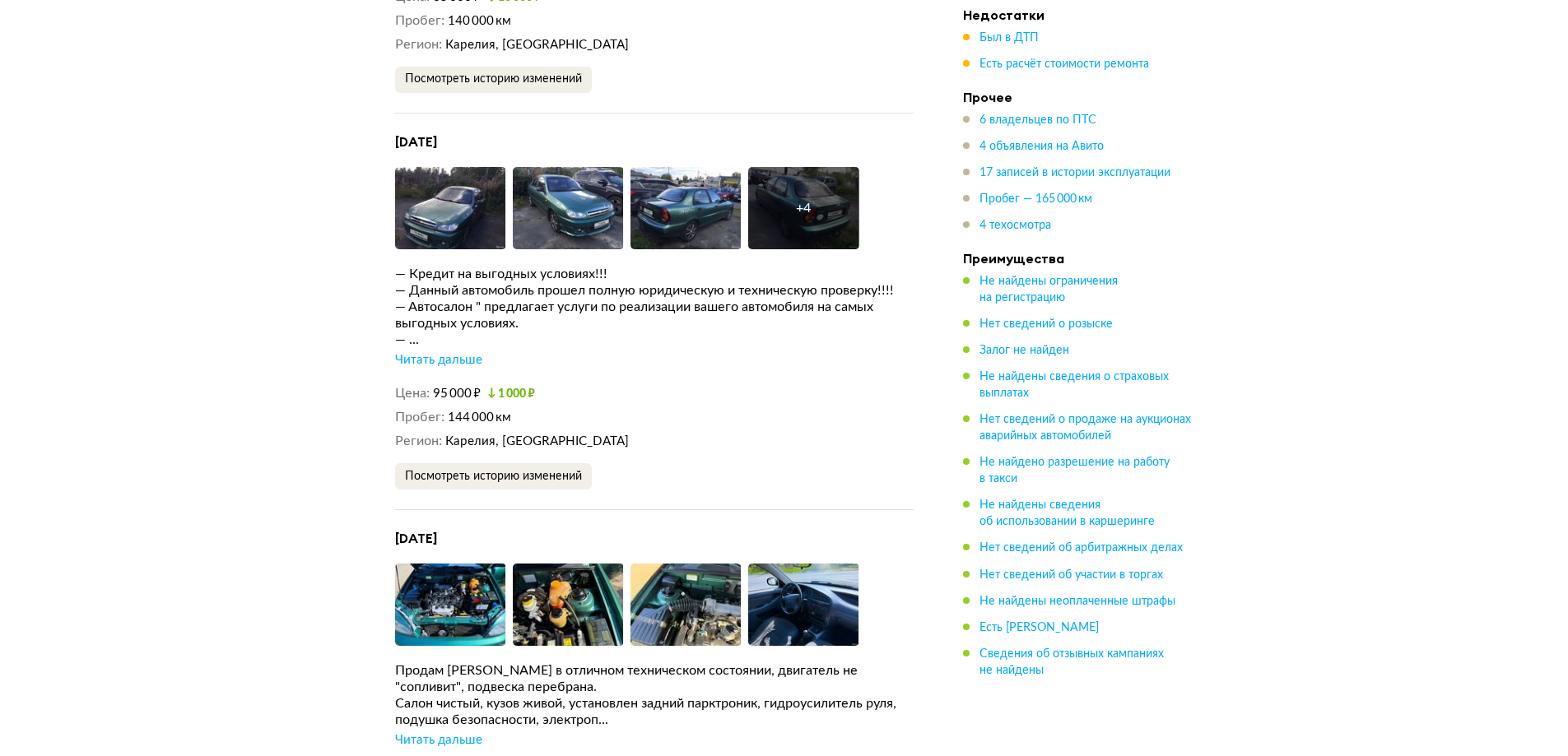
click at [457, 360] on div "Читать дальше" at bounding box center [438, 361] width 87 height 17
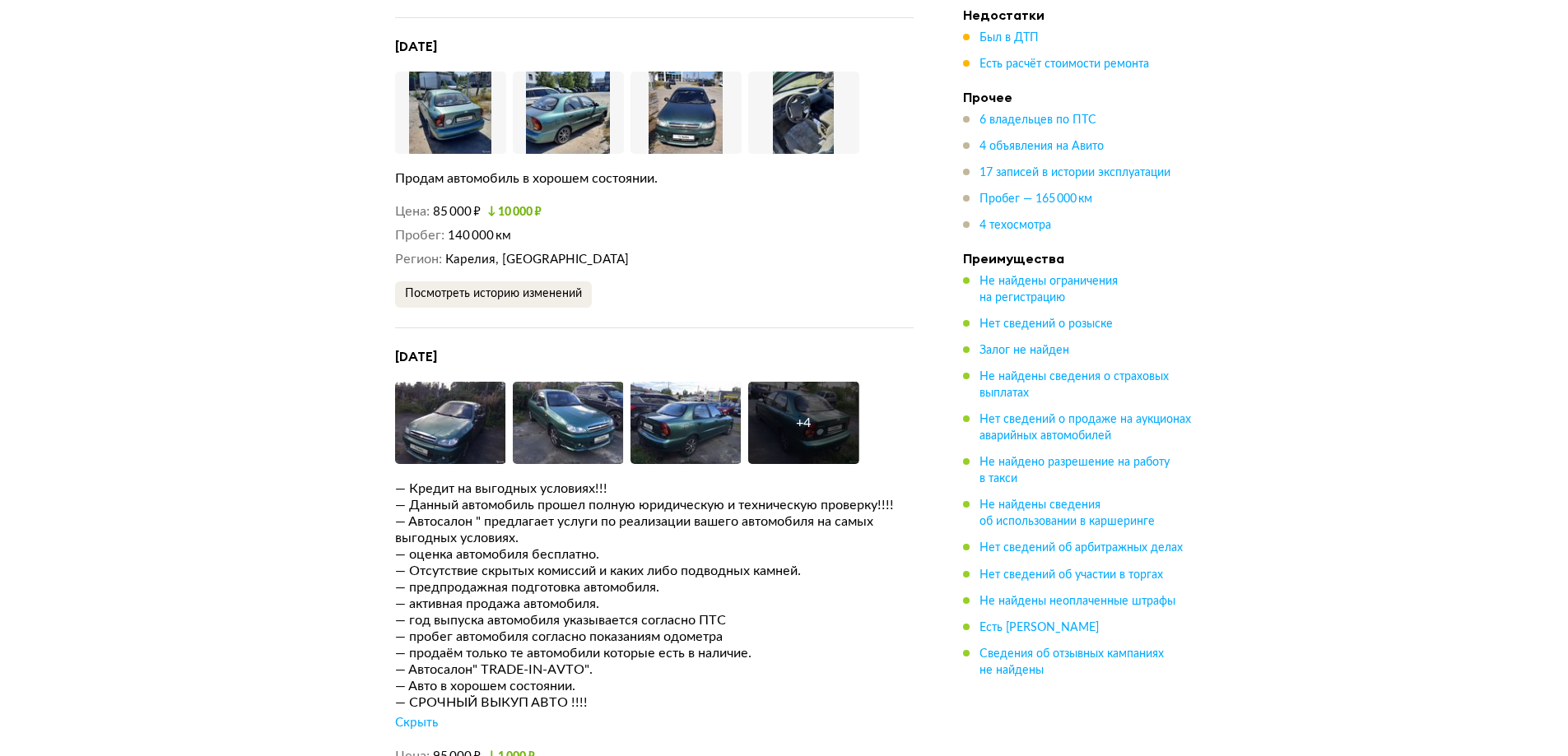
scroll to position [3868, 0]
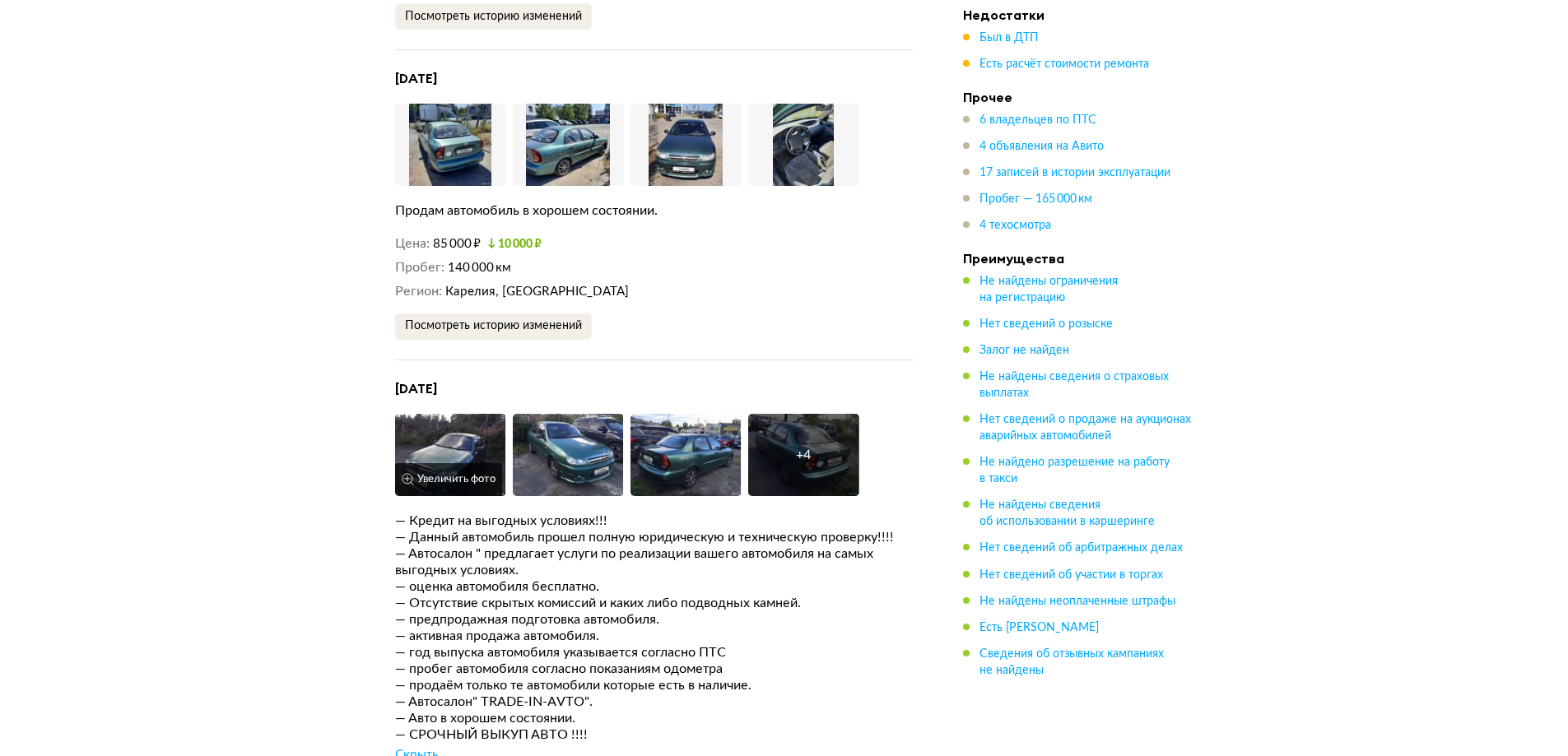
click at [468, 419] on img at bounding box center [450, 455] width 111 height 82
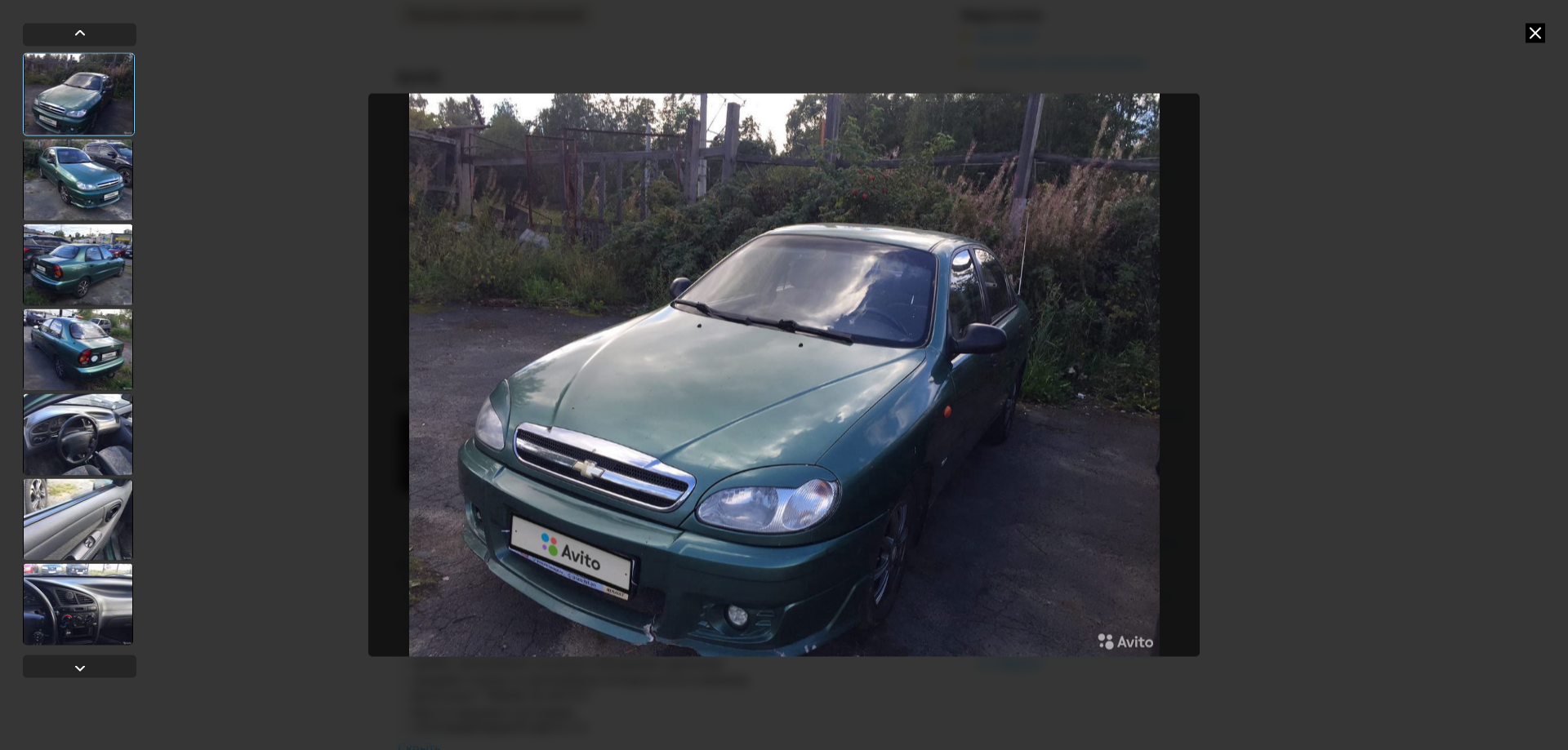
click at [83, 159] on div at bounding box center [78, 179] width 110 height 82
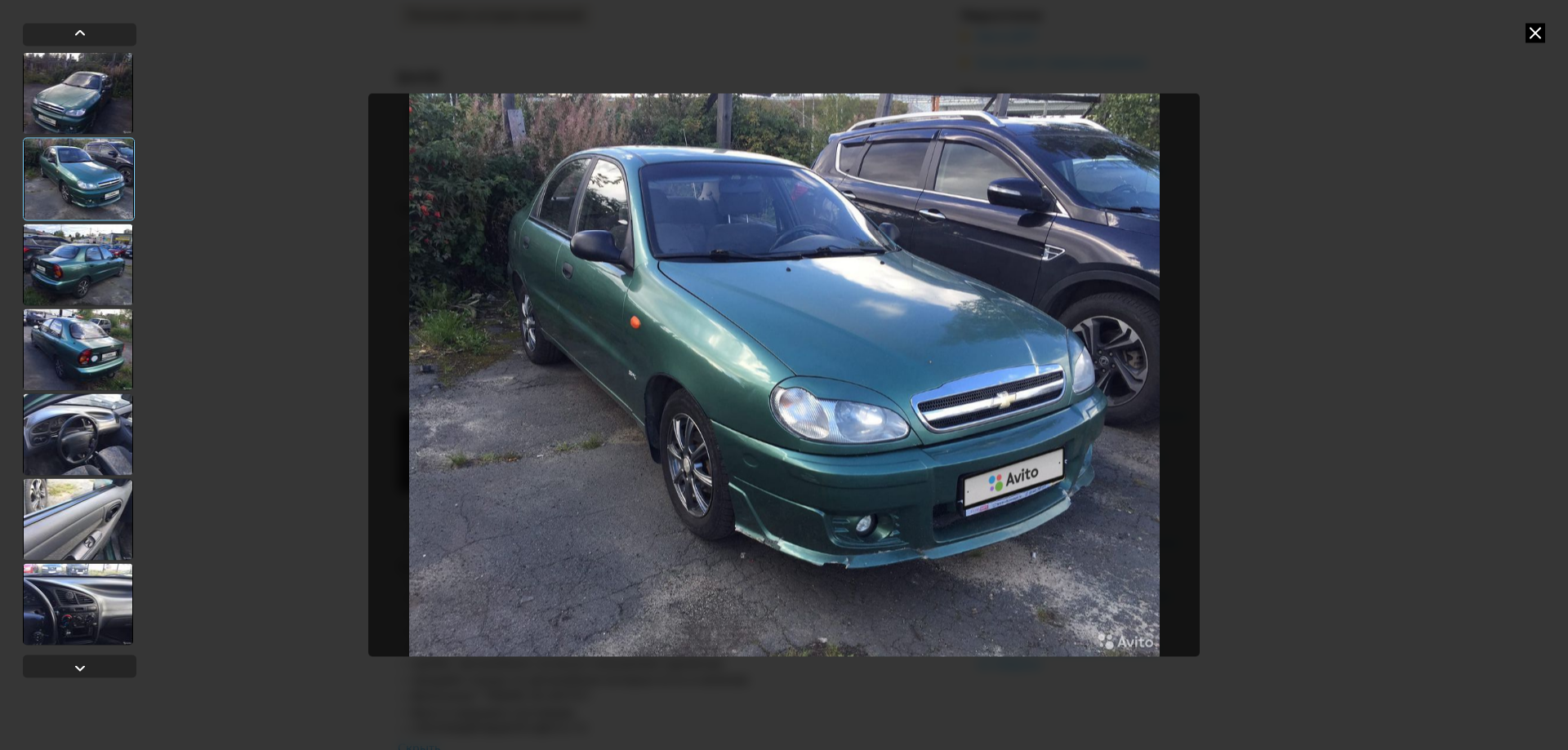
click at [86, 259] on div at bounding box center [78, 264] width 110 height 82
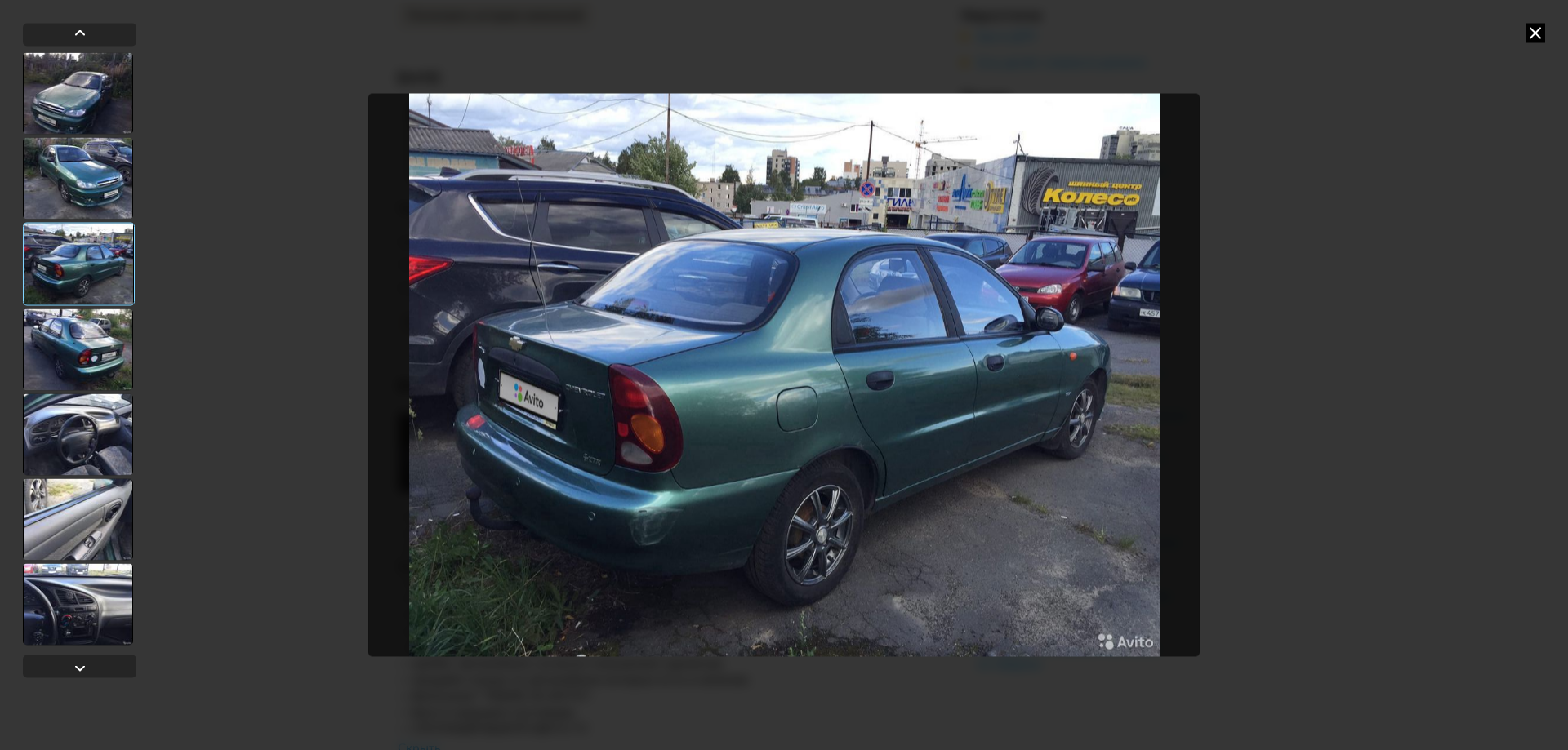
click at [77, 354] on div at bounding box center [78, 349] width 110 height 82
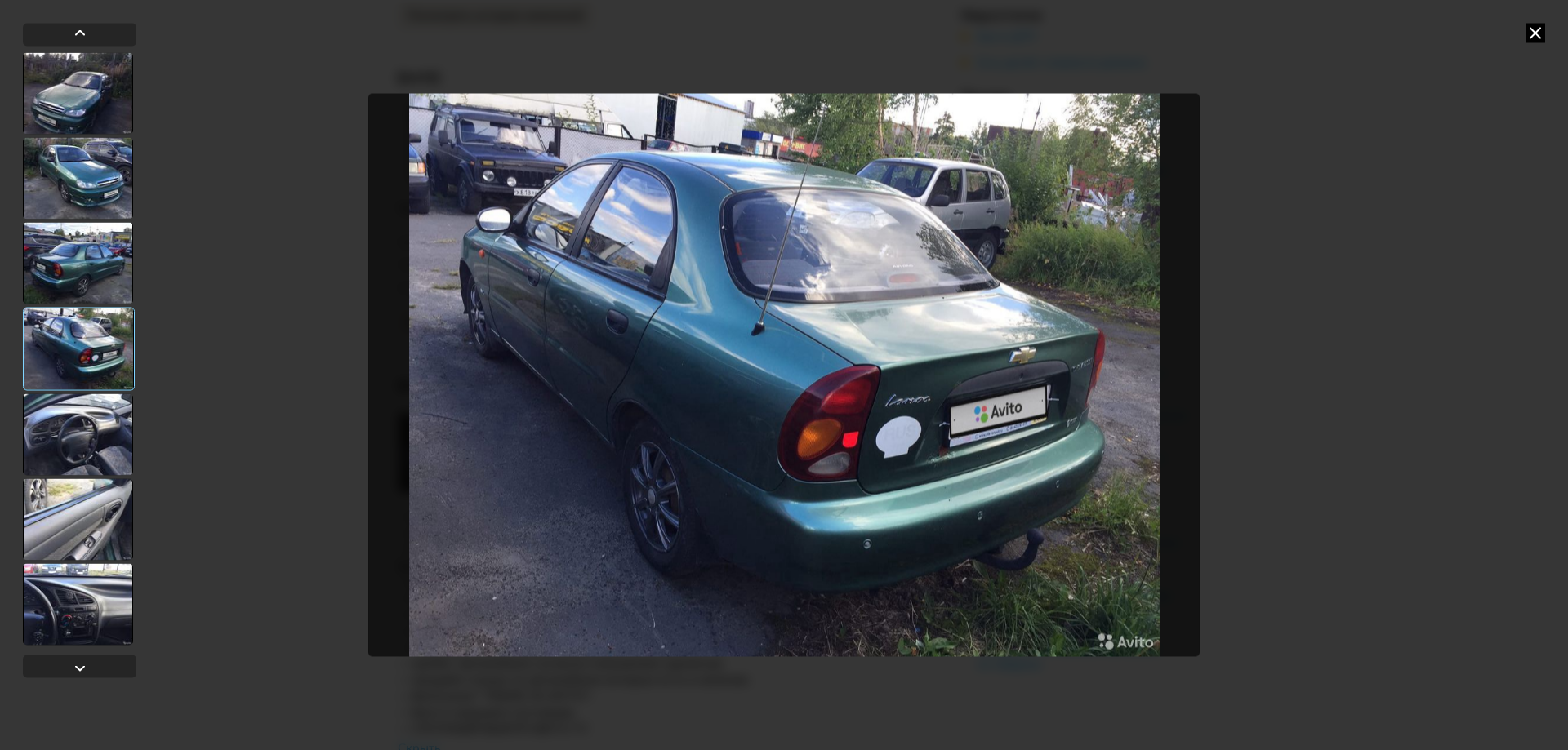
click at [73, 425] on div at bounding box center [78, 434] width 110 height 82
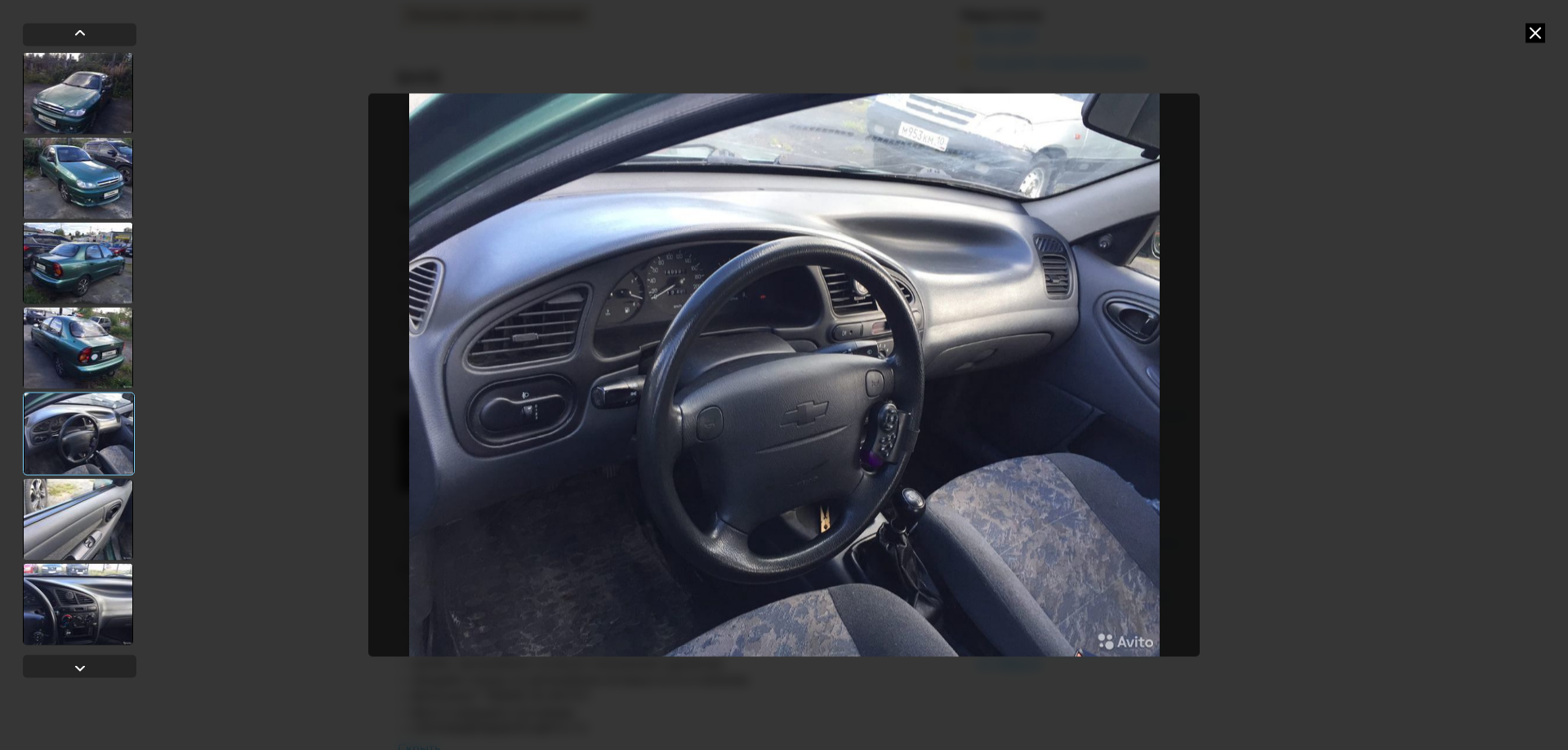
click at [88, 525] on div at bounding box center [78, 519] width 110 height 82
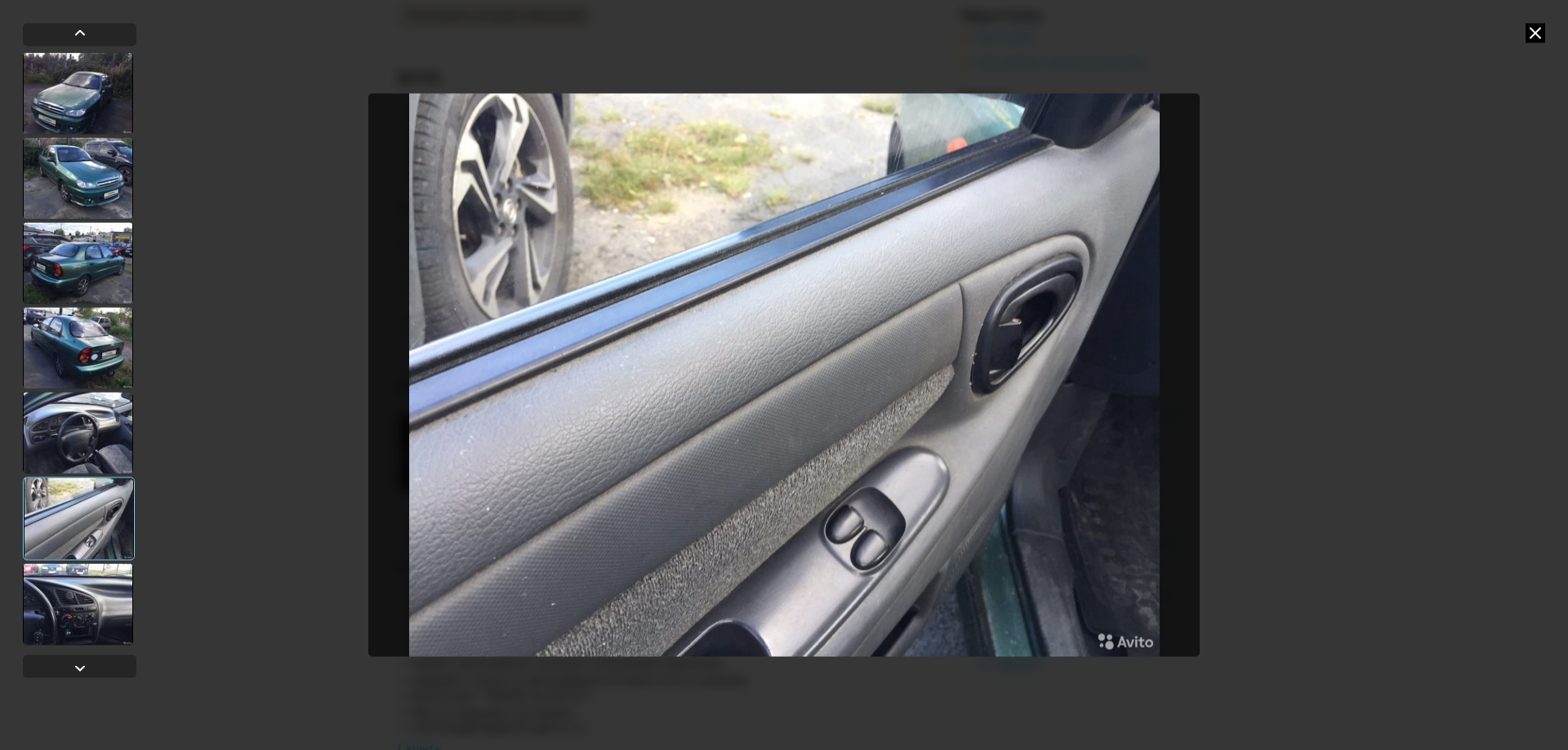
click at [83, 604] on div at bounding box center [78, 604] width 110 height 82
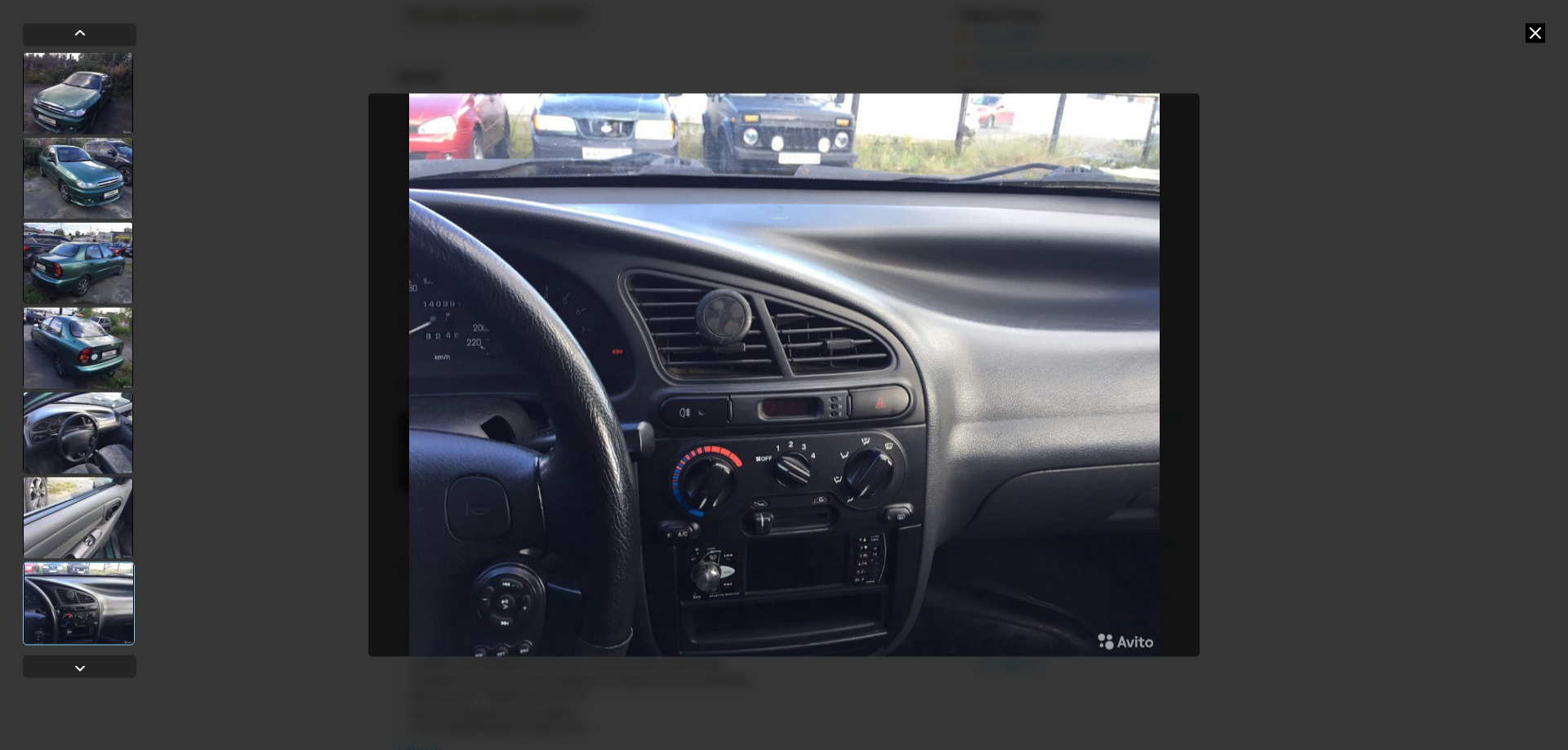
click at [1541, 31] on icon at bounding box center [1536, 33] width 20 height 20
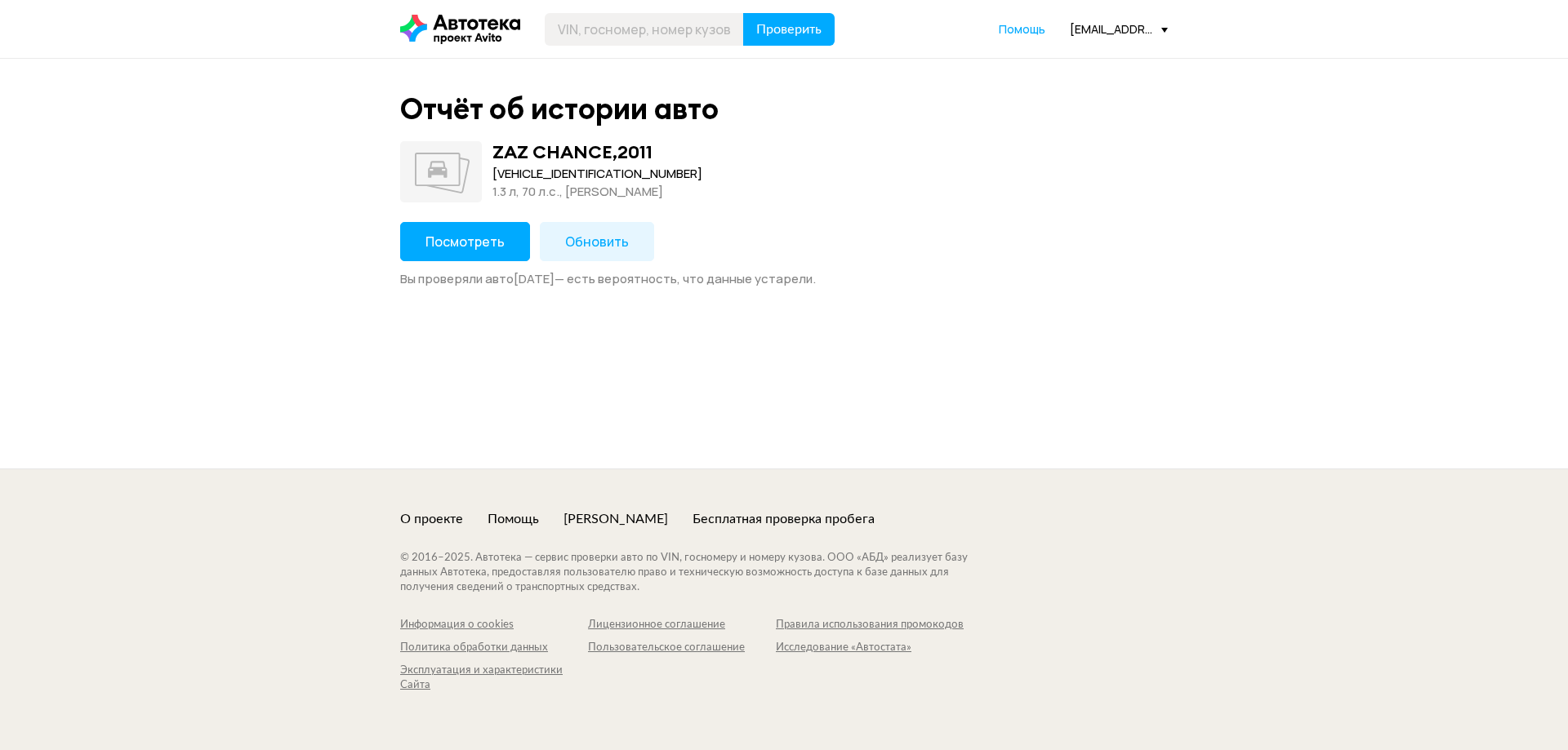
click at [477, 246] on span "Посмотреть" at bounding box center [465, 242] width 79 height 18
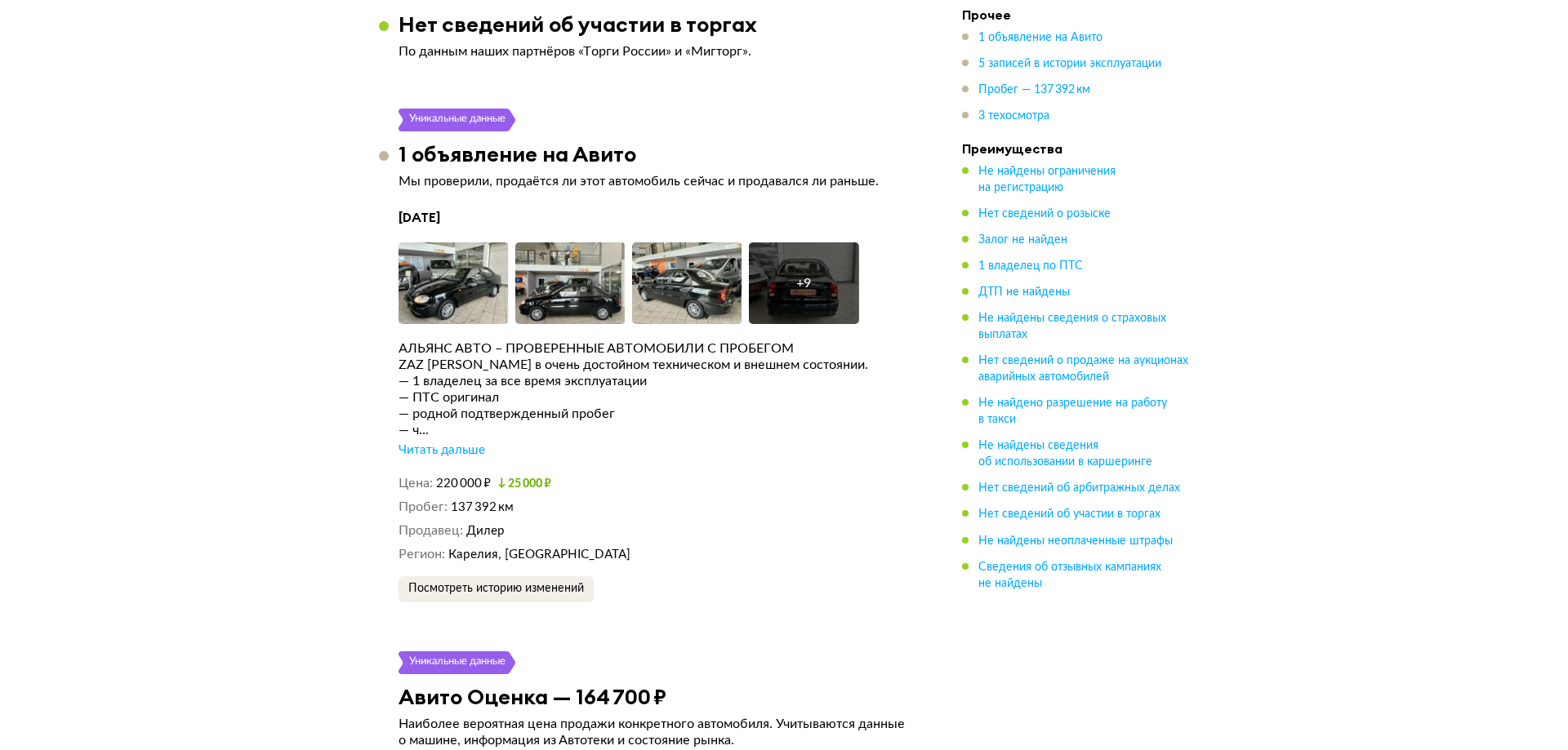
scroll to position [2450, 0]
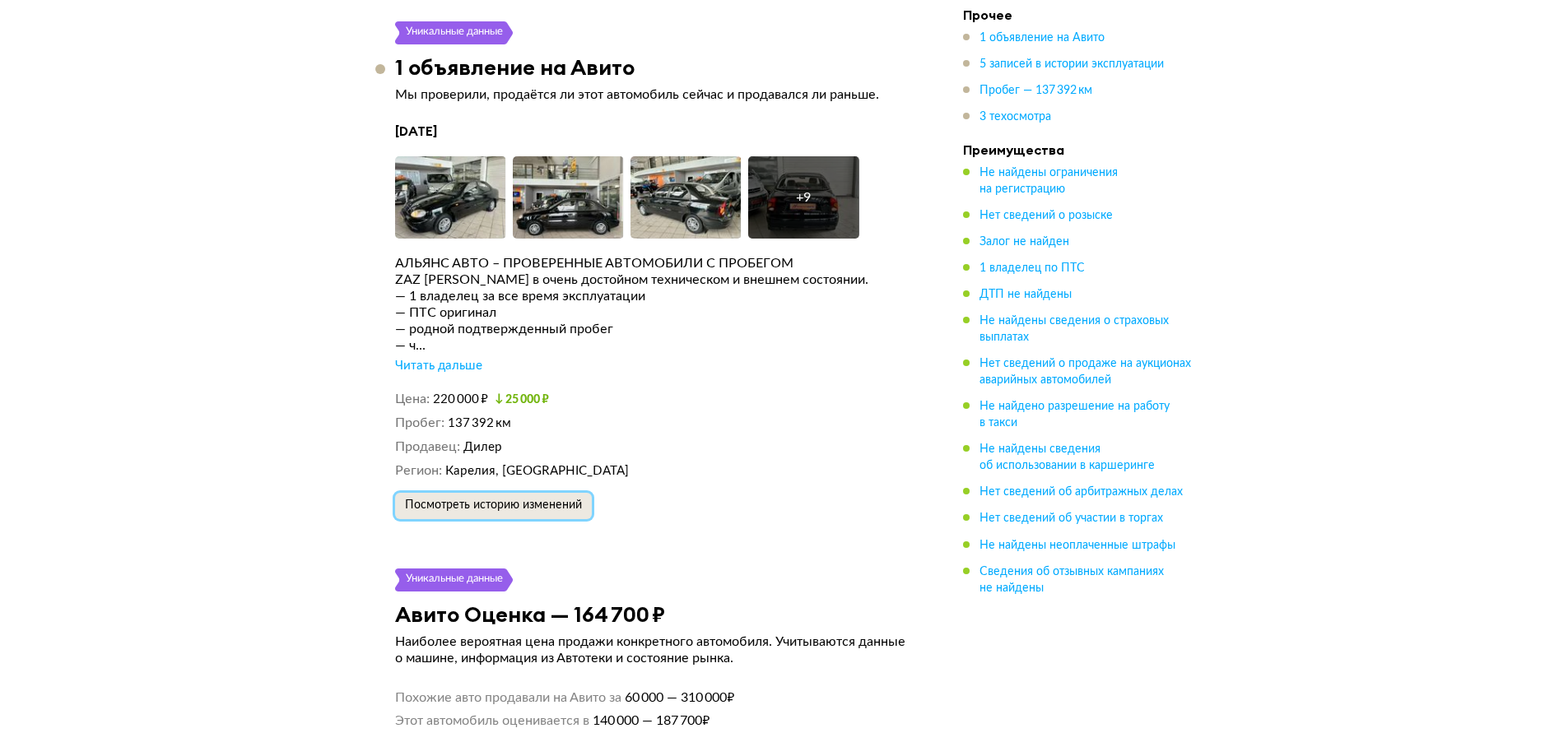
click at [551, 501] on span "Посмотреть историю изменений" at bounding box center [493, 505] width 177 height 12
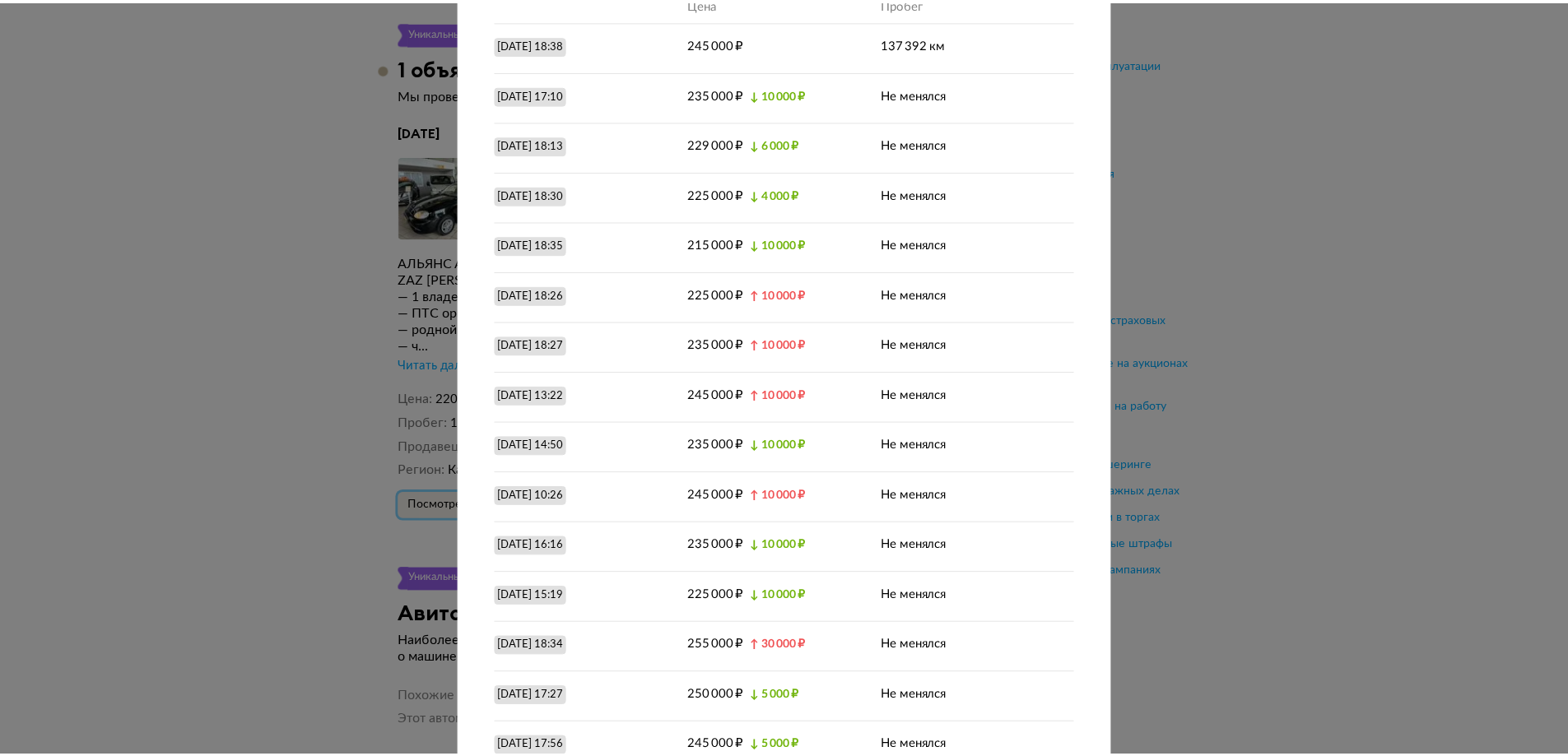
scroll to position [0, 0]
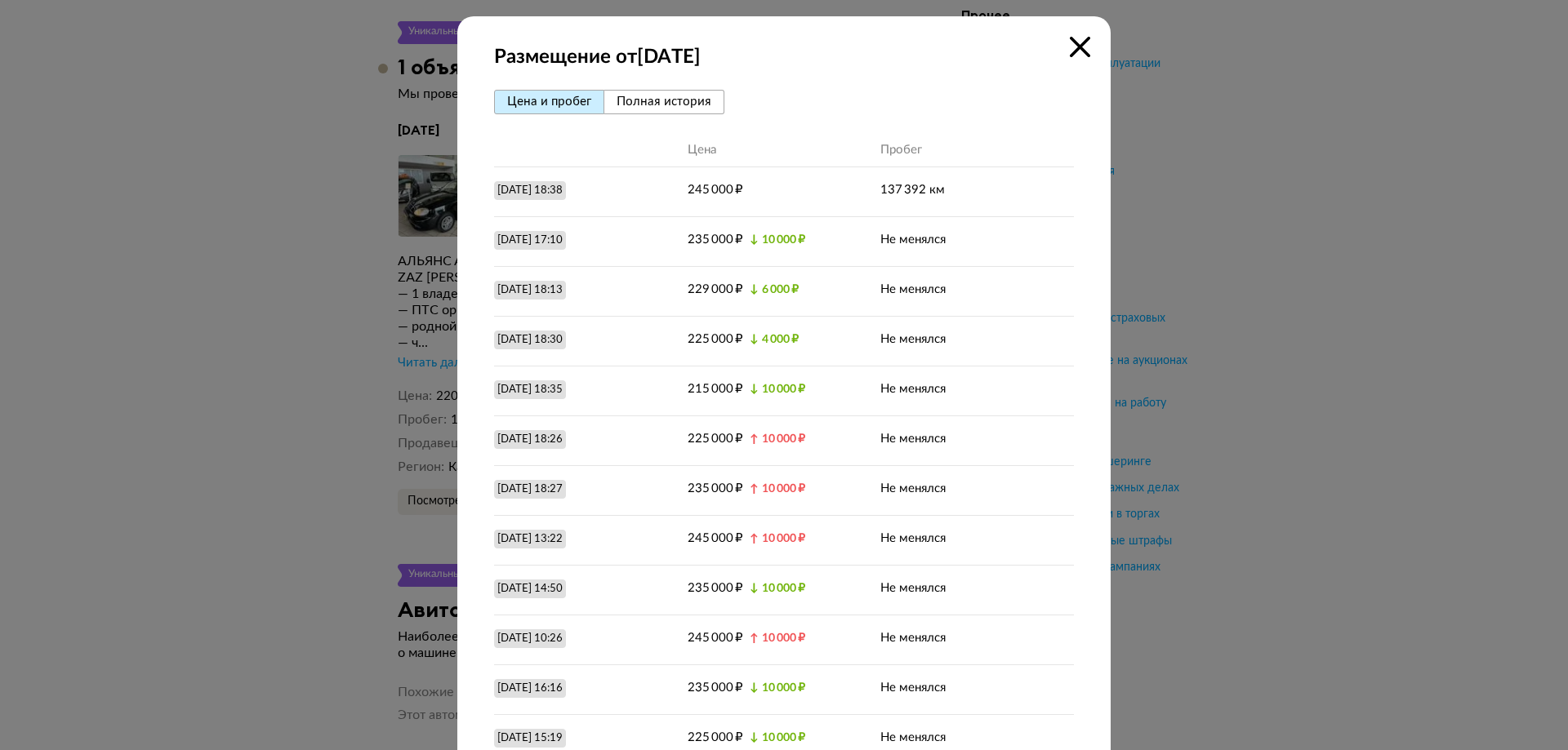
click at [1082, 48] on icon at bounding box center [1080, 46] width 21 height 21
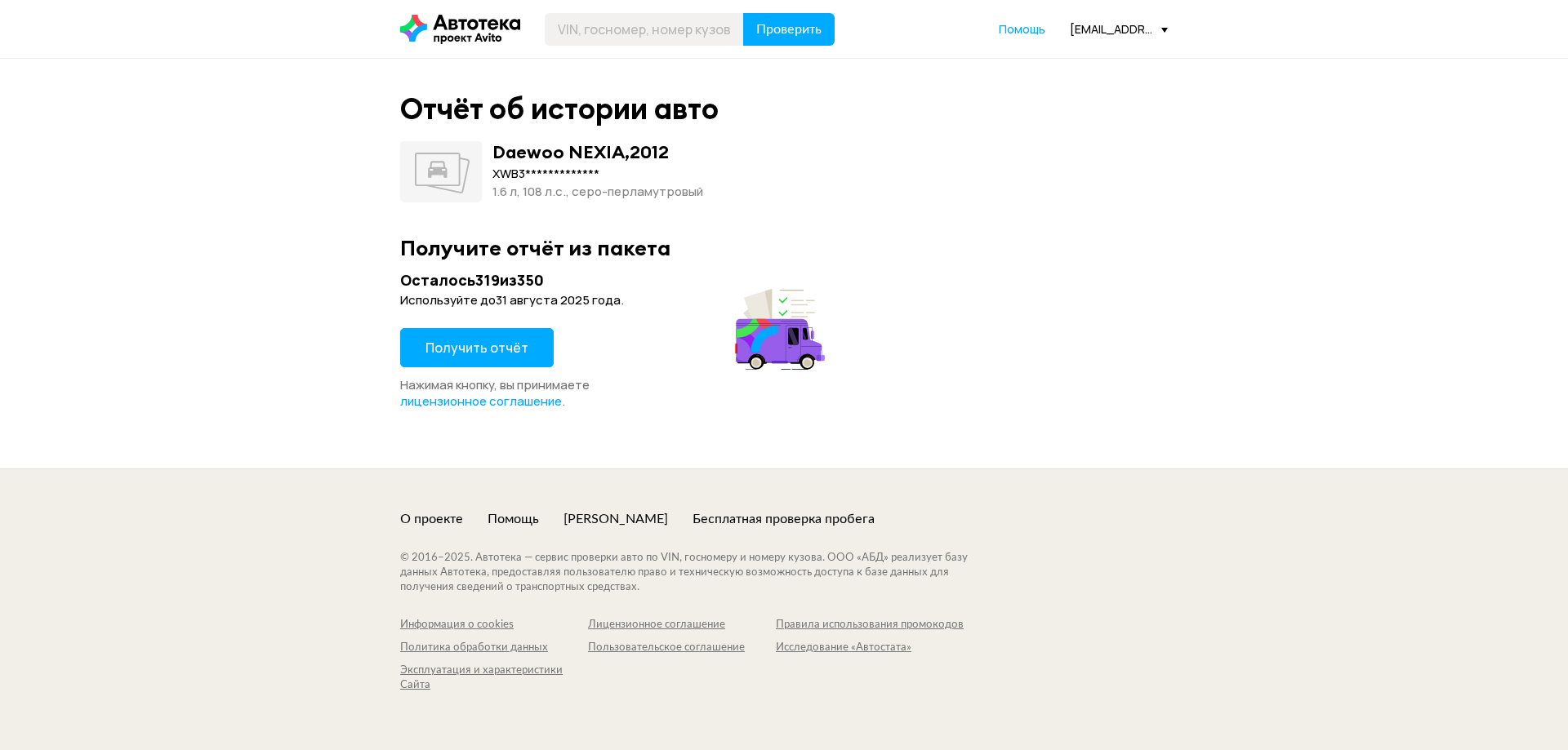
click at [447, 349] on span "Получить отчёт" at bounding box center [477, 348] width 103 height 18
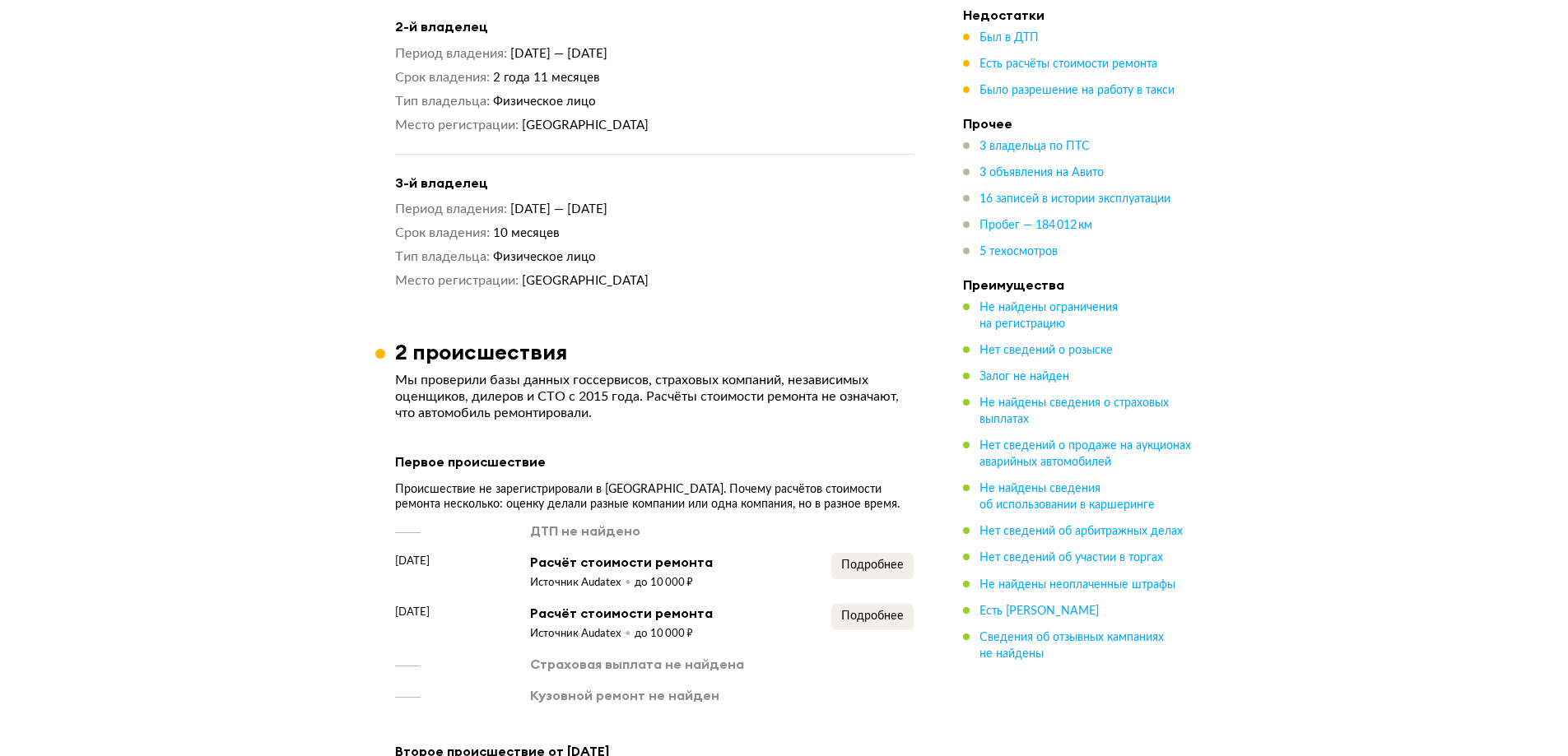
scroll to position [1646, 0]
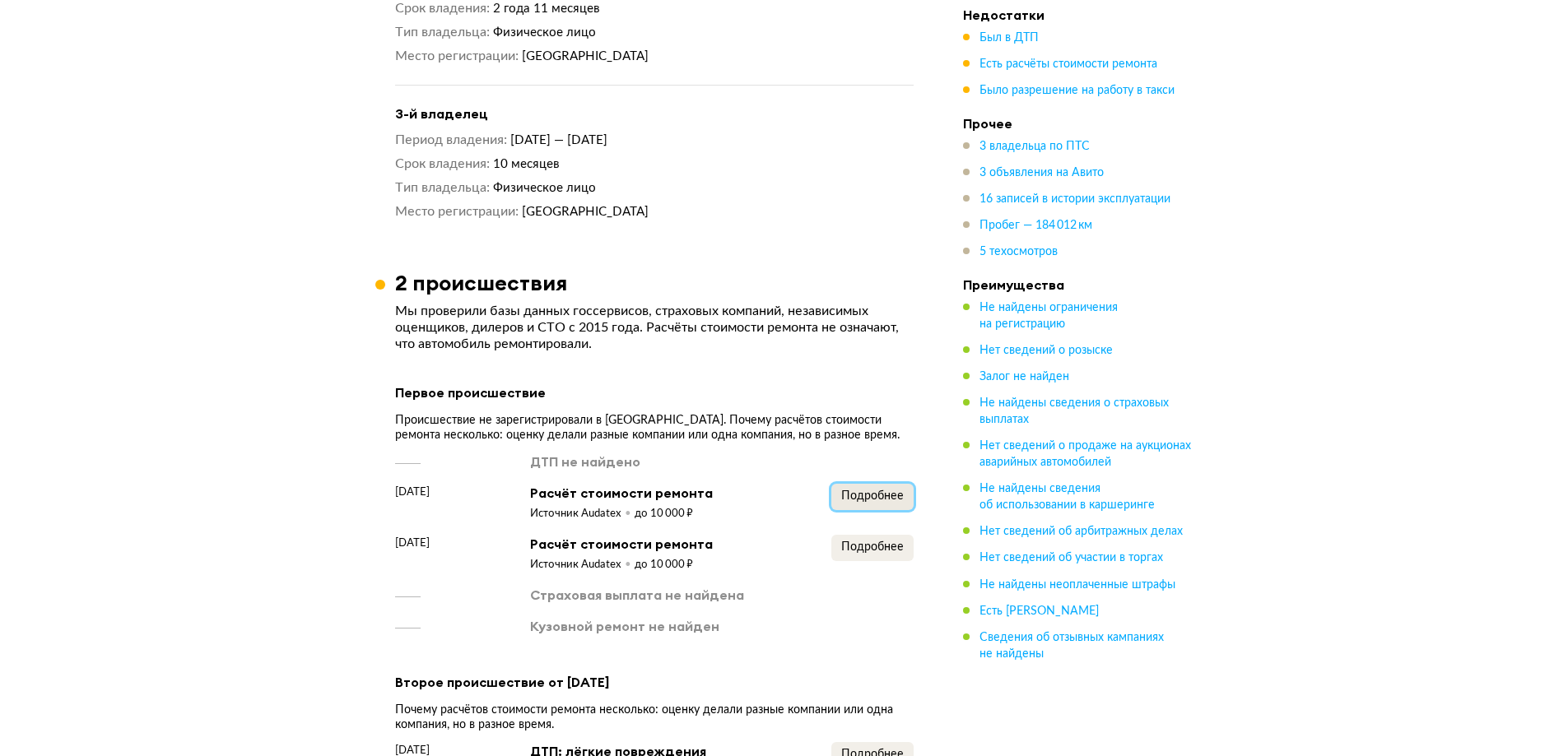
click at [897, 490] on span "Подробнее" at bounding box center [872, 496] width 62 height 12
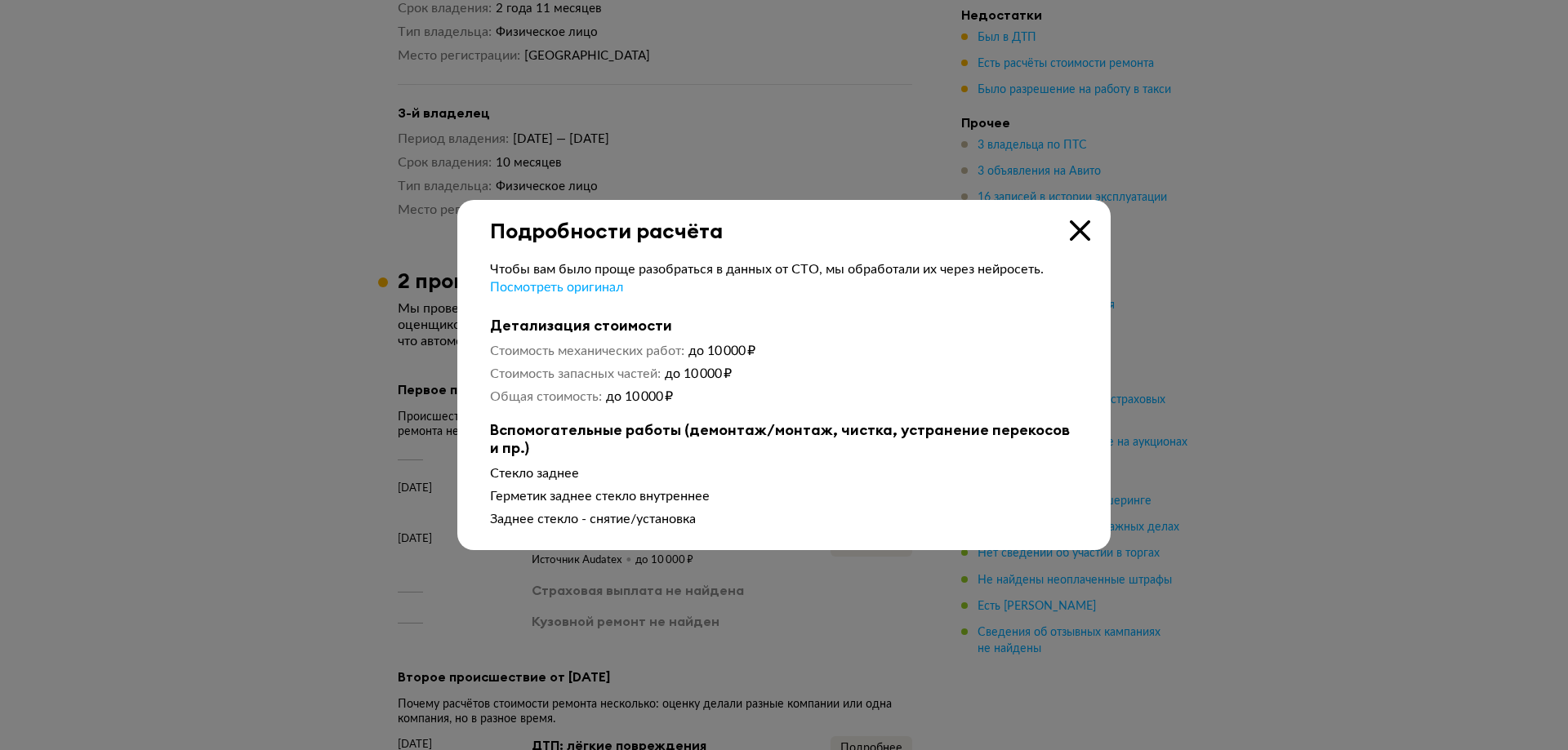
click at [1068, 225] on div "Подробности расчёта" at bounding box center [784, 221] width 653 height 43
click at [1084, 225] on icon at bounding box center [1080, 230] width 21 height 21
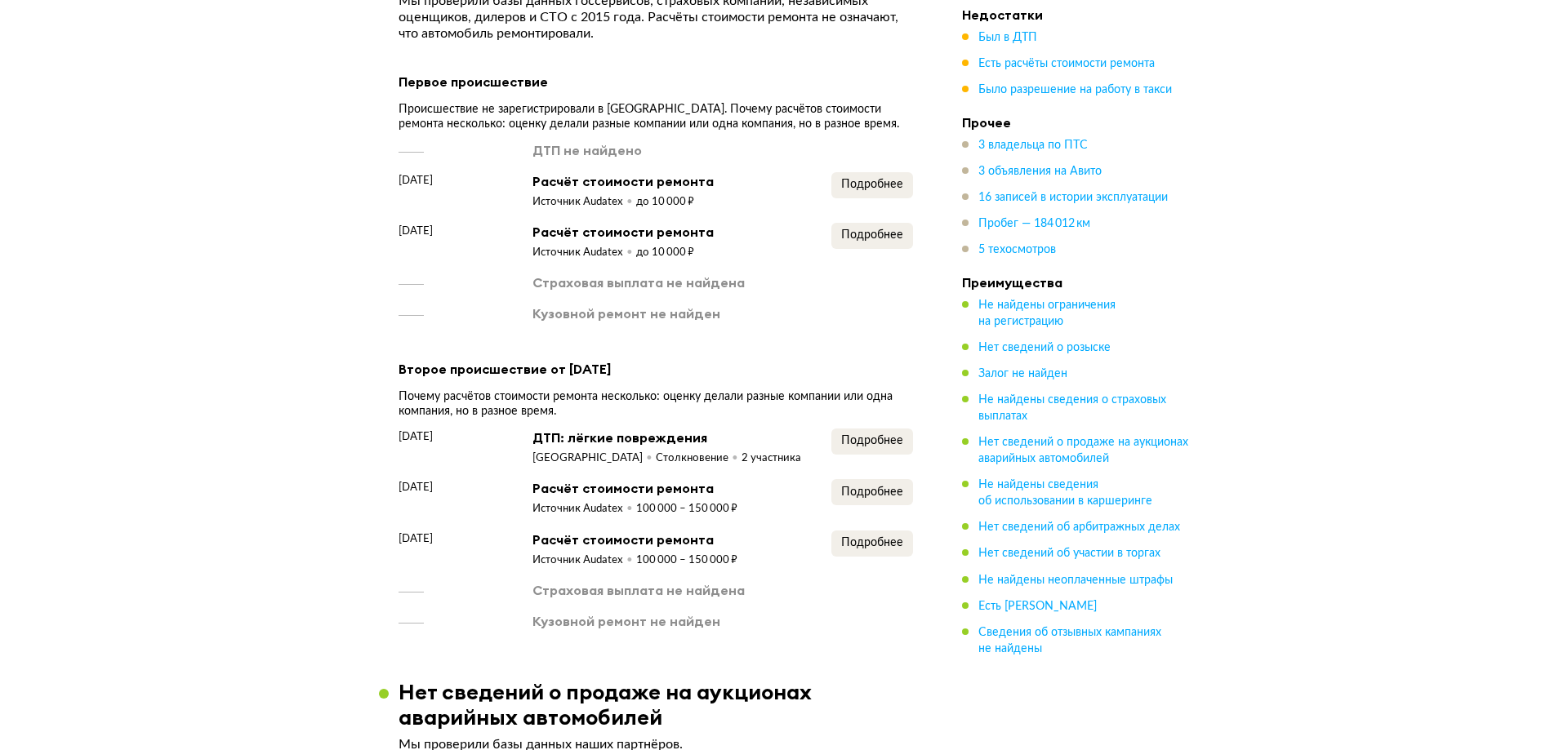
scroll to position [2041, 0]
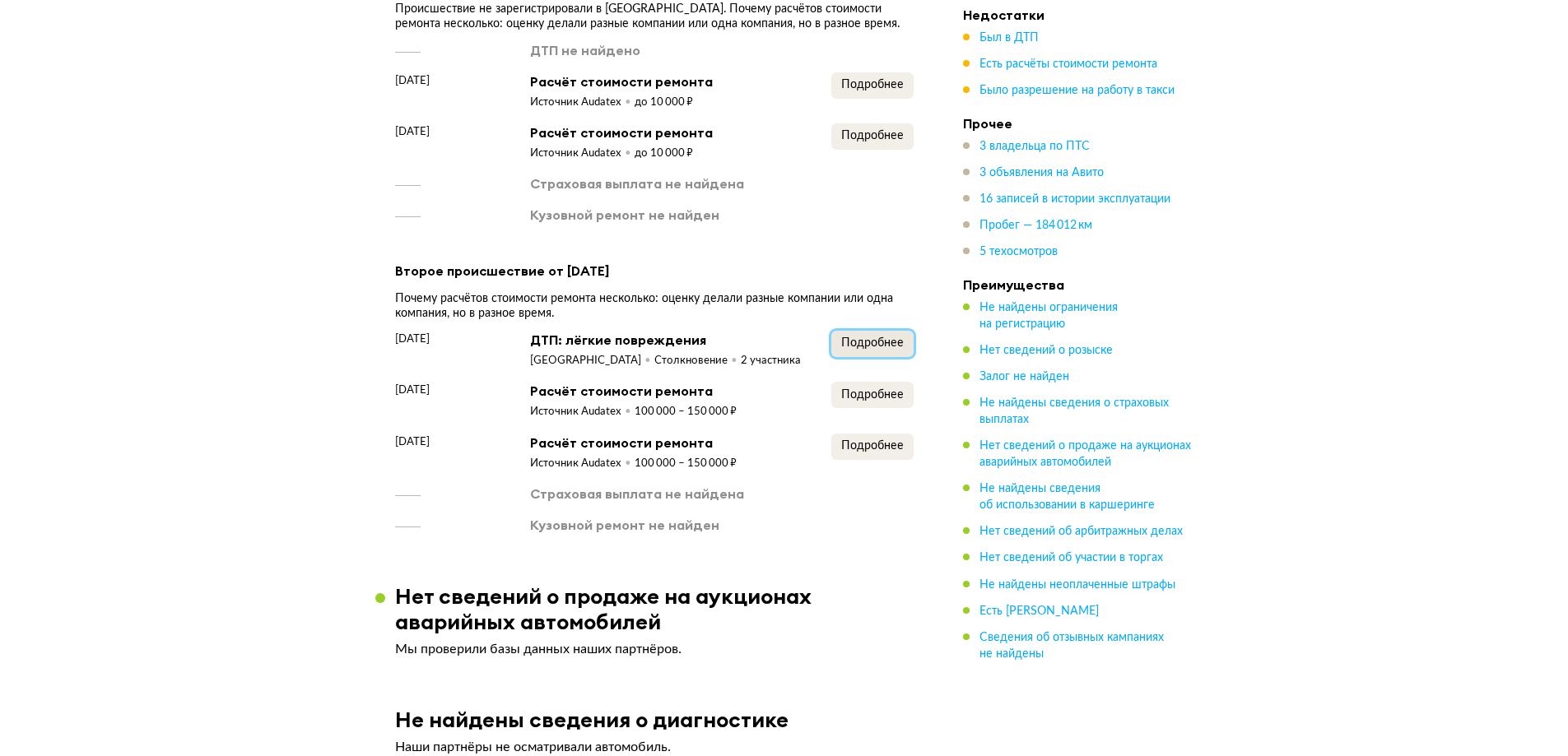
click at [864, 341] on span "Подробнее" at bounding box center [872, 343] width 62 height 12
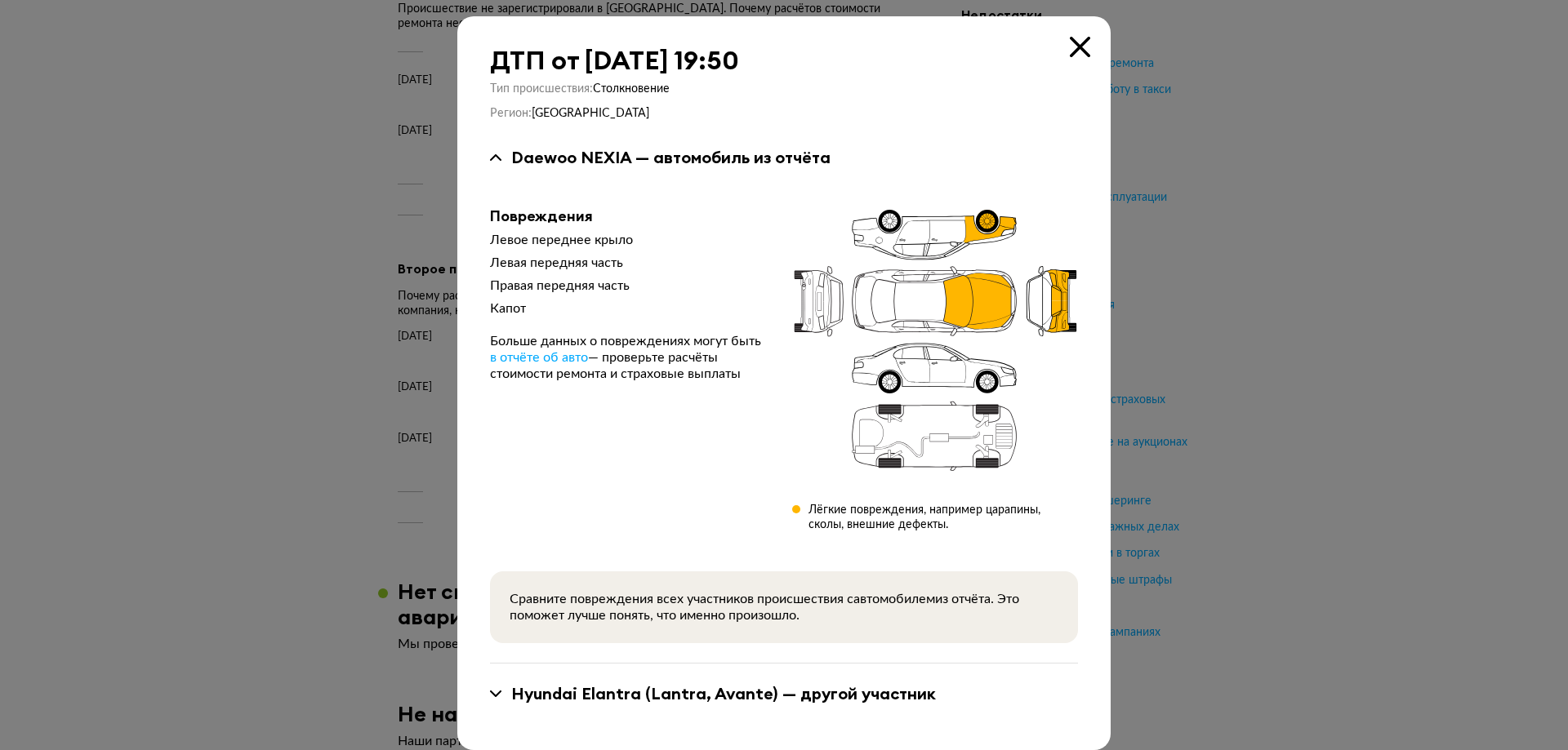
click at [493, 696] on icon at bounding box center [496, 694] width 12 height 7
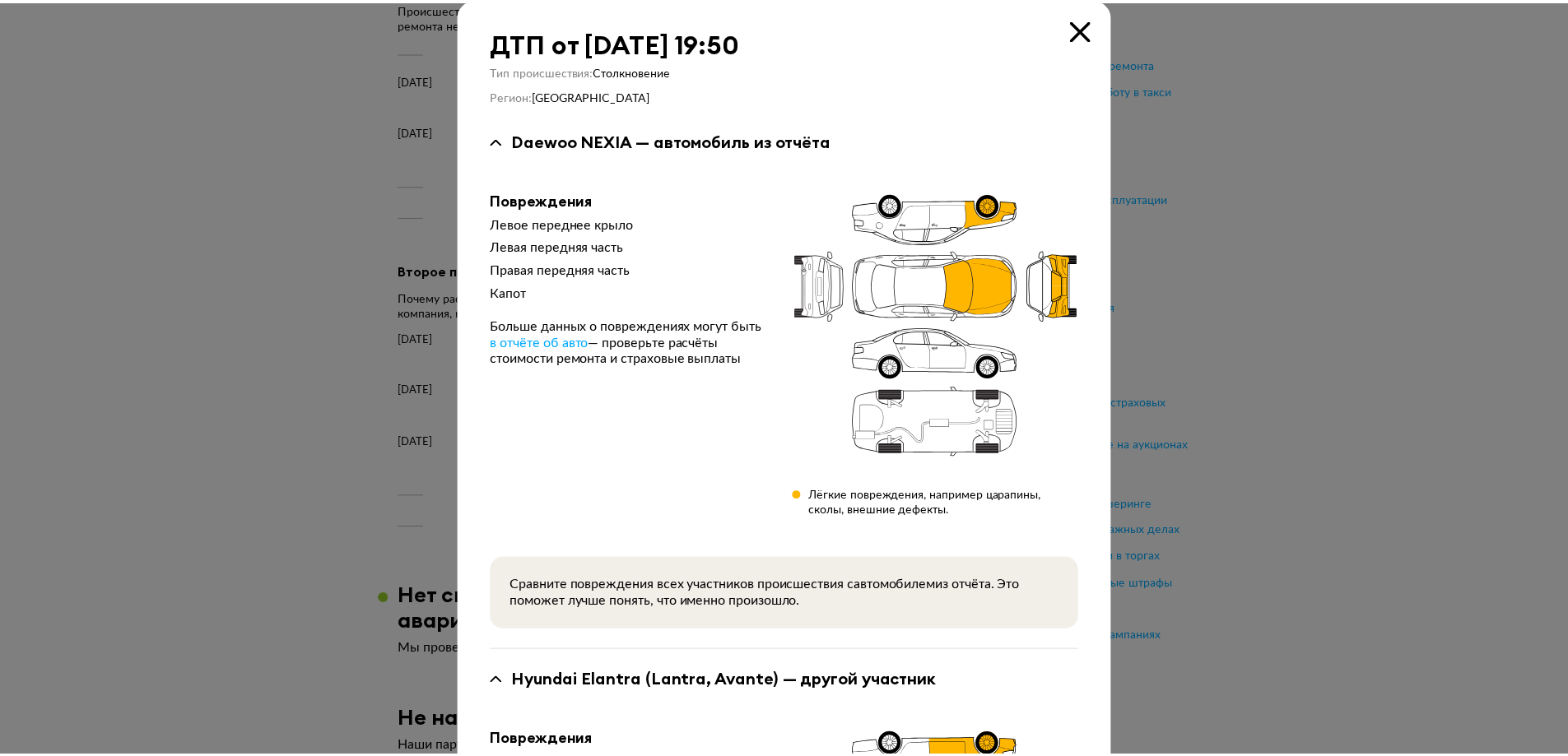
scroll to position [0, 0]
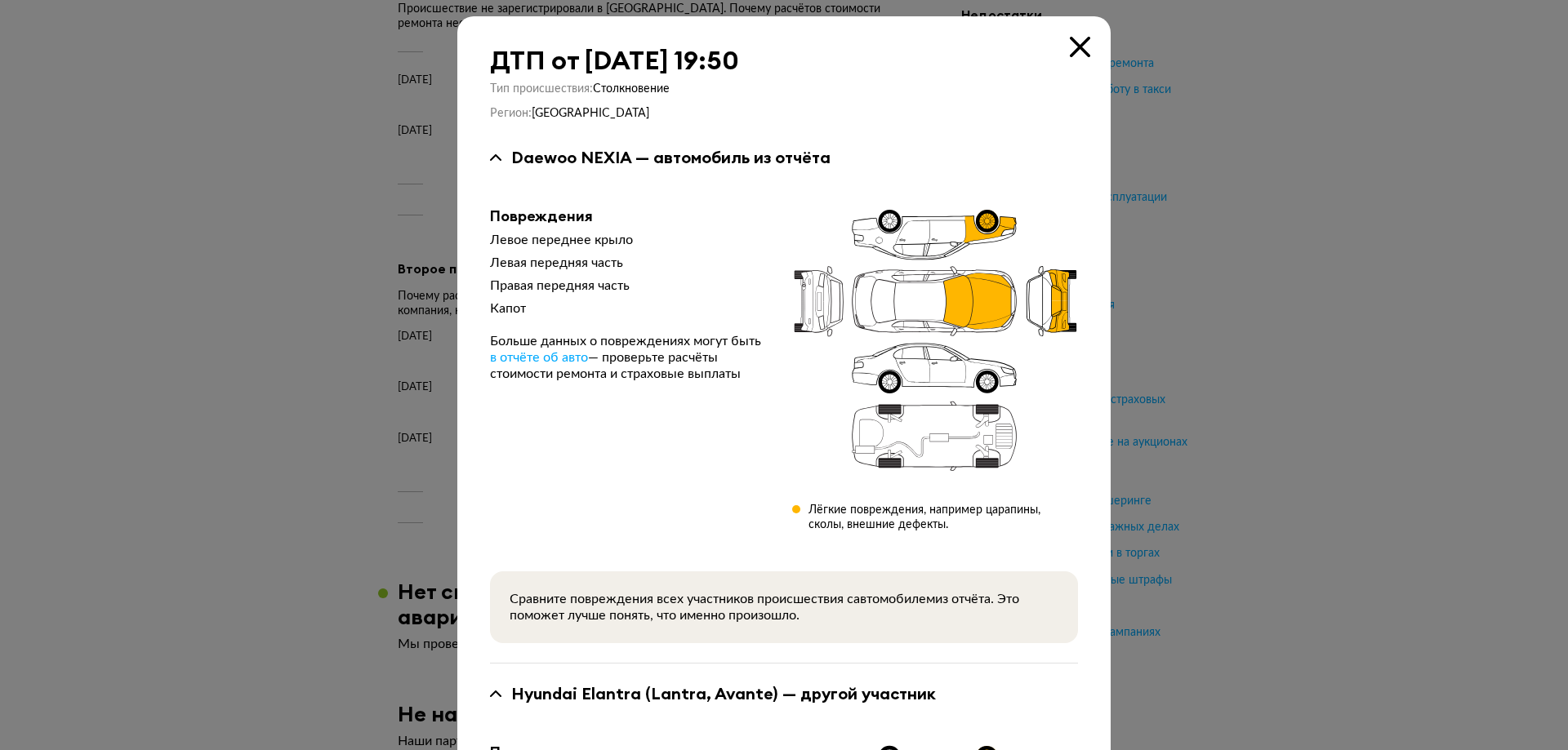
click at [1070, 43] on icon at bounding box center [1080, 46] width 21 height 21
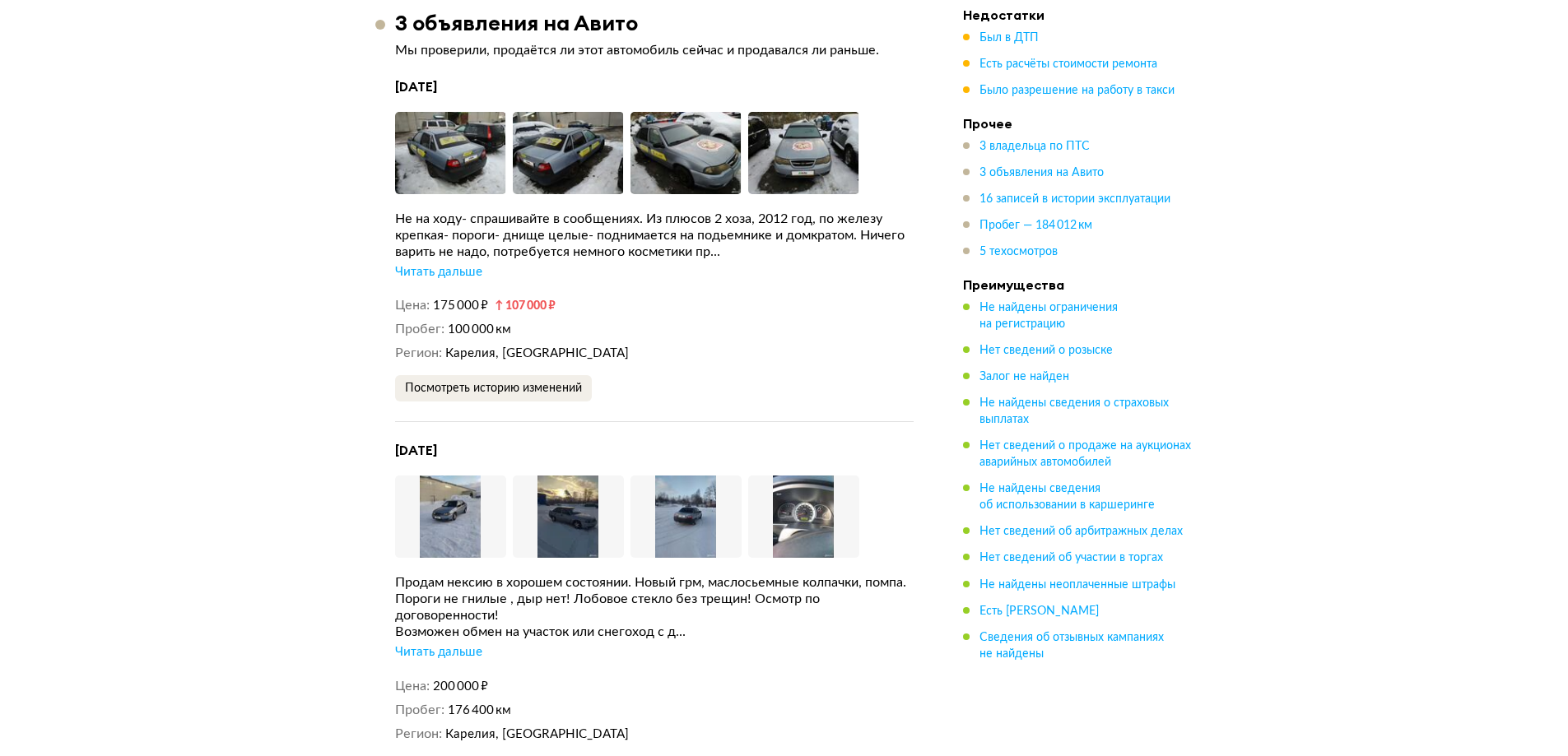
scroll to position [3539, 0]
click at [472, 265] on div "Читать дальше" at bounding box center [438, 271] width 87 height 17
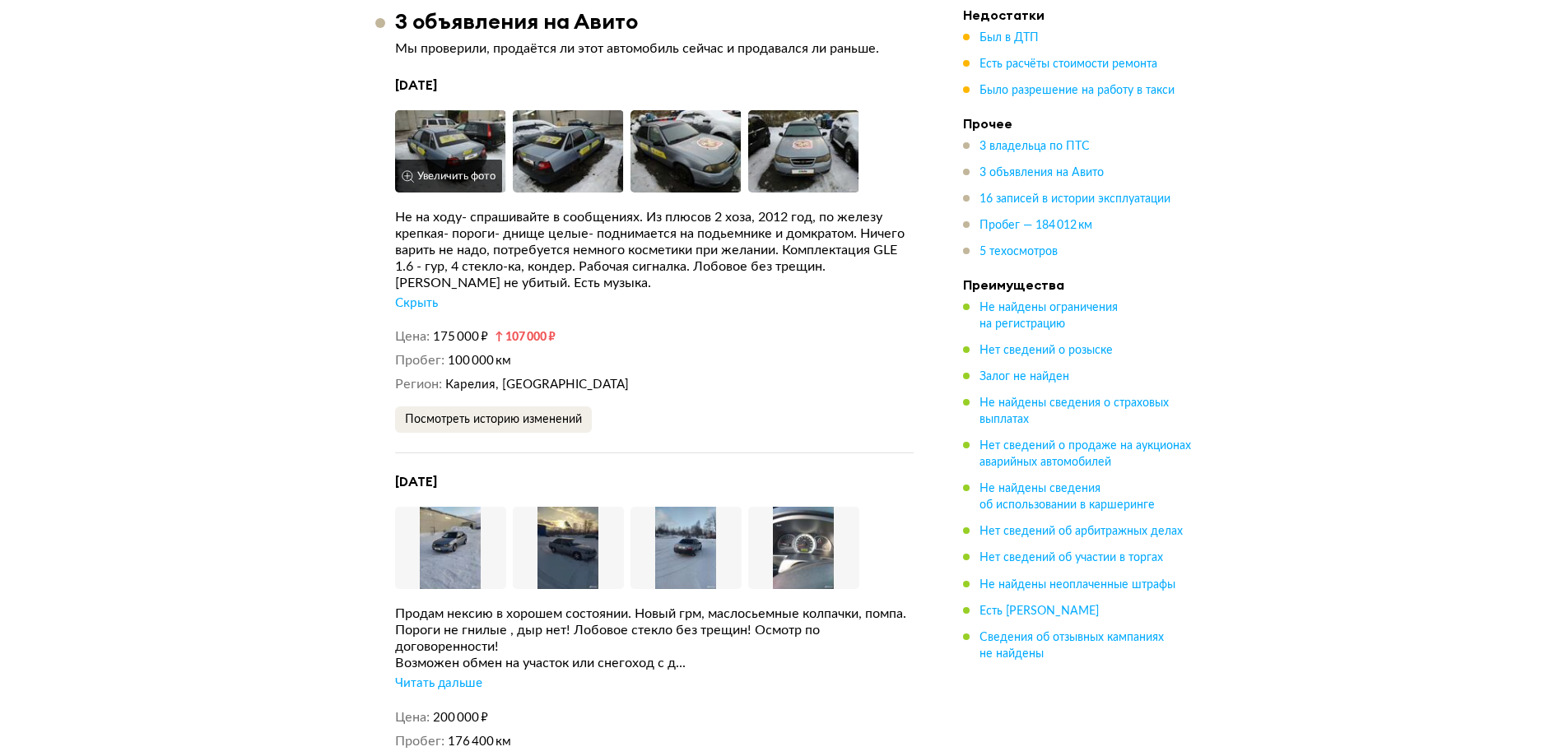
click at [451, 142] on img at bounding box center [450, 151] width 111 height 82
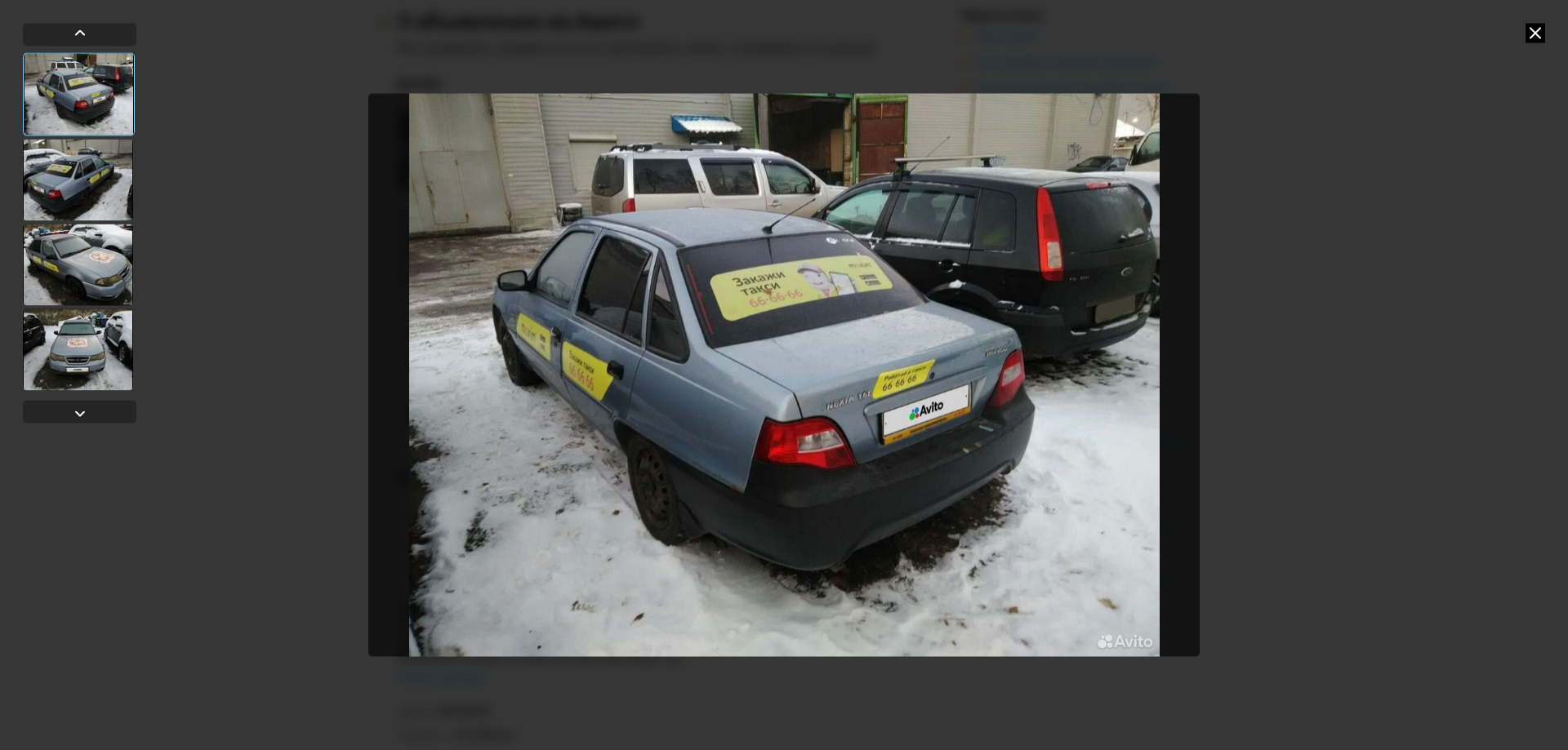
click at [81, 162] on div at bounding box center [78, 179] width 110 height 82
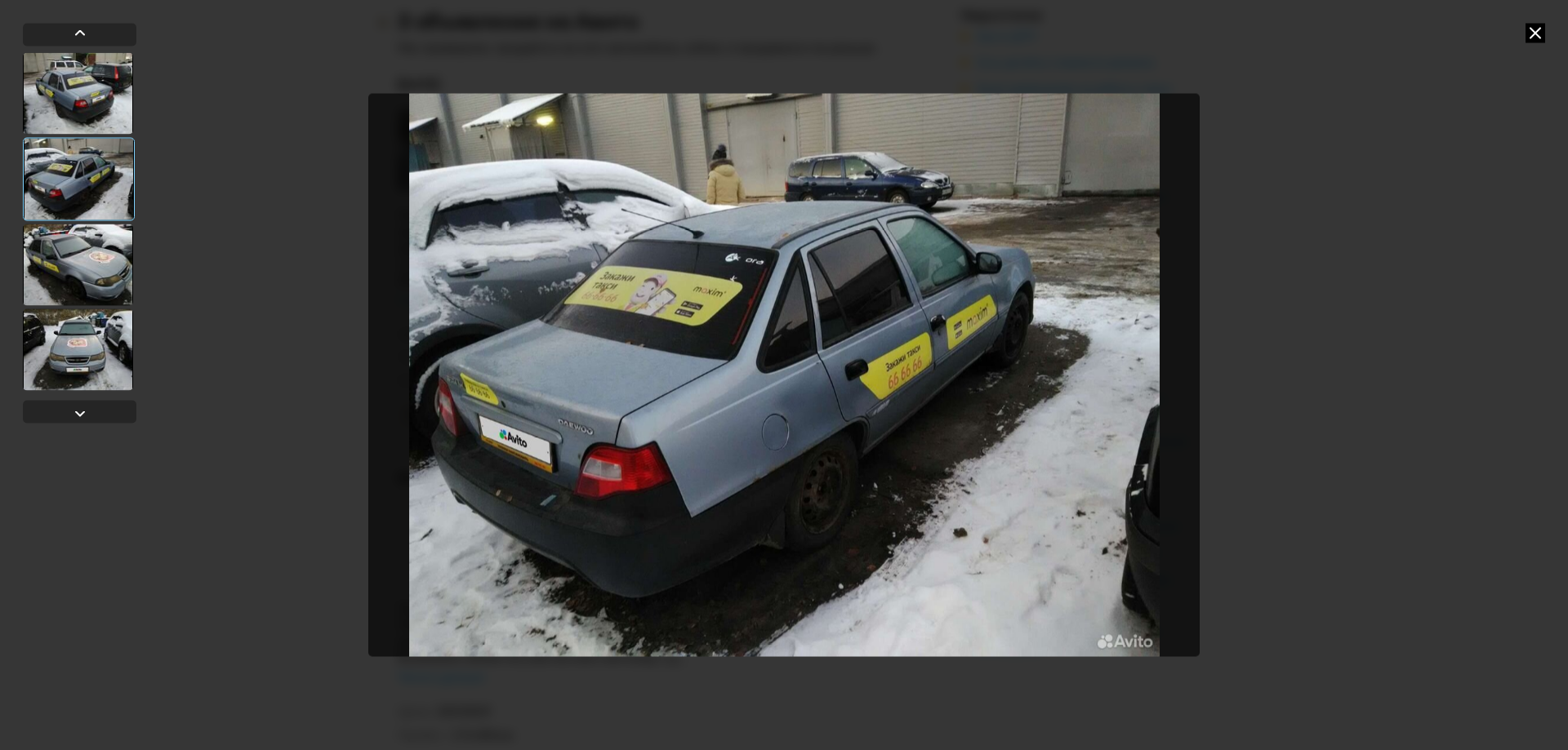
click at [84, 255] on div at bounding box center [78, 264] width 110 height 82
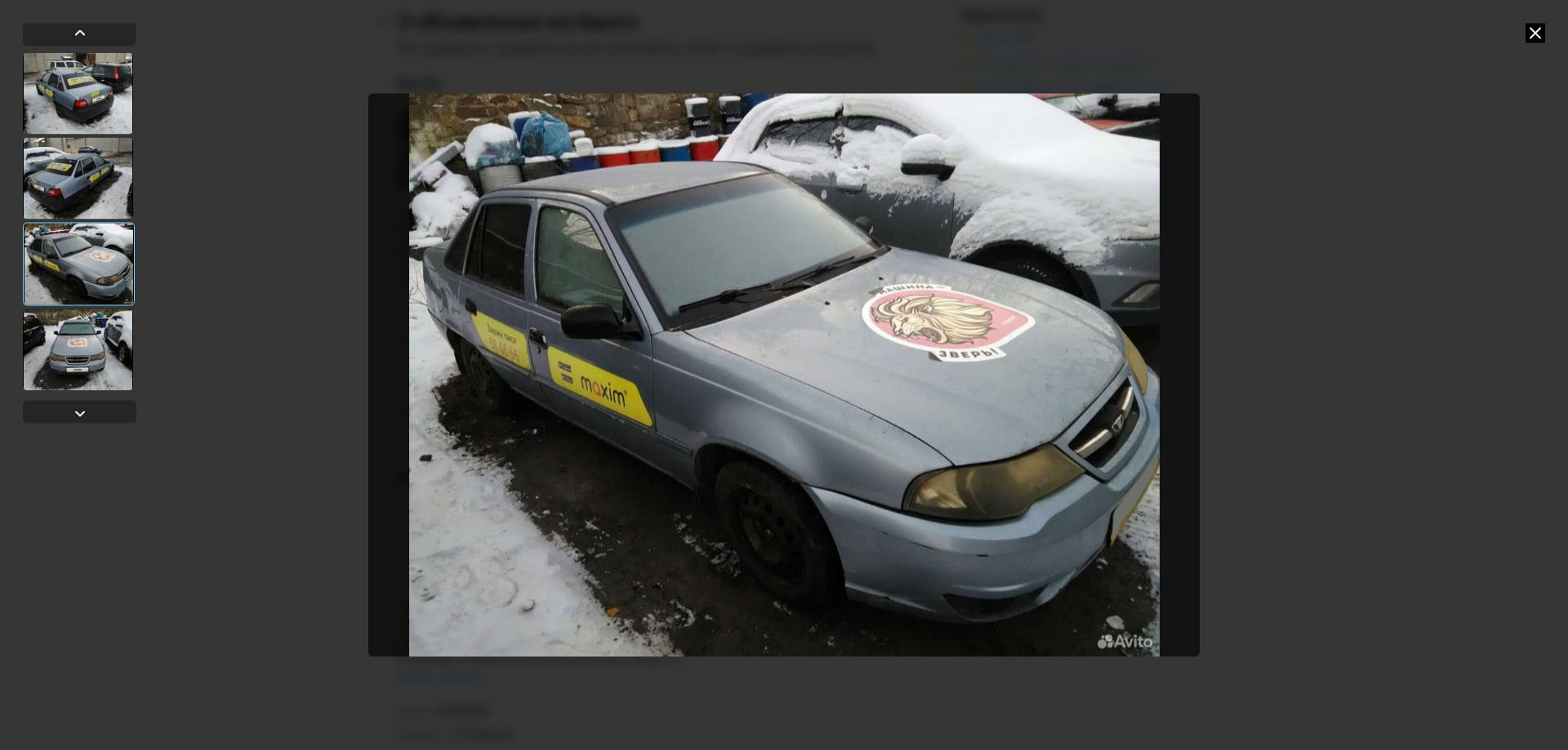
click at [89, 346] on div at bounding box center [78, 349] width 110 height 82
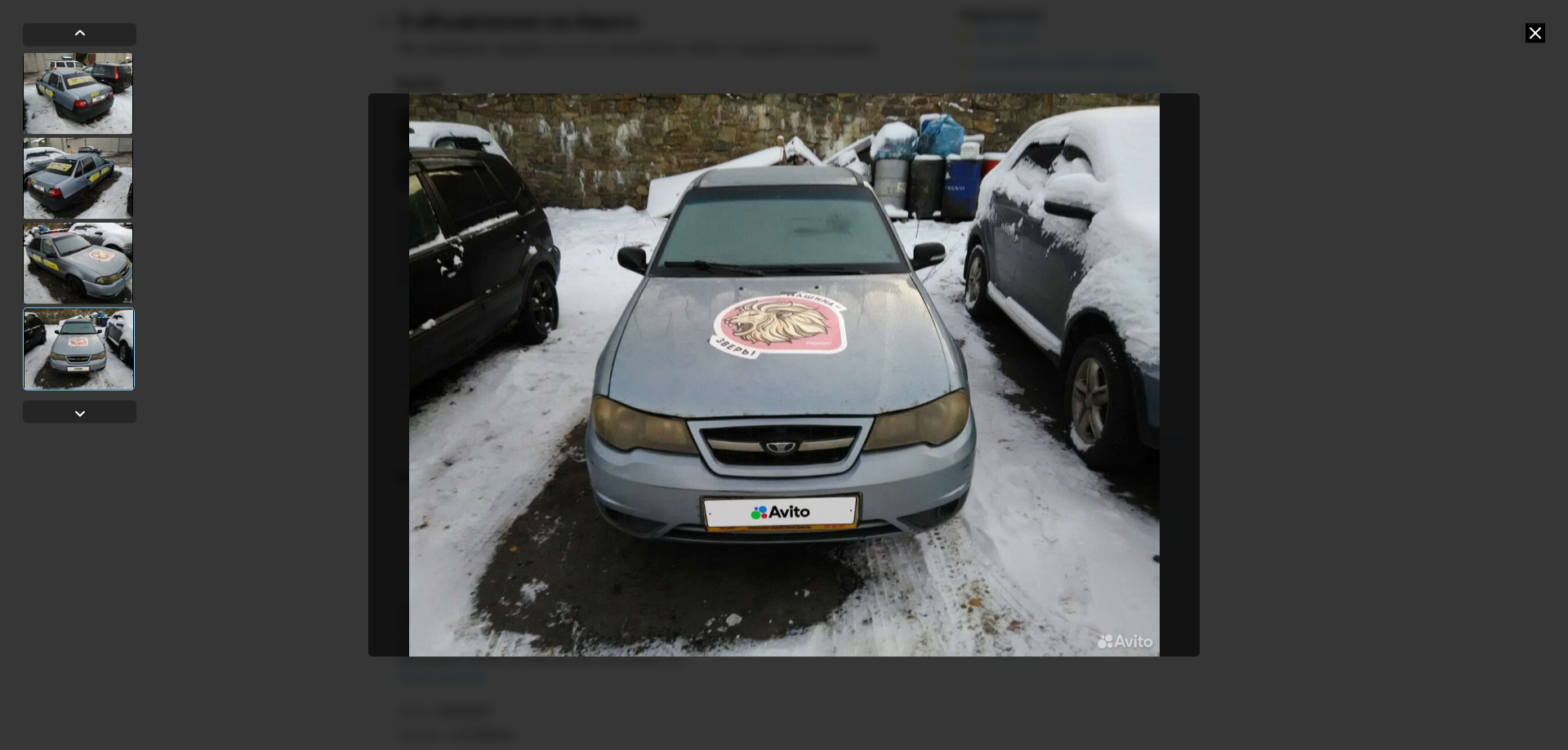
click at [1536, 31] on icon at bounding box center [1536, 33] width 20 height 20
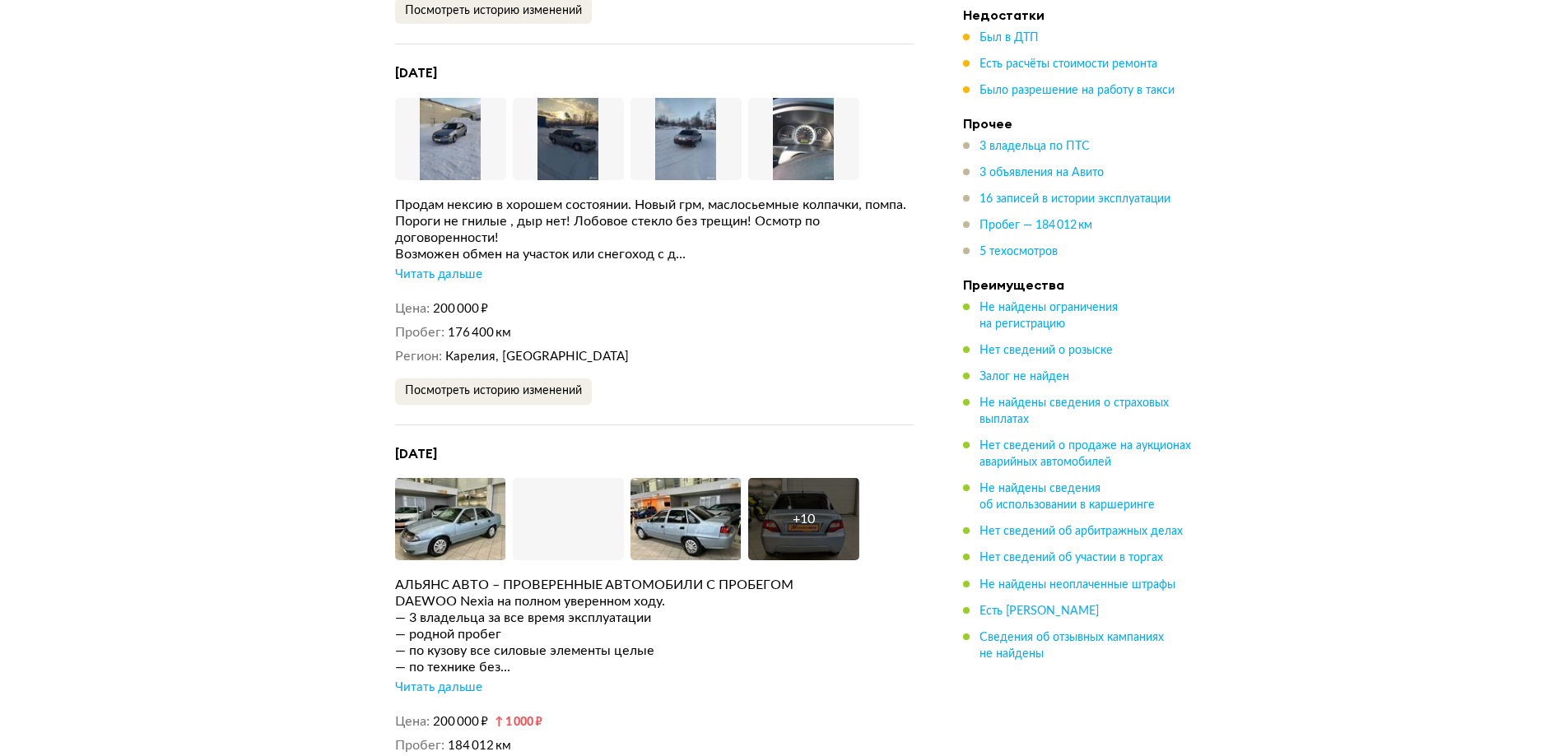
scroll to position [3951, 0]
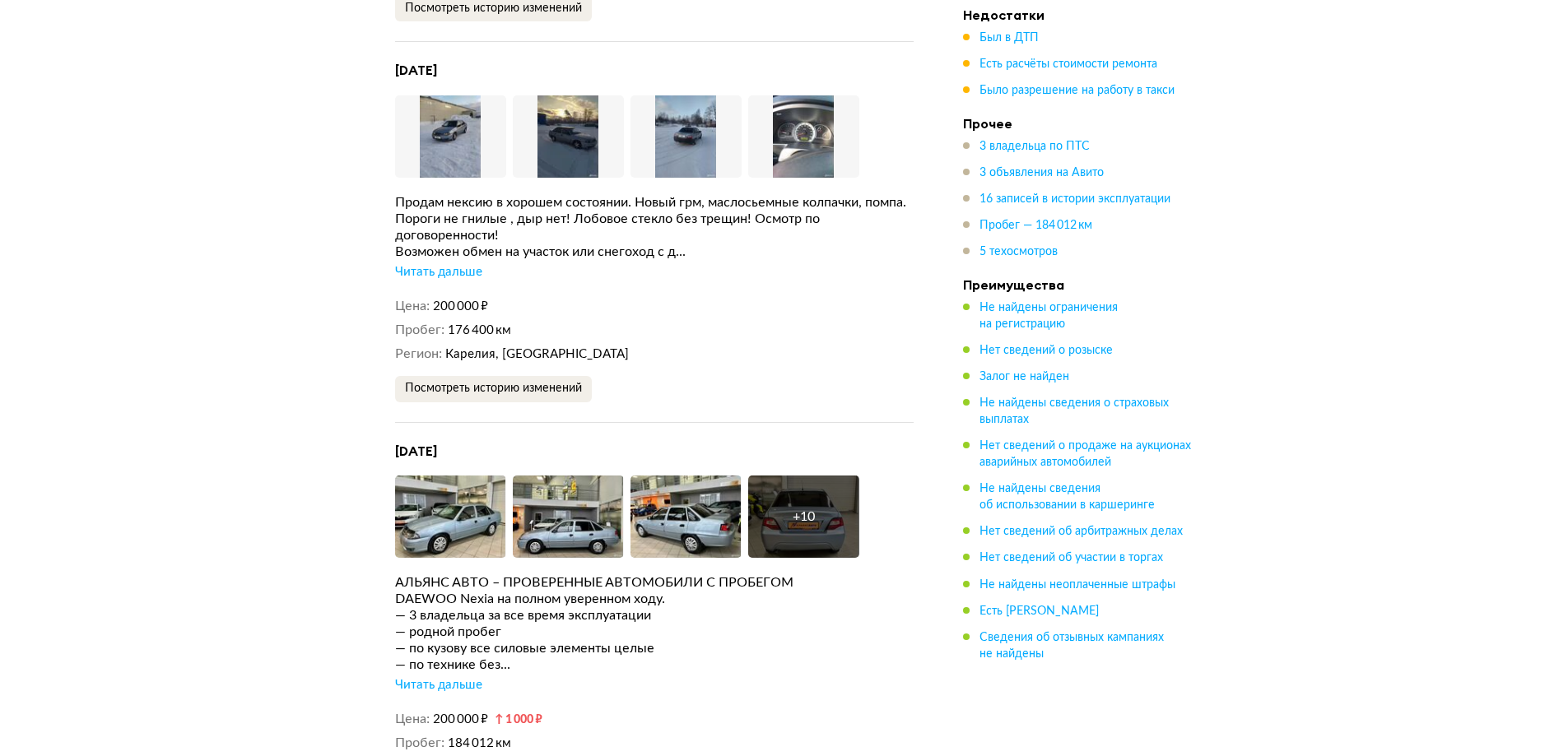
click at [473, 269] on div "Читать дальше" at bounding box center [438, 272] width 87 height 17
click at [435, 122] on img at bounding box center [450, 137] width 111 height 82
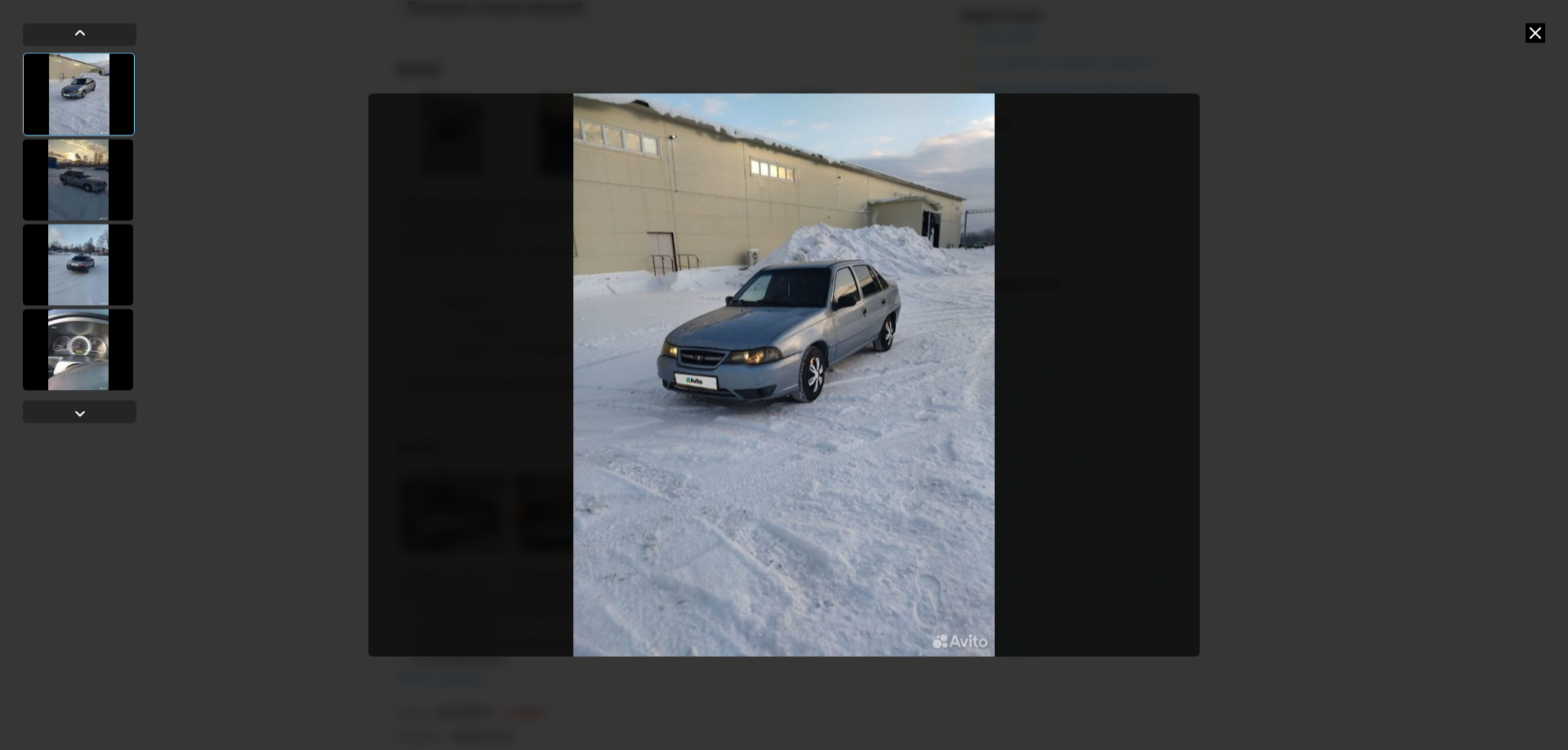
click at [99, 157] on div at bounding box center [78, 179] width 110 height 82
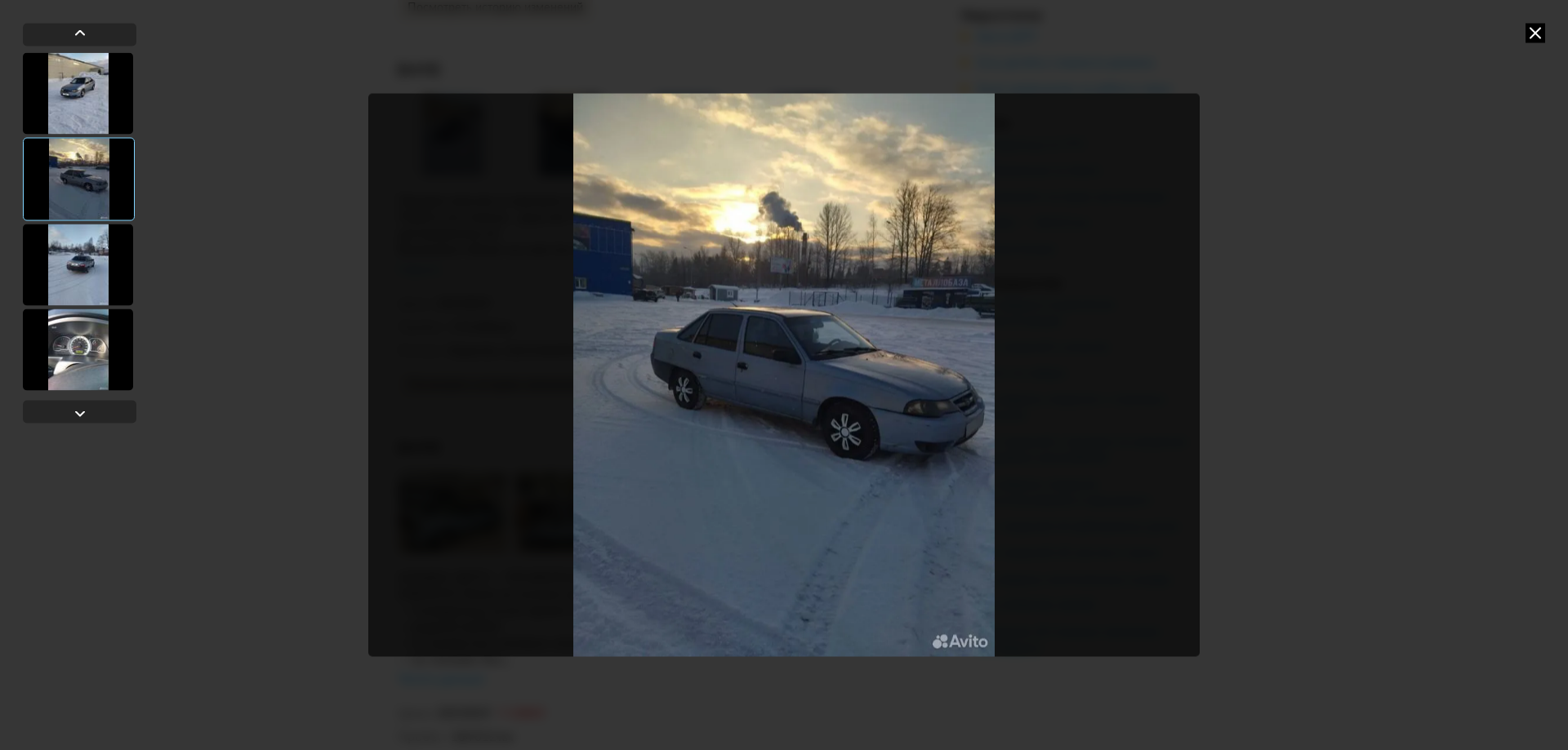
click at [75, 257] on div at bounding box center [78, 264] width 110 height 82
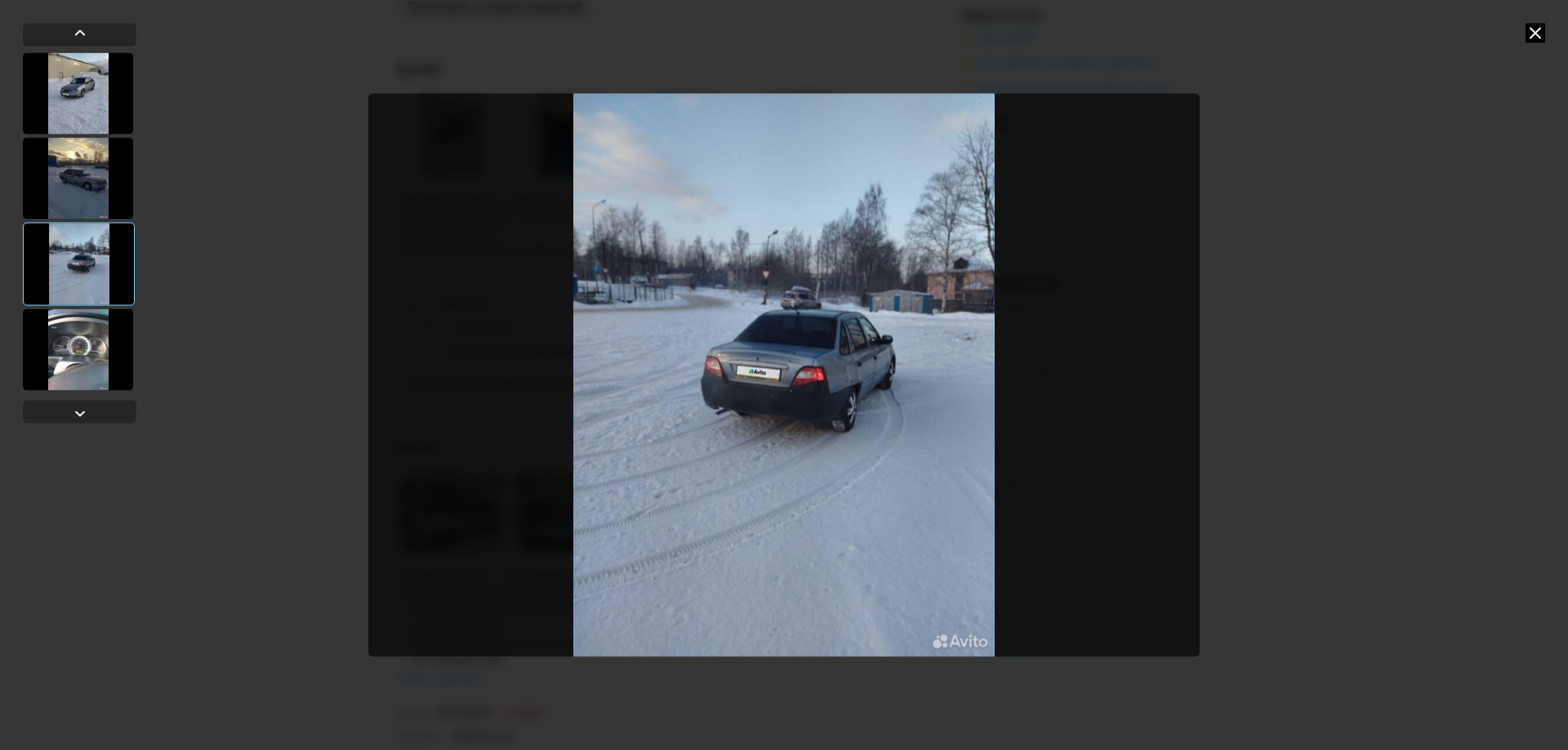
click at [75, 343] on div at bounding box center [78, 349] width 110 height 82
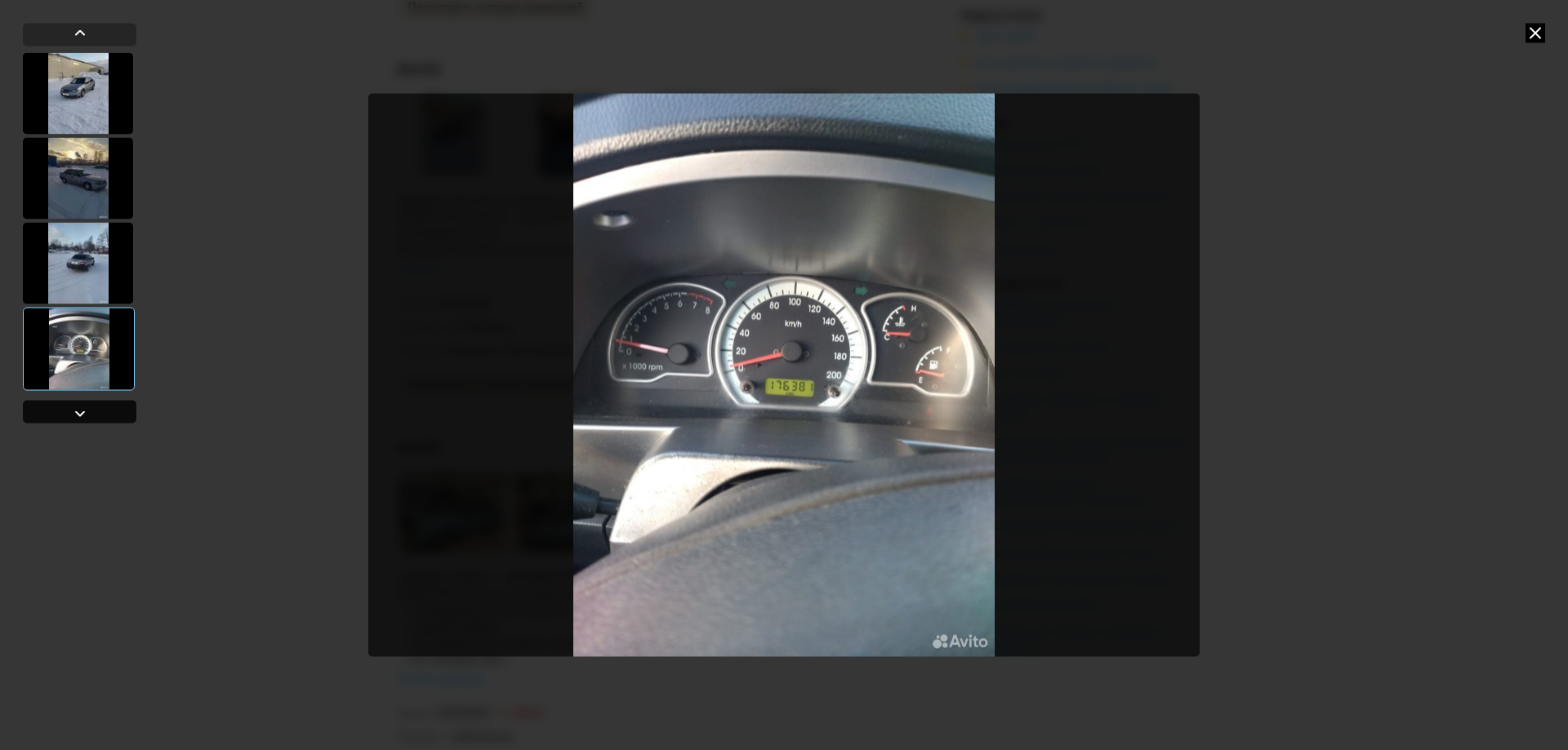
click at [74, 421] on div at bounding box center [80, 413] width 20 height 20
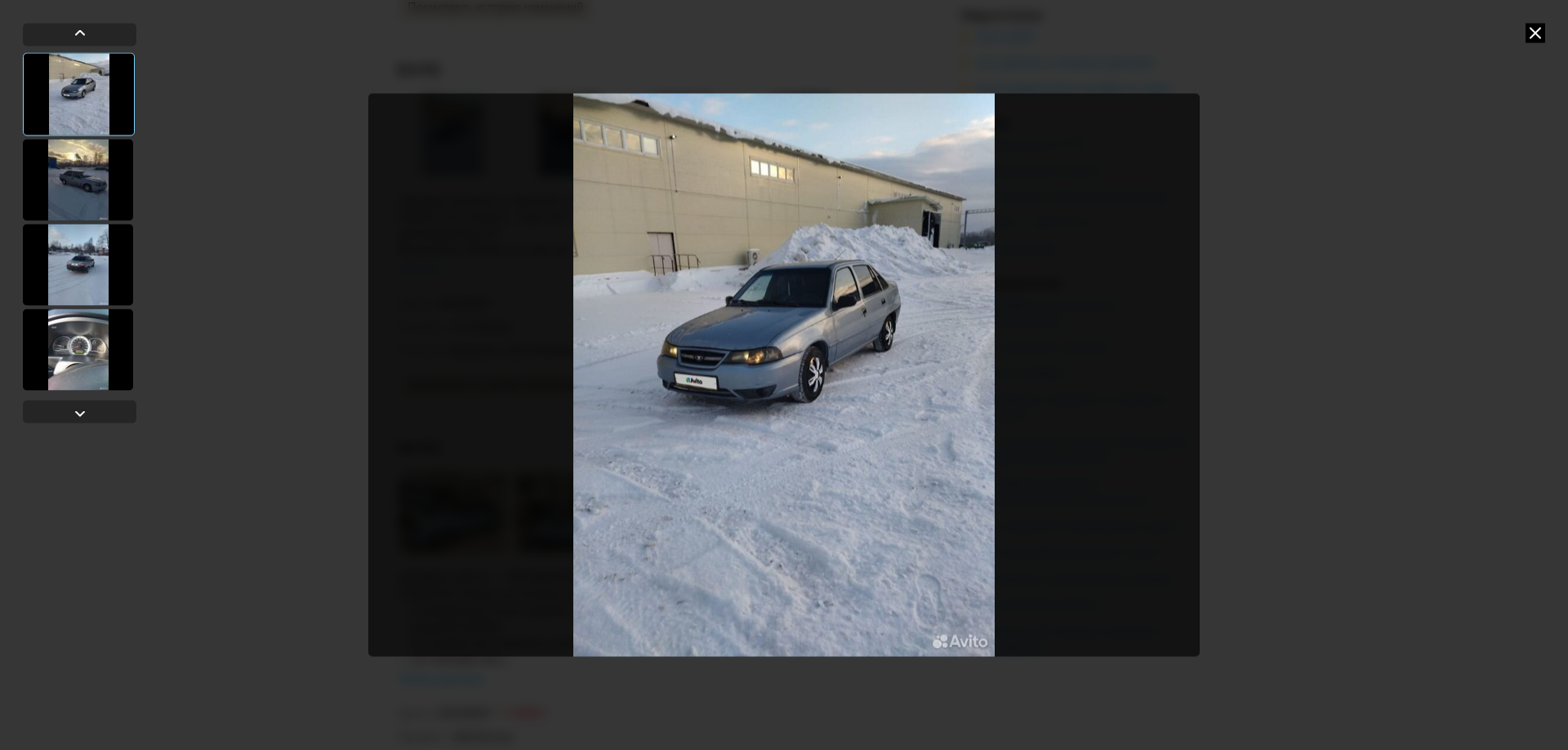
click at [1536, 33] on icon at bounding box center [1536, 33] width 20 height 20
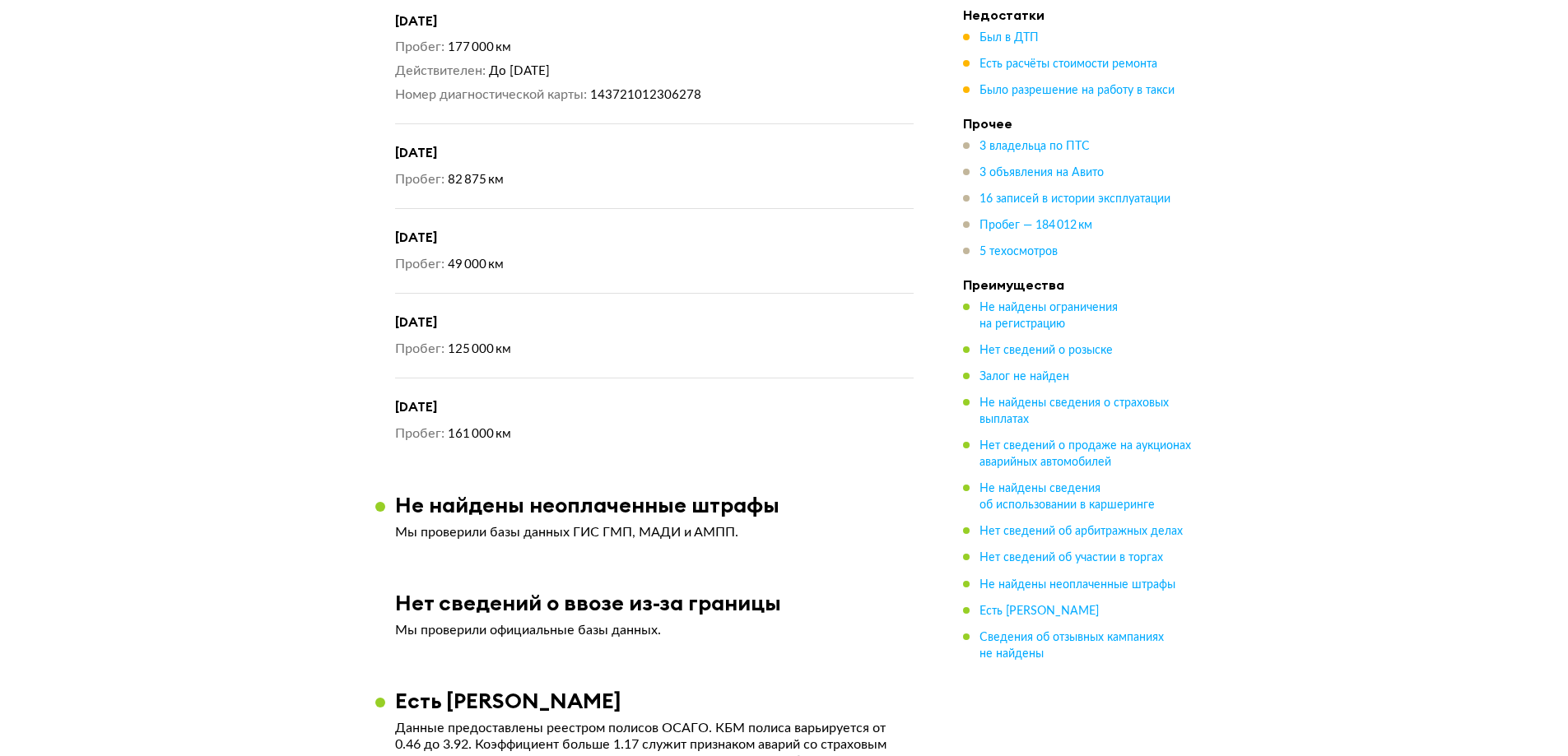
scroll to position [7435, 0]
